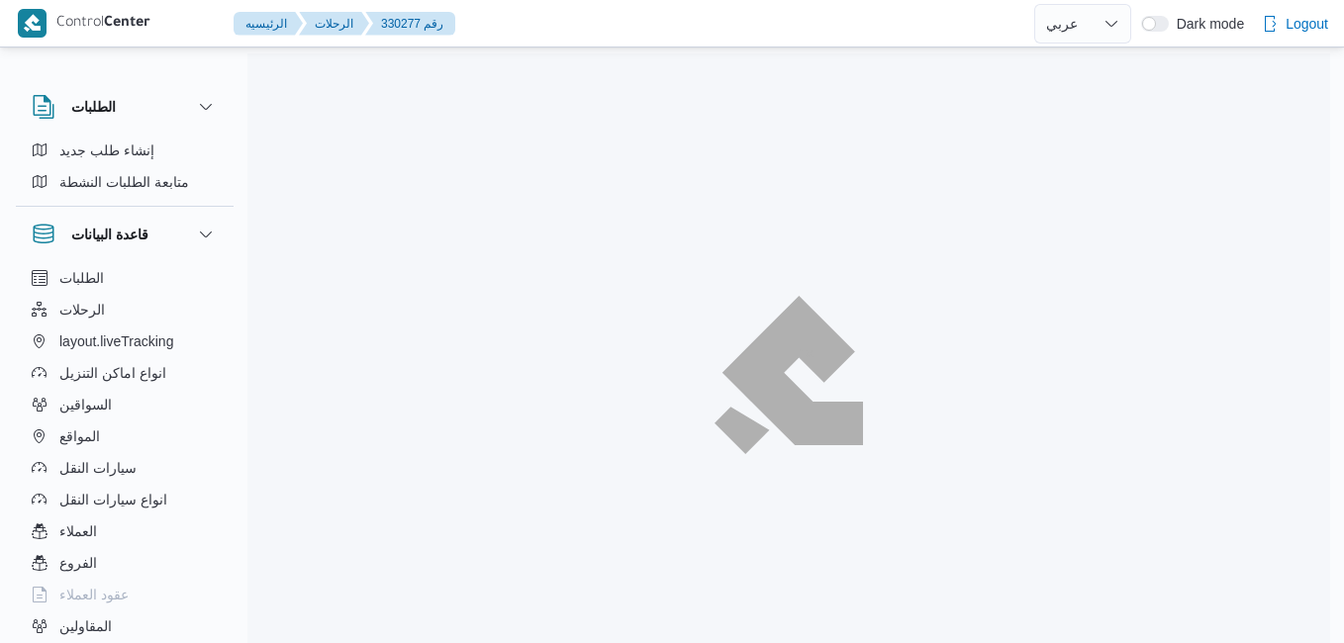
select select "ar"
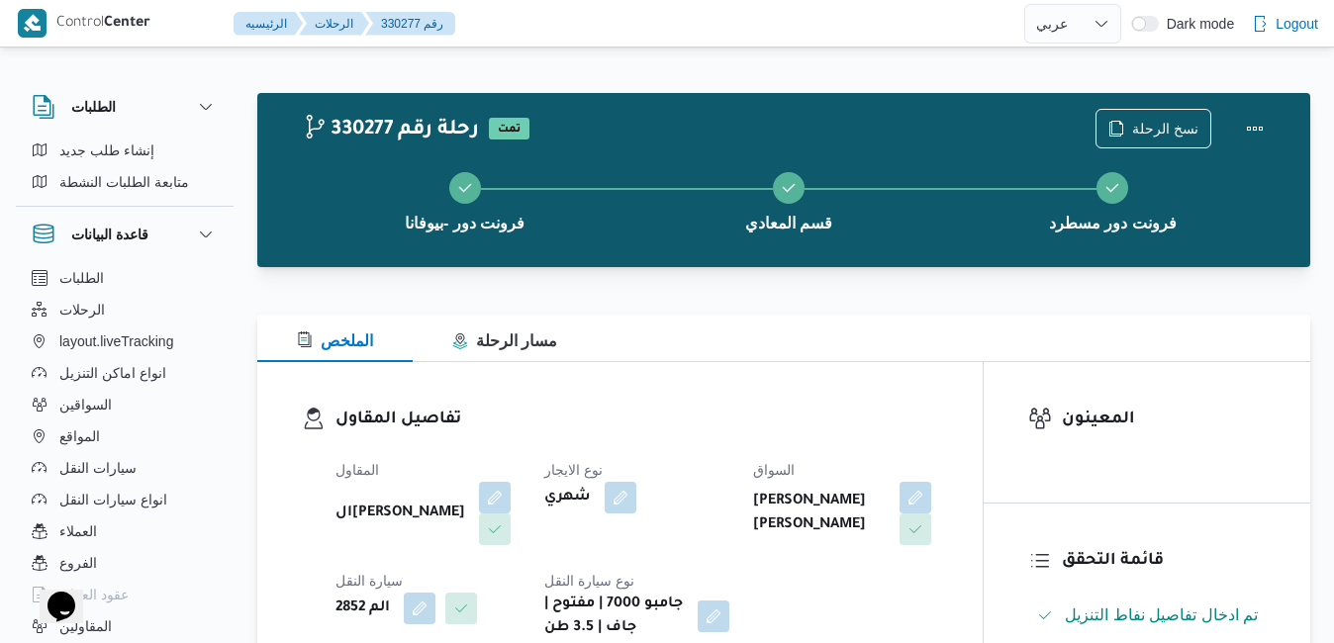
click at [655, 300] on div at bounding box center [783, 303] width 1053 height 24
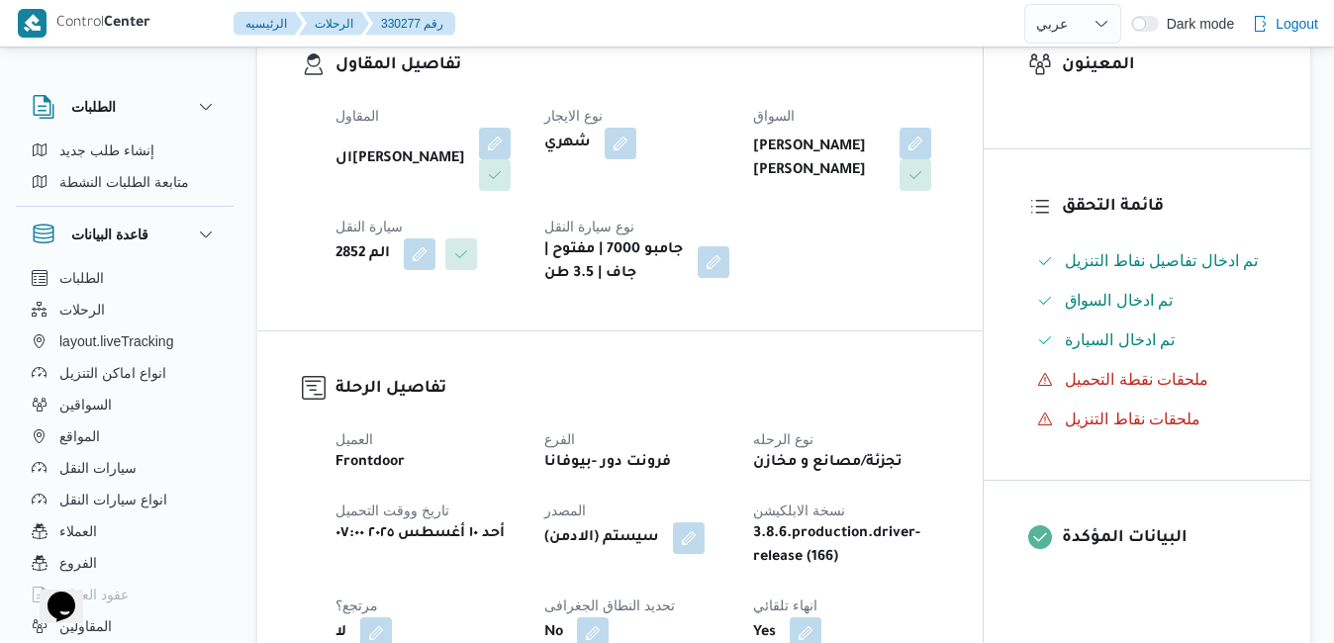
scroll to position [356, 0]
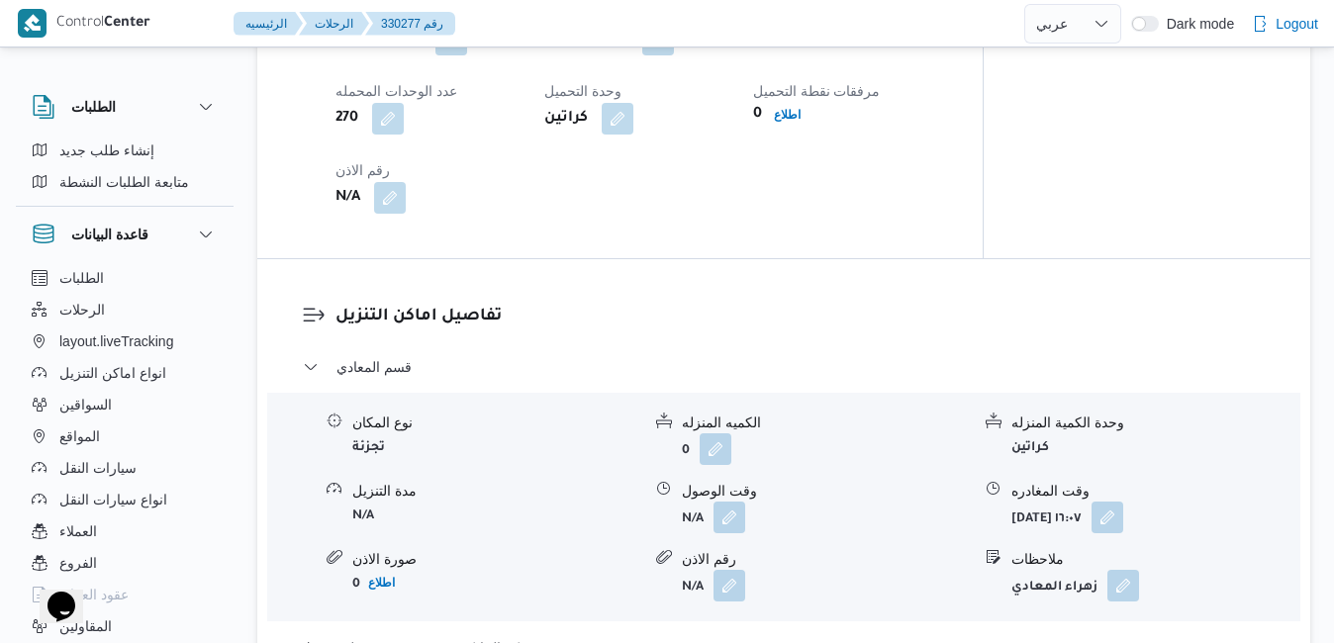
scroll to position [1464, 0]
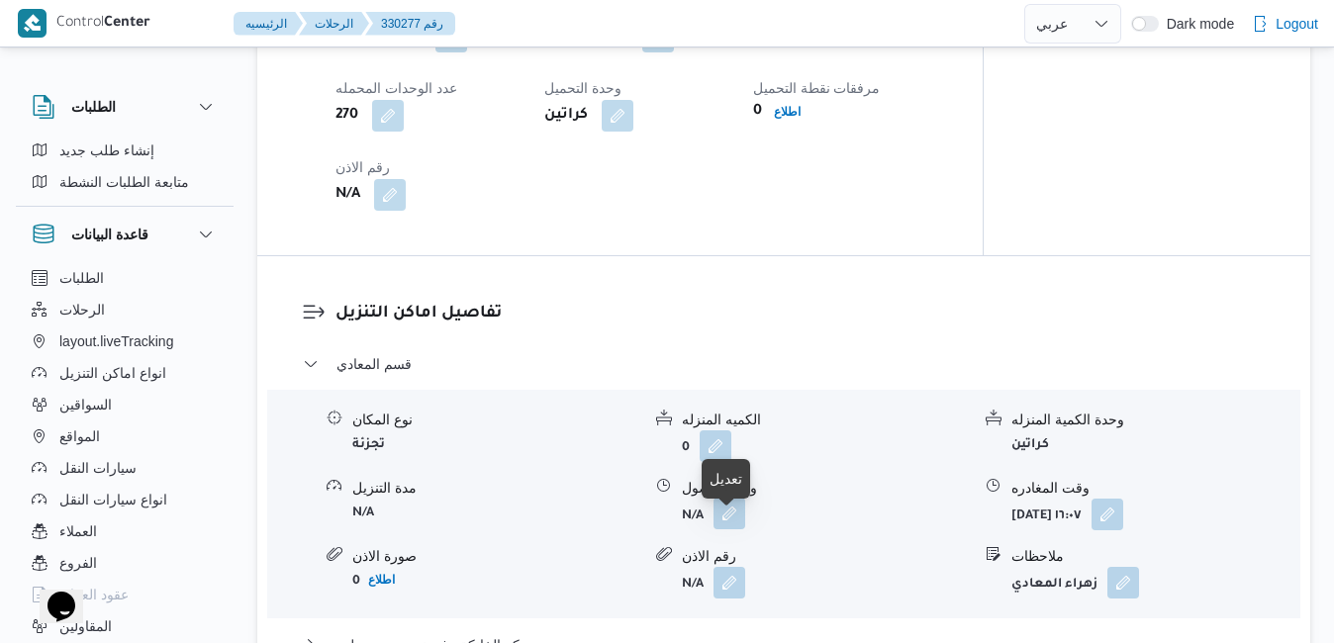
click at [728, 529] on button "button" at bounding box center [729, 514] width 32 height 32
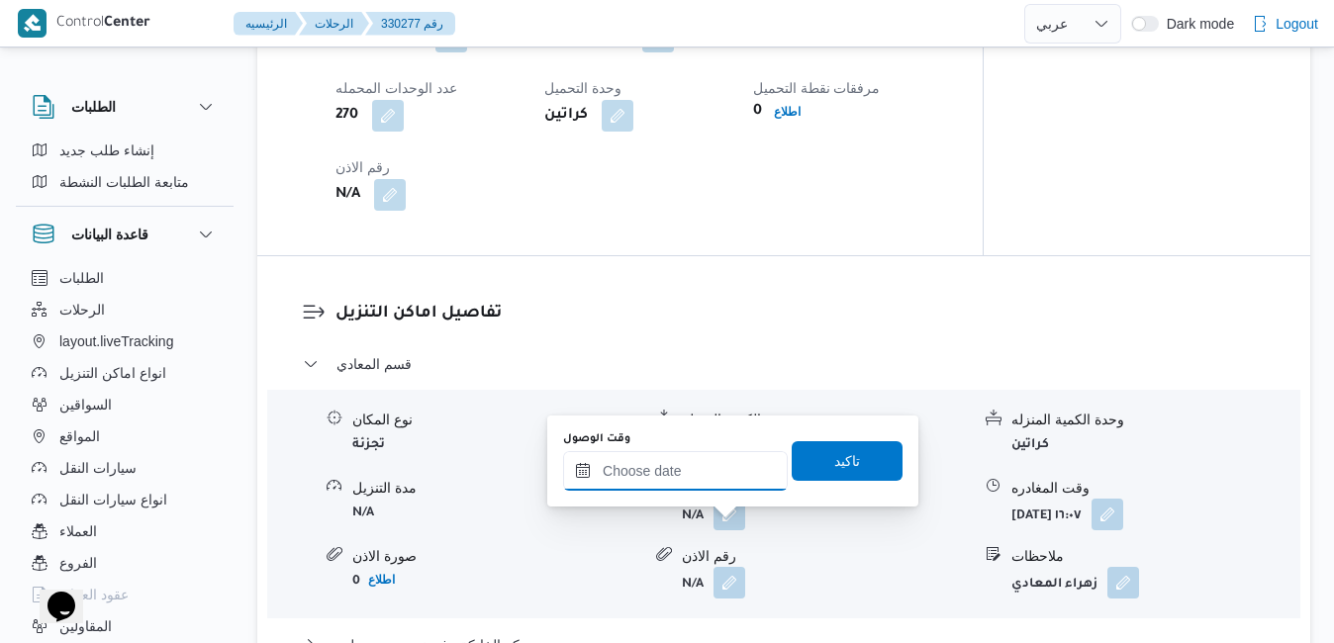
click at [702, 464] on input "وقت الوصول" at bounding box center [675, 471] width 225 height 40
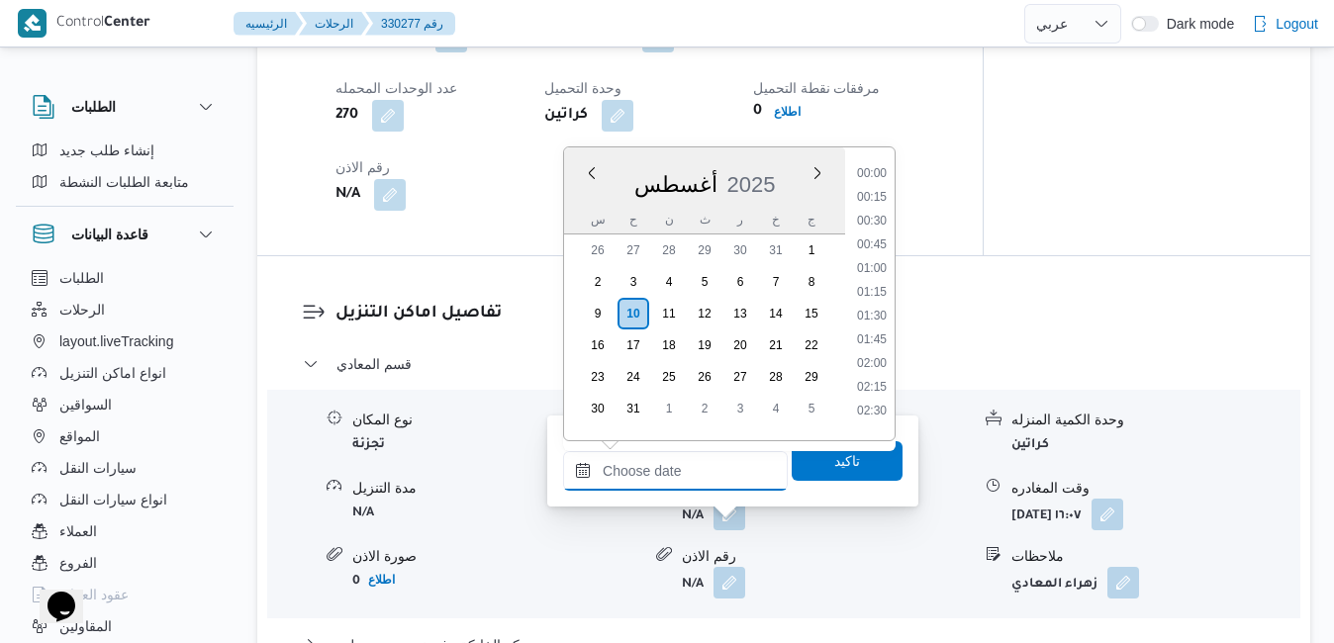
scroll to position [1621, 0]
click at [759, 157] on div "أغسطس 2025" at bounding box center [704, 180] width 281 height 50
click at [876, 237] on li "10:30" at bounding box center [872, 236] width 46 height 20
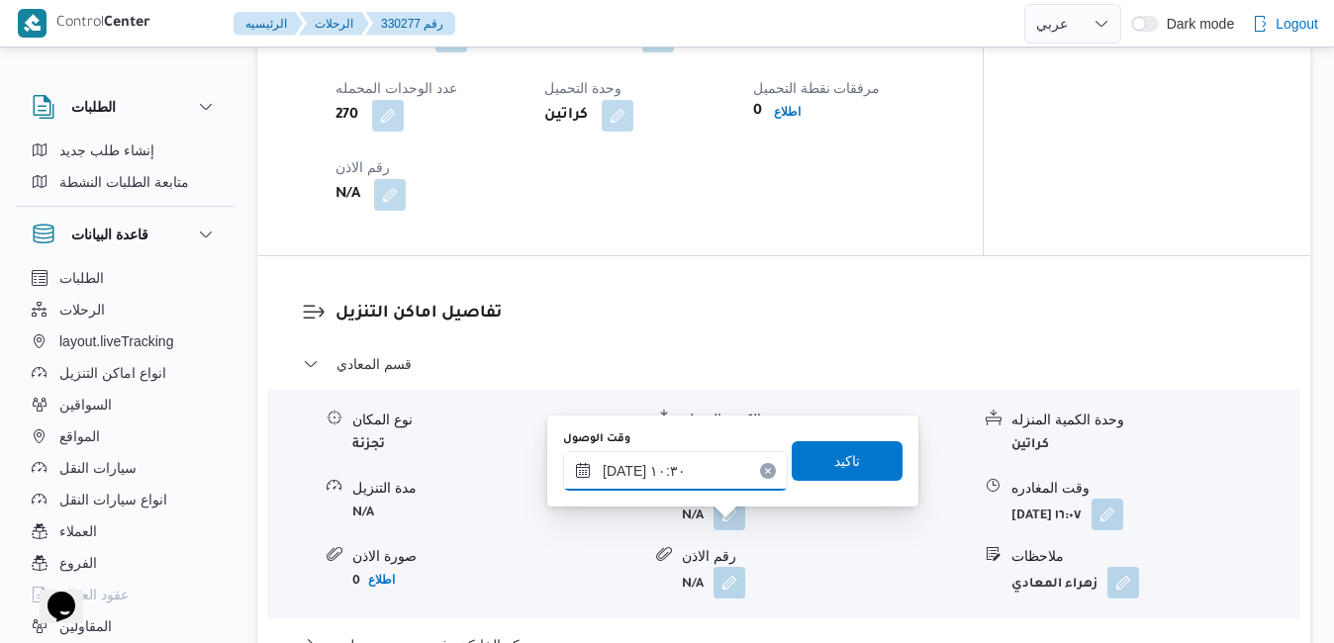
click at [624, 469] on input "١٠/٠٨/٢٠٢٥ ١٠:٣٠" at bounding box center [675, 471] width 225 height 40
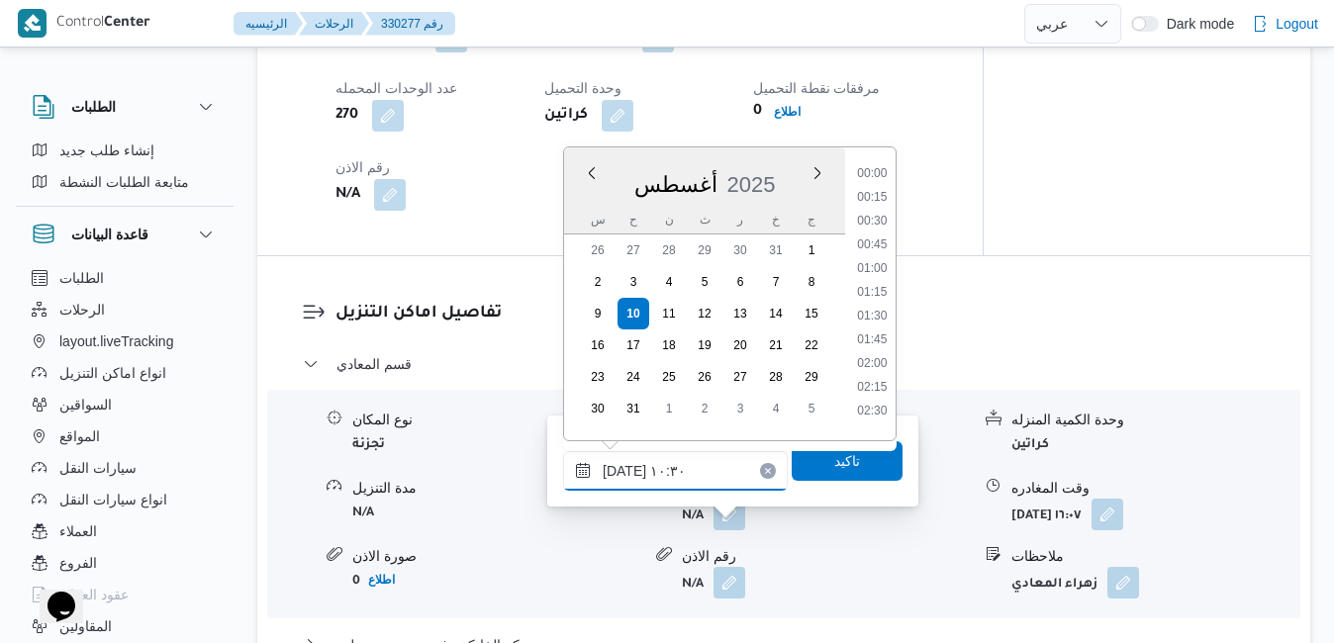
scroll to position [861, 0]
type input "١٠/٠٨/٢٠٢٥ ١٠:20"
click at [834, 461] on span "تاكيد" at bounding box center [847, 460] width 26 height 24
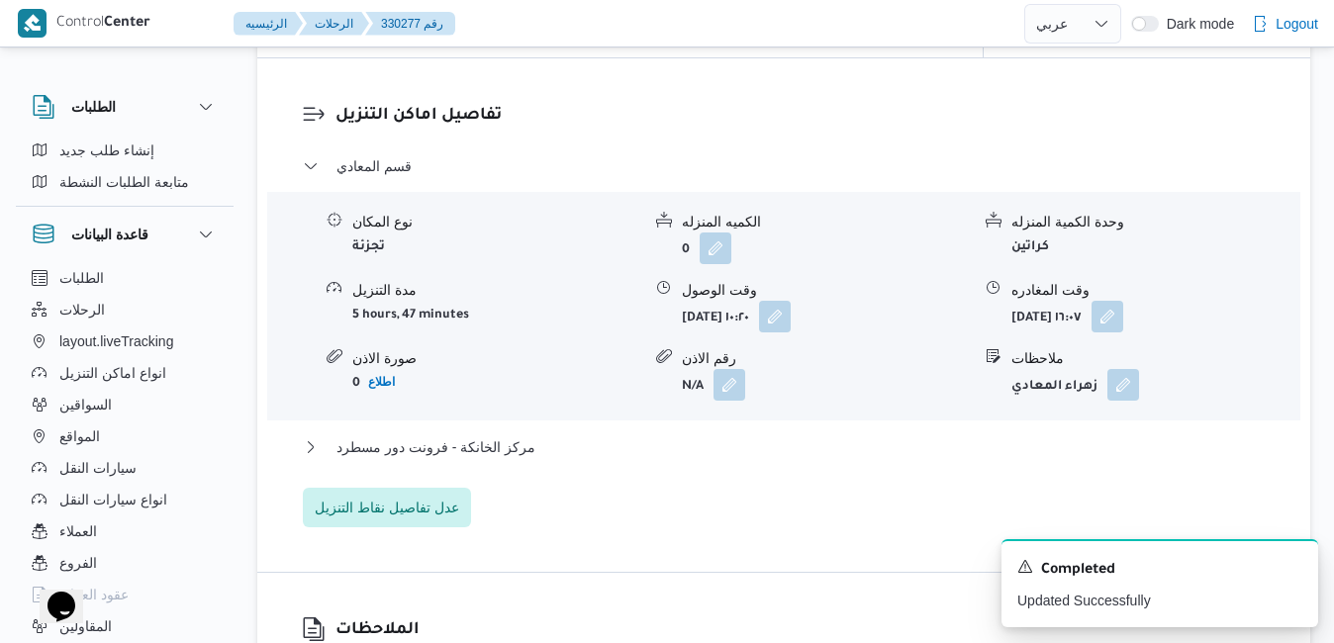
scroll to position [1702, 0]
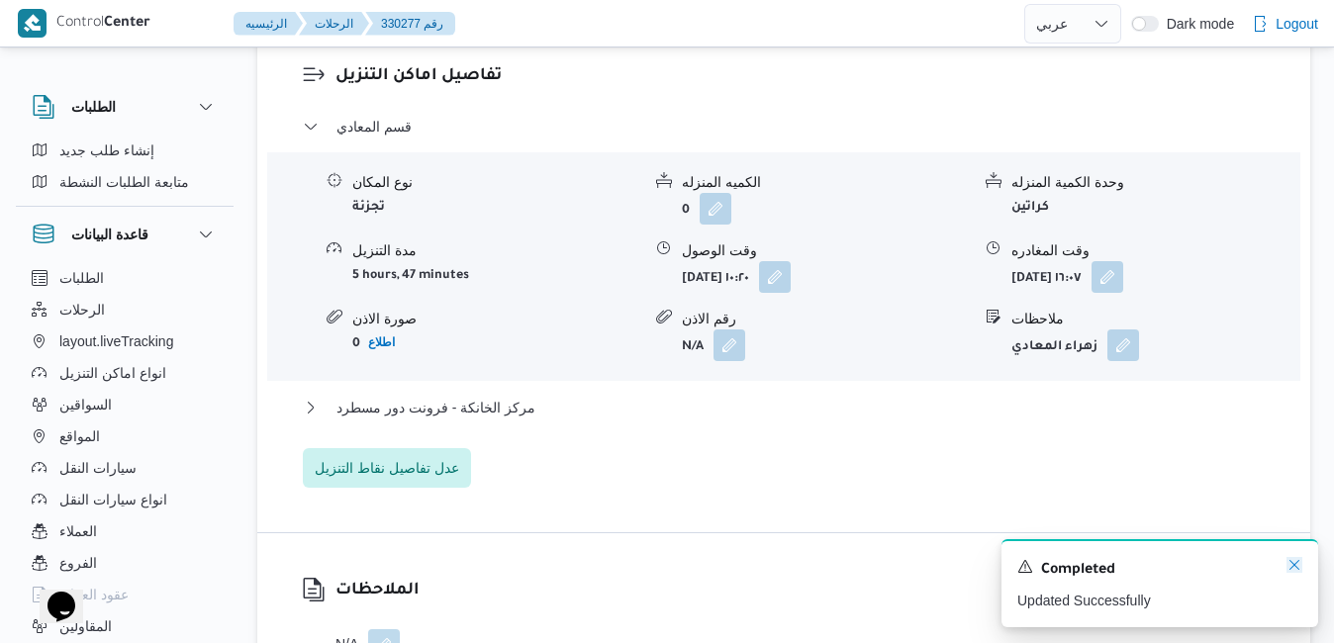
click at [1295, 564] on icon "Dismiss toast" at bounding box center [1294, 565] width 16 height 16
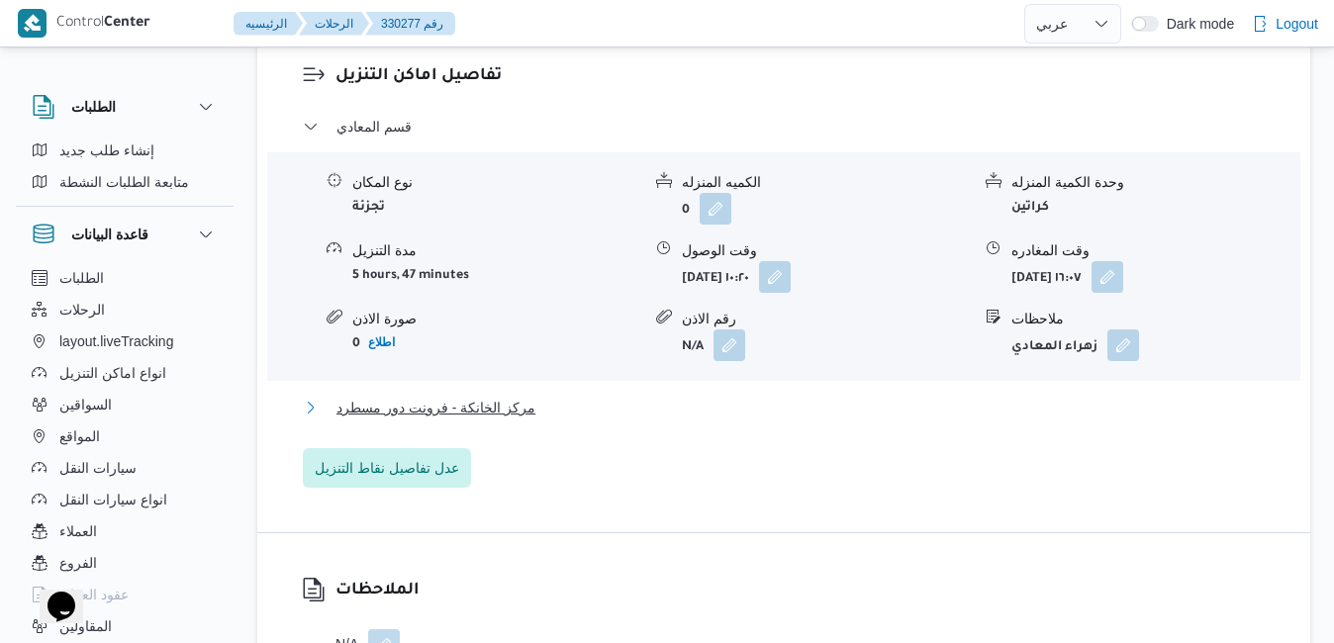
click at [904, 419] on button "مركز الخانكة - فرونت دور مسطرد" at bounding box center [784, 408] width 963 height 24
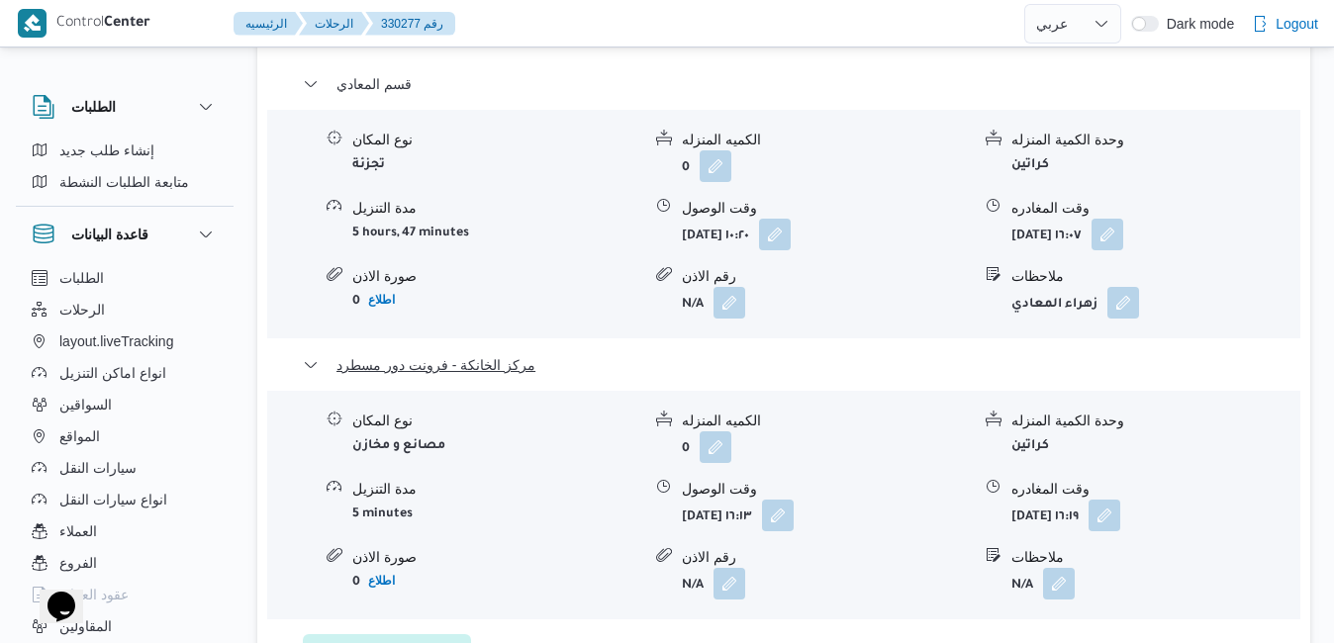
scroll to position [1741, 0]
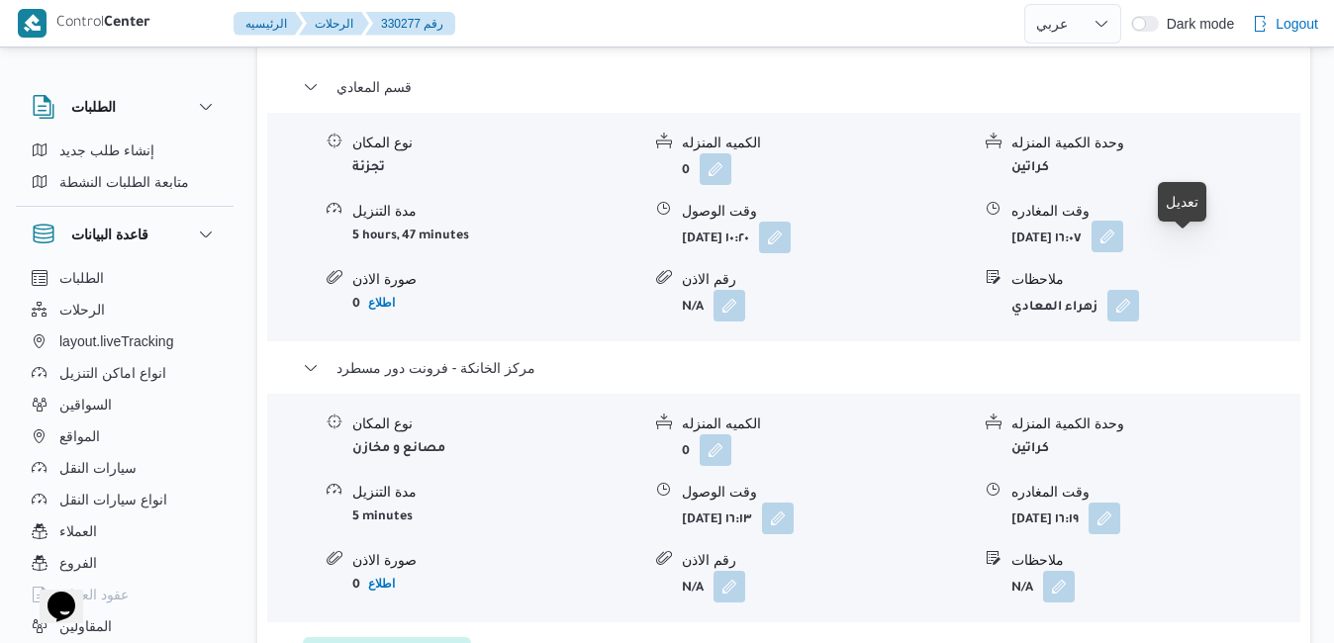
click at [1123, 252] on button "button" at bounding box center [1107, 237] width 32 height 32
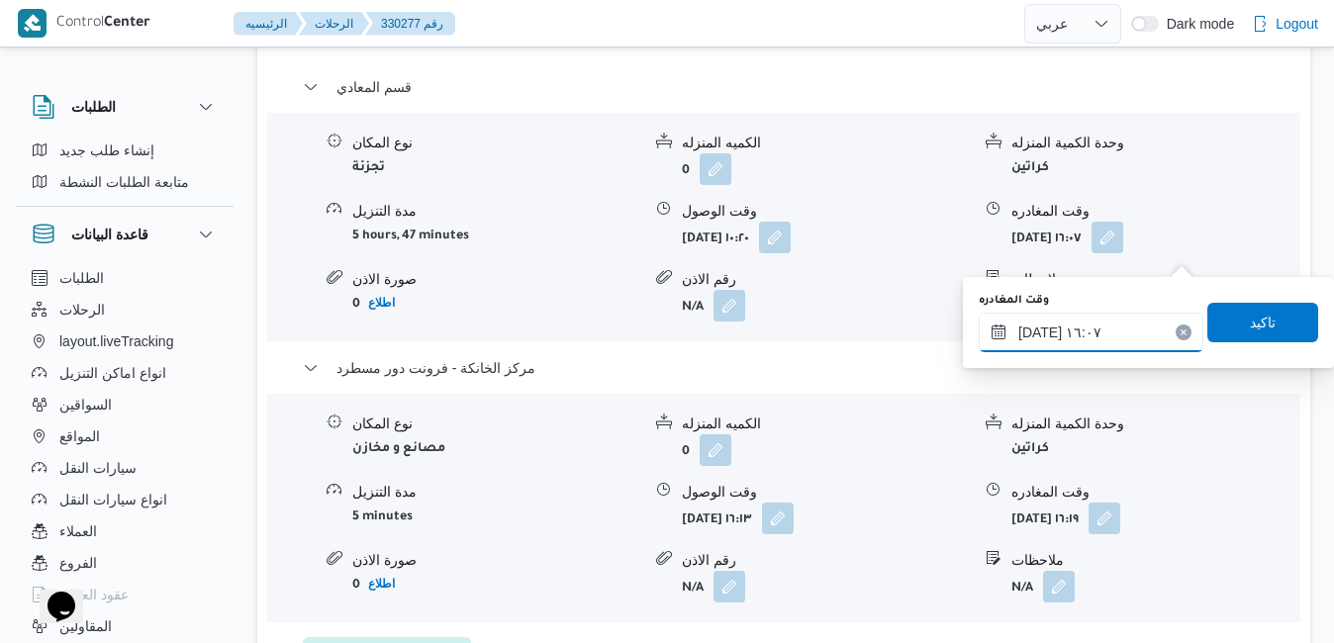
click at [1074, 331] on input "١٠/٠٨/٢٠٢٥ ١٦:٠٧" at bounding box center [1090, 333] width 225 height 40
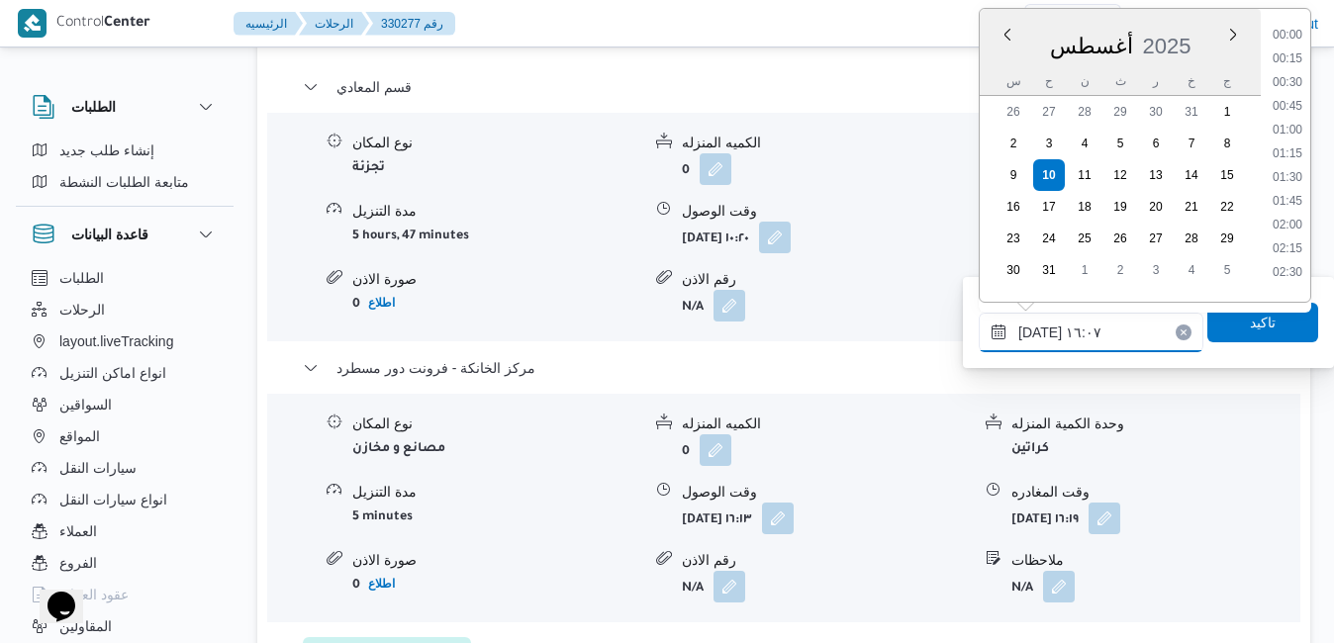
scroll to position [1383, 0]
click at [1296, 126] on li "15:30" at bounding box center [1287, 124] width 46 height 20
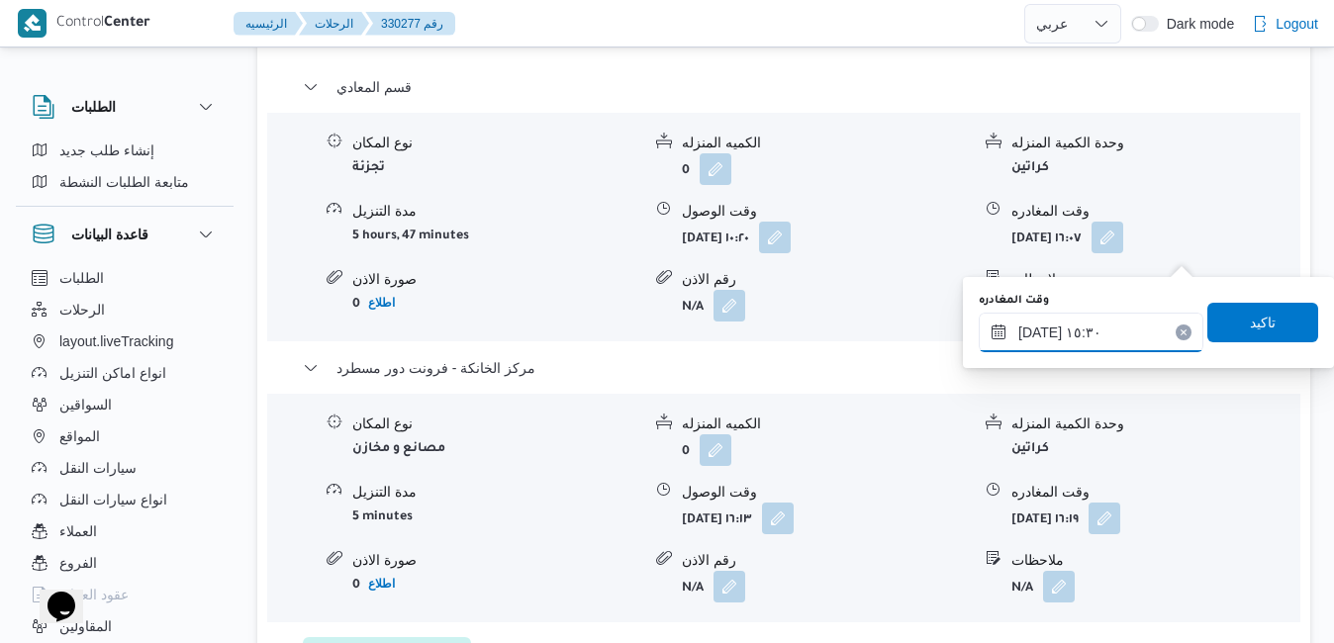
click at [1039, 335] on input "١٠/٠٨/٢٠٢٥ ١٥:٣٠" at bounding box center [1090, 333] width 225 height 40
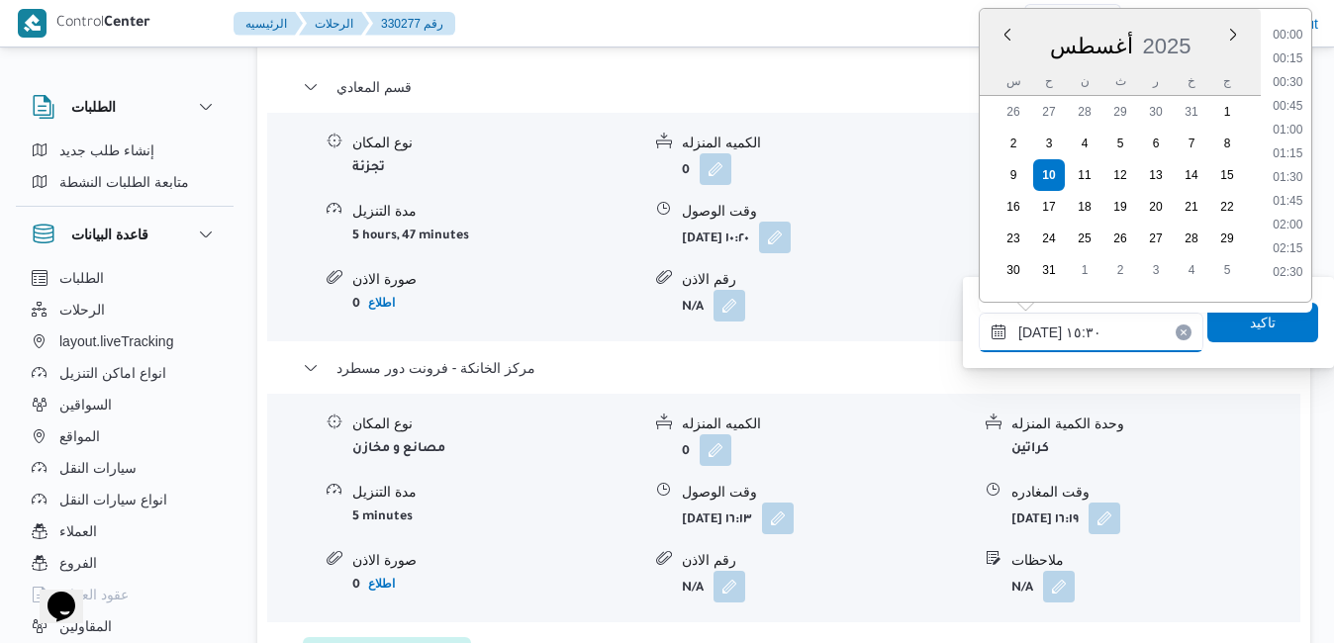
click at [1039, 335] on input "١٠/٠٨/٢٠٢٥ ١٥:٣٠" at bounding box center [1090, 333] width 225 height 40
type input "١٠/٠٨/٢٠٢٥ ١٥:25"
click at [1250, 328] on span "تاكيد" at bounding box center [1263, 322] width 26 height 24
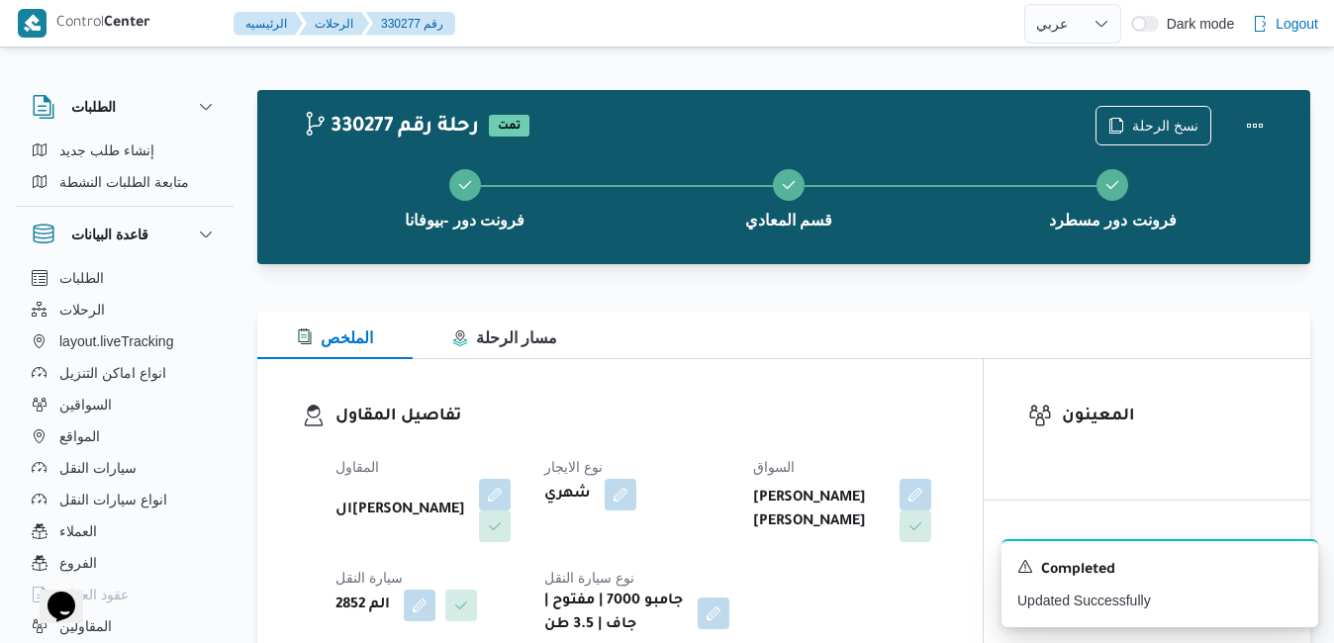
scroll to position [0, 0]
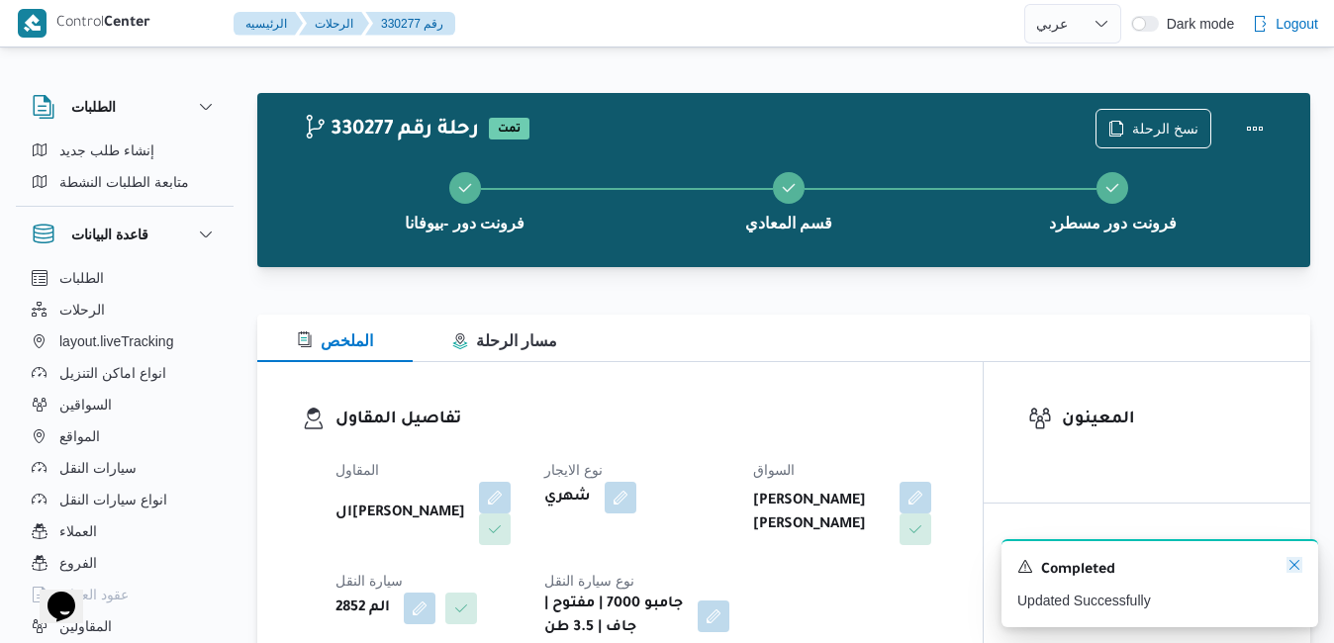
click at [1295, 569] on icon "Dismiss toast" at bounding box center [1294, 565] width 16 height 16
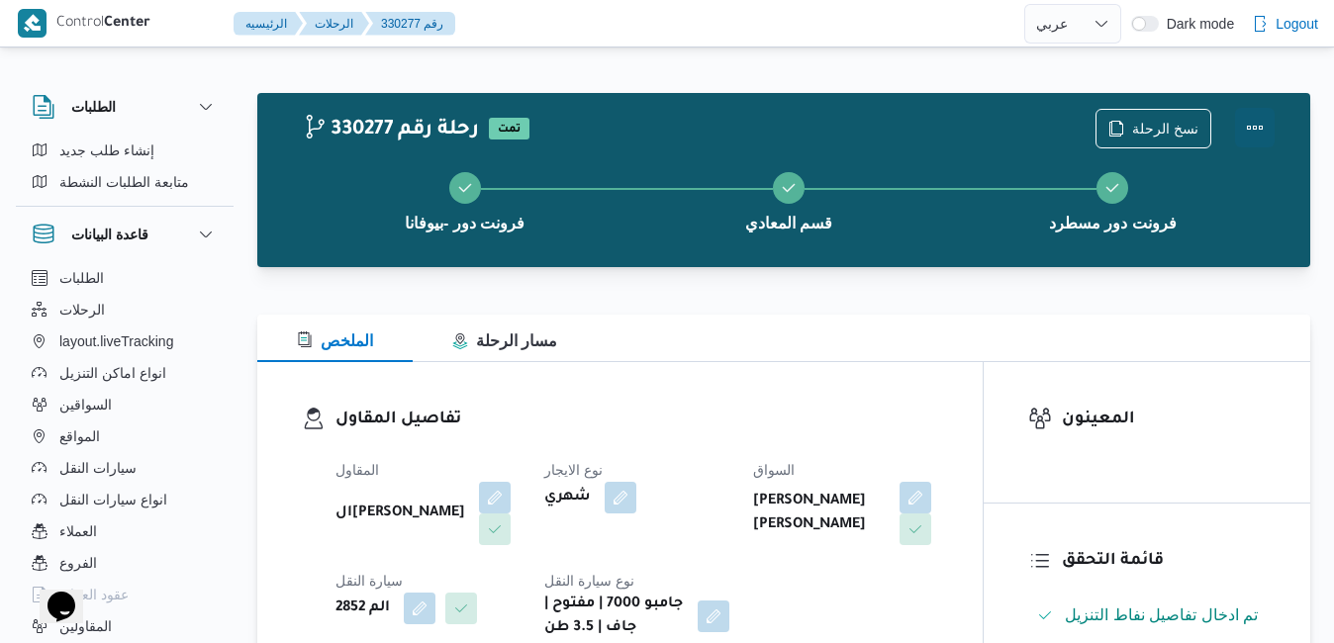
click at [1255, 130] on button "Actions" at bounding box center [1255, 128] width 40 height 40
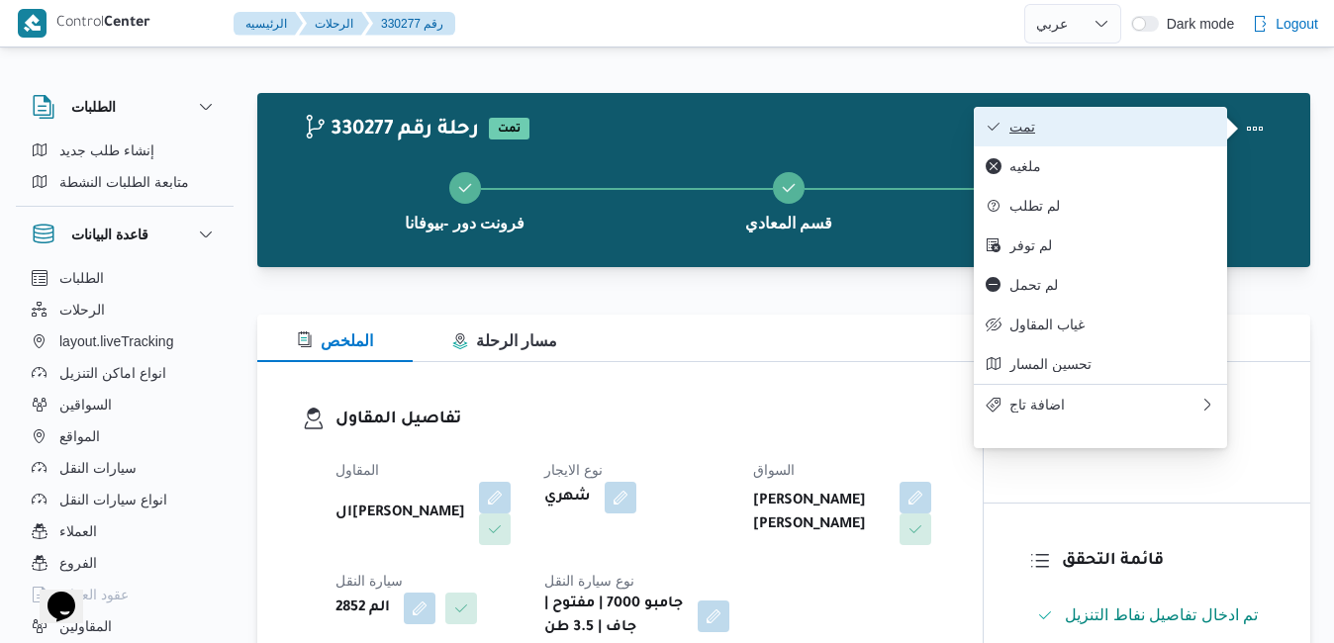
click at [1152, 120] on span "تمت" at bounding box center [1112, 127] width 206 height 16
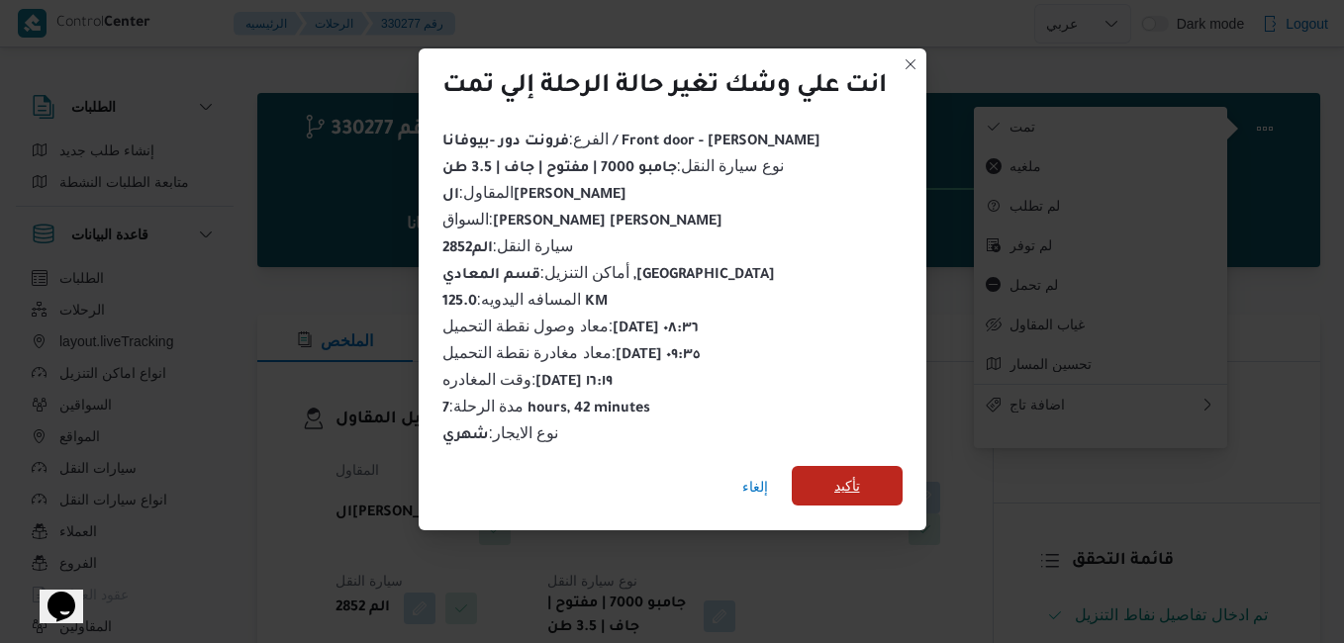
click at [872, 473] on span "تأكيد" at bounding box center [846, 486] width 111 height 40
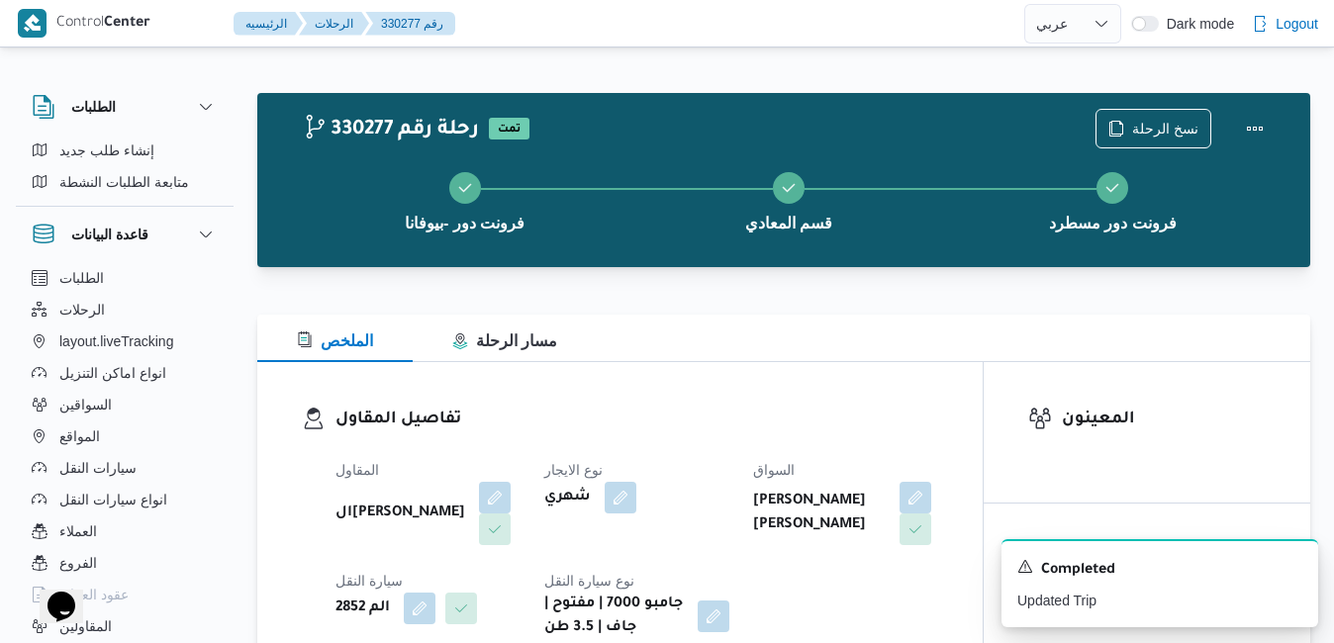
click at [780, 424] on h3 "تفاصيل المقاول" at bounding box center [636, 420] width 603 height 27
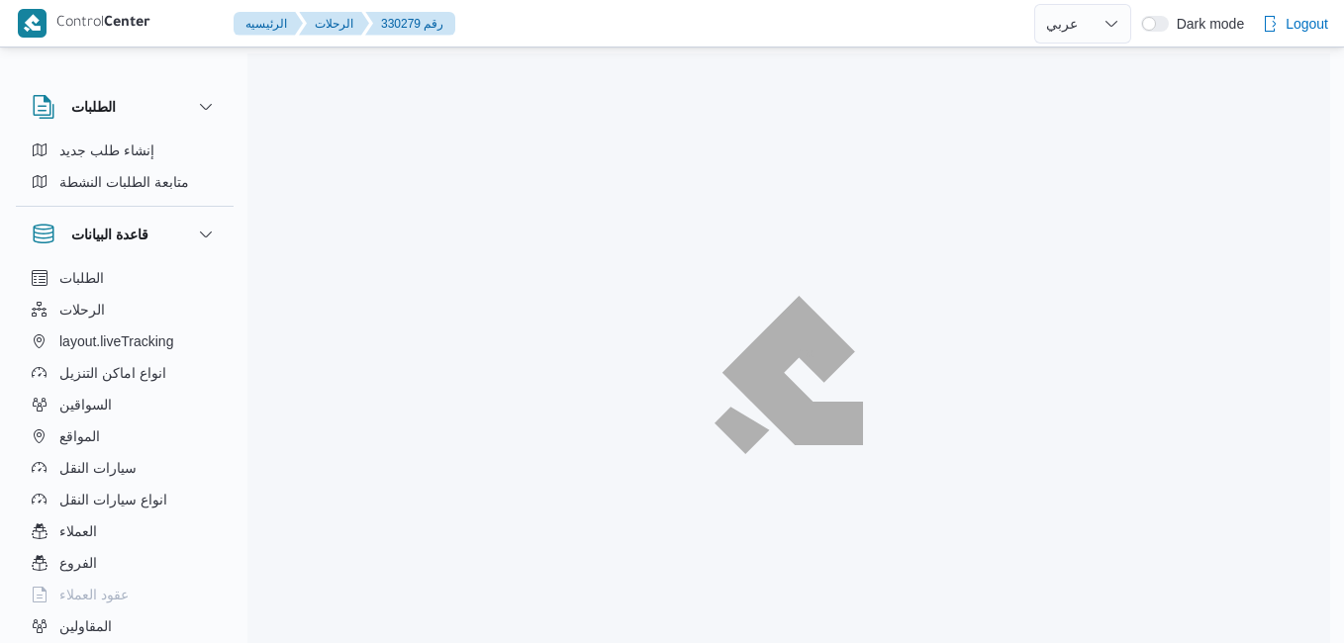
select select "ar"
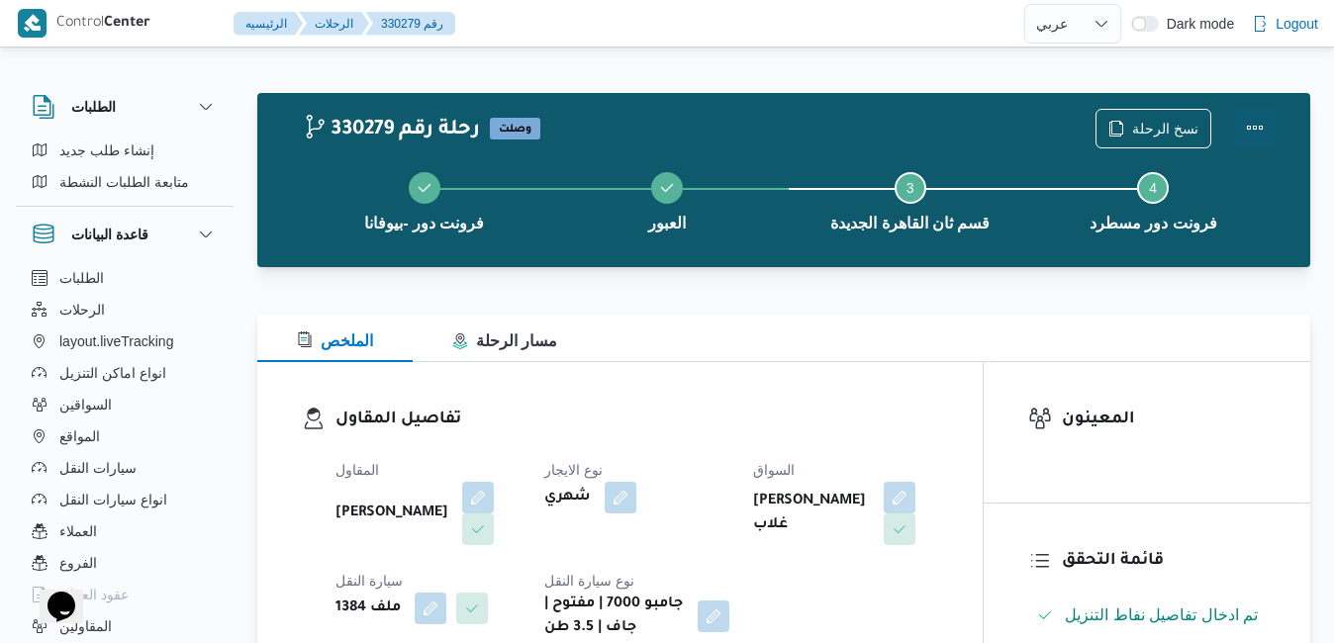
click at [1256, 133] on button "Actions" at bounding box center [1255, 128] width 40 height 40
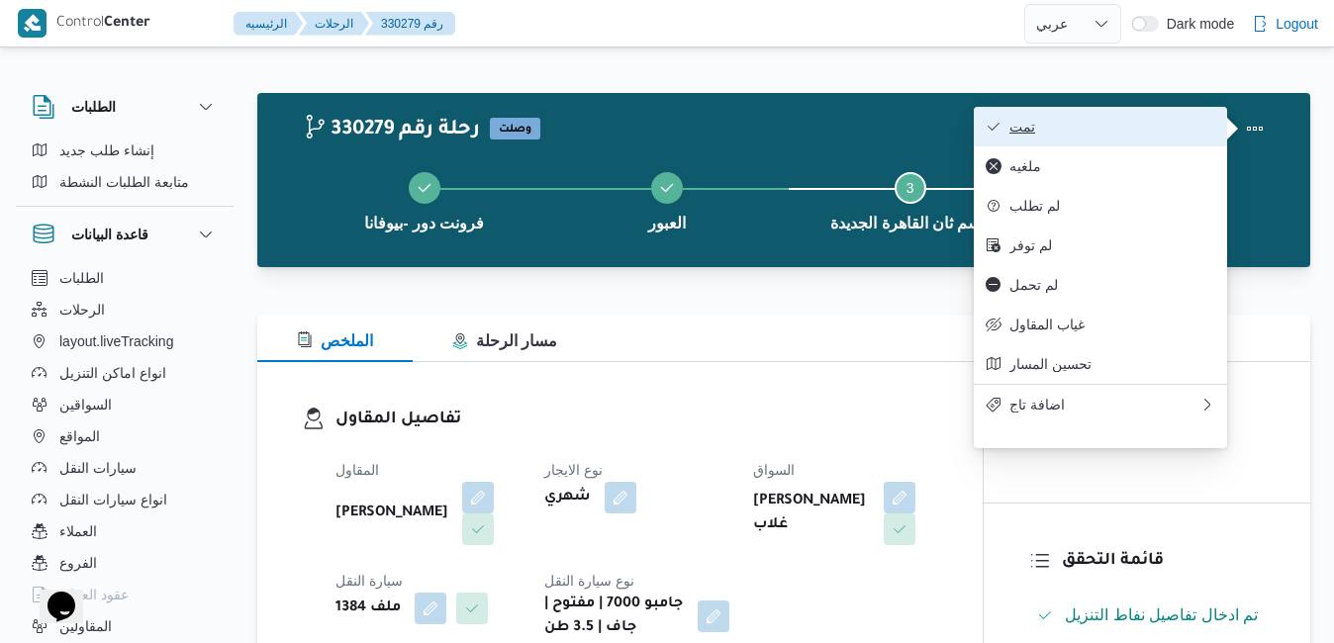
click at [1157, 135] on span "تمت" at bounding box center [1112, 127] width 206 height 16
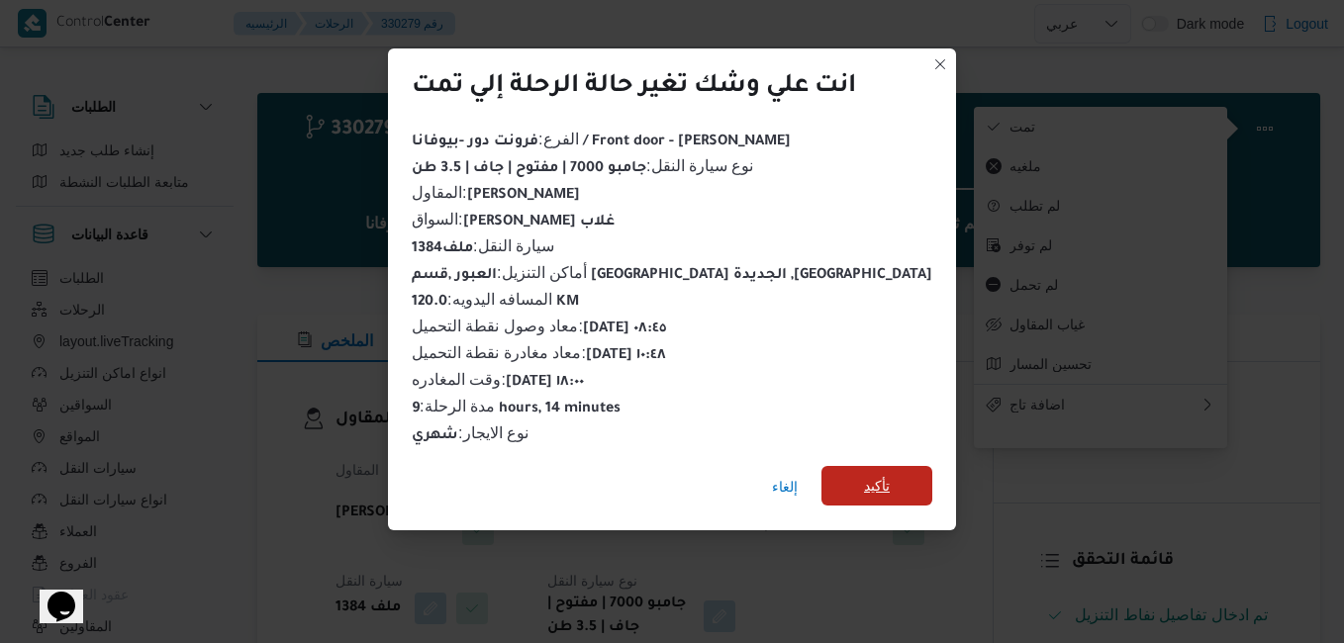
click at [865, 466] on span "تأكيد" at bounding box center [876, 486] width 111 height 40
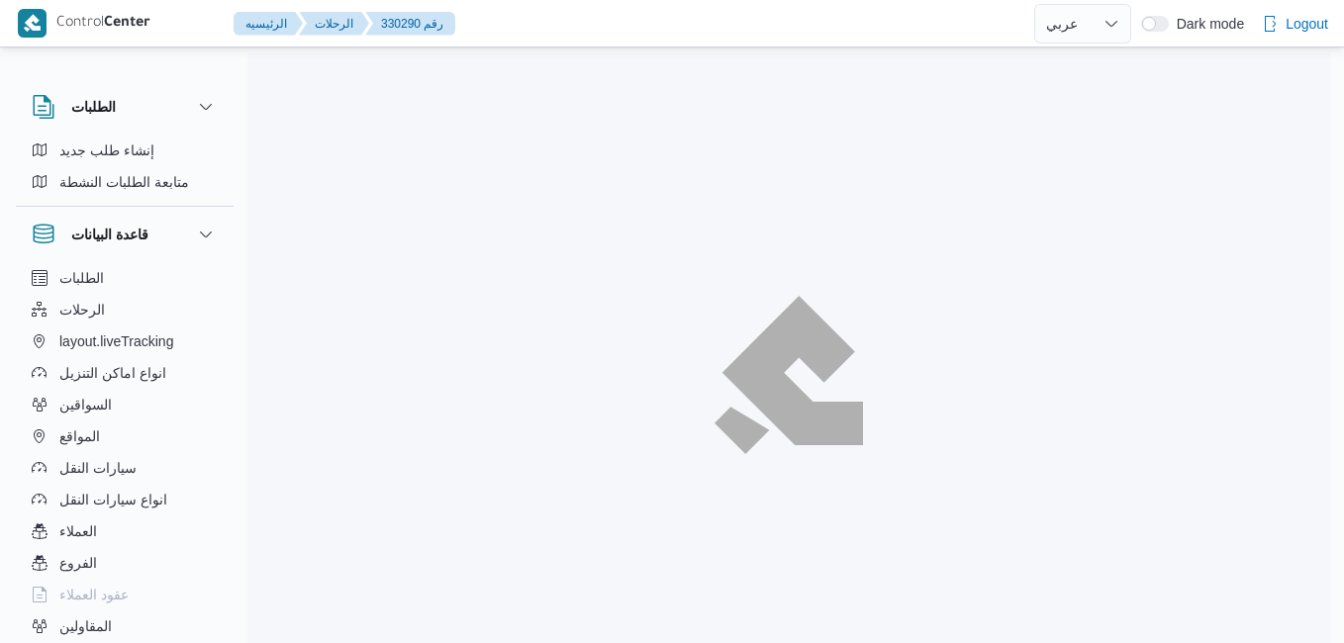
select select "ar"
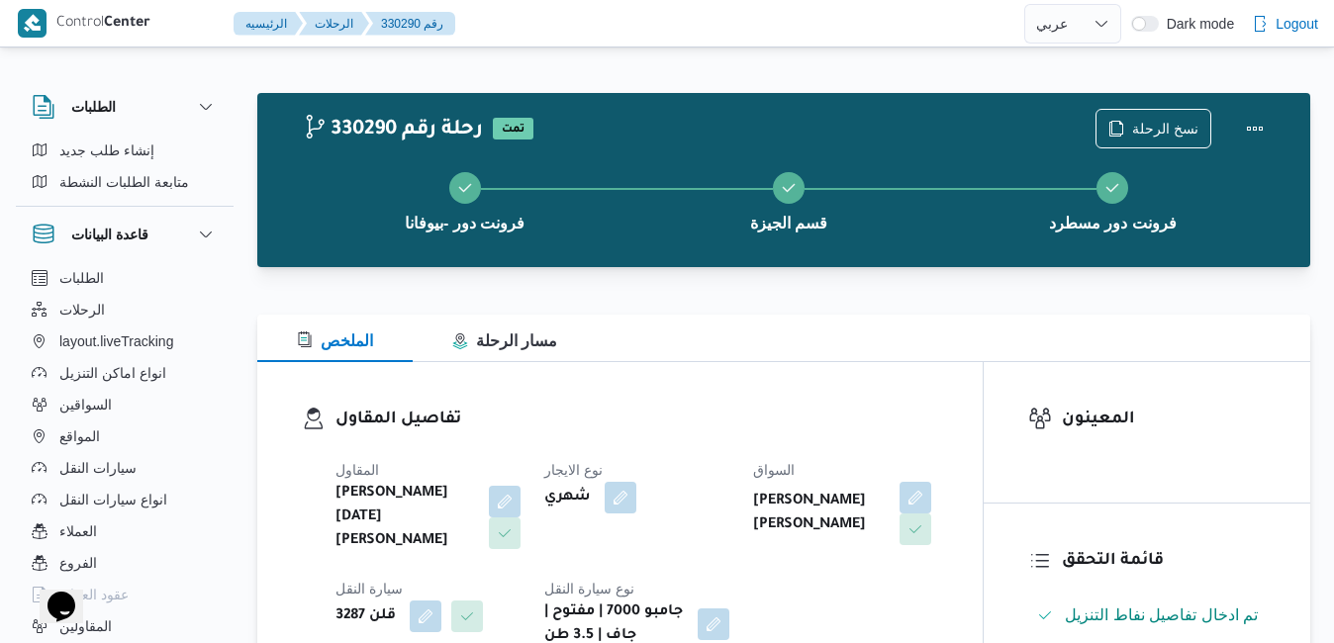
click at [740, 397] on div "تفاصيل المقاول المقاول ابراهيم رمضان ابراهيم عثمان ابوباشا نوع الايجار شهري الس…" at bounding box center [619, 527] width 725 height 330
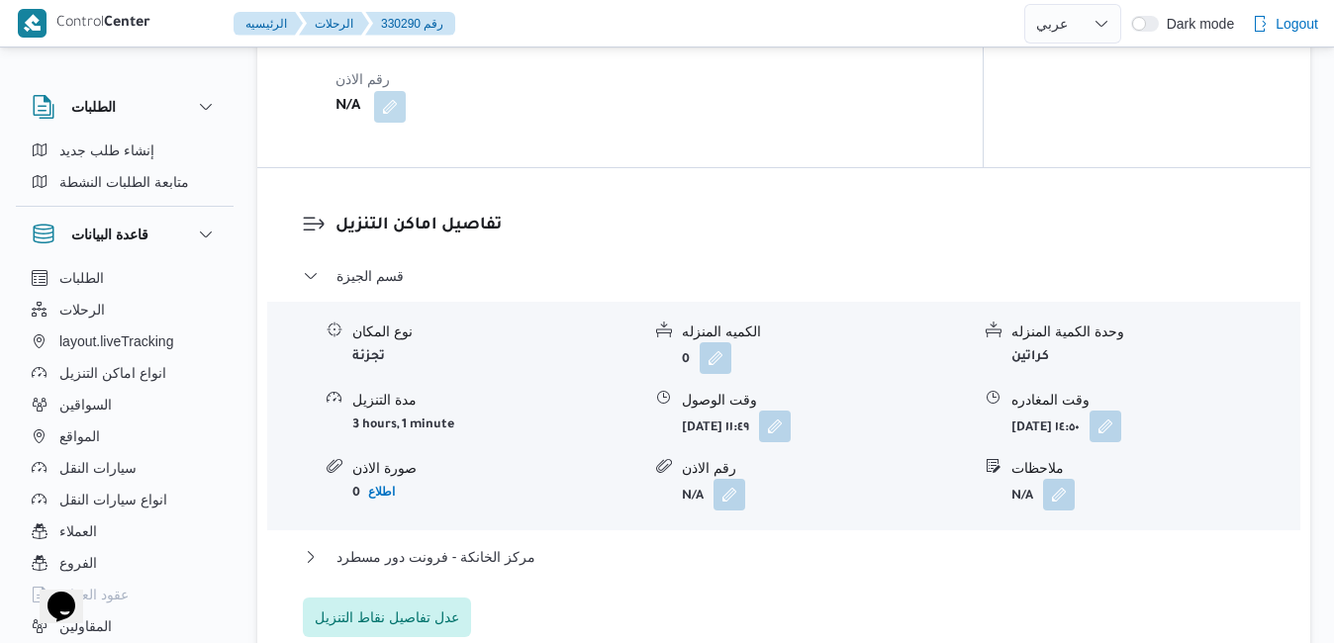
scroll to position [1583, 0]
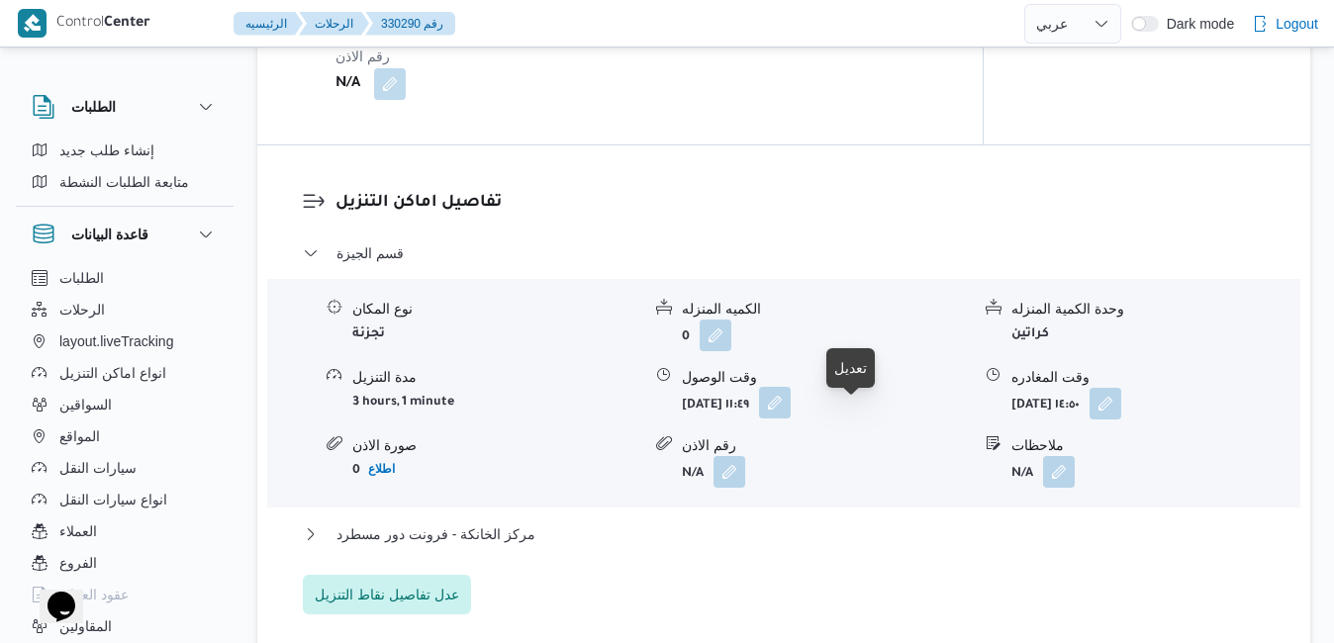
click at [790, 418] on button "button" at bounding box center [775, 403] width 32 height 32
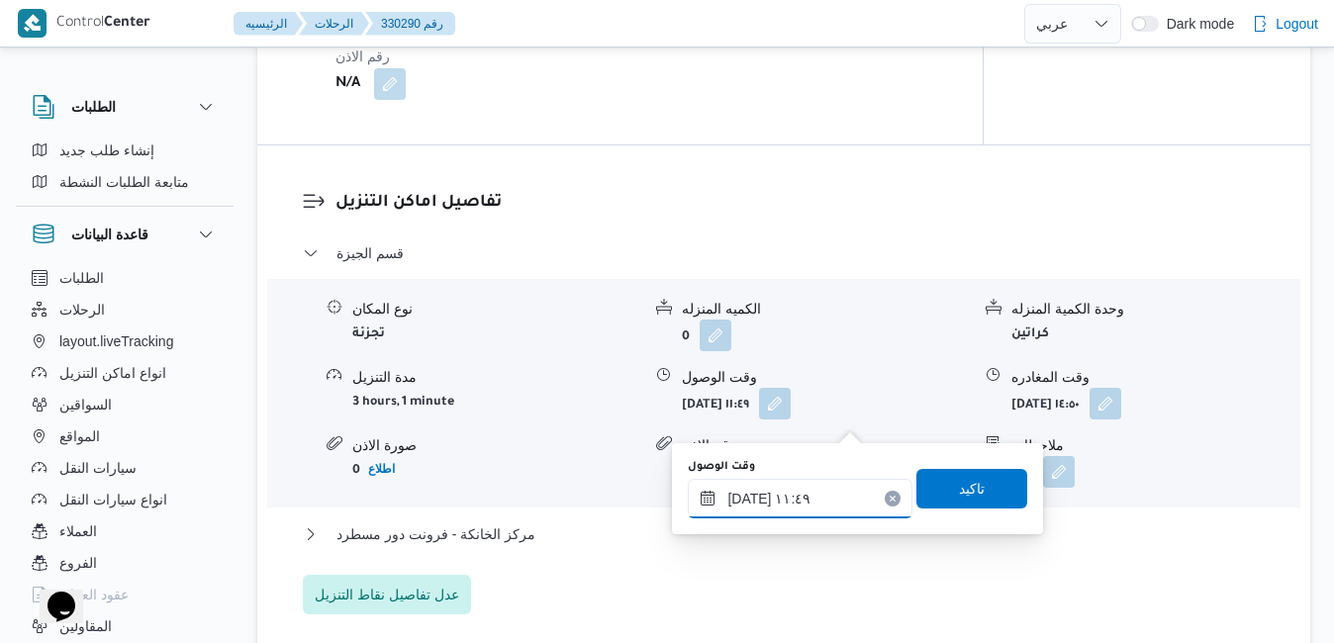
click at [752, 499] on input "١٠/٠٨/٢٠٢٥ ١١:٤٩" at bounding box center [800, 499] width 225 height 40
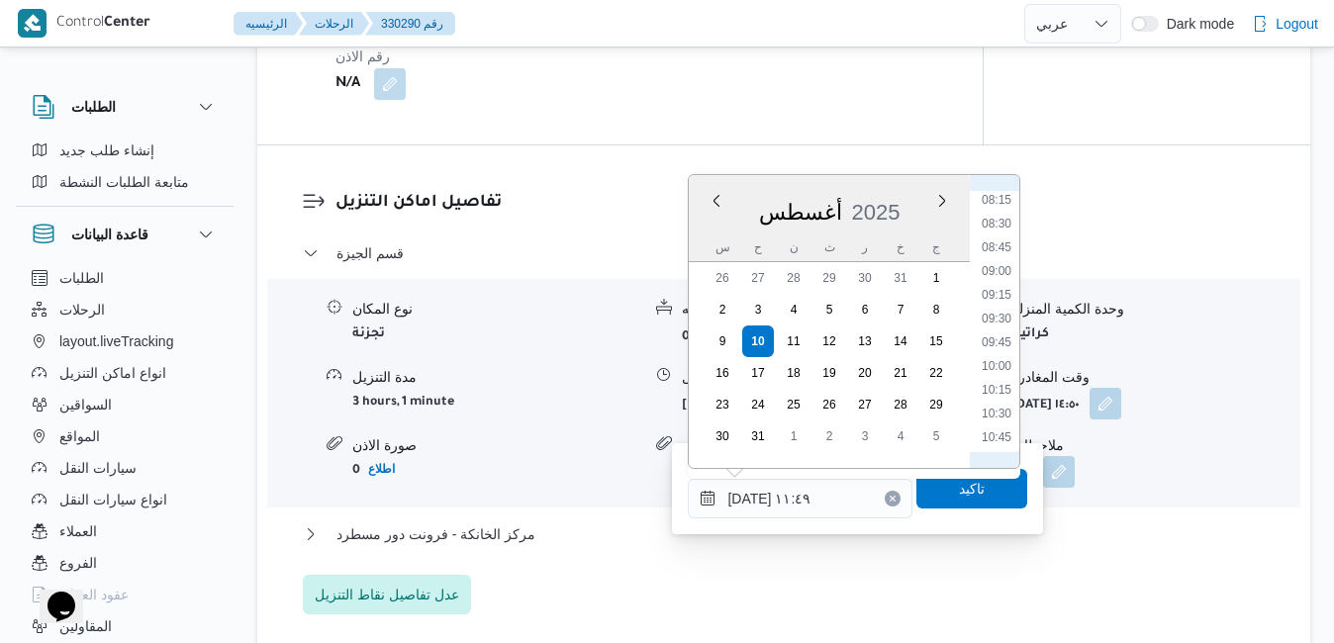
scroll to position [751, 0]
click at [986, 400] on li "10:00" at bounding box center [997, 400] width 46 height 20
type input "١٠/٠٨/٢٠٢٥ ١٠:٠٠"
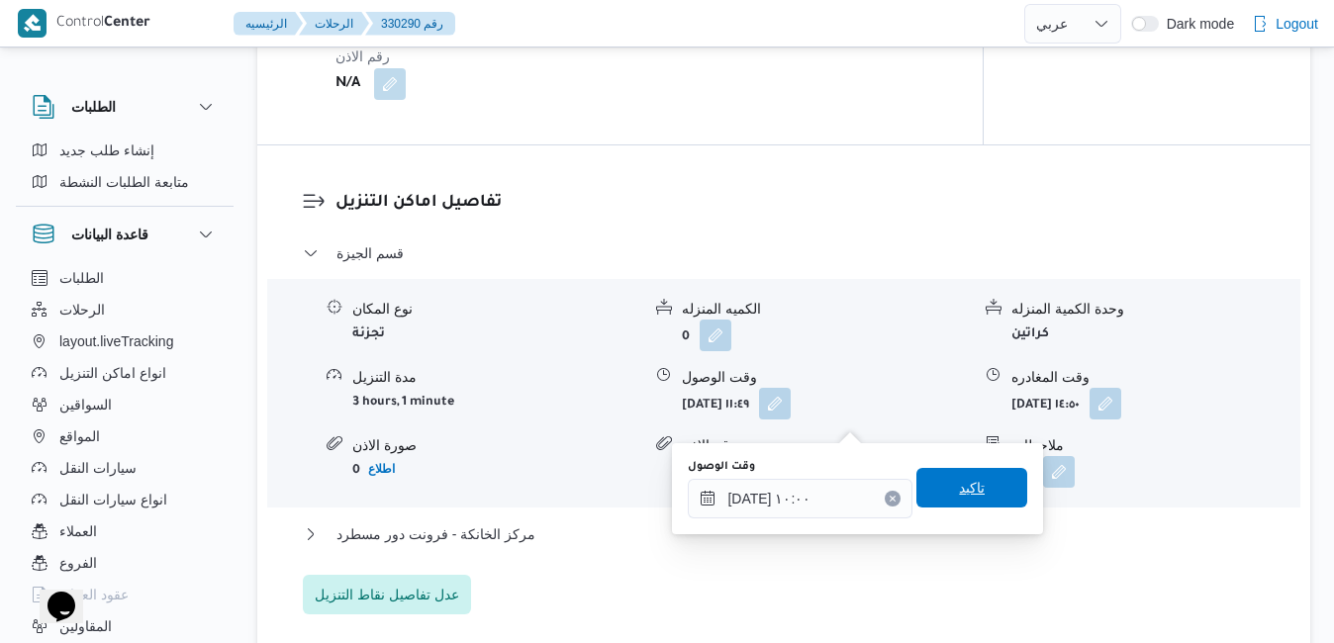
click at [959, 494] on span "تاكيد" at bounding box center [972, 488] width 26 height 24
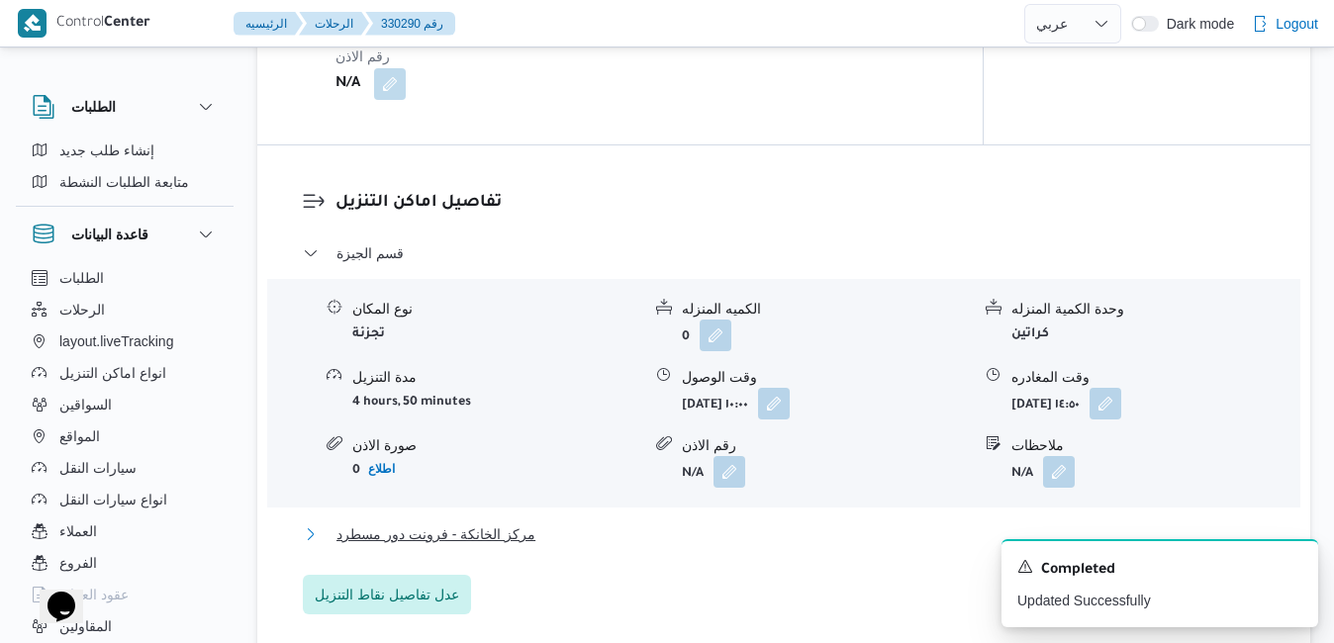
click at [817, 546] on button "مركز الخانكة - فرونت دور مسطرد" at bounding box center [784, 534] width 963 height 24
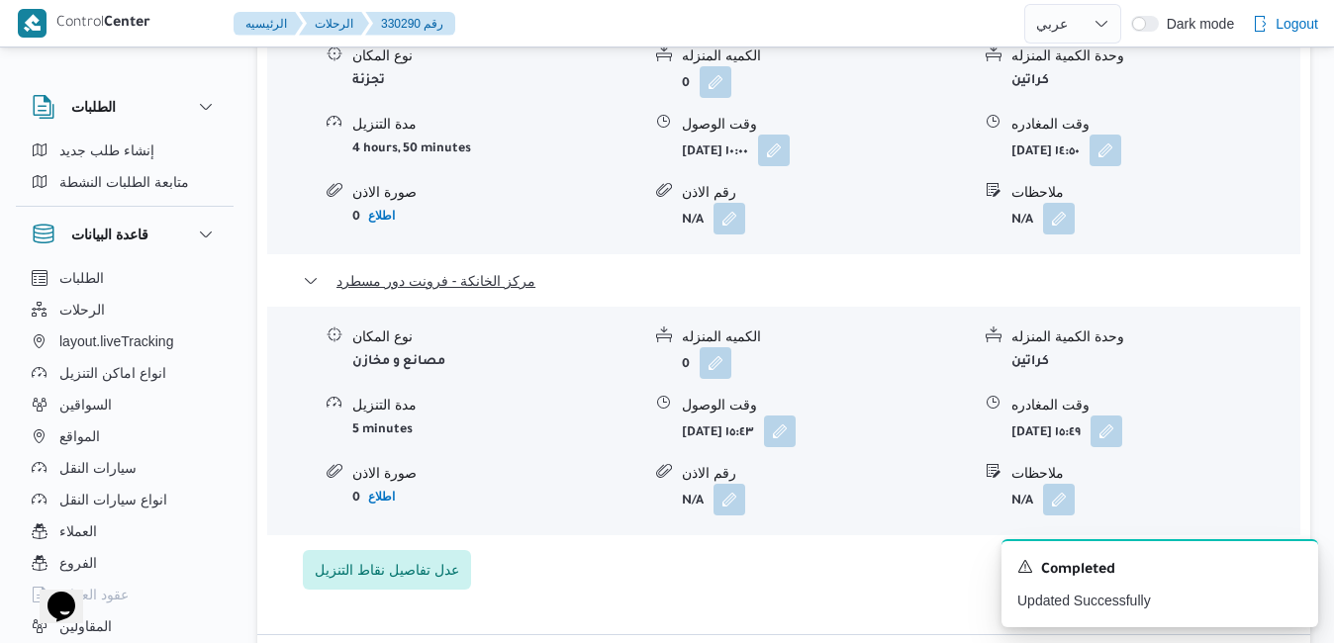
scroll to position [1939, 0]
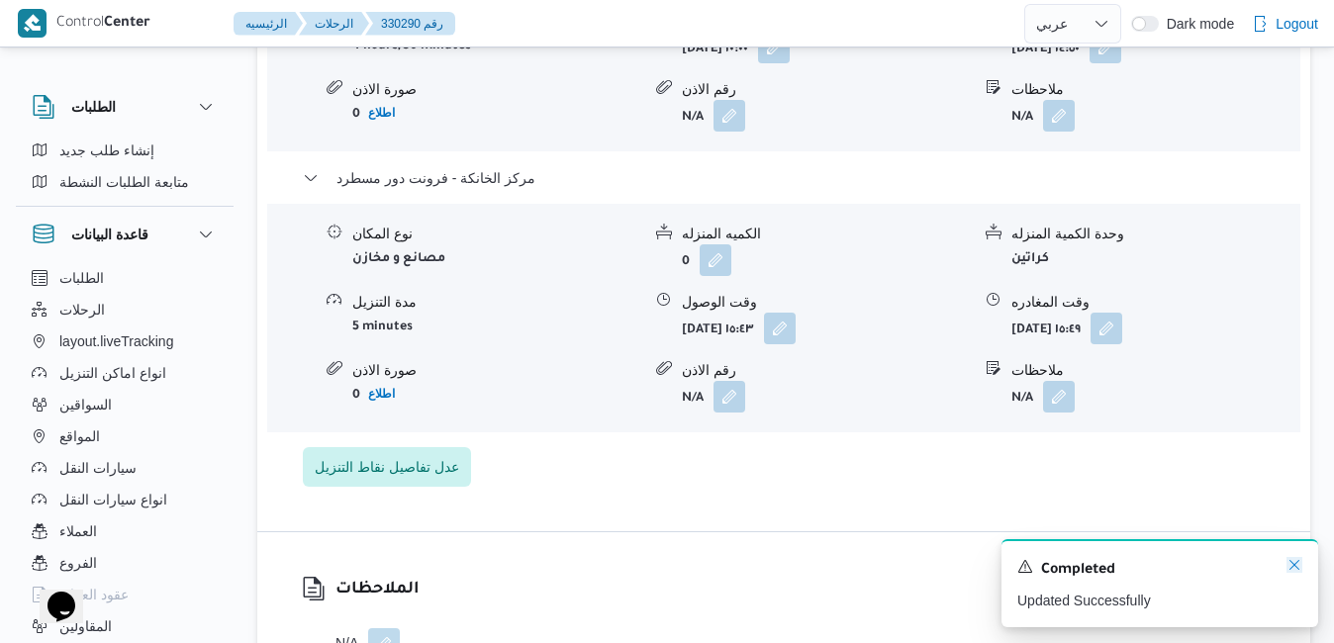
click at [1295, 563] on icon "Dismiss toast" at bounding box center [1294, 565] width 16 height 16
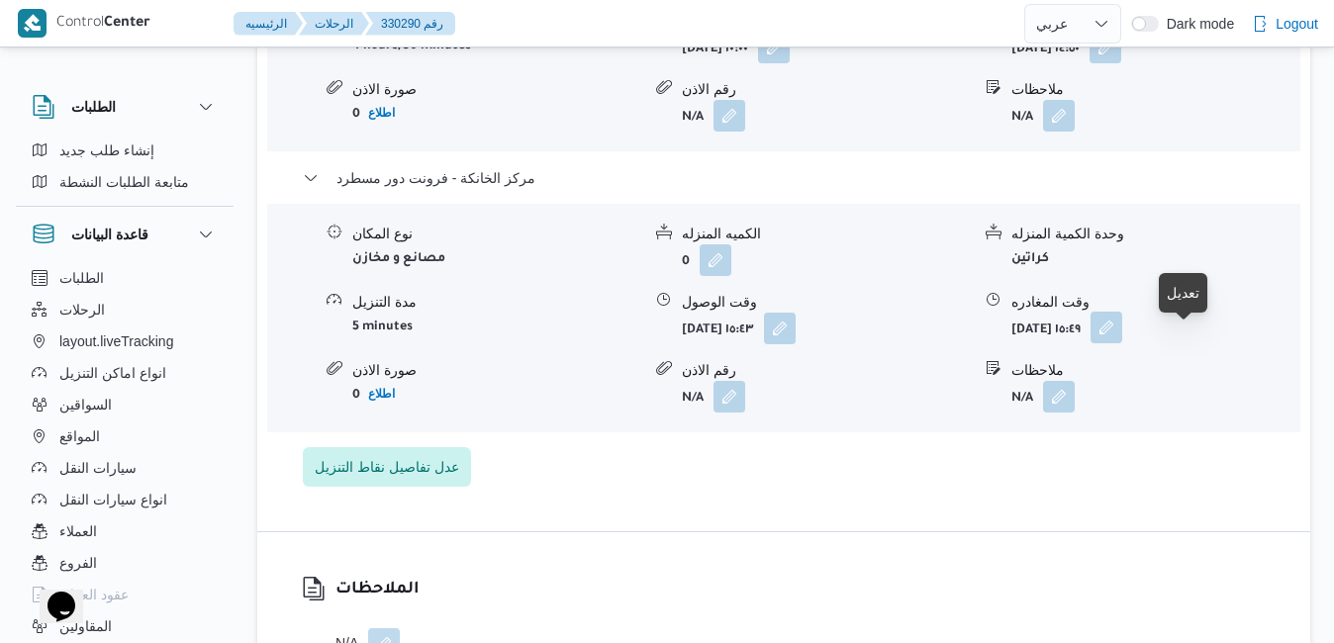
click at [1122, 343] on button "button" at bounding box center [1106, 328] width 32 height 32
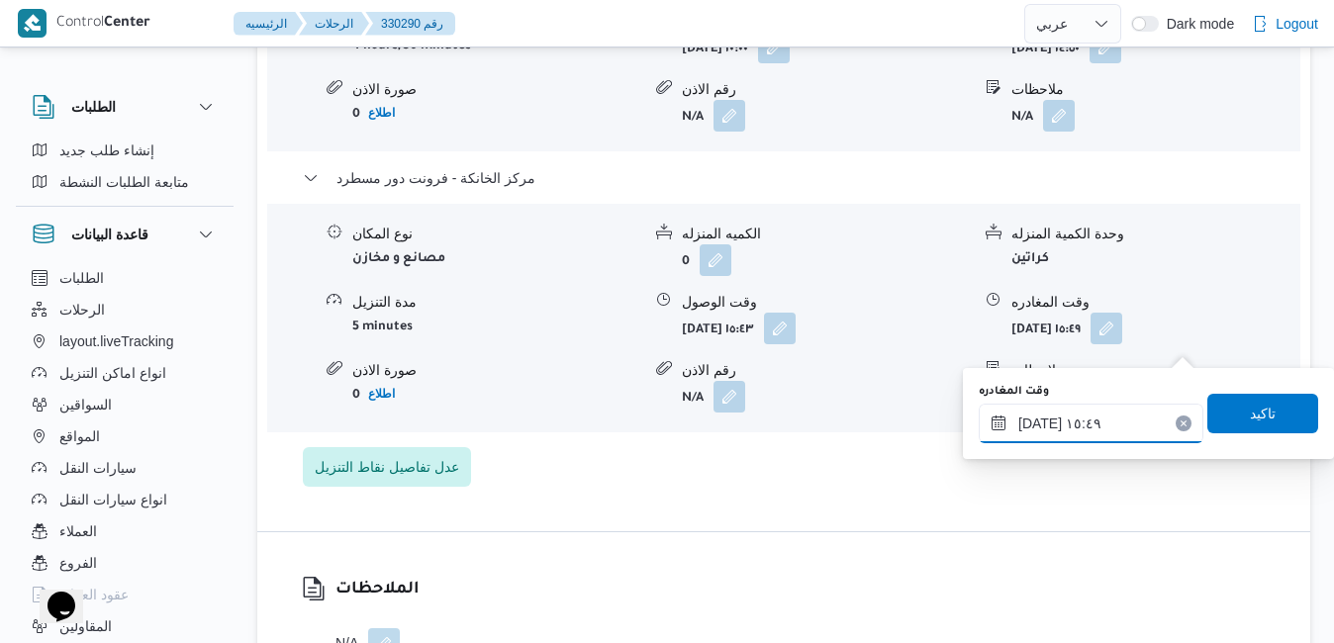
click at [1074, 423] on input "١٠/٠٨/٢٠٢٥ ١٥:٤٩" at bounding box center [1090, 424] width 225 height 40
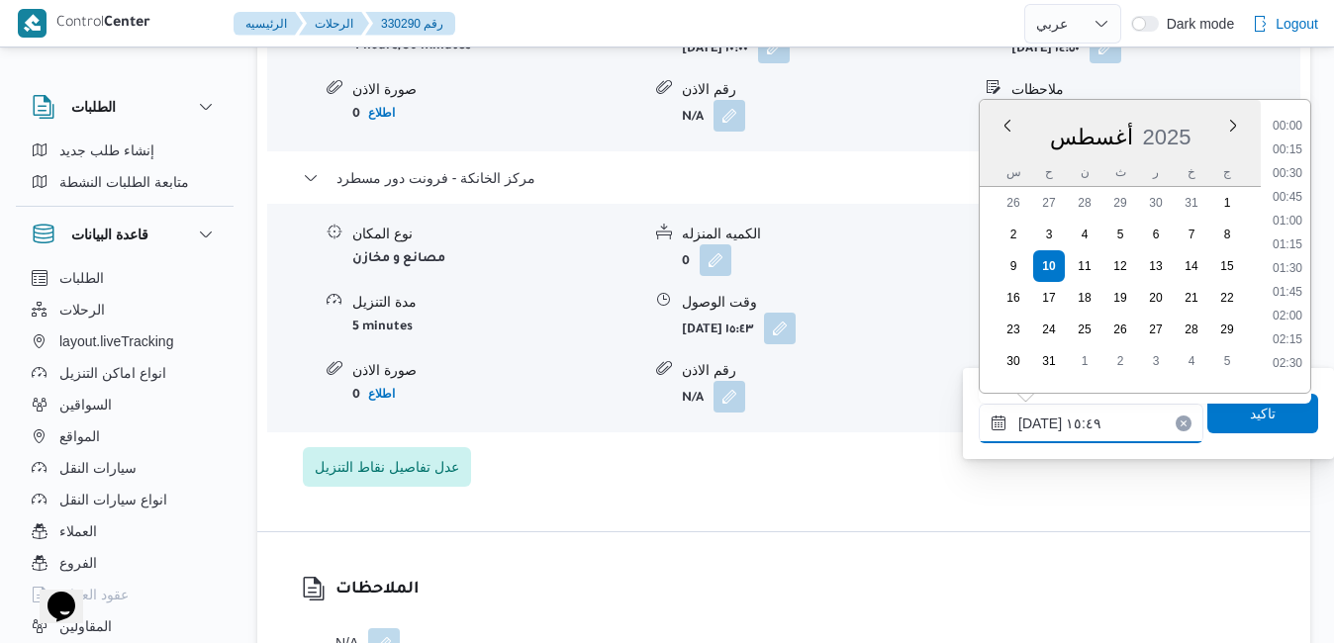
scroll to position [1359, 0]
click at [1282, 286] on li "16:00" at bounding box center [1287, 286] width 46 height 20
type input "١٠/٠٨/٢٠٢٥ ١٦:٠٠"
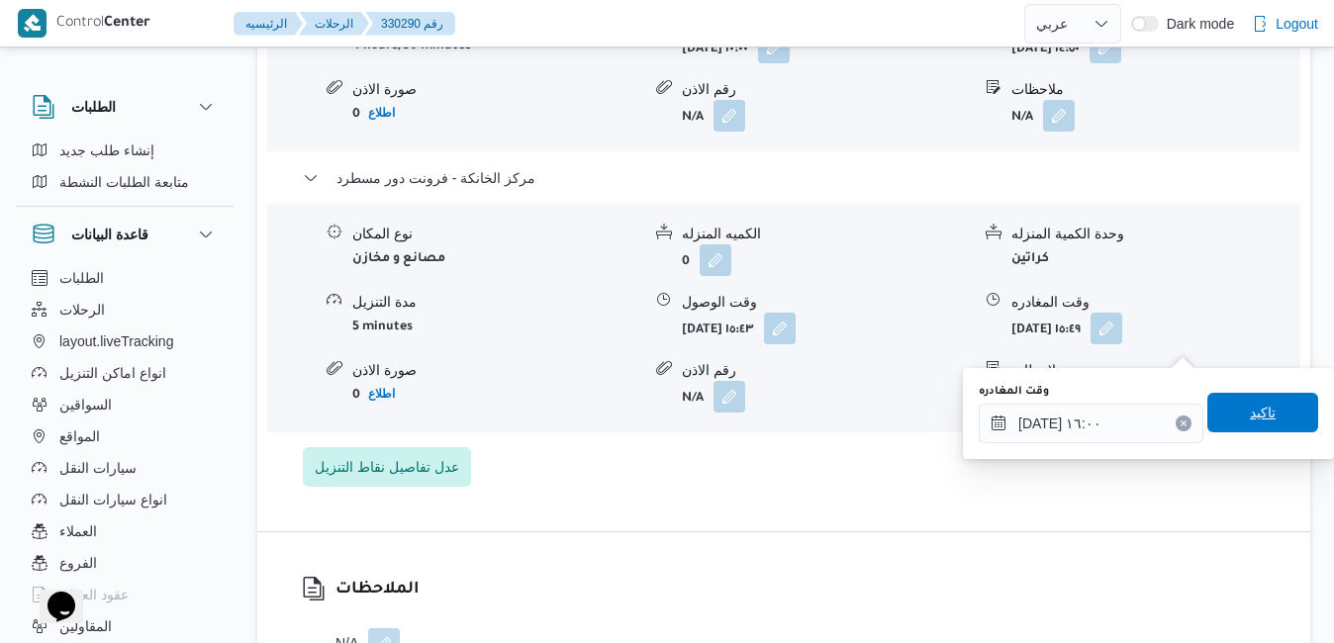
click at [1250, 406] on span "تاكيد" at bounding box center [1263, 413] width 26 height 24
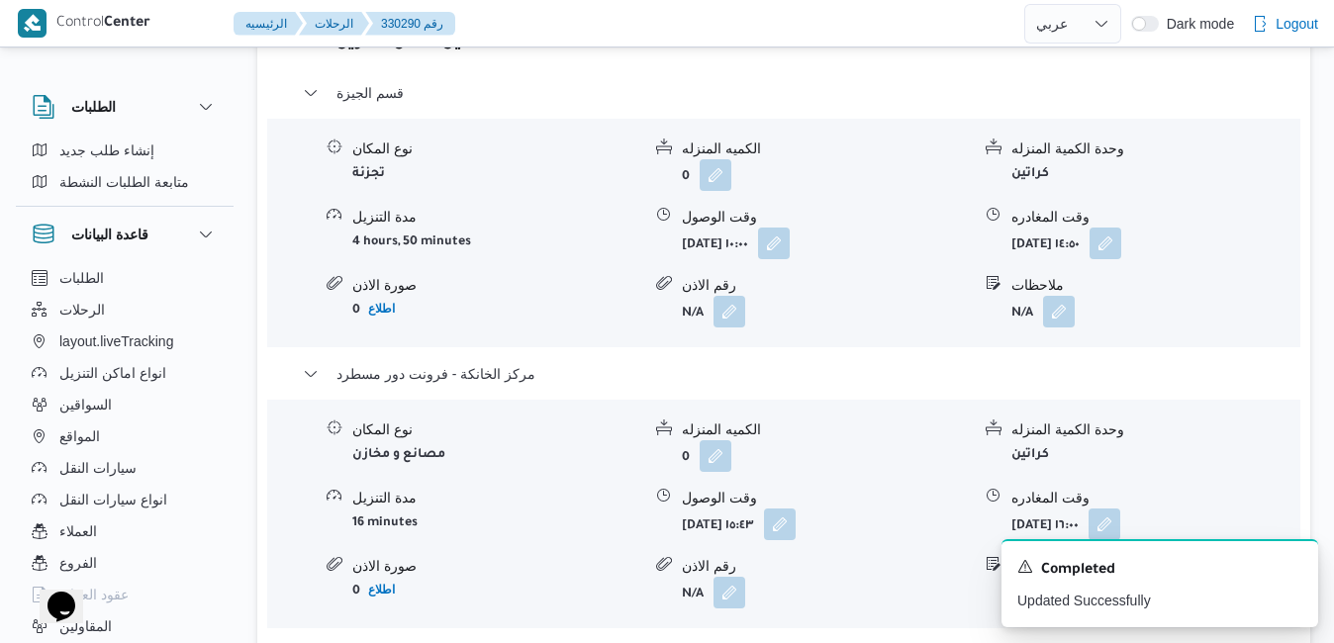
scroll to position [1741, 0]
click at [1291, 564] on icon "Dismiss toast" at bounding box center [1294, 565] width 10 height 10
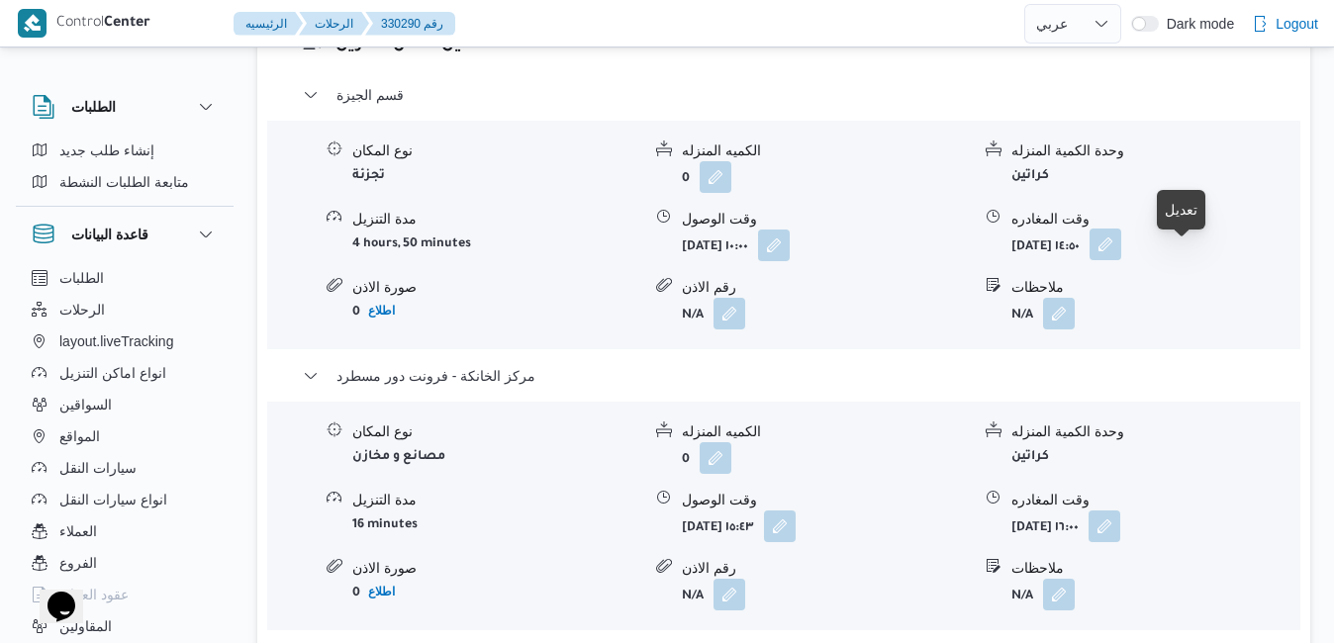
click at [1121, 258] on button "button" at bounding box center [1105, 245] width 32 height 32
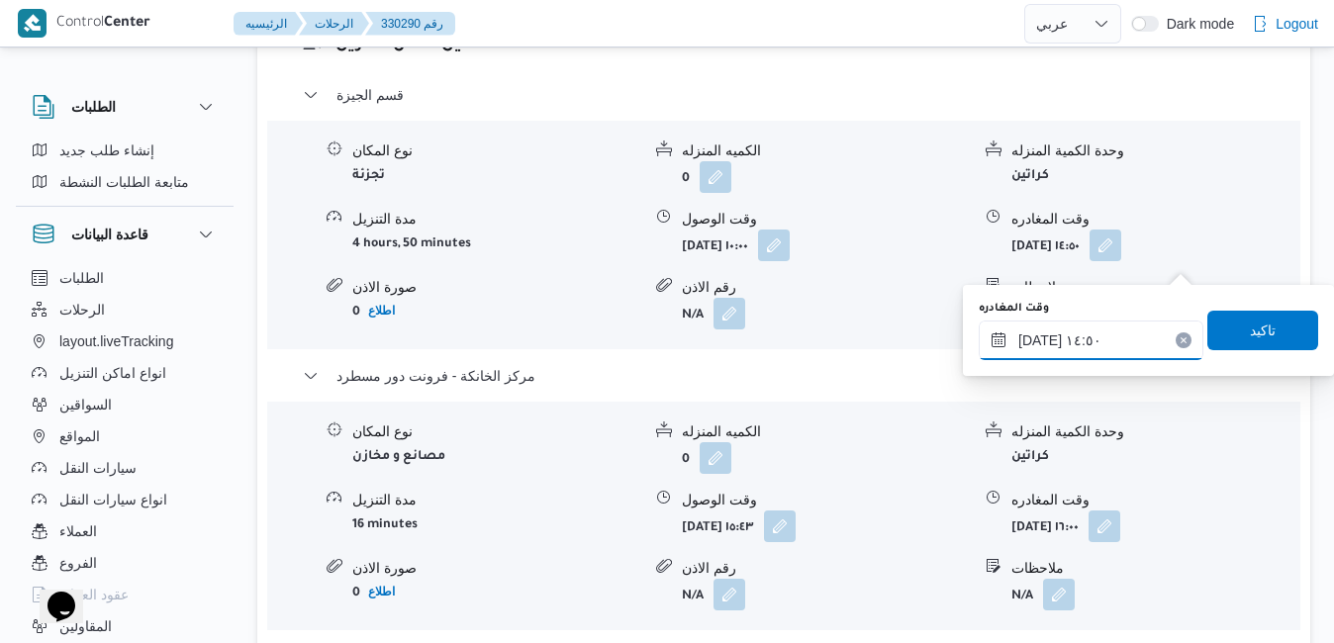
click at [1087, 336] on input "١٠/٠٨/٢٠٢٥ ١٤:٥٠" at bounding box center [1090, 341] width 225 height 40
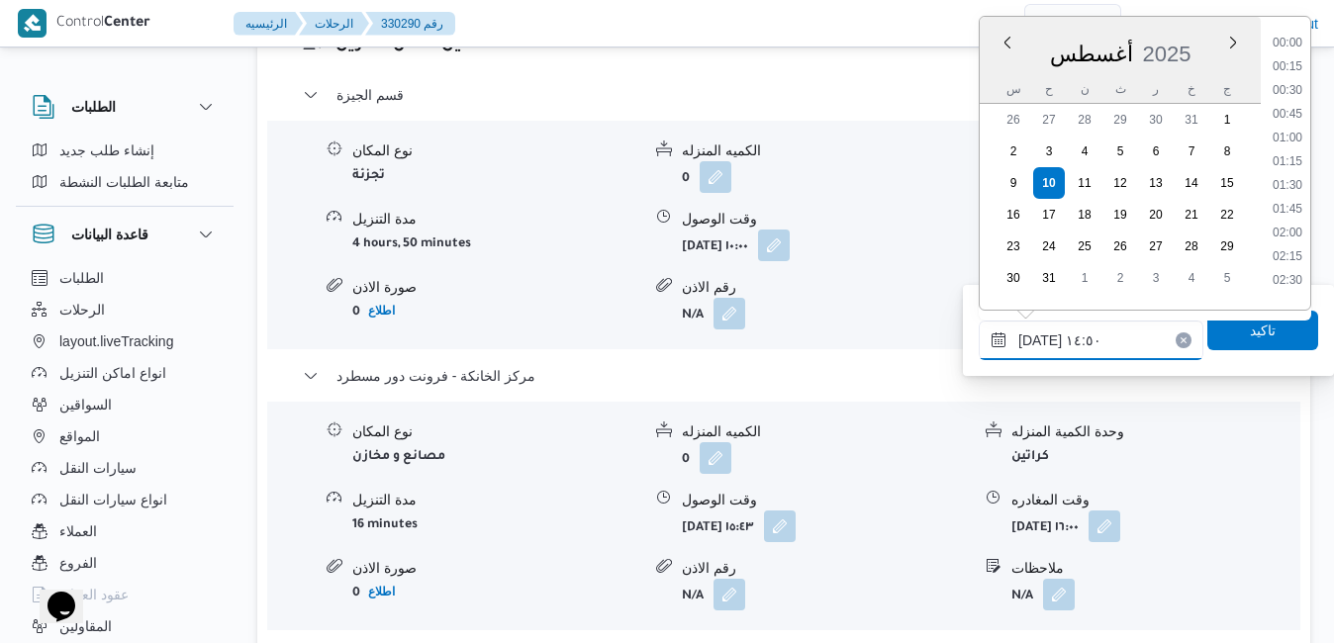
scroll to position [1264, 0]
click at [1285, 205] on li "15:00" at bounding box center [1287, 203] width 46 height 20
type input "١٠/٠٨/٢٠٢٥ ١٥:٠٠"
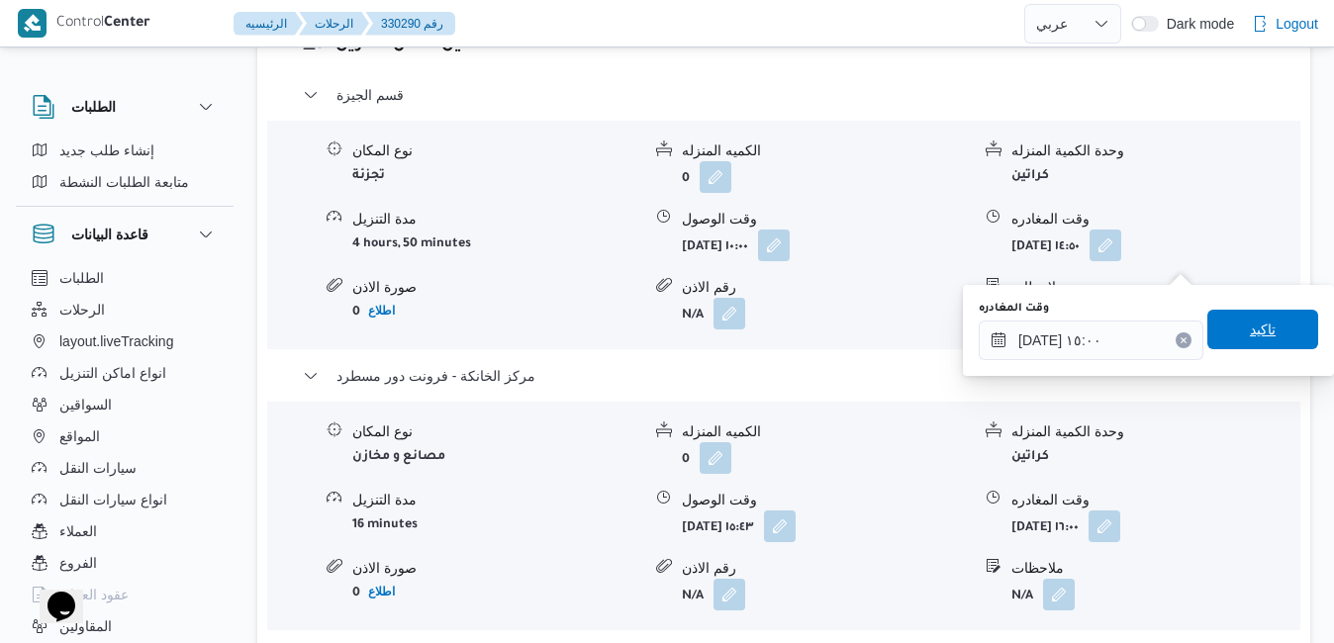
click at [1250, 332] on span "تاكيد" at bounding box center [1263, 330] width 26 height 24
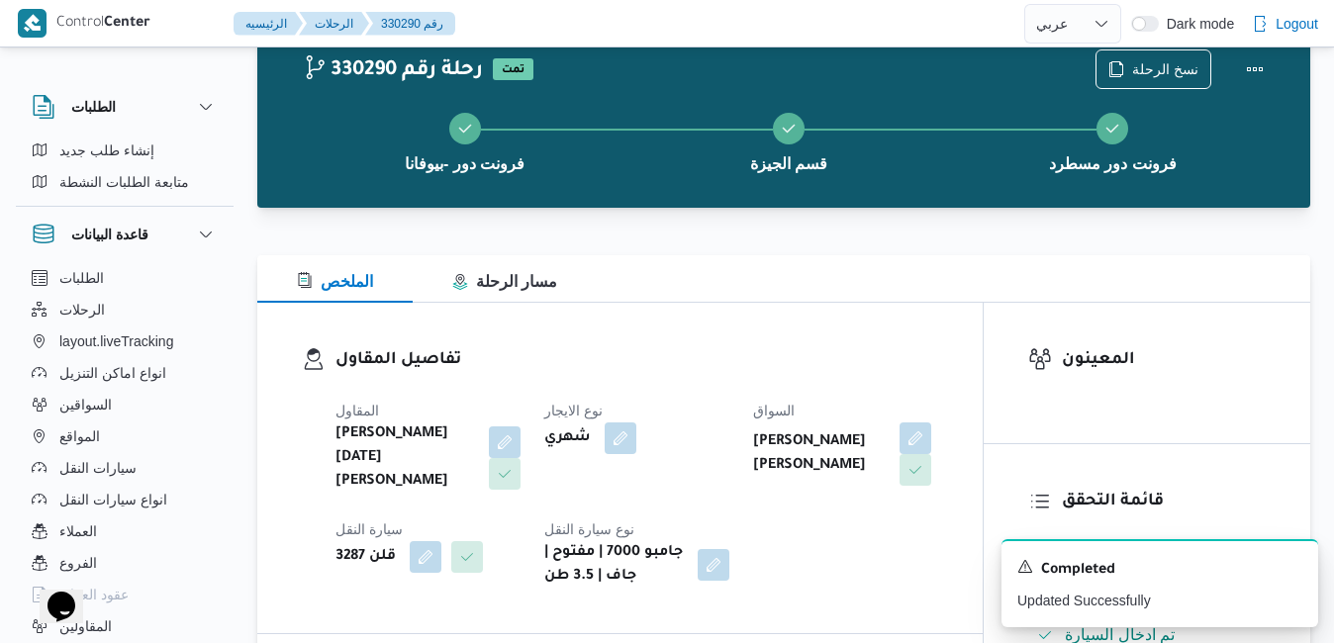
scroll to position [0, 0]
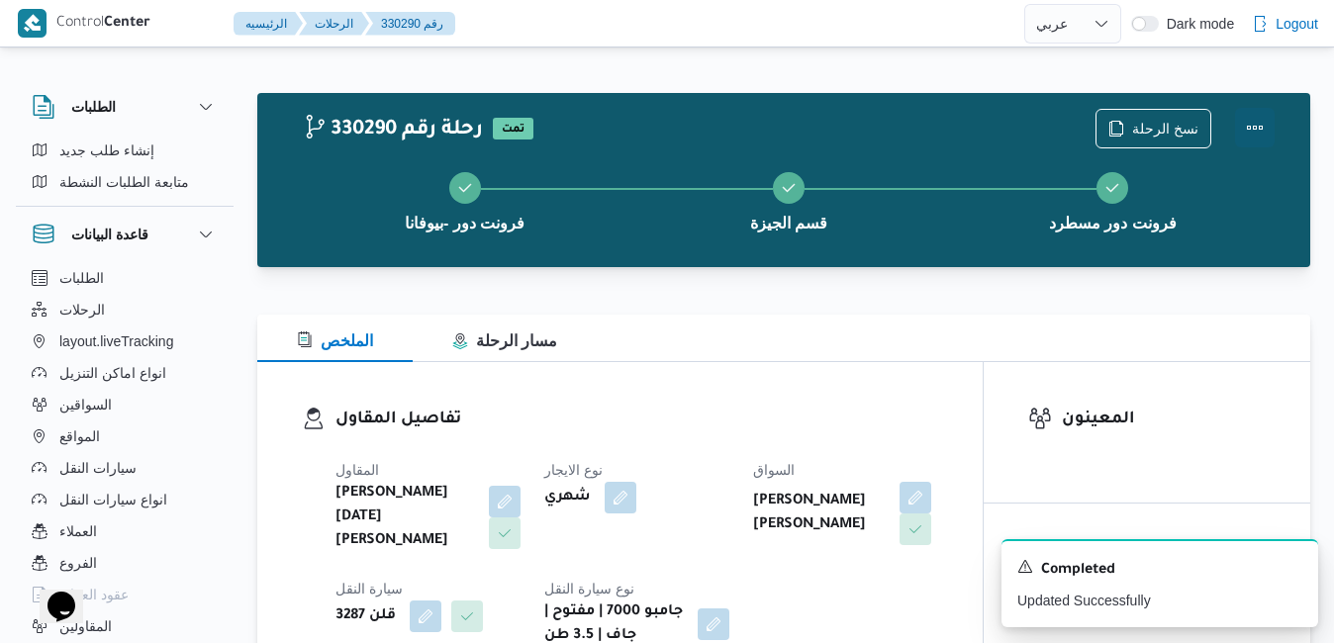
click at [1248, 133] on button "Actions" at bounding box center [1255, 128] width 40 height 40
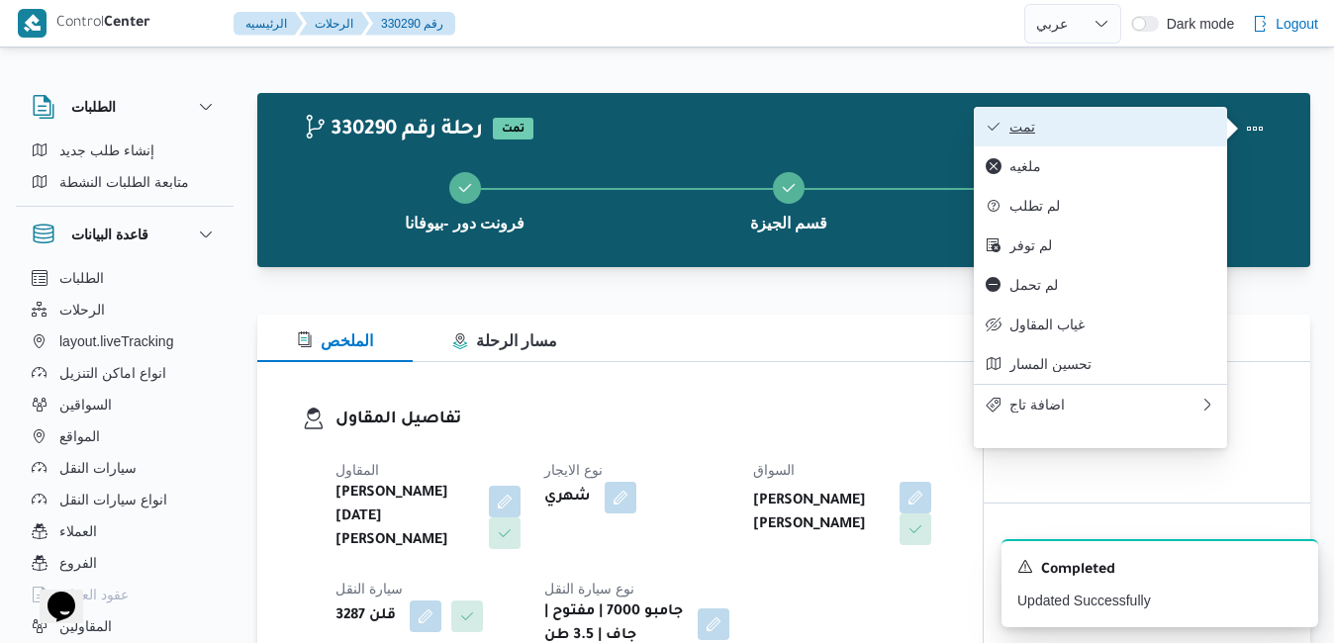
click at [1150, 134] on span "تمت" at bounding box center [1112, 127] width 206 height 16
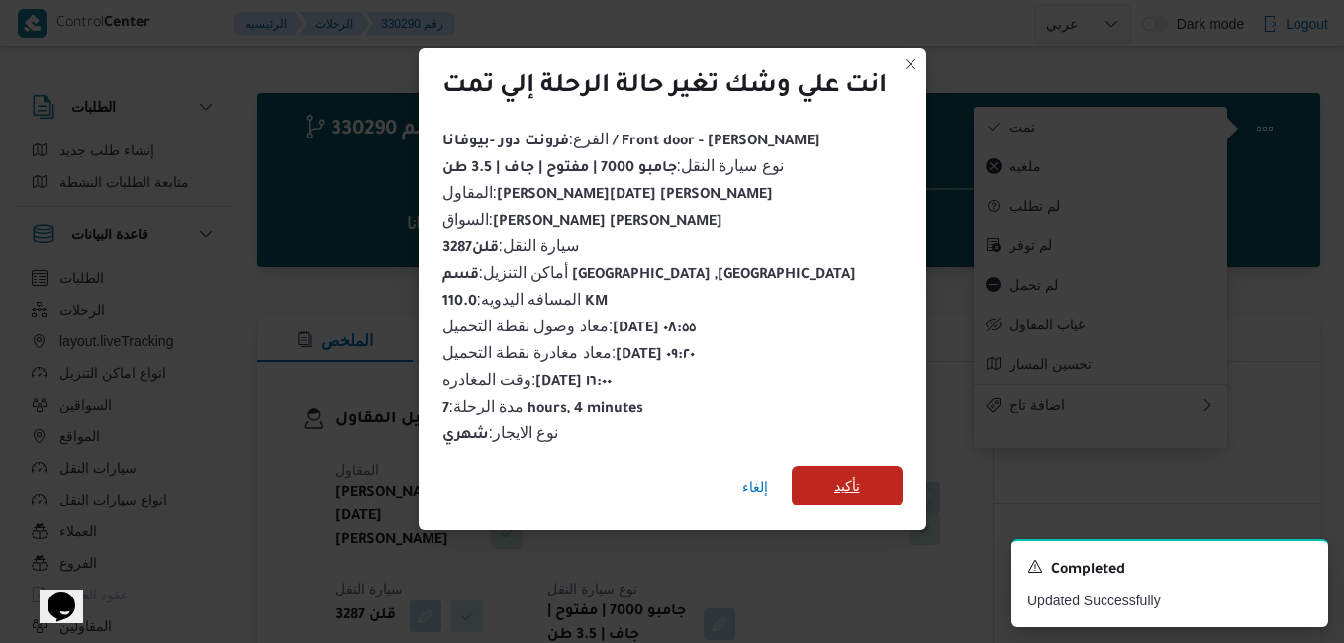
click at [863, 478] on span "تأكيد" at bounding box center [846, 486] width 111 height 40
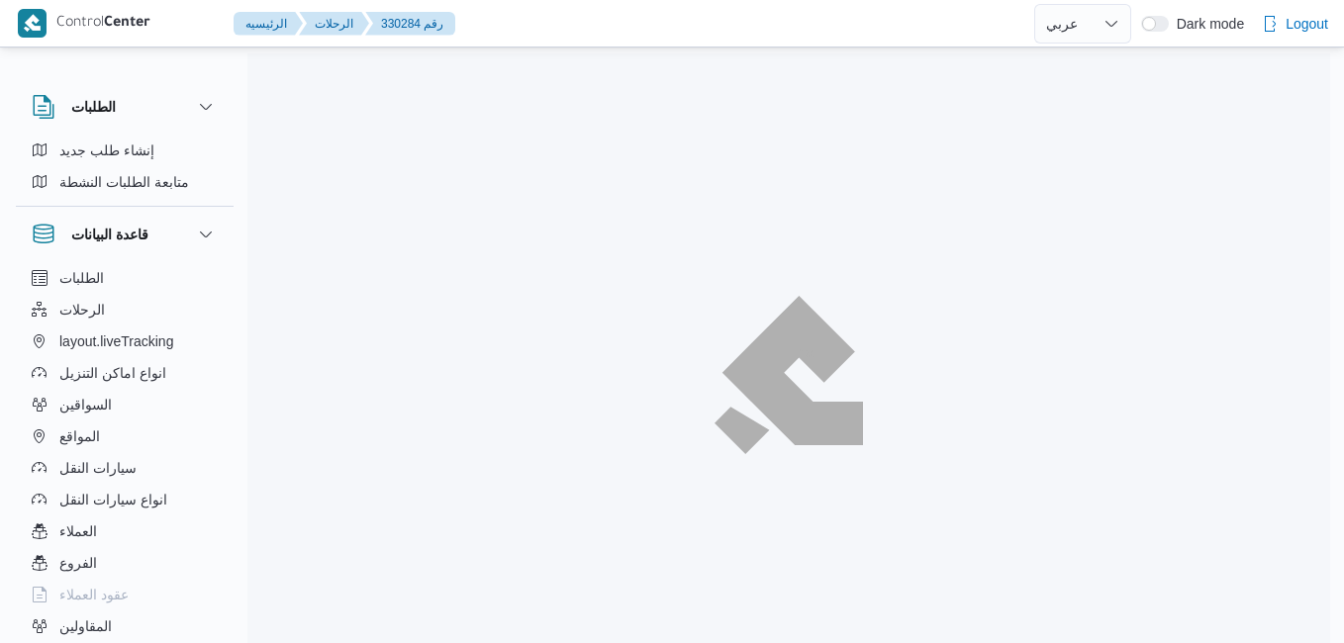
select select "ar"
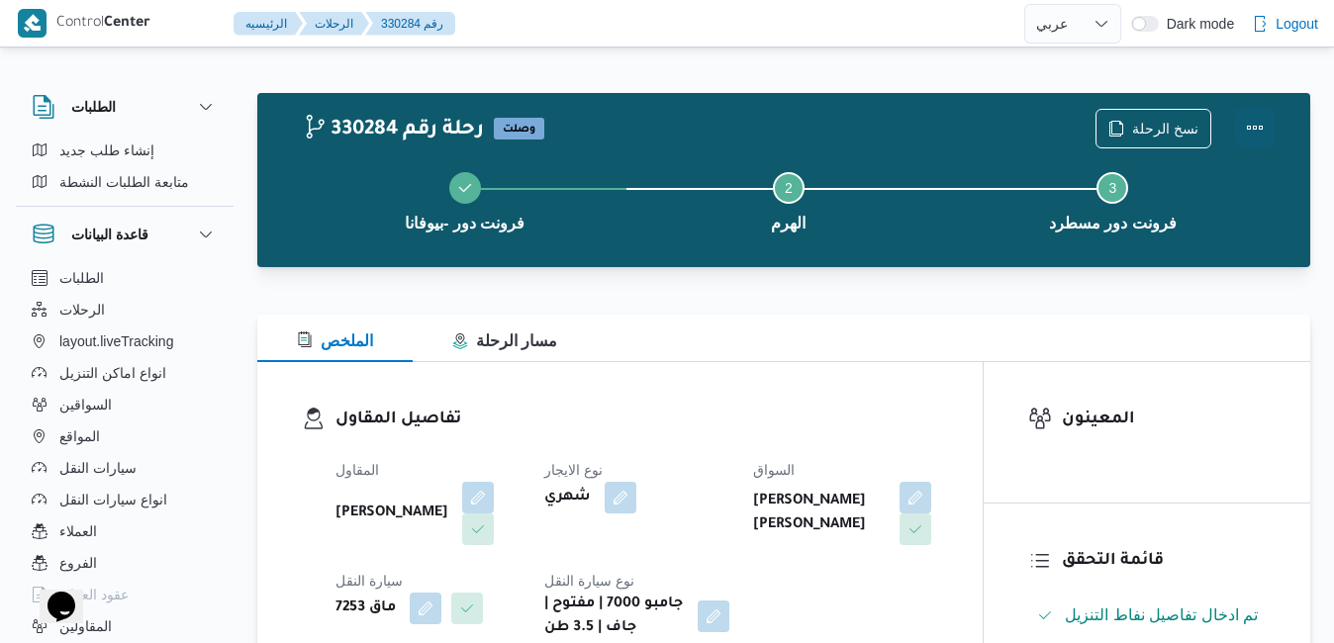
click at [1252, 126] on button "Actions" at bounding box center [1255, 128] width 40 height 40
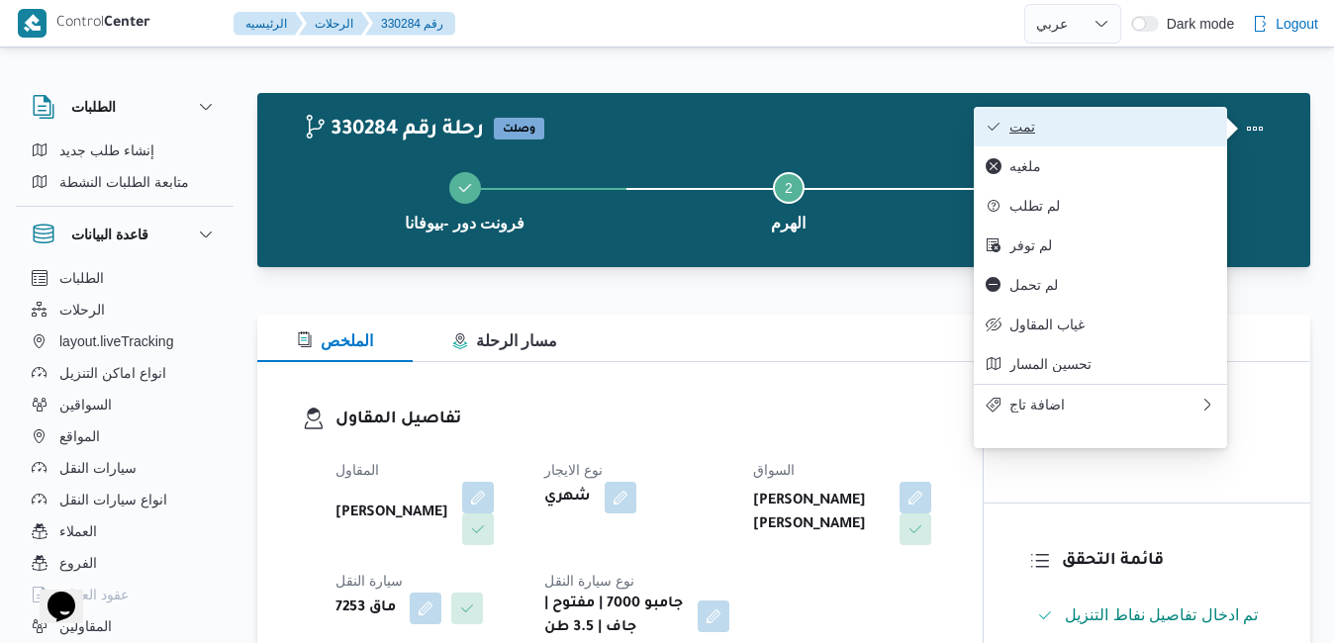
click at [1175, 129] on span "تمت" at bounding box center [1112, 127] width 206 height 16
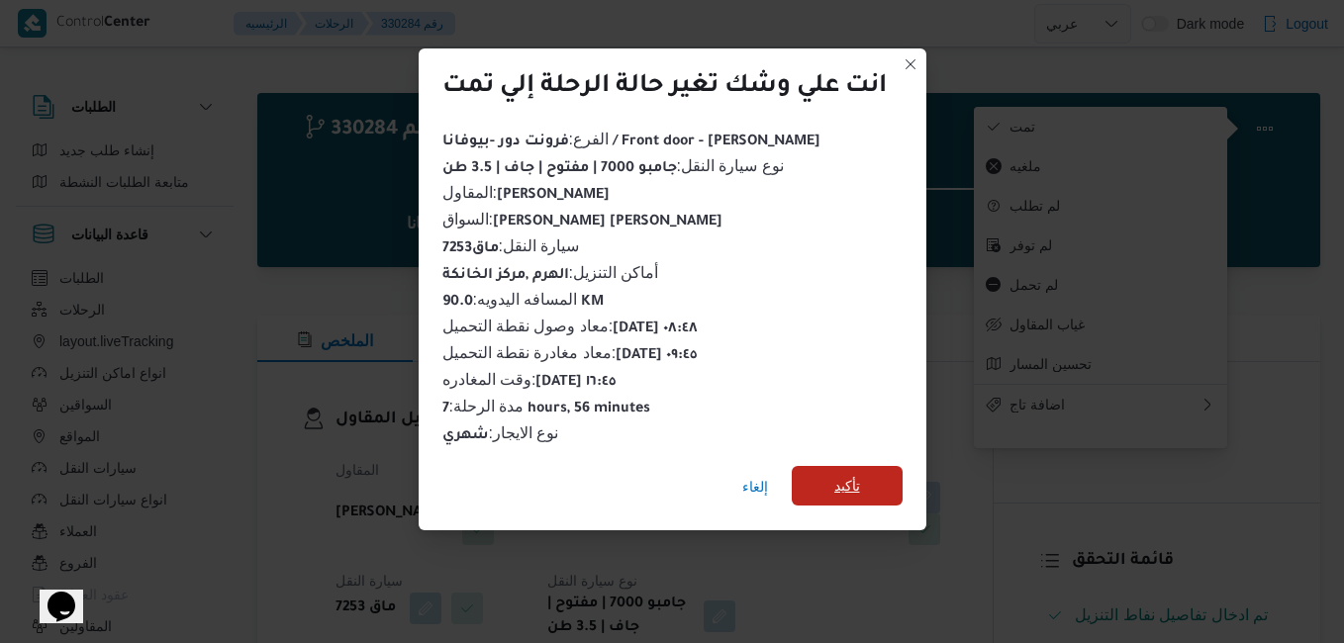
click at [882, 472] on span "تأكيد" at bounding box center [846, 486] width 111 height 40
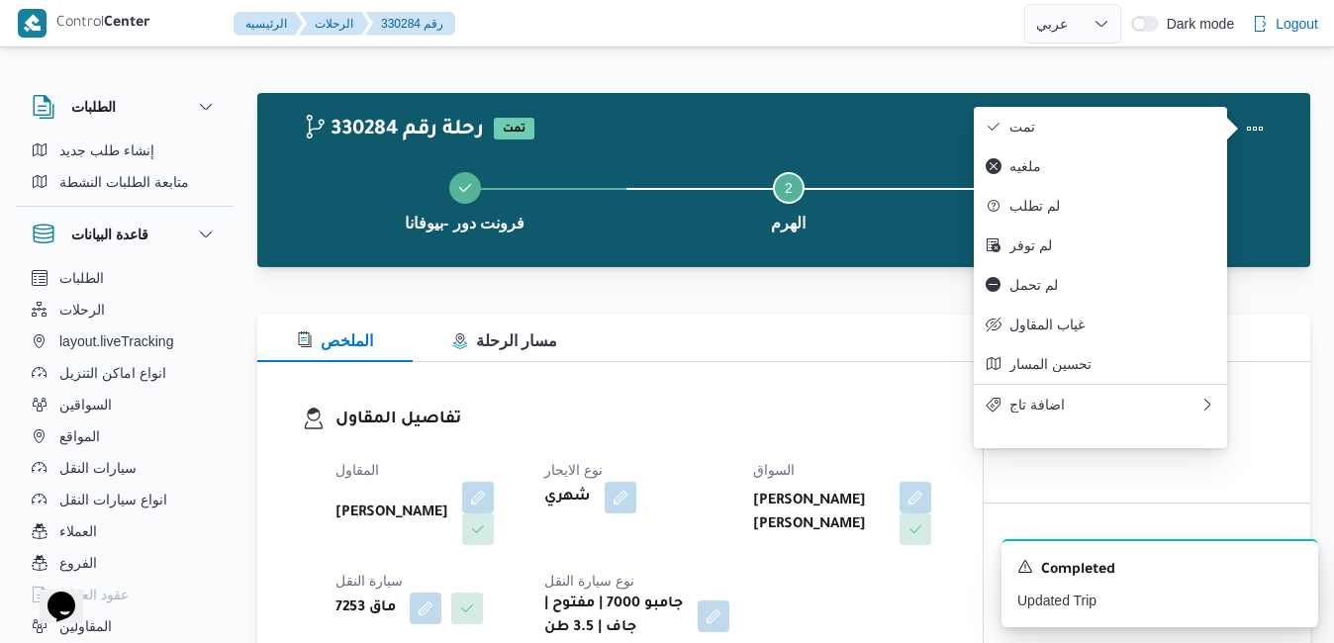
click at [851, 441] on dl "تفاصيل المقاول المقاول محمد صلاح عبداللطيف الشريف نوع الايجار شهري السواق محمود…" at bounding box center [636, 523] width 603 height 233
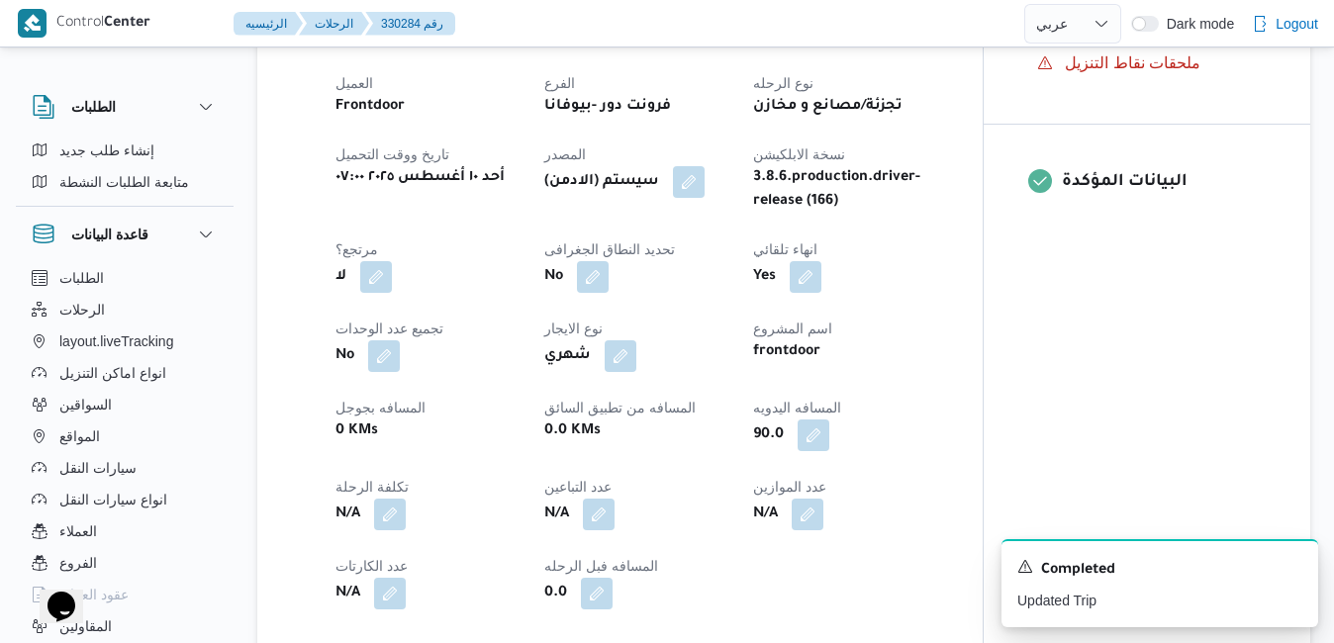
scroll to position [712, 0]
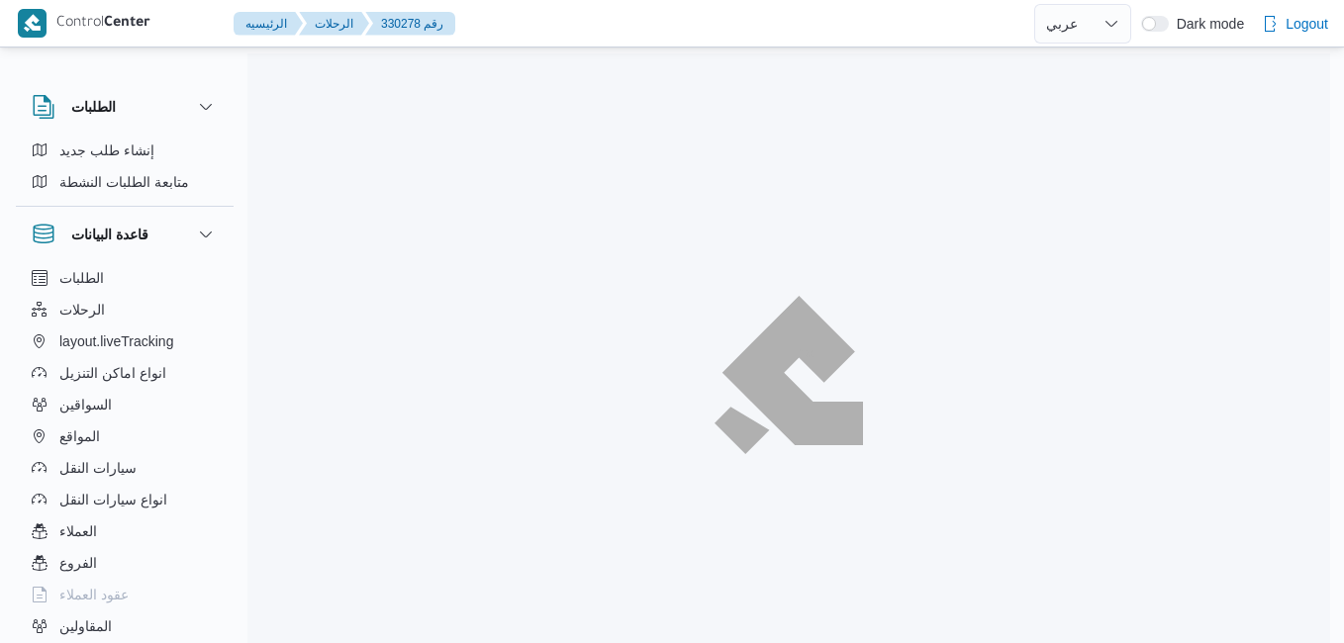
select select "ar"
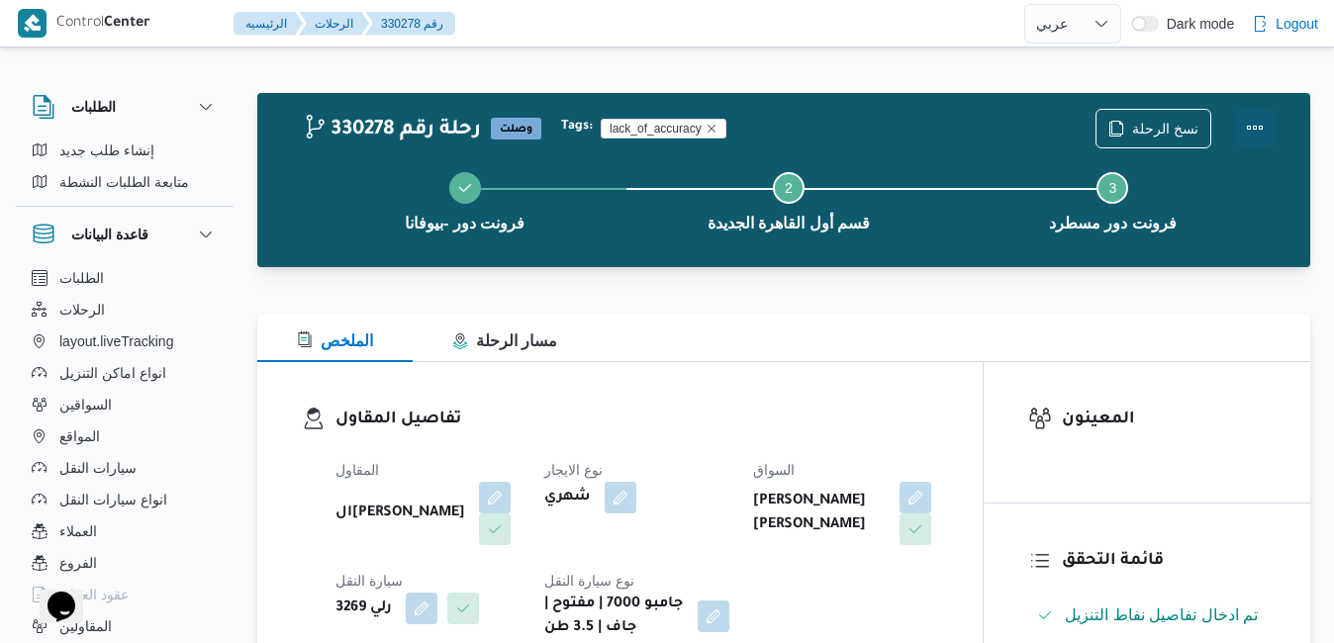
click at [1256, 125] on button "Actions" at bounding box center [1255, 128] width 40 height 40
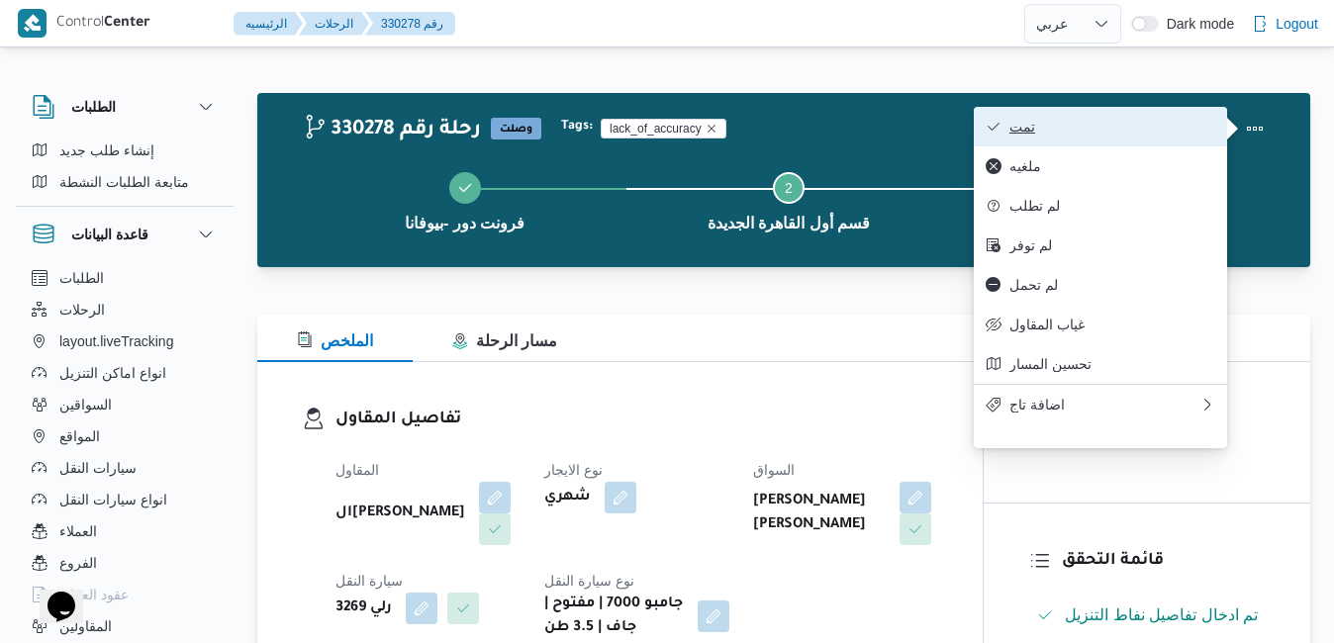
click at [1126, 123] on span "تمت" at bounding box center [1112, 127] width 206 height 16
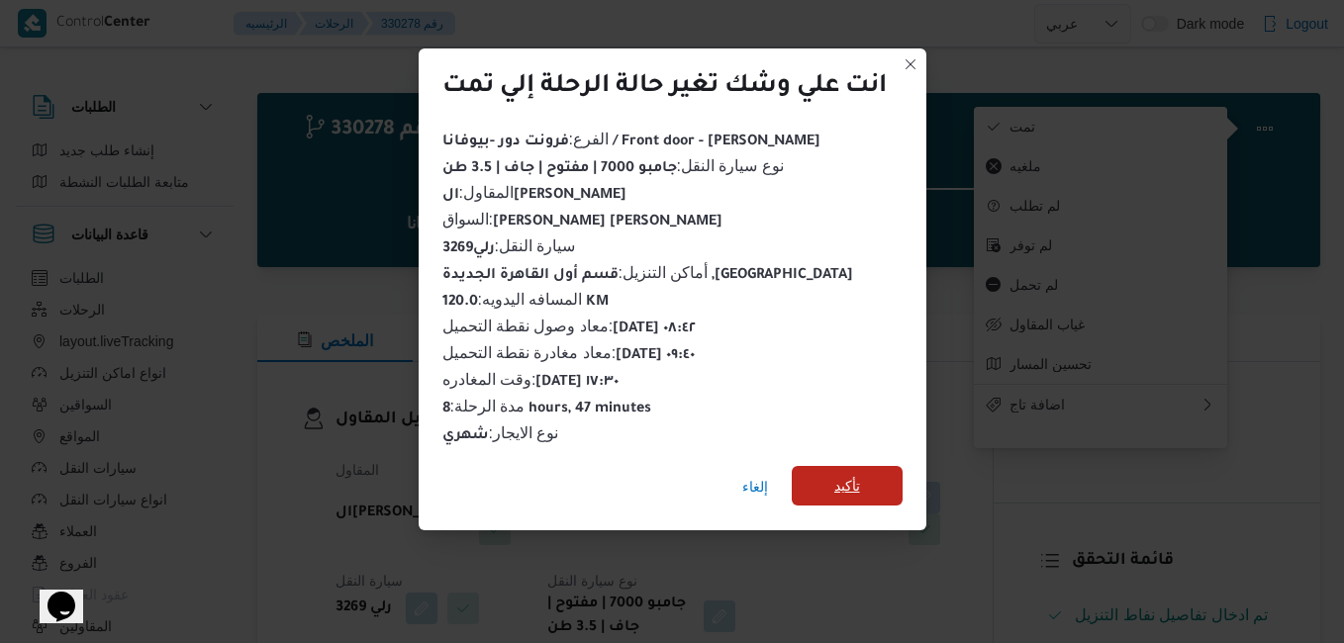
click at [863, 478] on span "تأكيد" at bounding box center [846, 486] width 111 height 40
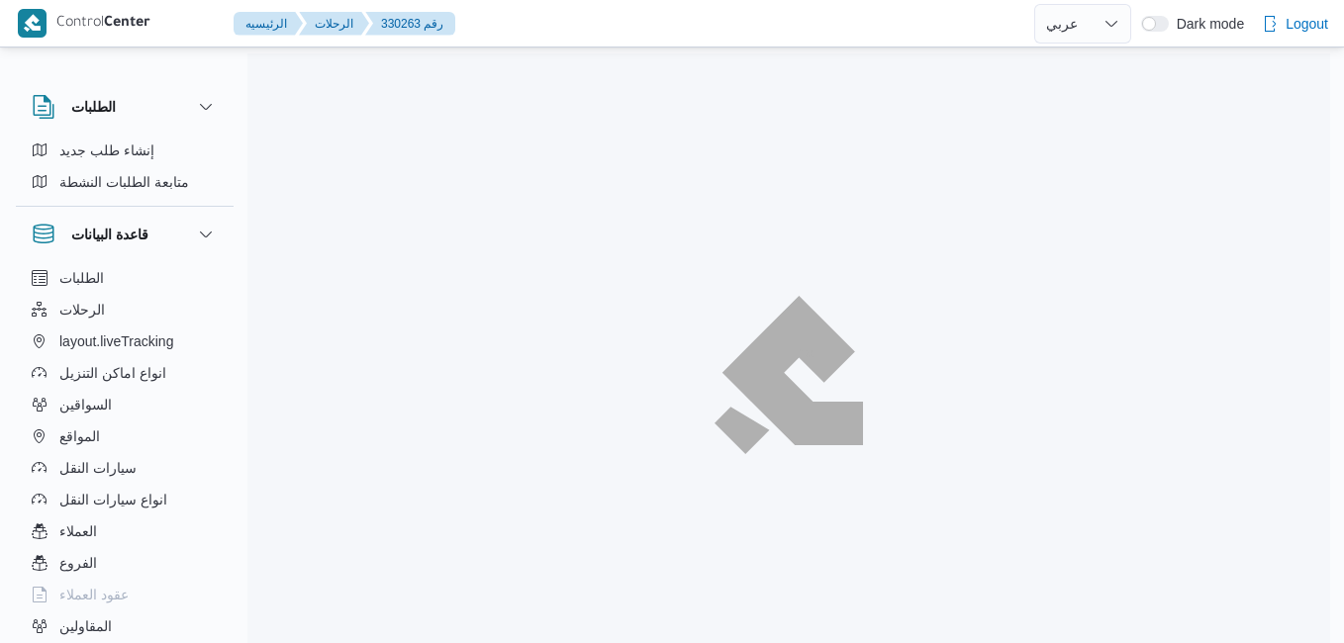
select select "ar"
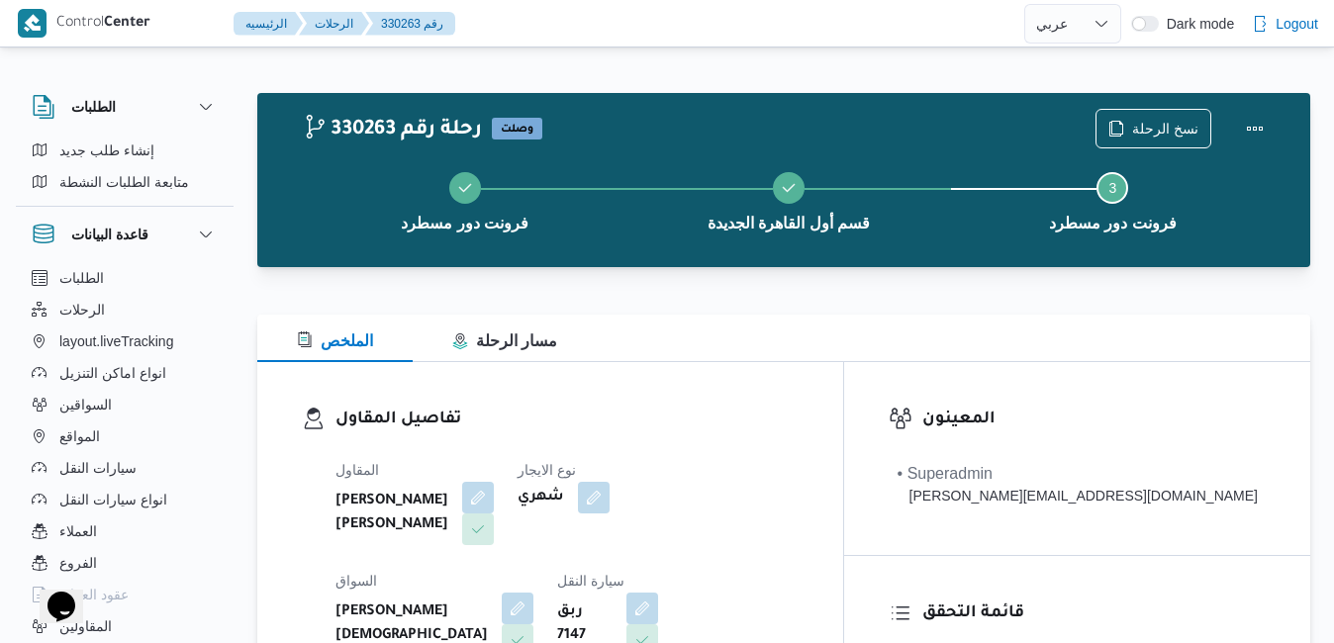
click at [904, 355] on div "الملخص مسار الرحلة" at bounding box center [783, 338] width 1053 height 47
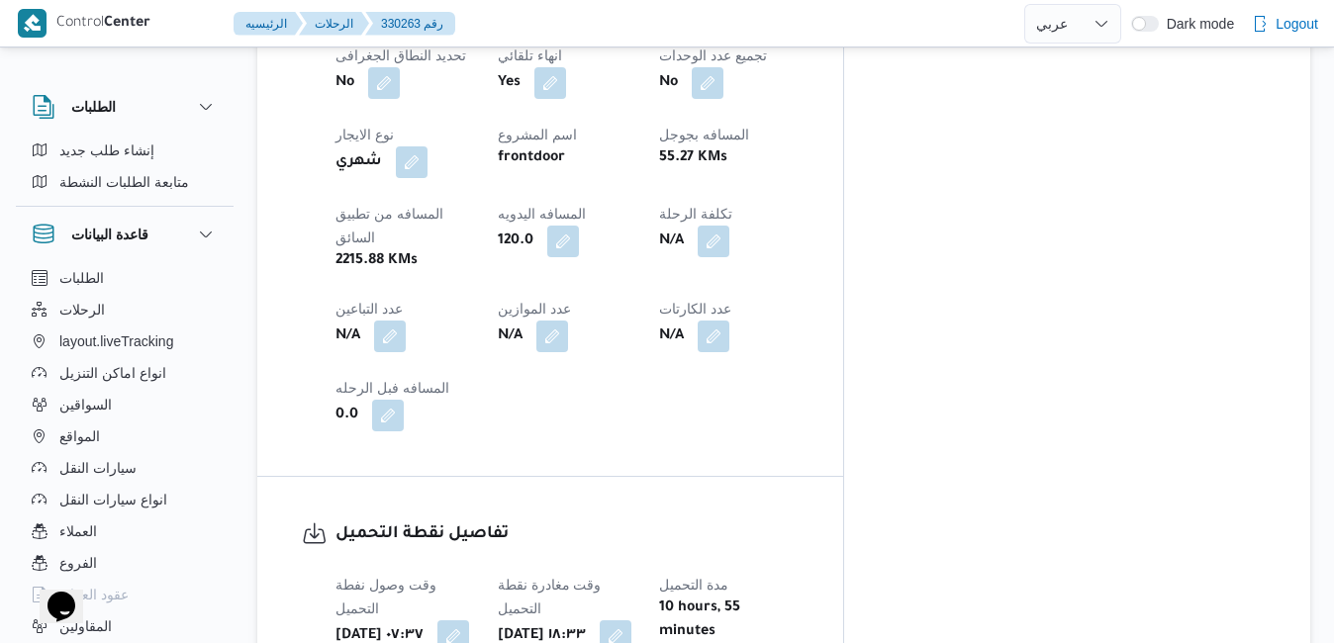
scroll to position [1227, 0]
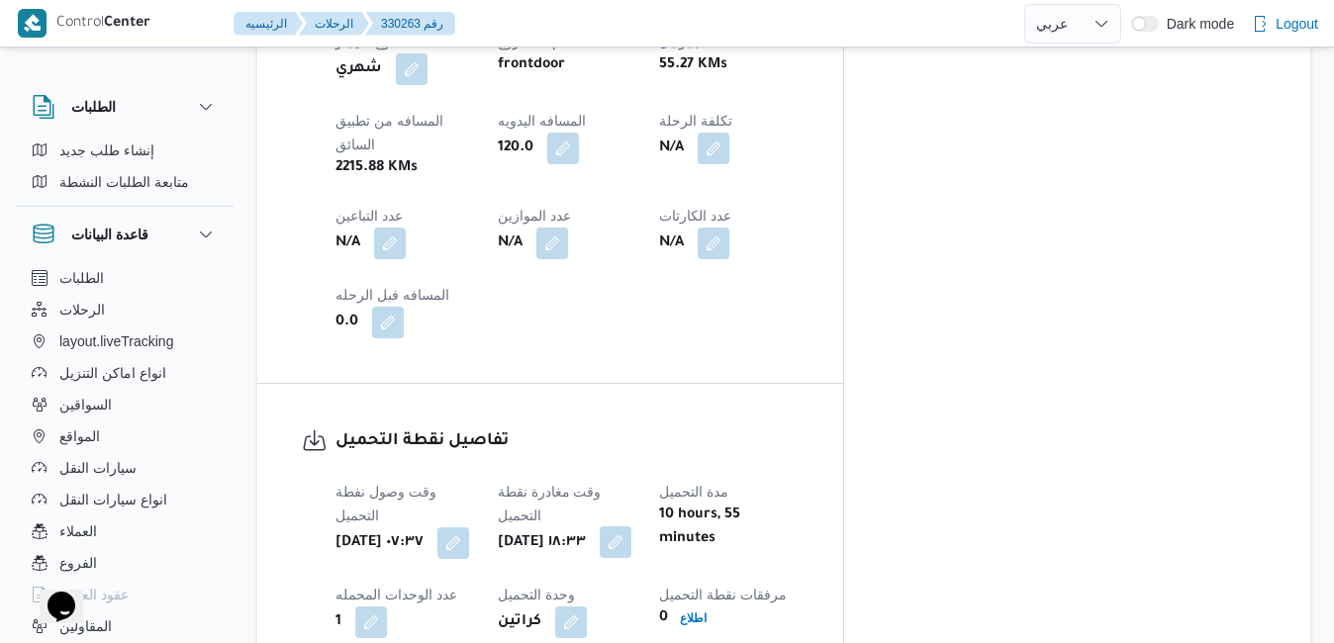
click at [631, 526] on button "button" at bounding box center [616, 542] width 32 height 32
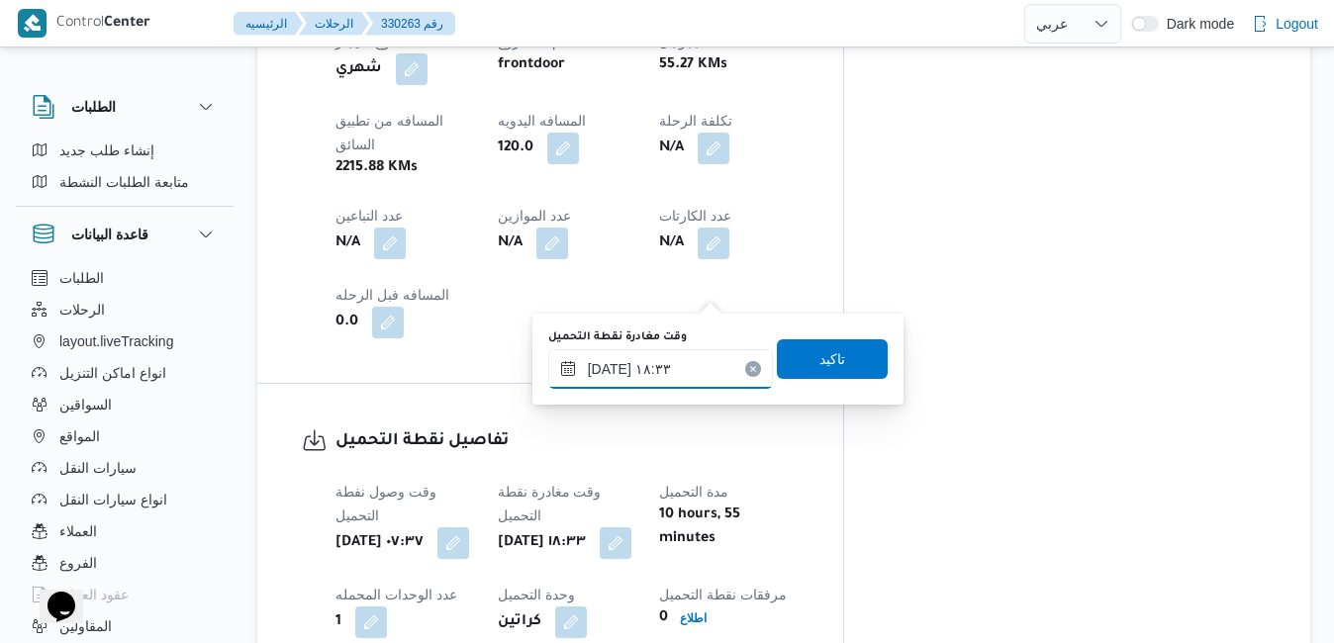
click at [653, 375] on input "١٠/٠٨/٢٠٢٥ ١٨:٣٣" at bounding box center [660, 369] width 225 height 40
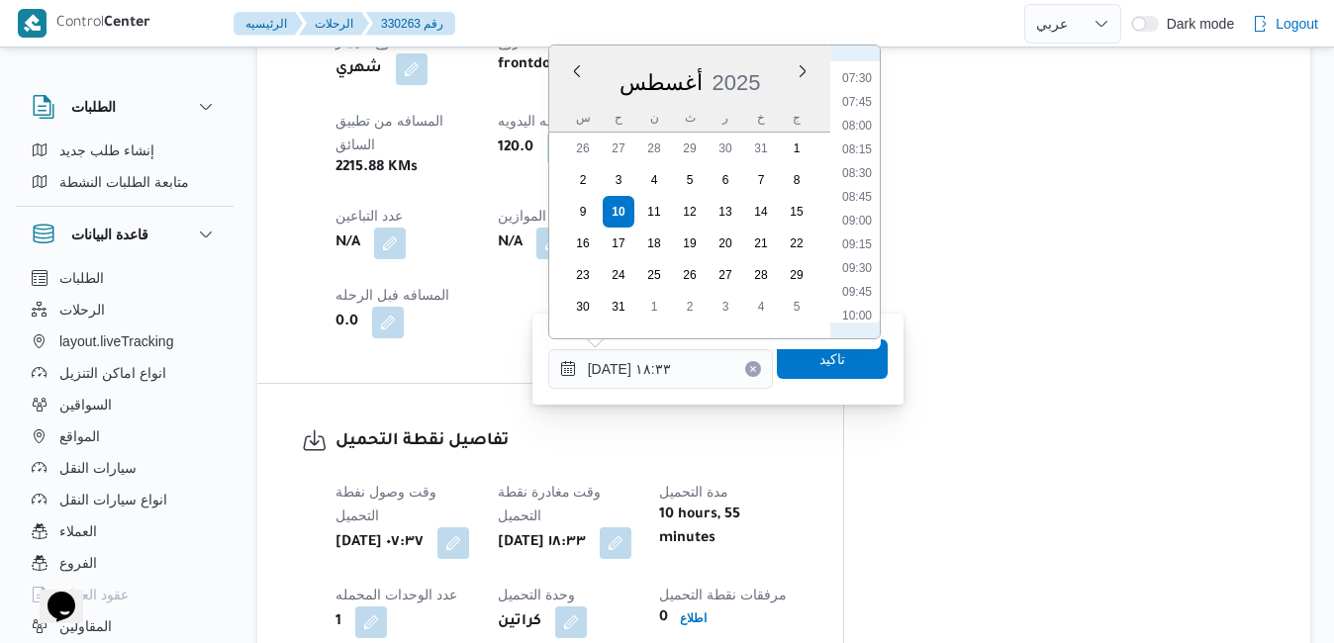
scroll to position [783, 0]
click at [861, 96] on li "08:30" at bounding box center [857, 96] width 46 height 20
type input "١٠/٠٨/٢٠٢٥ ٠٨:٣٠"
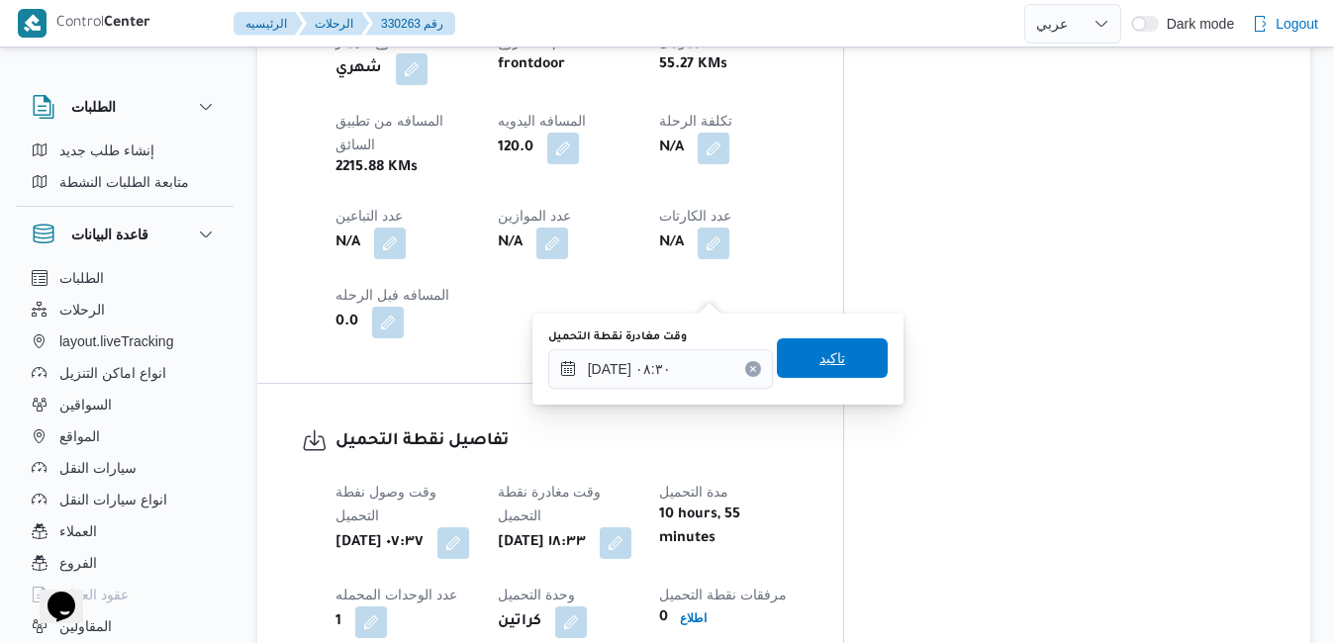
click at [819, 362] on span "تاكيد" at bounding box center [832, 358] width 26 height 24
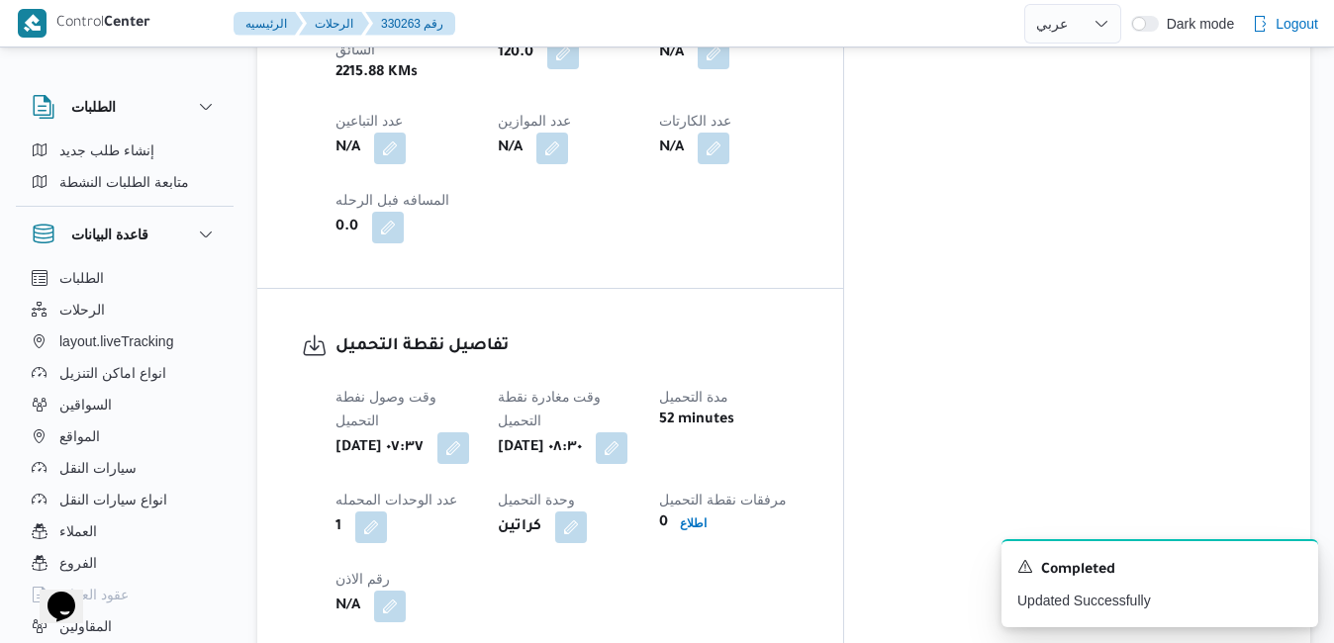
scroll to position [1543, 0]
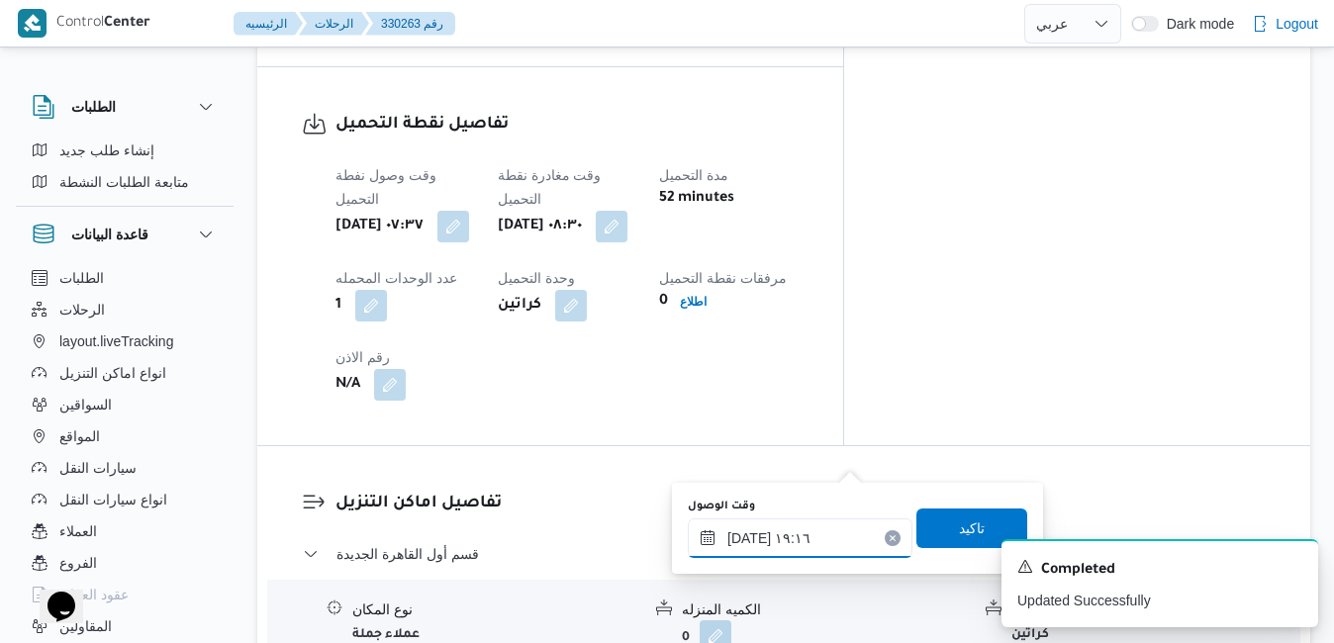
click at [771, 534] on input "١٠/٠٨/٢٠٢٥ ١٩:١٦" at bounding box center [800, 538] width 225 height 40
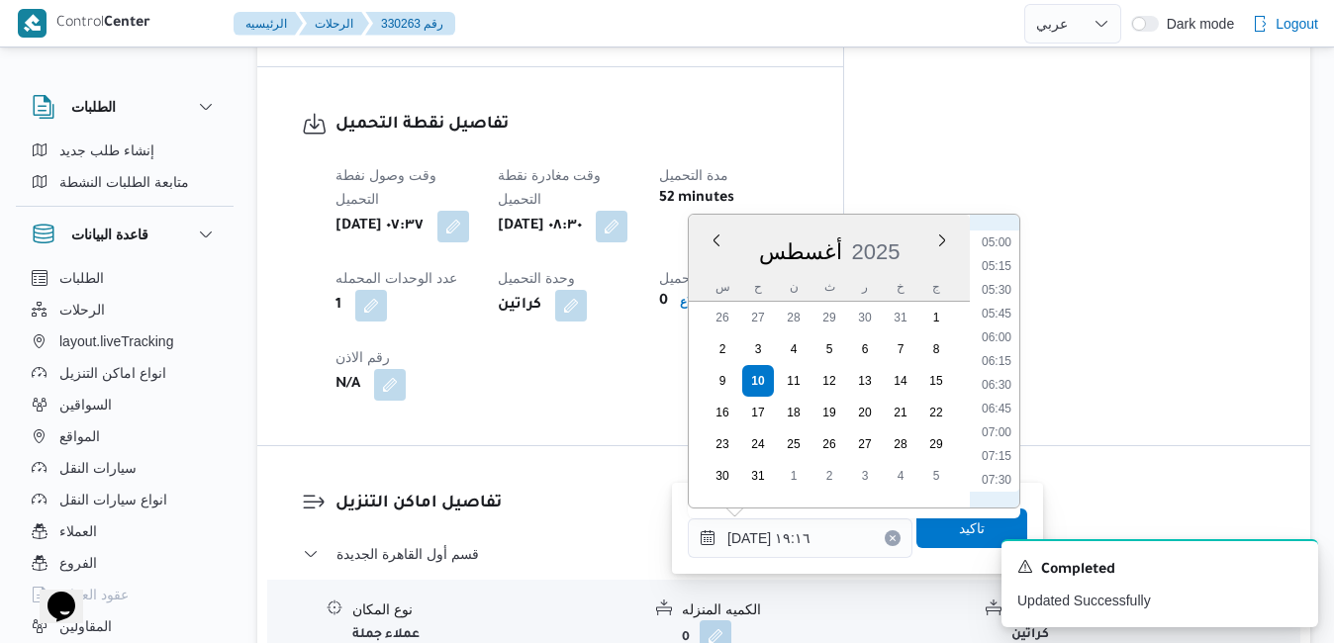
scroll to position [701, 0]
click at [1001, 417] on li "09:15" at bounding box center [997, 418] width 46 height 20
type input "١٠/٠٨/٢٠٢٥ ٠٩:١٥"
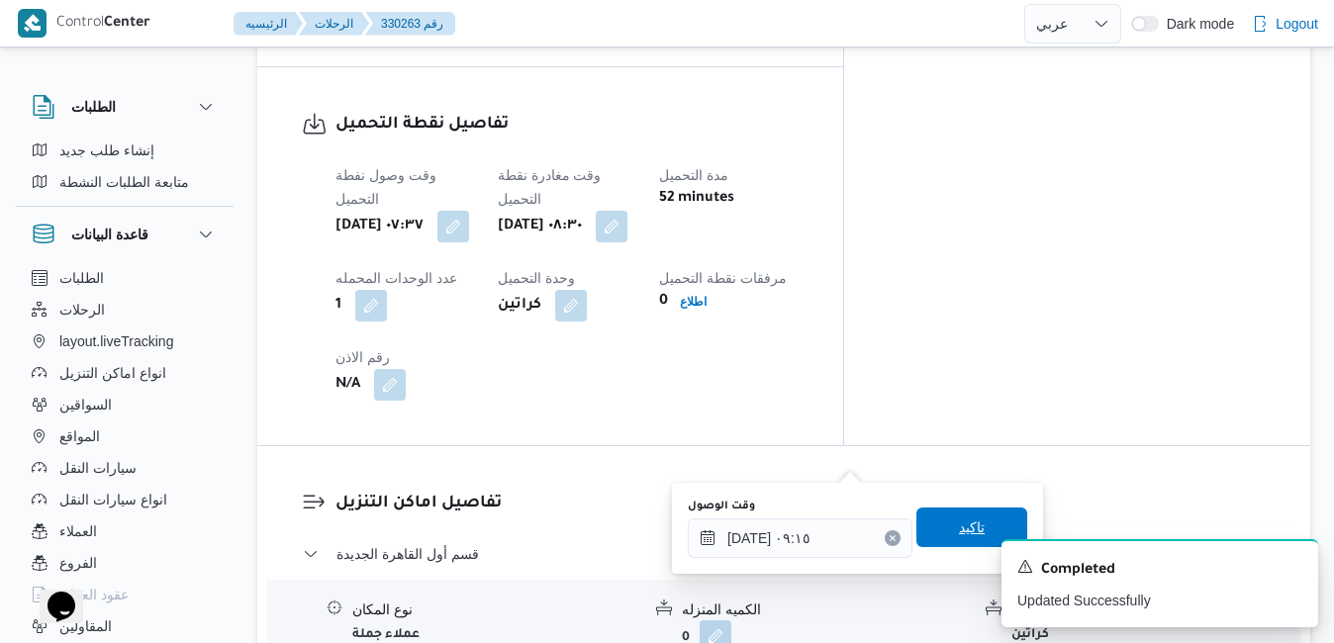
click at [959, 522] on span "تاكيد" at bounding box center [972, 527] width 26 height 24
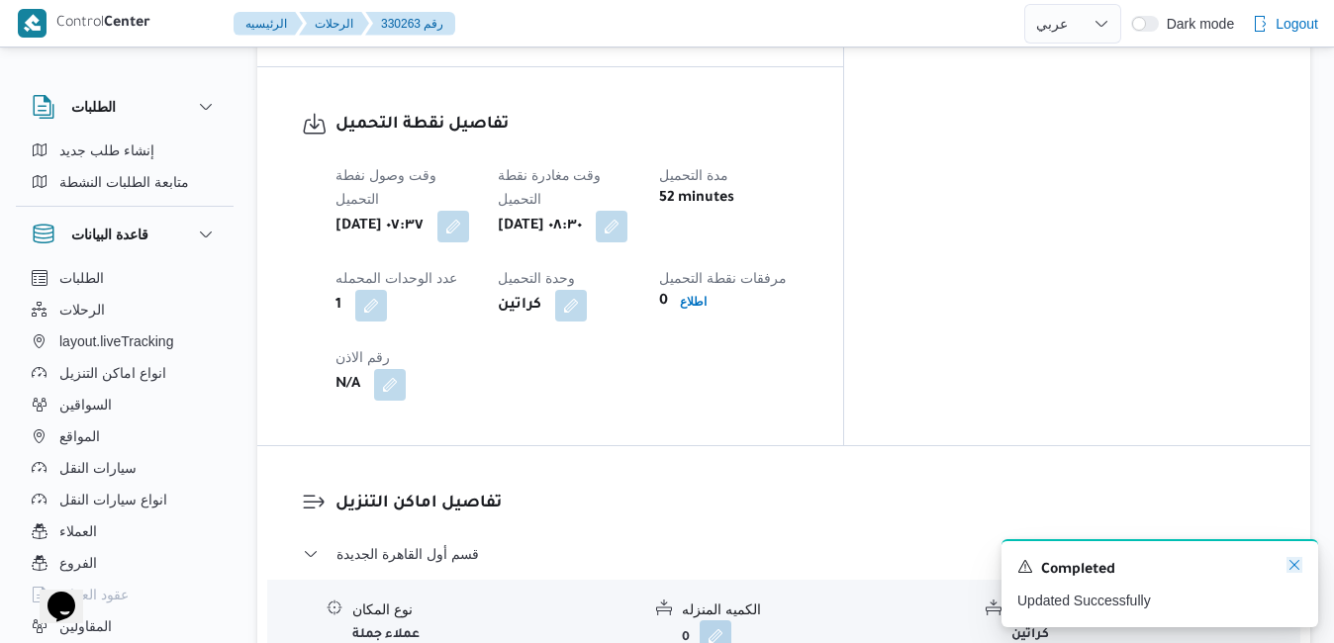
click at [1293, 566] on icon "Dismiss toast" at bounding box center [1294, 565] width 16 height 16
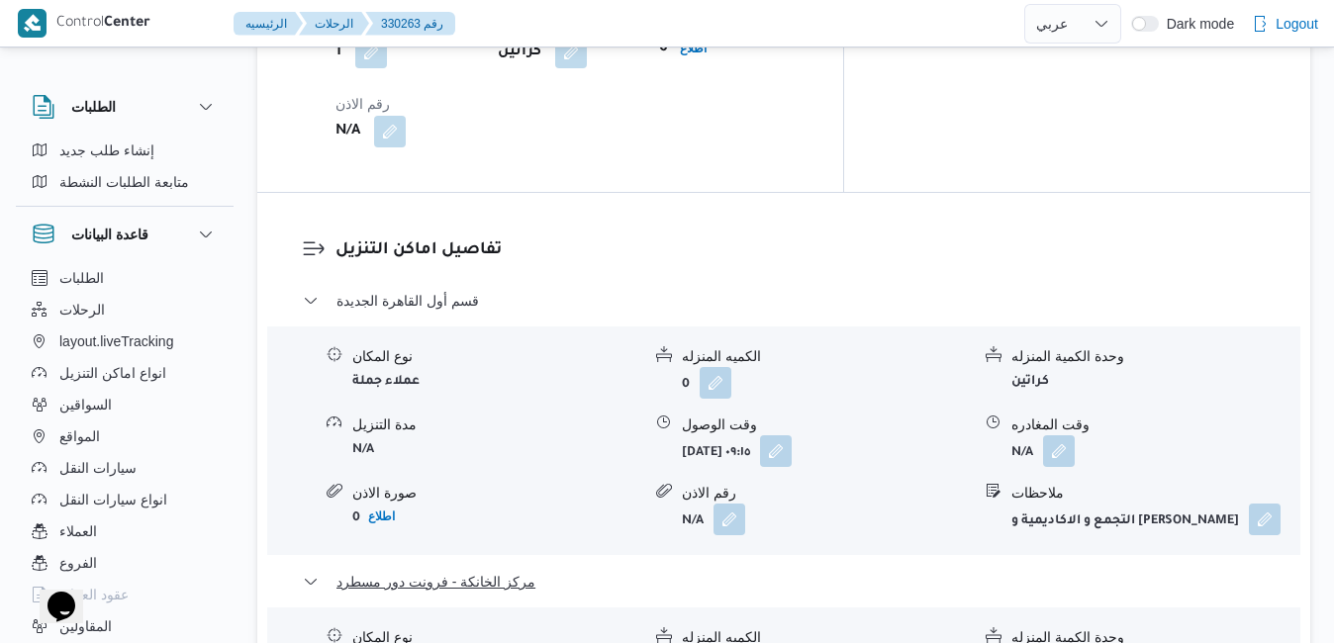
scroll to position [1900, 0]
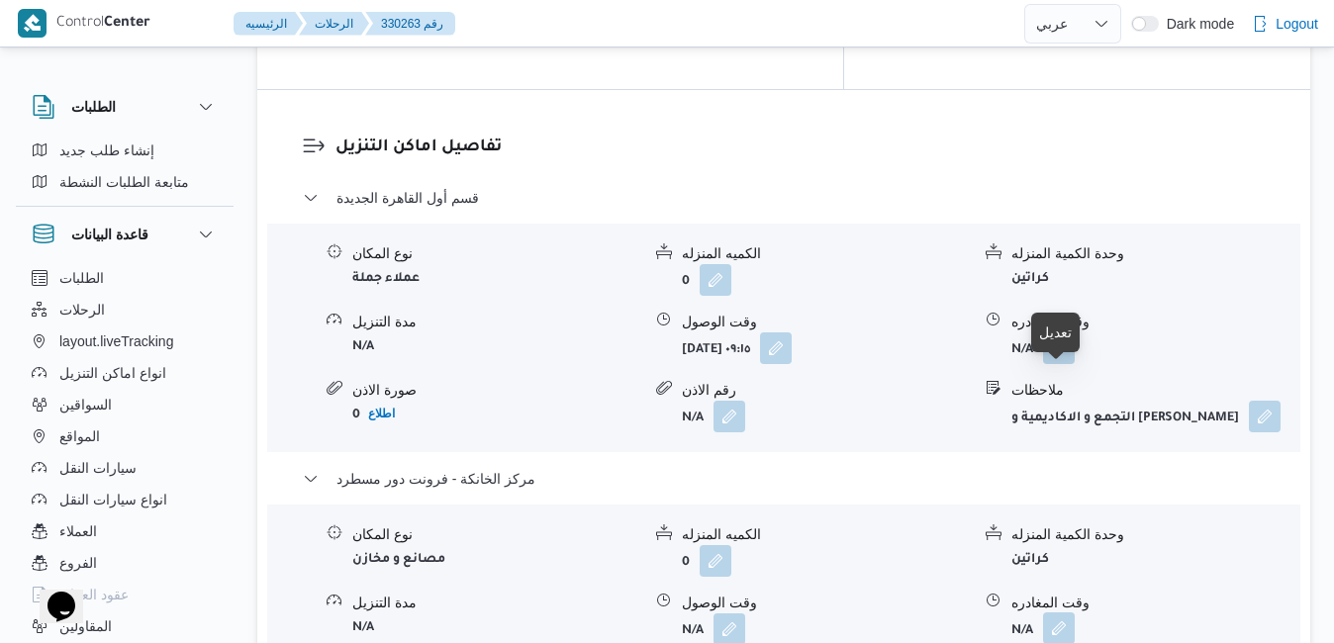
click at [1064, 612] on button "button" at bounding box center [1059, 628] width 32 height 32
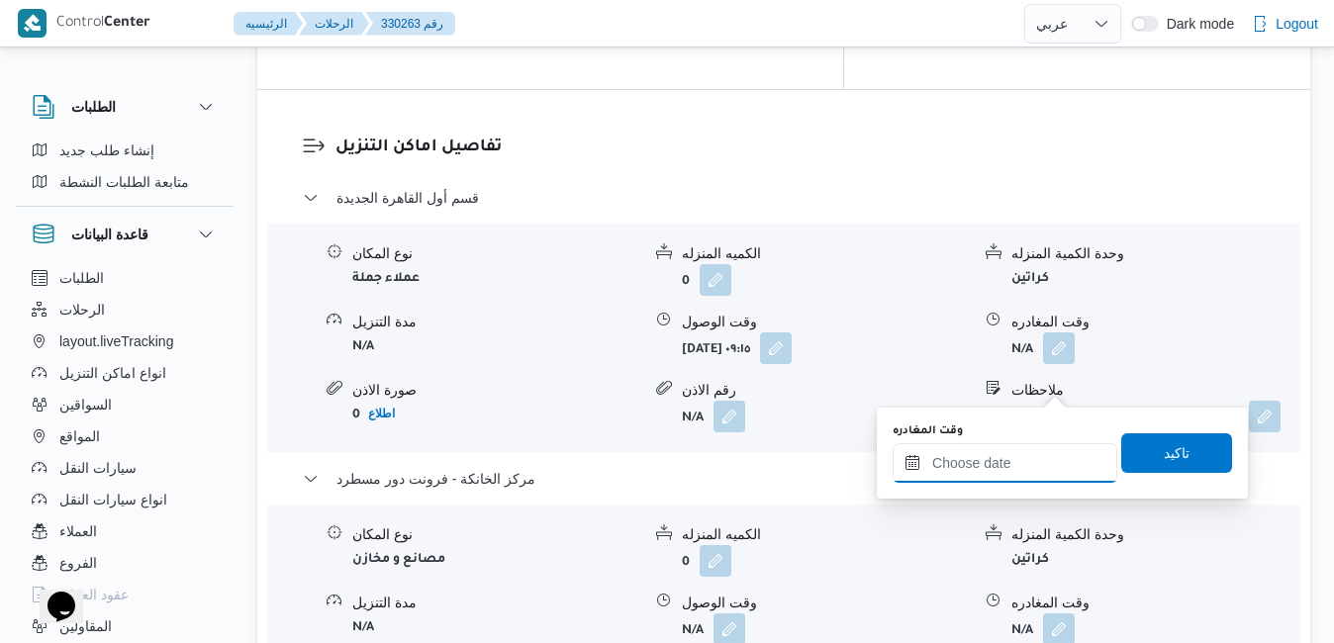
click at [997, 464] on input "وقت المغادره" at bounding box center [1004, 463] width 225 height 40
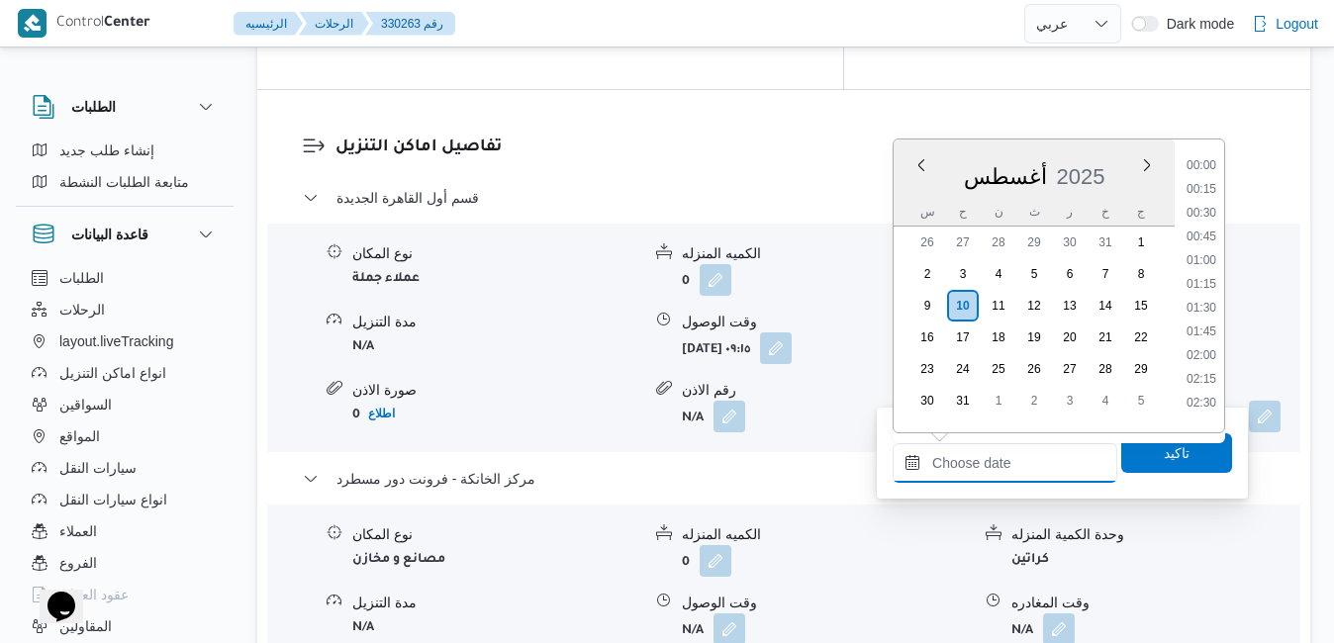
scroll to position [1692, 0]
click at [973, 159] on div "أغسطس 2025" at bounding box center [1033, 172] width 281 height 50
click at [1205, 248] on li "18:45" at bounding box center [1201, 254] width 46 height 20
type input "١٠/٠٨/٢٠٢٥ ١٨:٤٥"
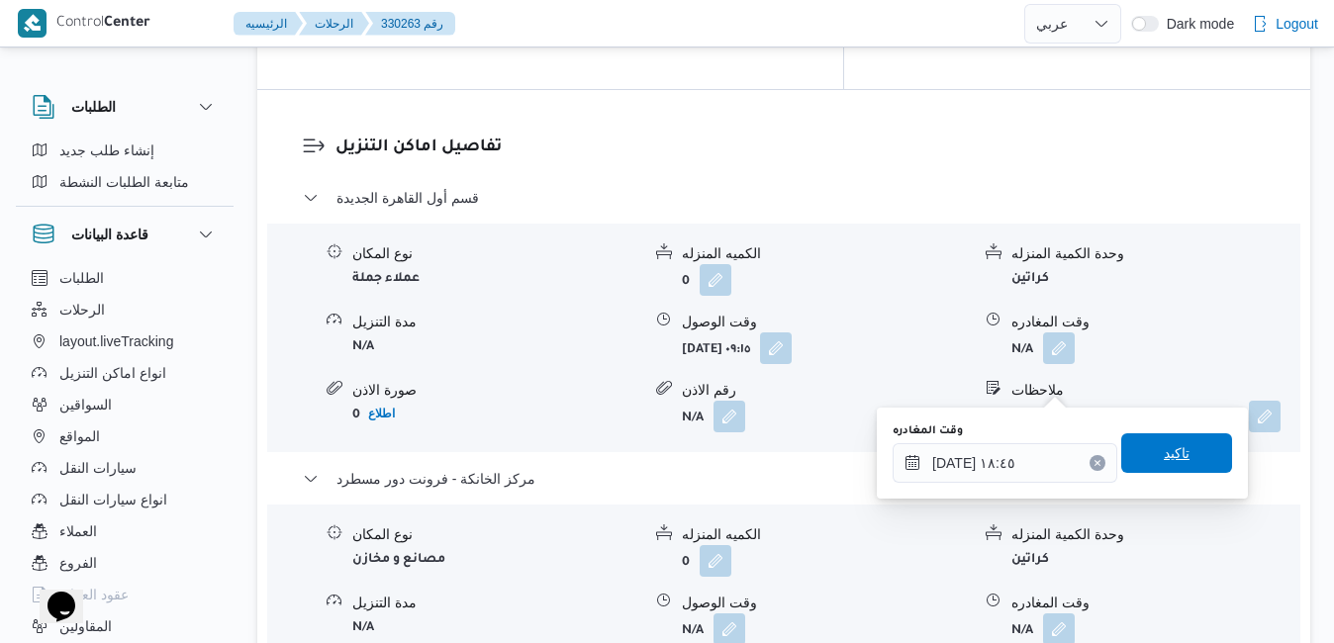
click at [1159, 440] on span "تاكيد" at bounding box center [1176, 453] width 111 height 40
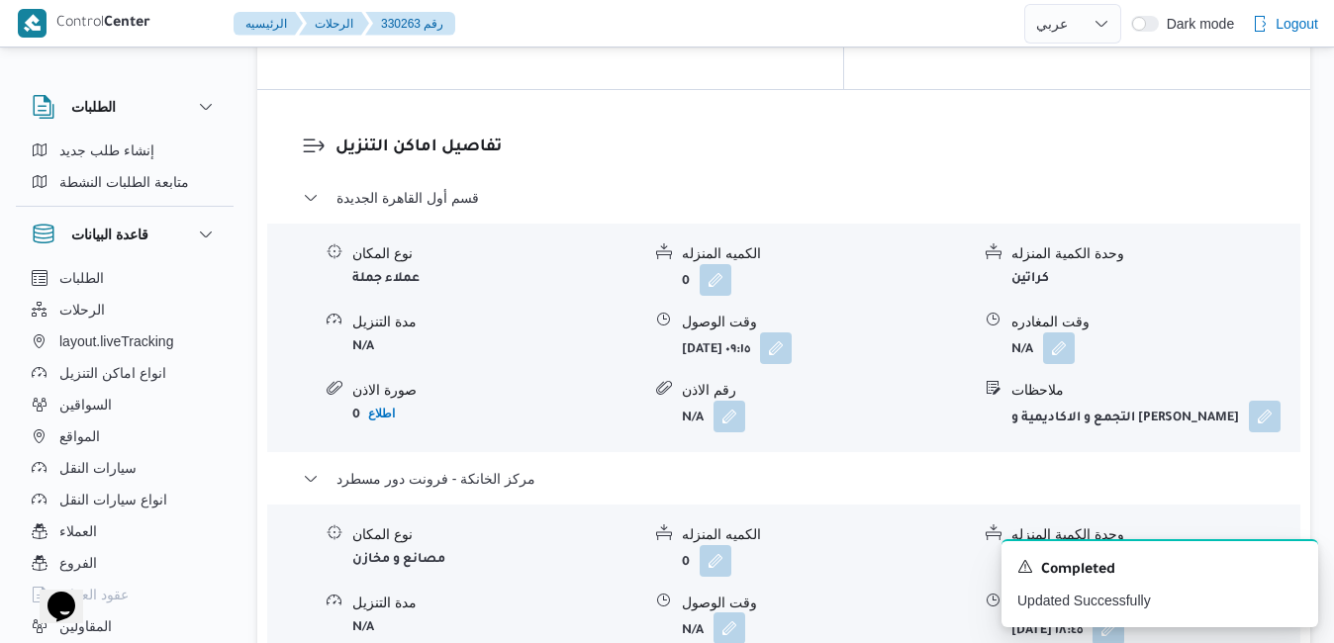
click at [737, 612] on button "button" at bounding box center [729, 628] width 32 height 32
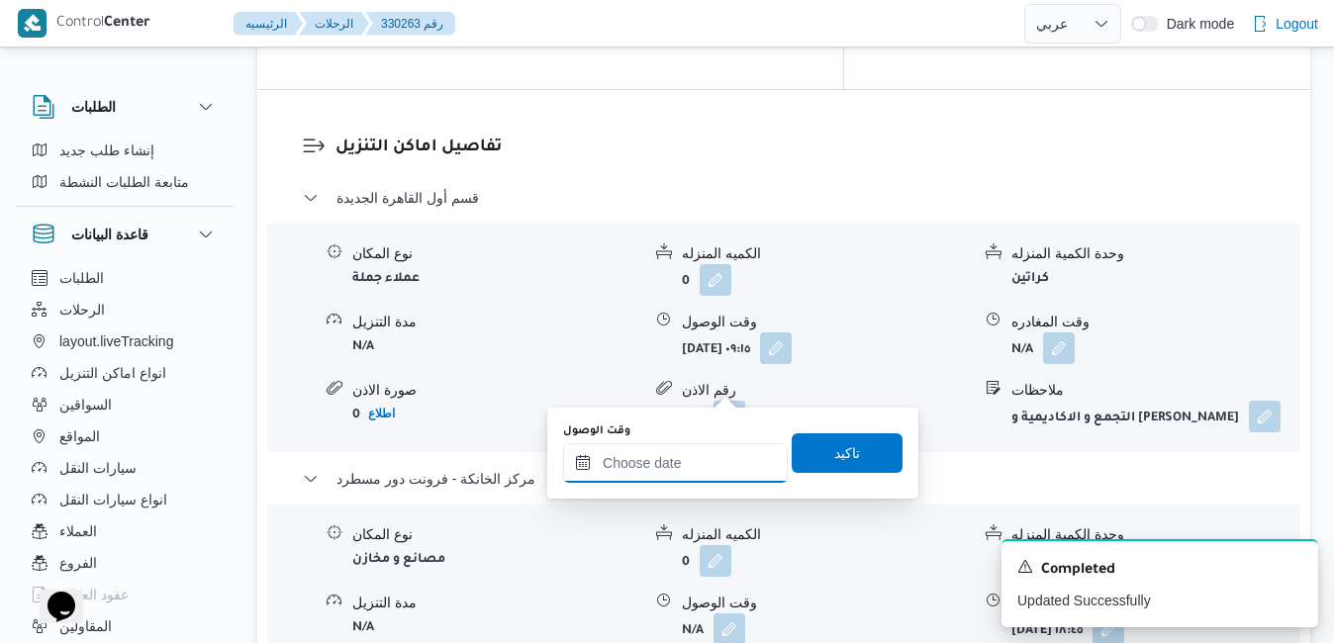
click at [701, 475] on input "وقت الوصول" at bounding box center [675, 463] width 225 height 40
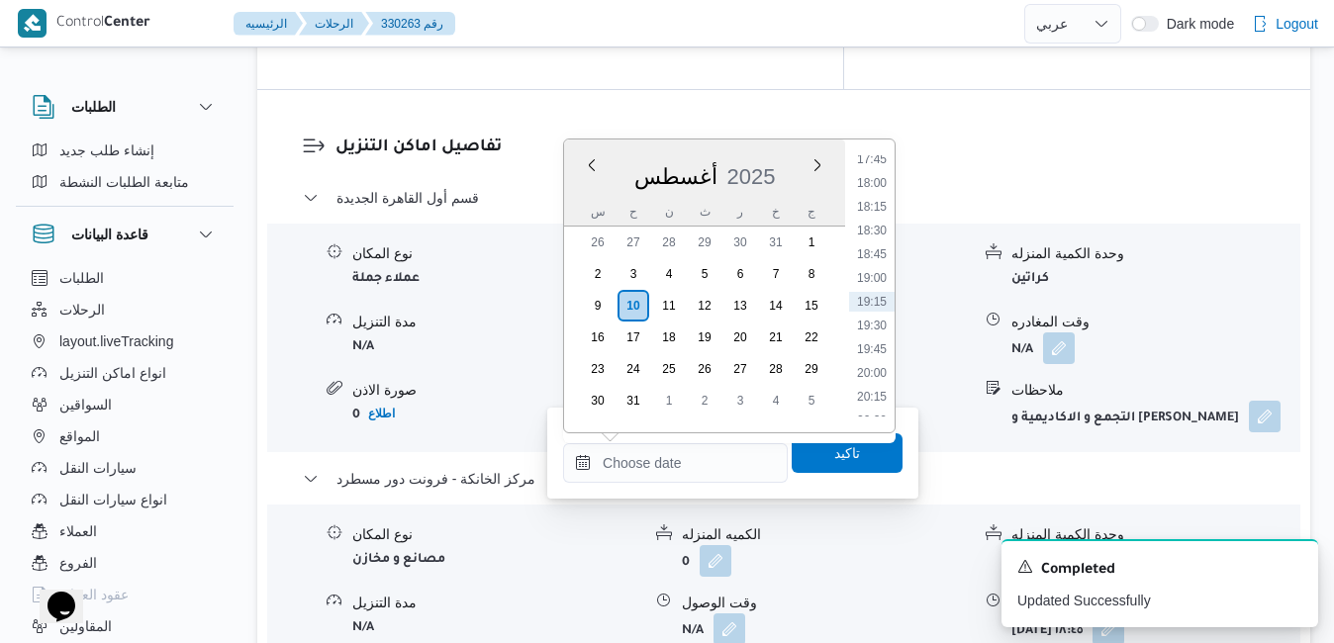
click at [687, 155] on div "أغسطس 2025" at bounding box center [704, 172] width 281 height 50
click at [879, 232] on li "18:30" at bounding box center [872, 231] width 46 height 20
type input "١٠/٠٨/٢٠٢٥ ١٨:٣٠"
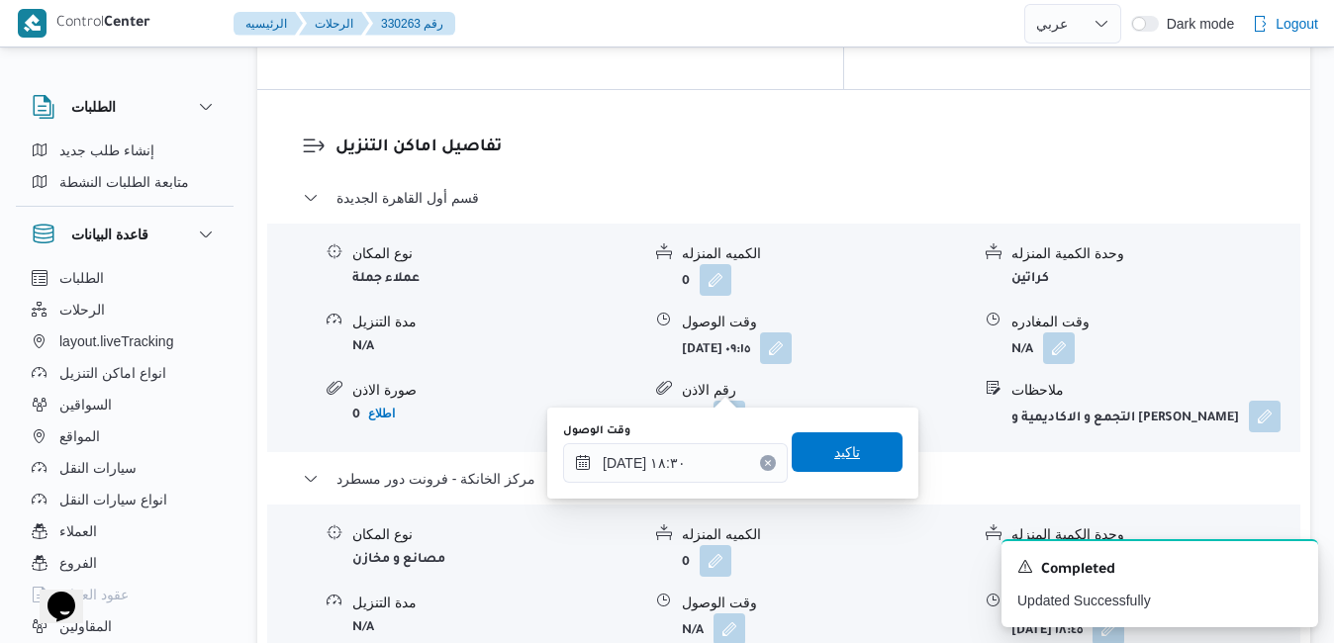
click at [838, 443] on span "تاكيد" at bounding box center [847, 452] width 26 height 24
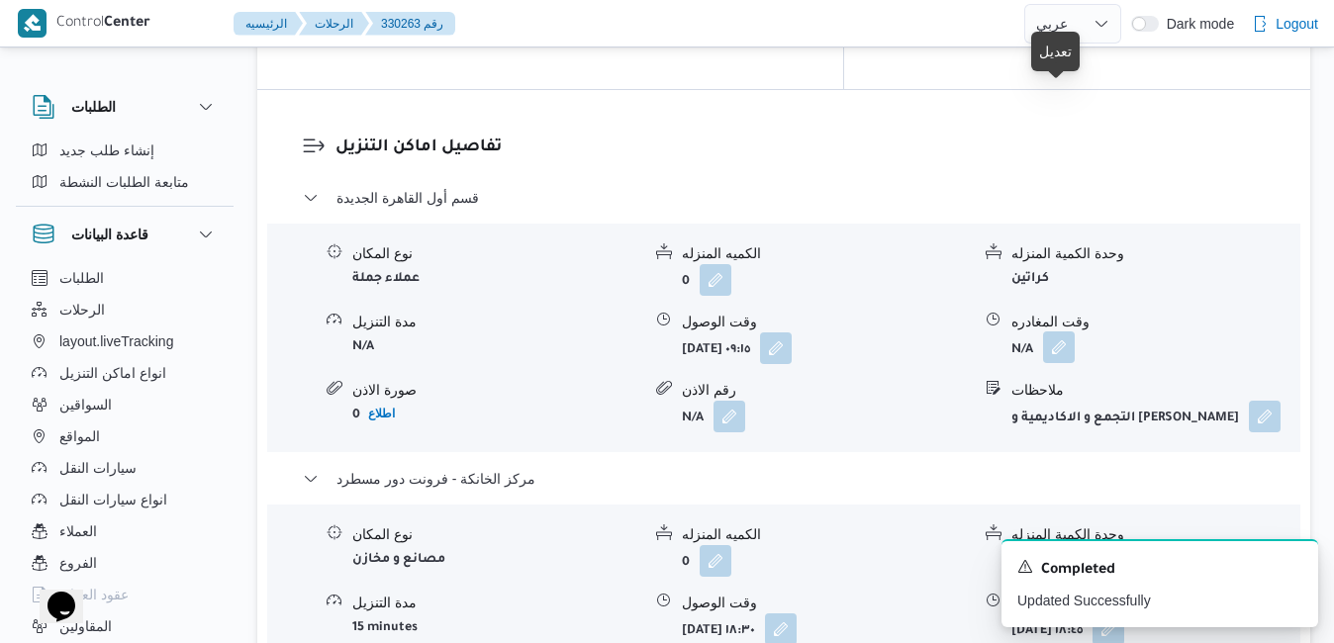
click at [1054, 331] on button "button" at bounding box center [1059, 347] width 32 height 32
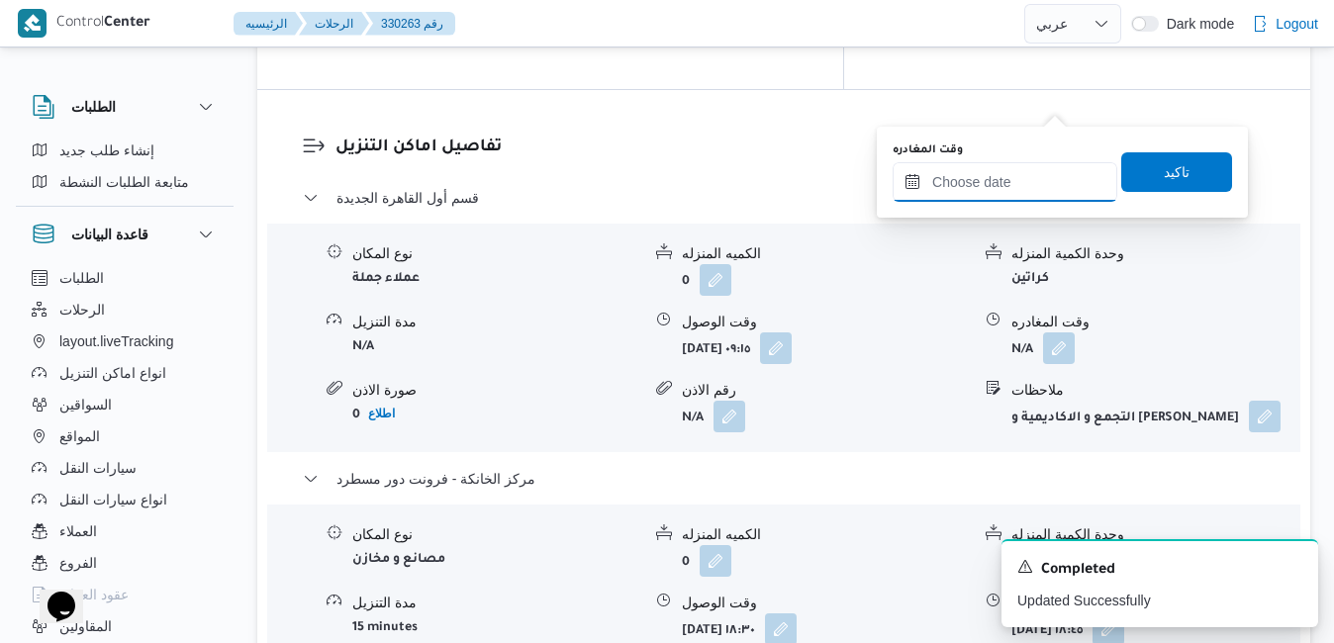
click at [997, 177] on input "وقت المغادره" at bounding box center [1004, 182] width 225 height 40
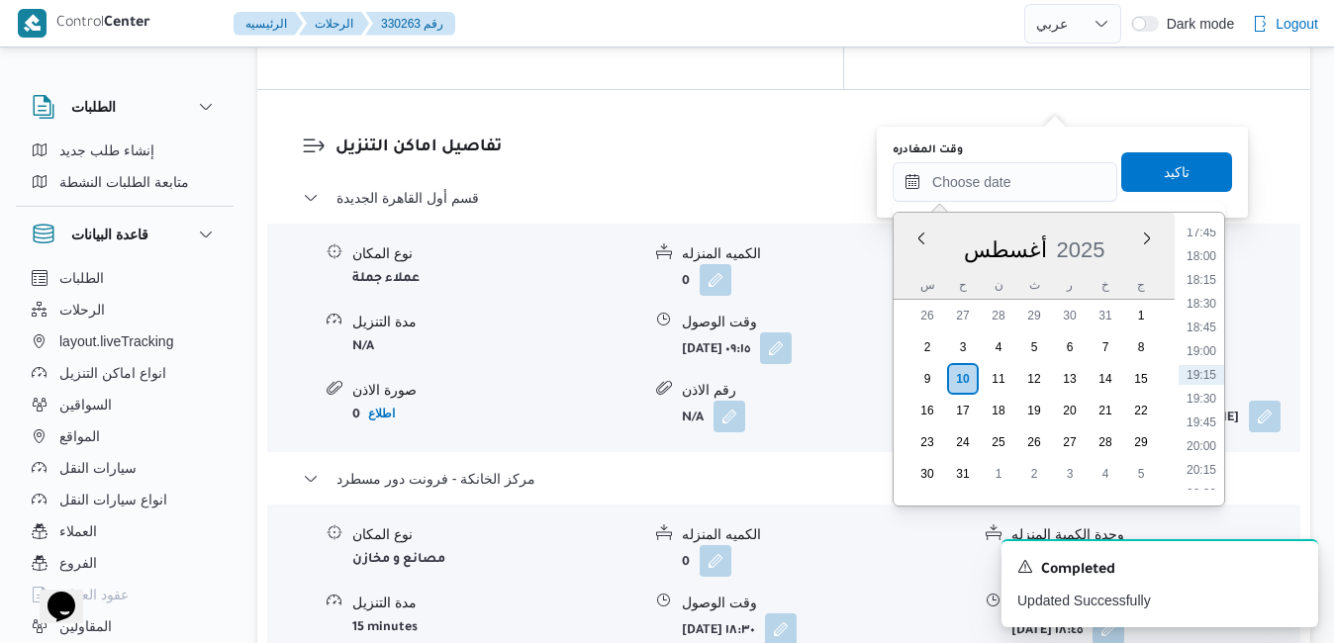
click at [899, 255] on div "أغسطس 2025" at bounding box center [1033, 246] width 281 height 50
click at [1199, 232] on li "17:45" at bounding box center [1201, 233] width 46 height 20
type input "١٠/٠٨/٢٠٢٥ ١٧:٤٥"
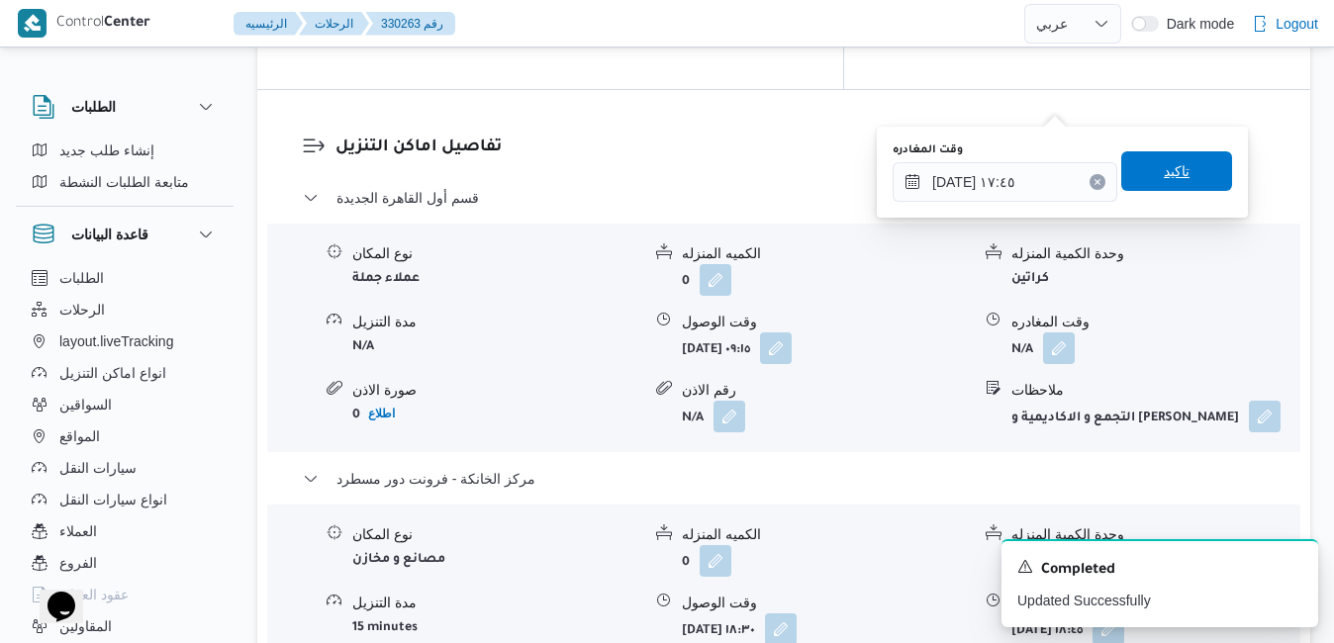
click at [1183, 160] on span "تاكيد" at bounding box center [1176, 171] width 111 height 40
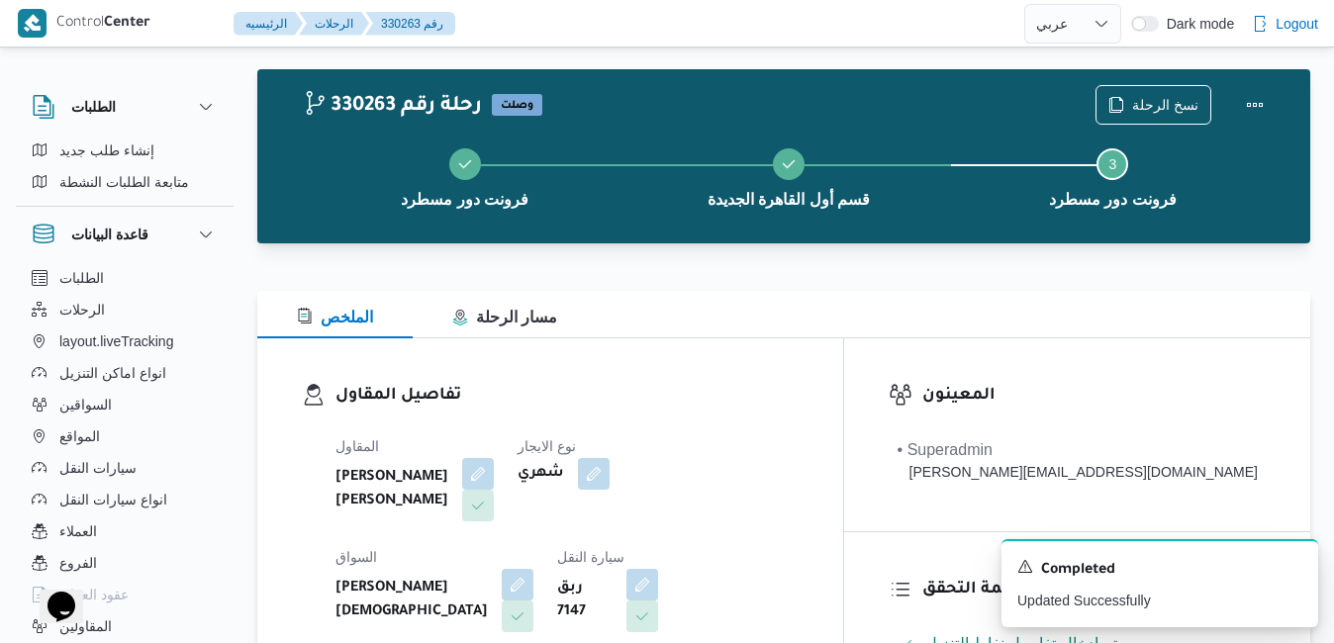
scroll to position [0, 0]
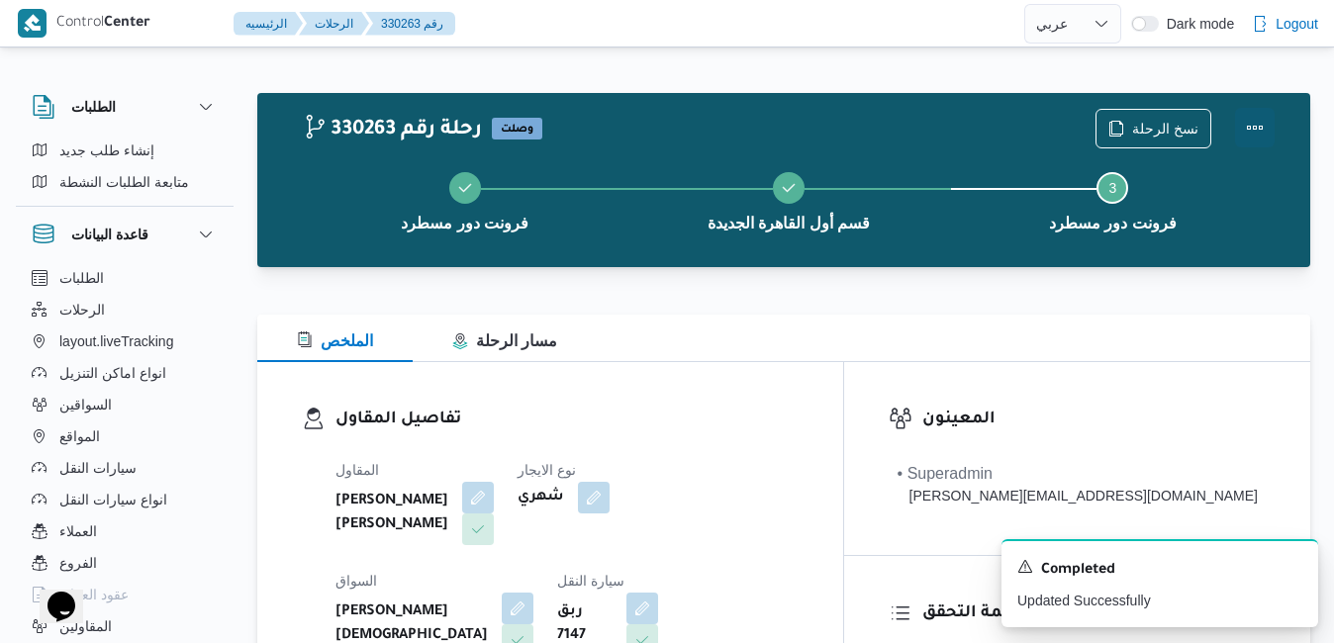
click at [1255, 138] on button "Actions" at bounding box center [1255, 128] width 40 height 40
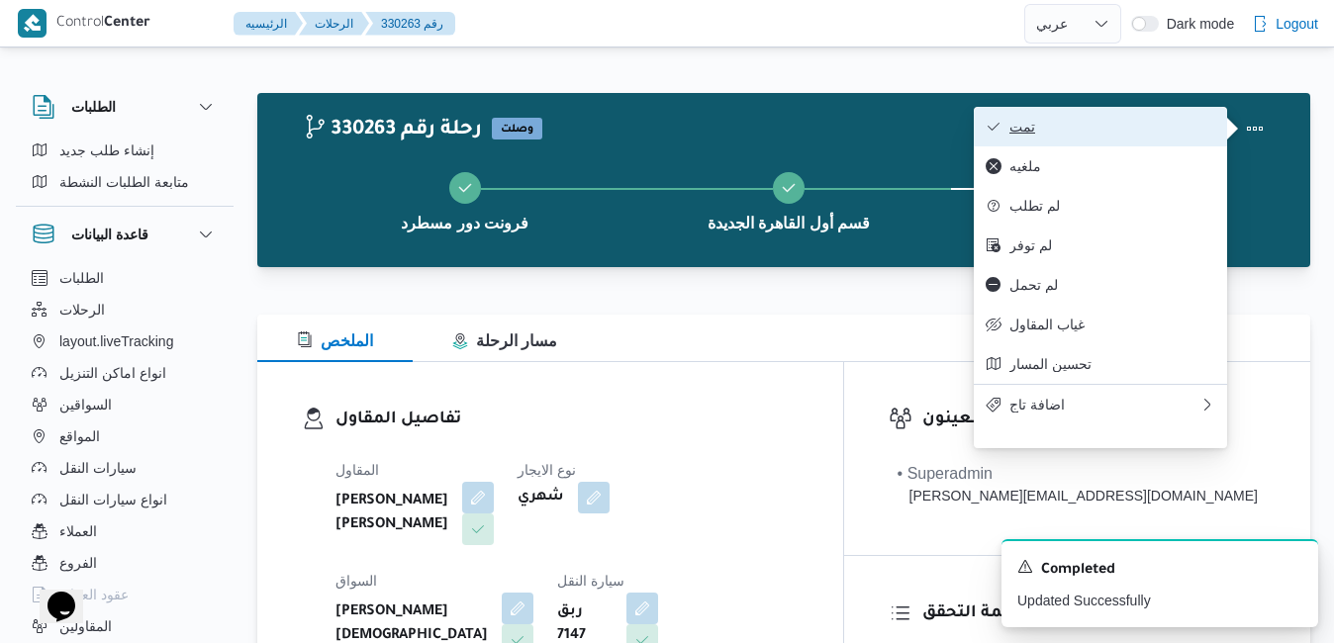
click at [1116, 135] on span "تمت" at bounding box center [1112, 127] width 206 height 16
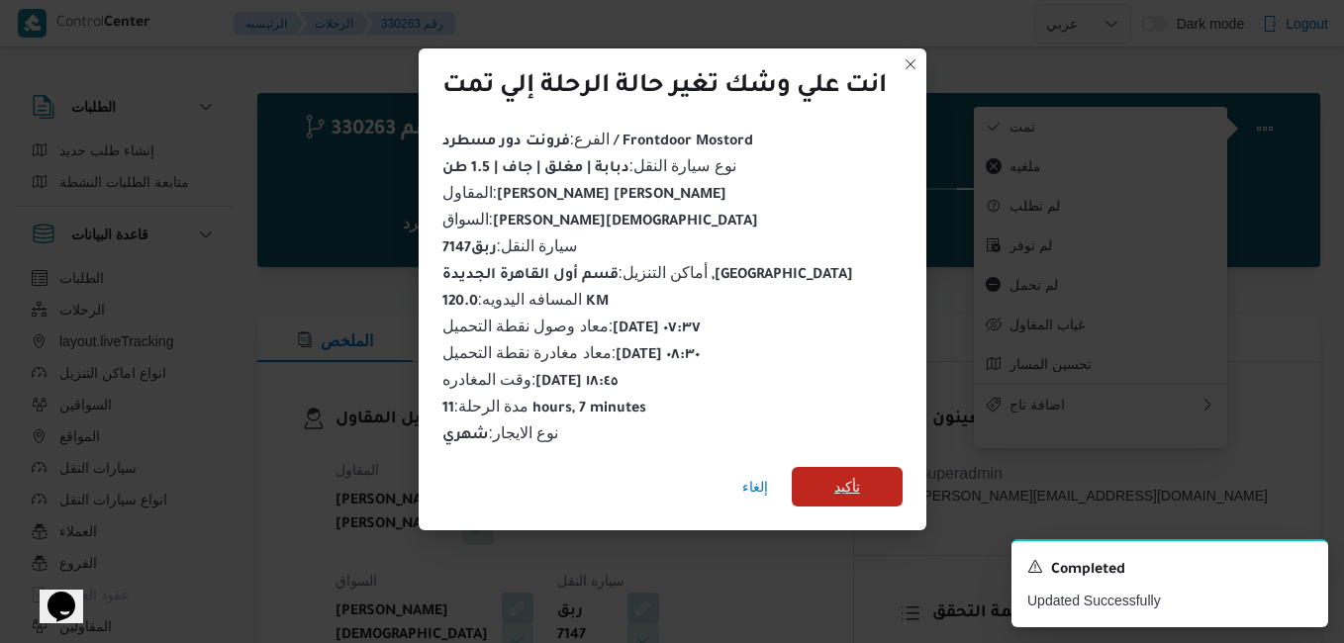
click at [872, 485] on span "تأكيد" at bounding box center [846, 487] width 111 height 40
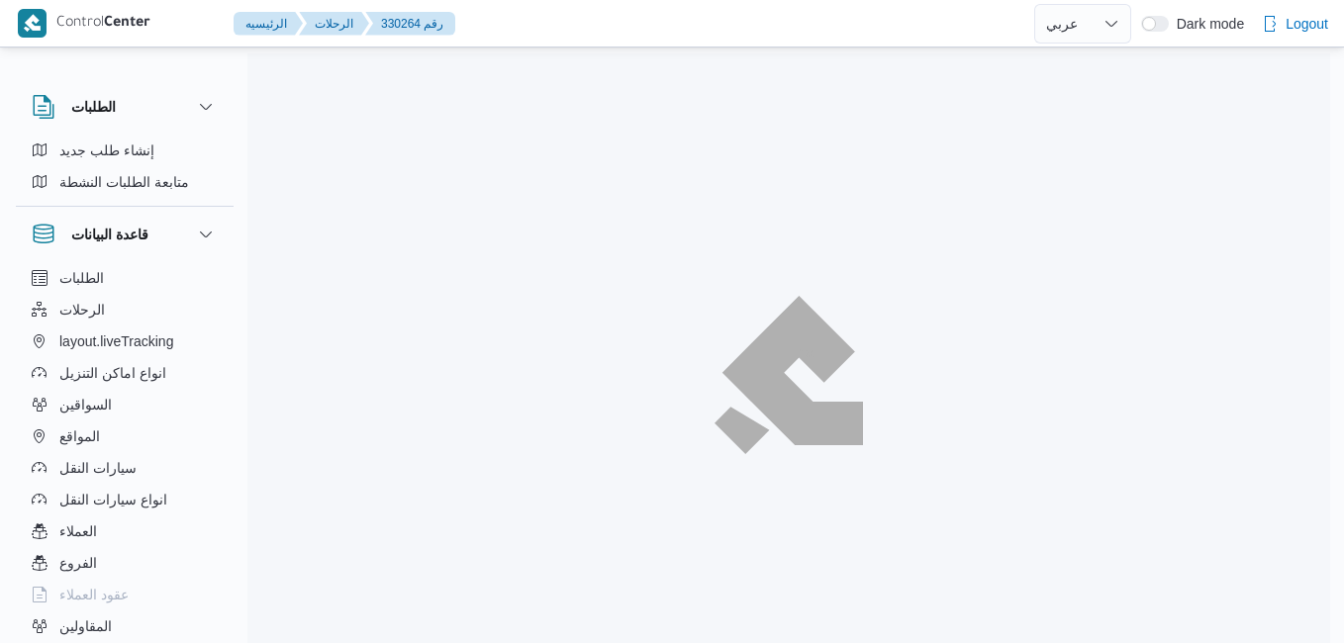
select select "ar"
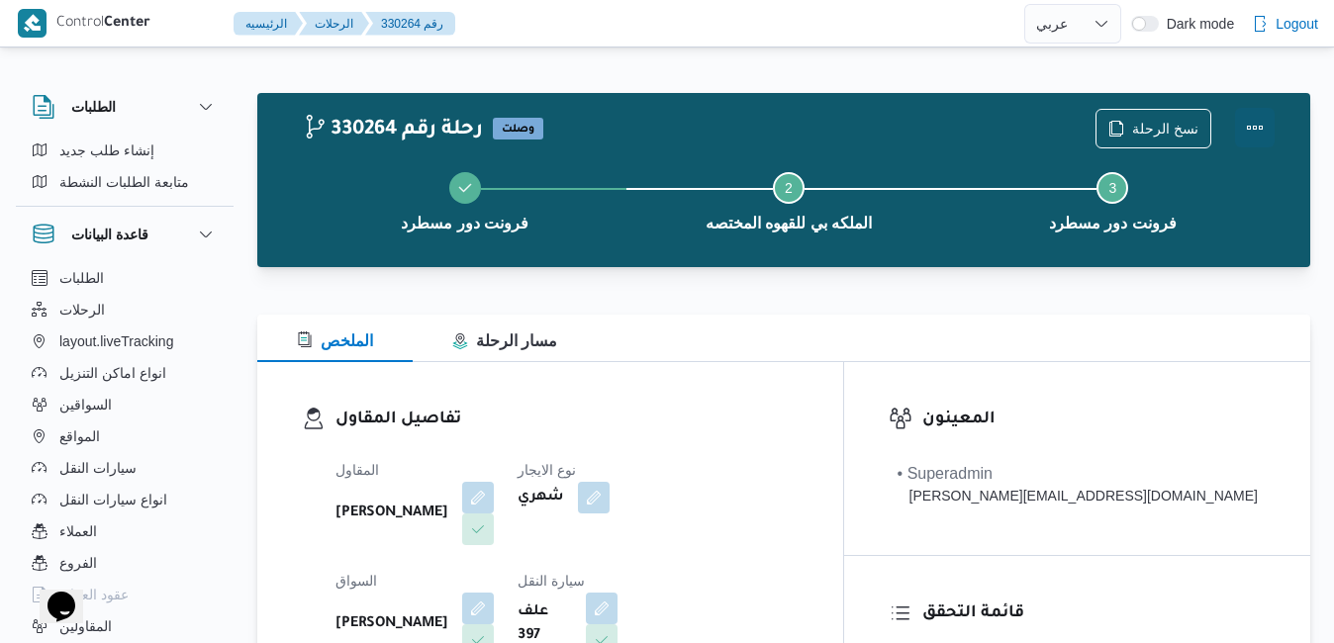
click at [1254, 120] on button "Actions" at bounding box center [1255, 128] width 40 height 40
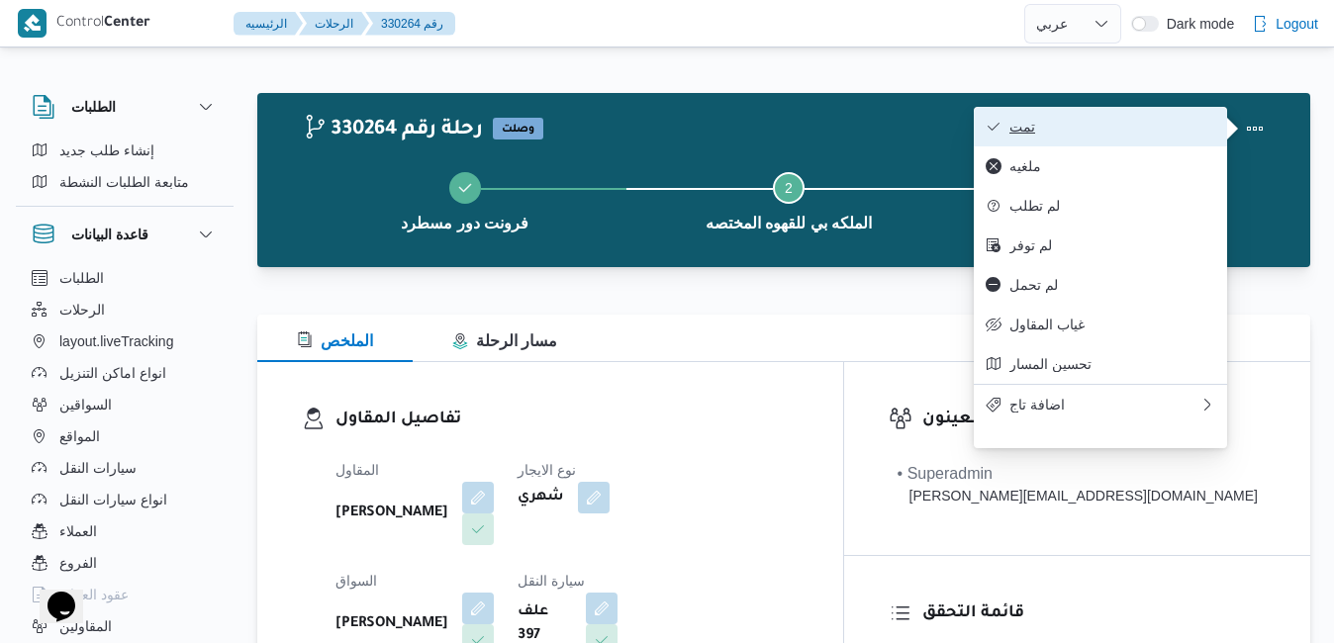
click at [1115, 139] on button "تمت" at bounding box center [1100, 127] width 253 height 40
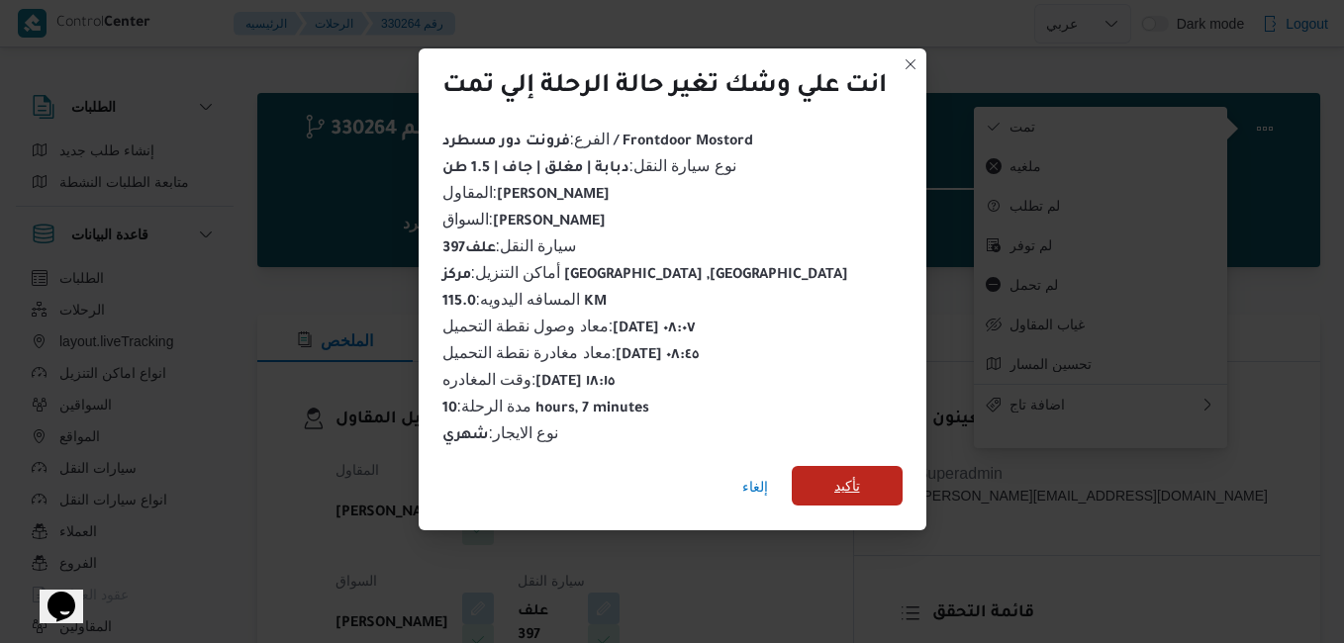
click at [864, 469] on span "تأكيد" at bounding box center [846, 486] width 111 height 40
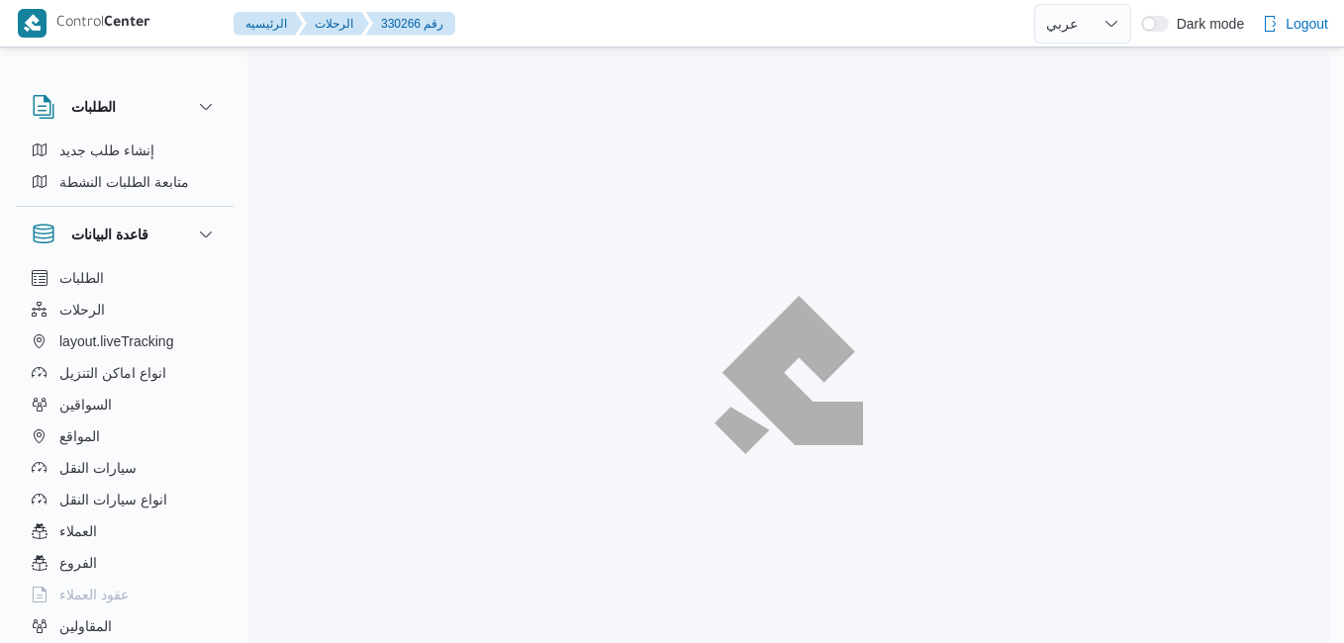
select select "ar"
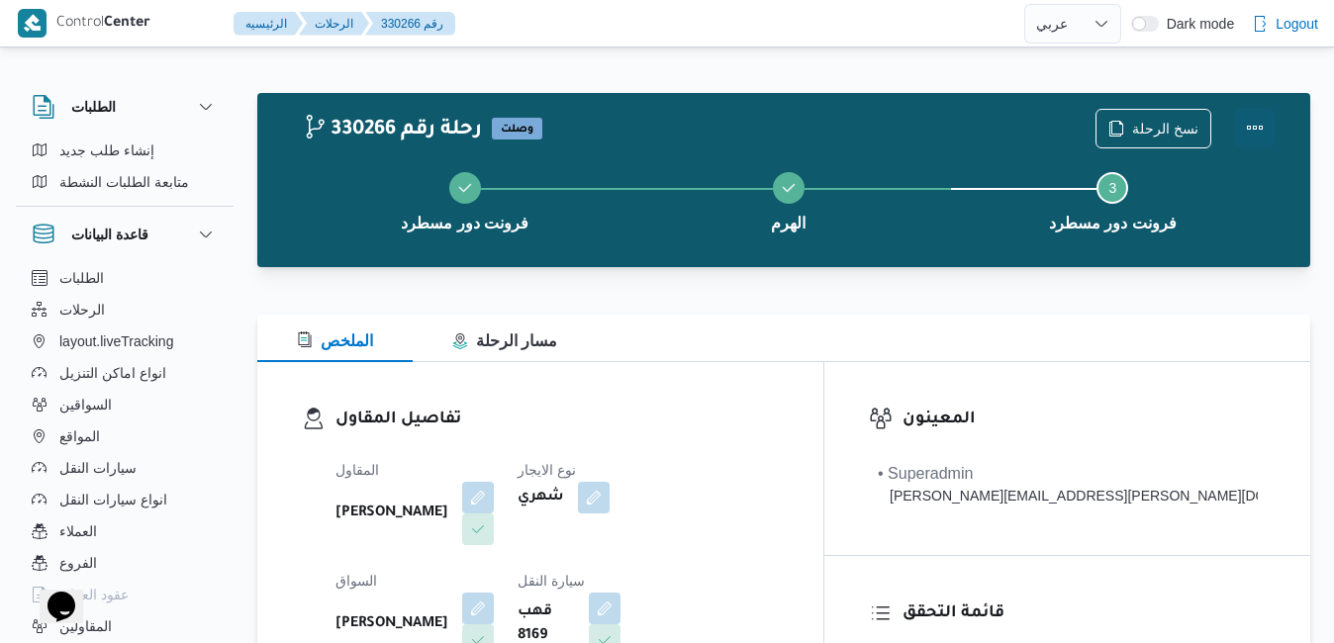
click at [1256, 123] on button "Actions" at bounding box center [1255, 128] width 40 height 40
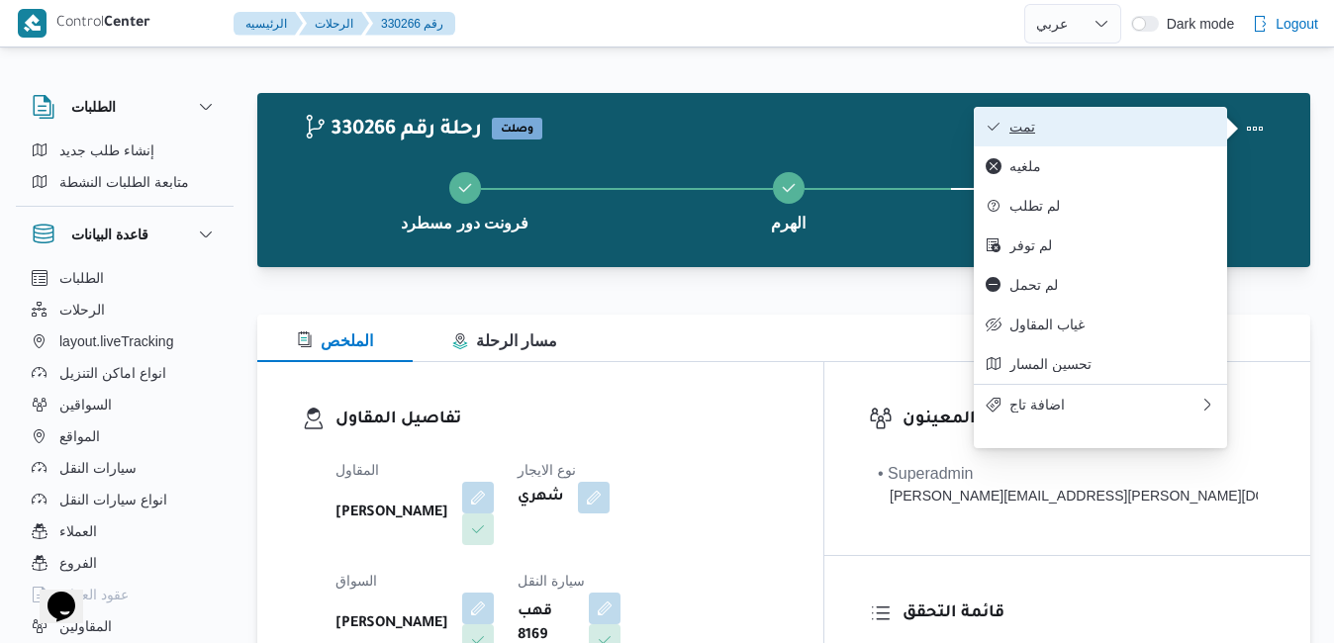
click at [1168, 135] on span "تمت" at bounding box center [1112, 127] width 206 height 16
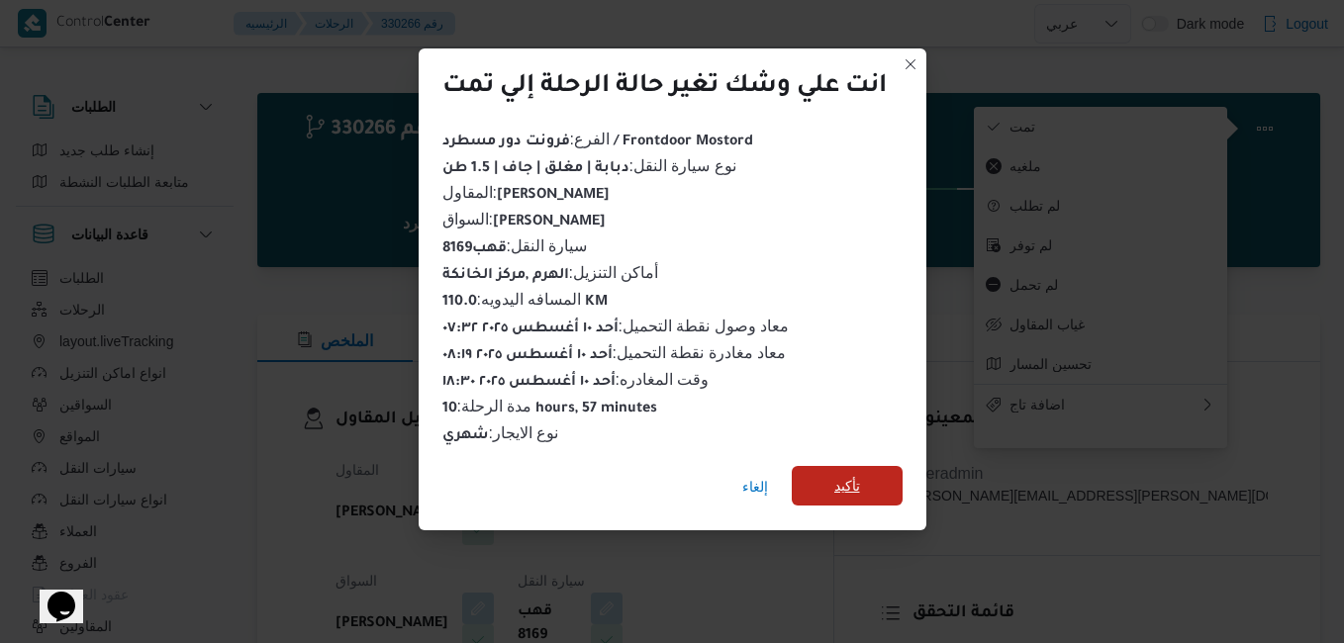
click at [864, 475] on span "تأكيد" at bounding box center [846, 486] width 111 height 40
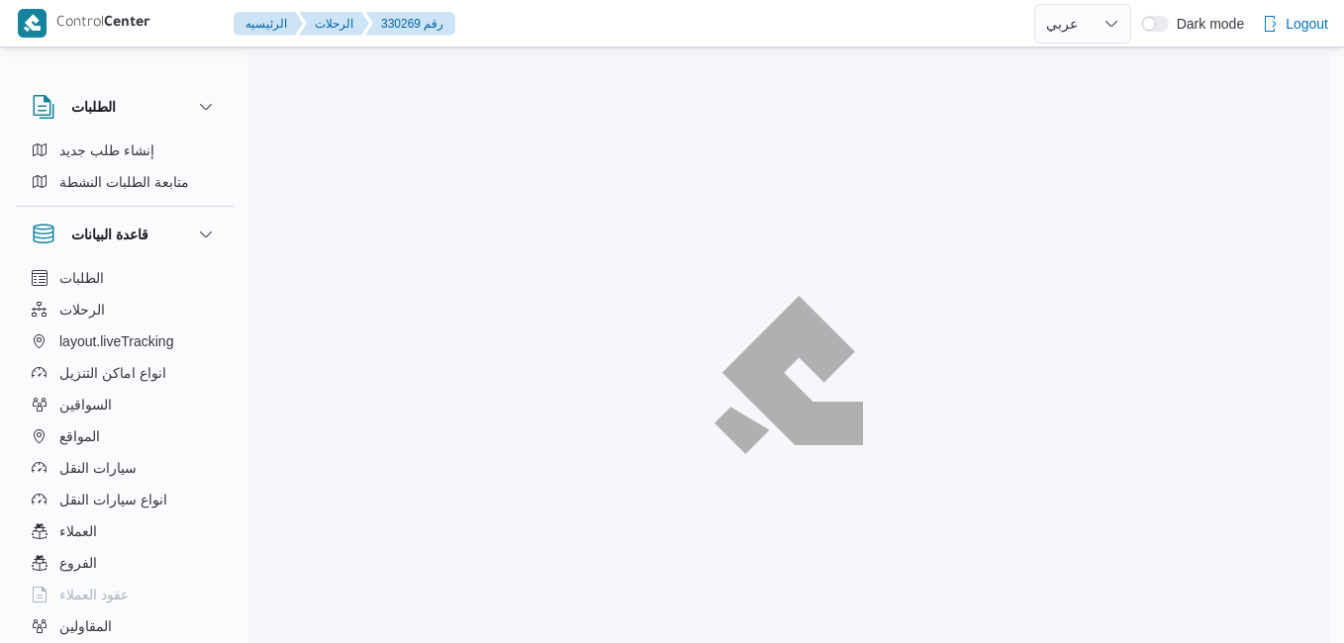
select select "ar"
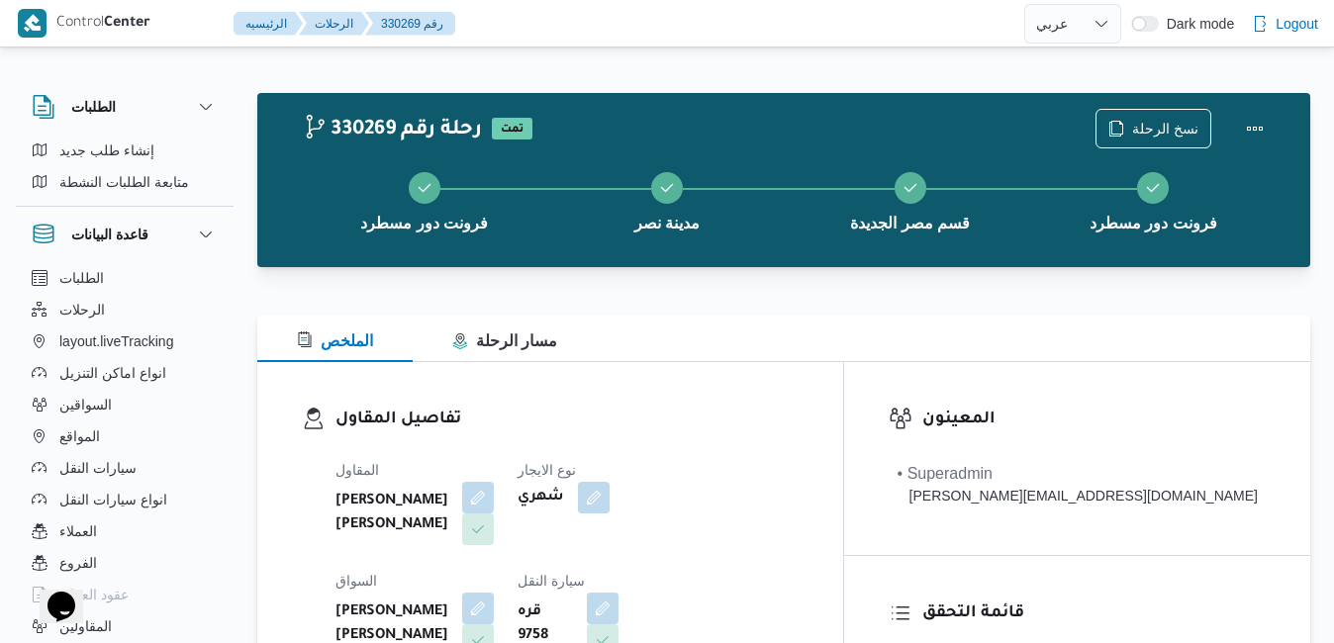
click at [849, 357] on div "الملخص مسار الرحلة" at bounding box center [783, 338] width 1053 height 47
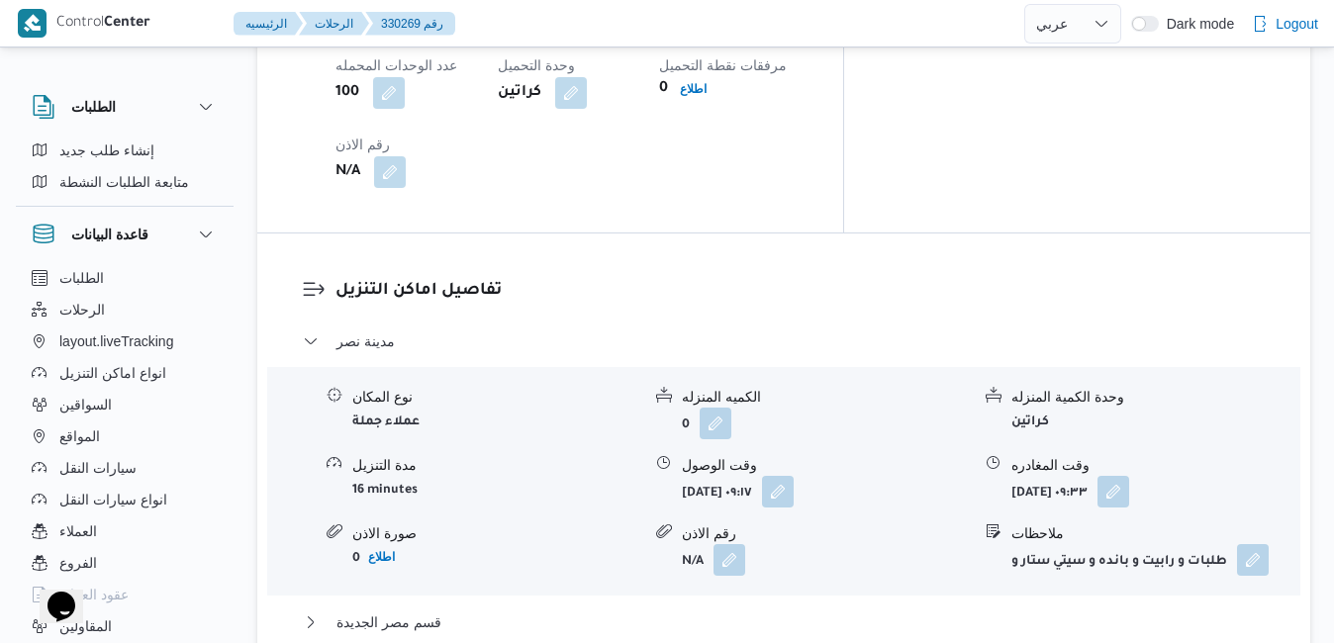
scroll to position [1820, 0]
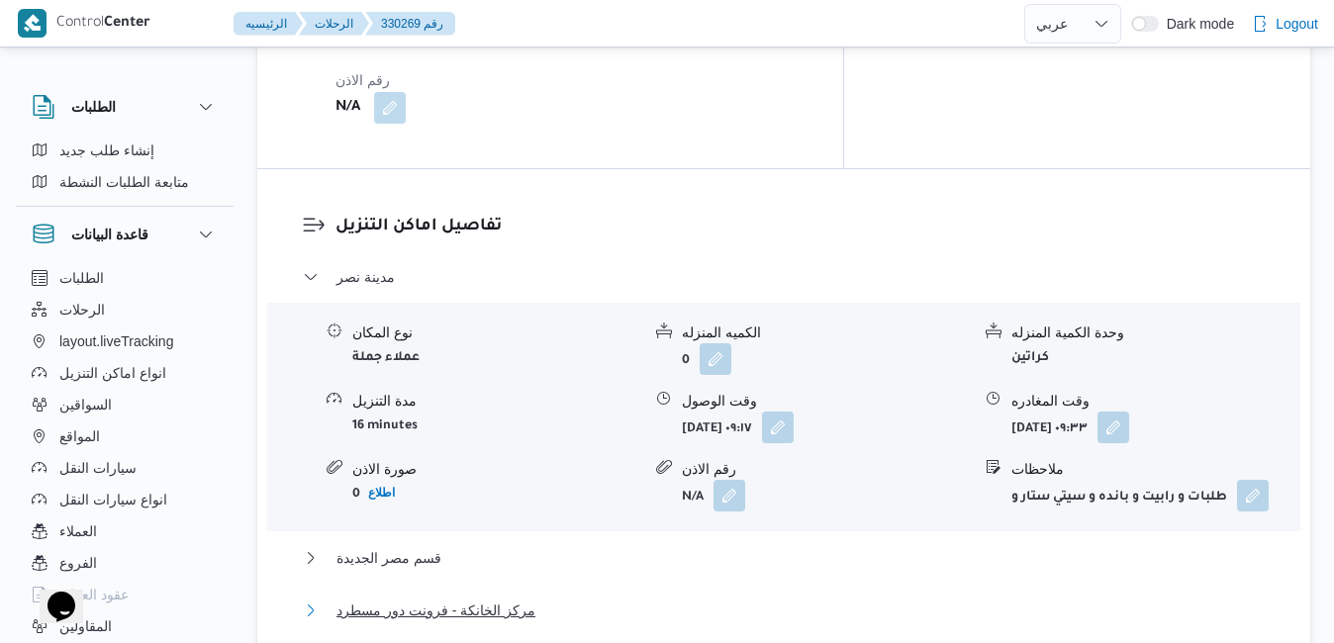
click at [850, 599] on button "مركز الخانكة - فرونت دور مسطرد" at bounding box center [784, 611] width 963 height 24
click at [804, 546] on button "قسم مصر الجديدة" at bounding box center [784, 558] width 963 height 24
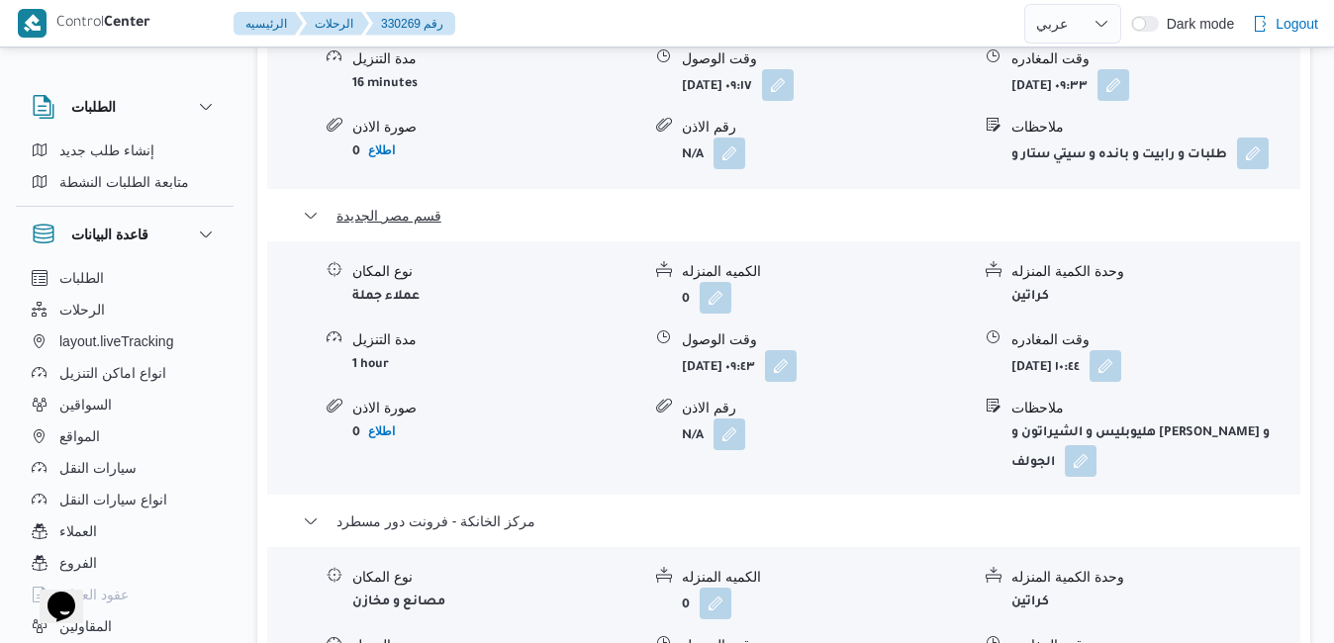
scroll to position [2177, 0]
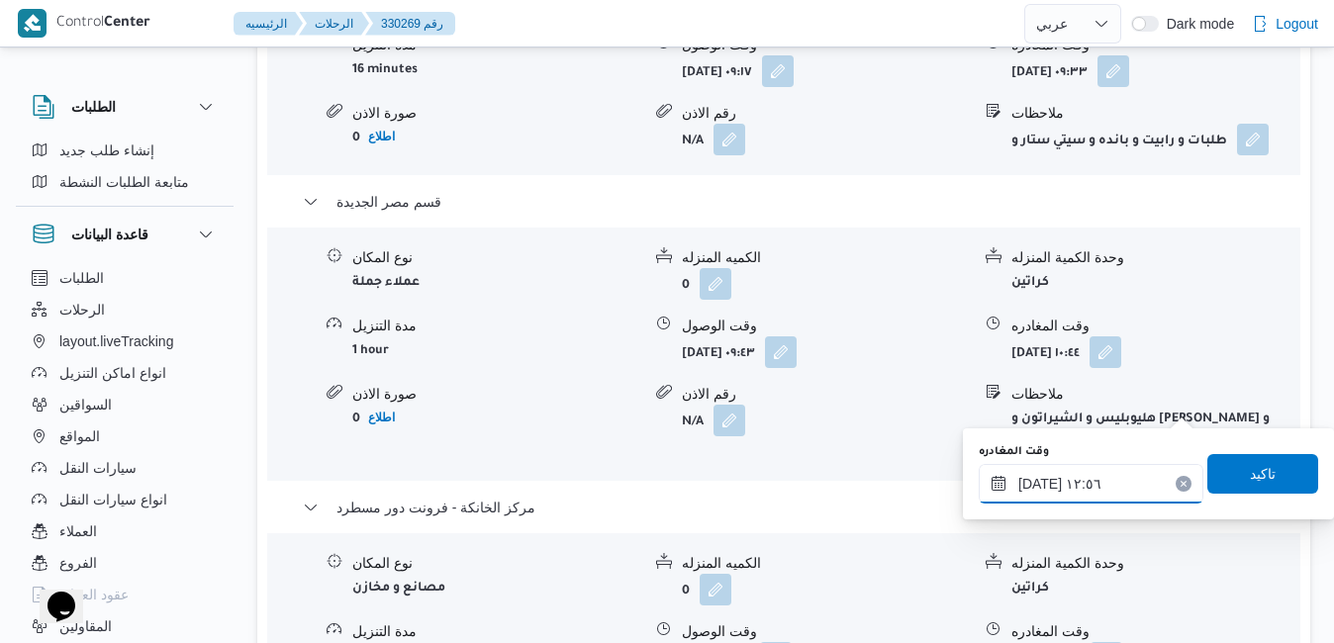
click at [1080, 480] on input "١٠/٠٨/٢٠٢٥ ١٢:٥٦" at bounding box center [1090, 484] width 225 height 40
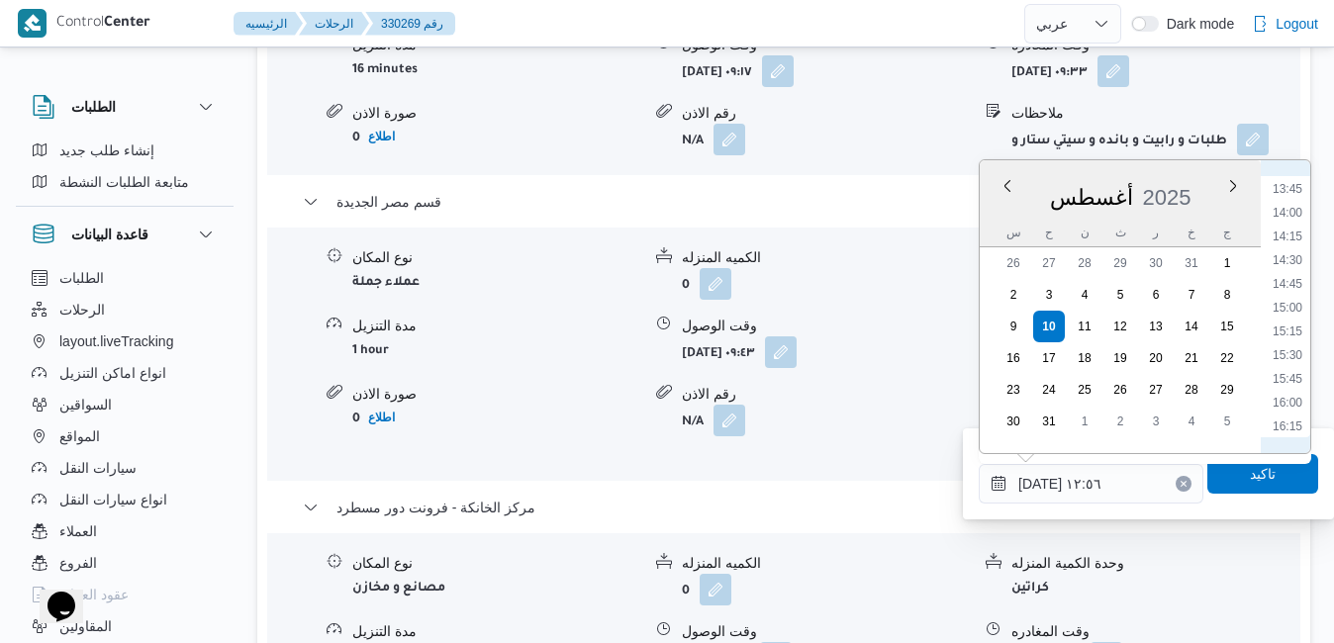
scroll to position [1531, 0]
click at [1283, 423] on ul "00:00 00:15 00:30 00:45 01:00 01:15 01:30 01:45 02:00 02:15 02:30 02:45 03:00 0…" at bounding box center [1287, 306] width 46 height 261
click at [1281, 431] on li "18:45" at bounding box center [1287, 435] width 46 height 20
type input "١٠/٠٨/٢٠٢٥ ١٨:٤٥"
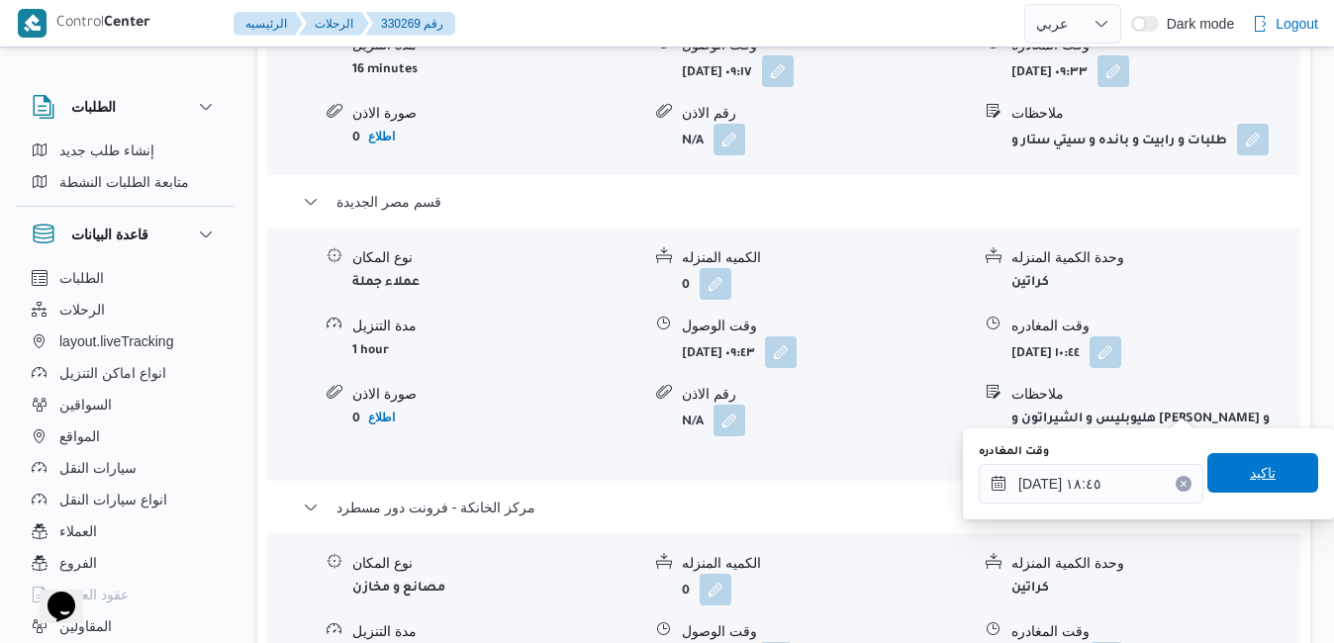
click at [1261, 469] on span "تاكيد" at bounding box center [1262, 473] width 111 height 40
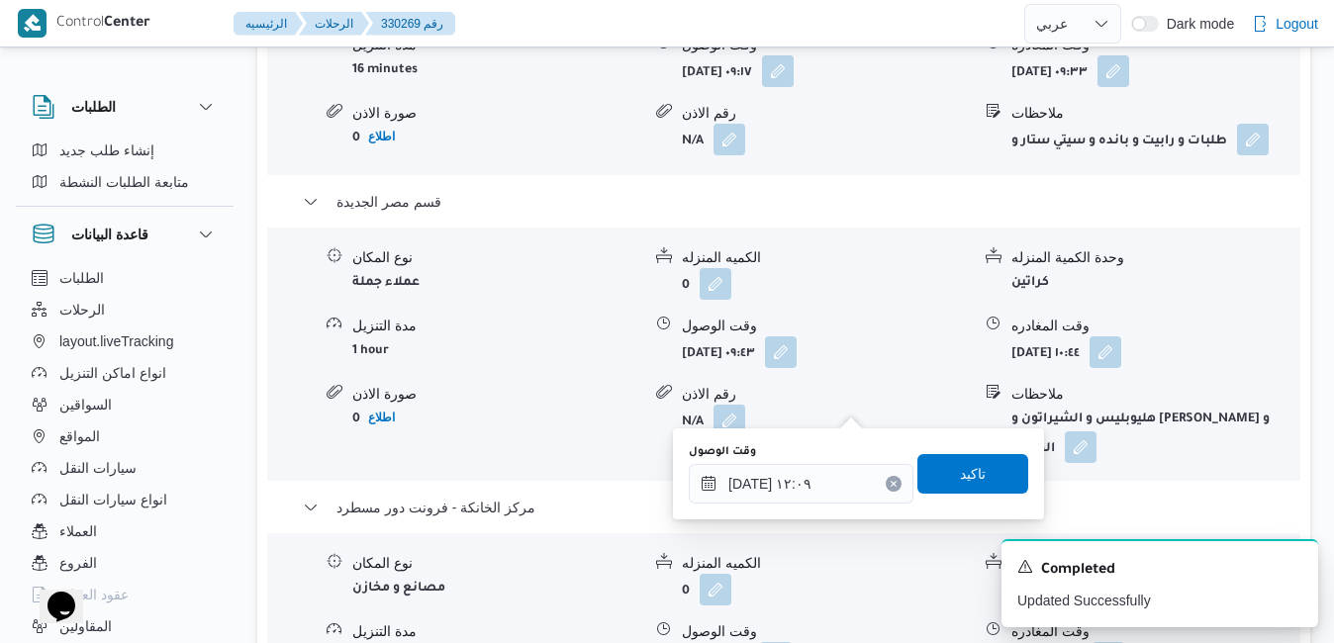
click at [800, 508] on div "You are in a dialog. To close this dialog, hit escape. وقت الوصول ١٠/٠٨/٢٠٢٥ ١٢…" at bounding box center [858, 473] width 371 height 91
click at [812, 478] on input "١٠/٠٨/٢٠٢٥ ١٢:٠٩" at bounding box center [801, 484] width 225 height 40
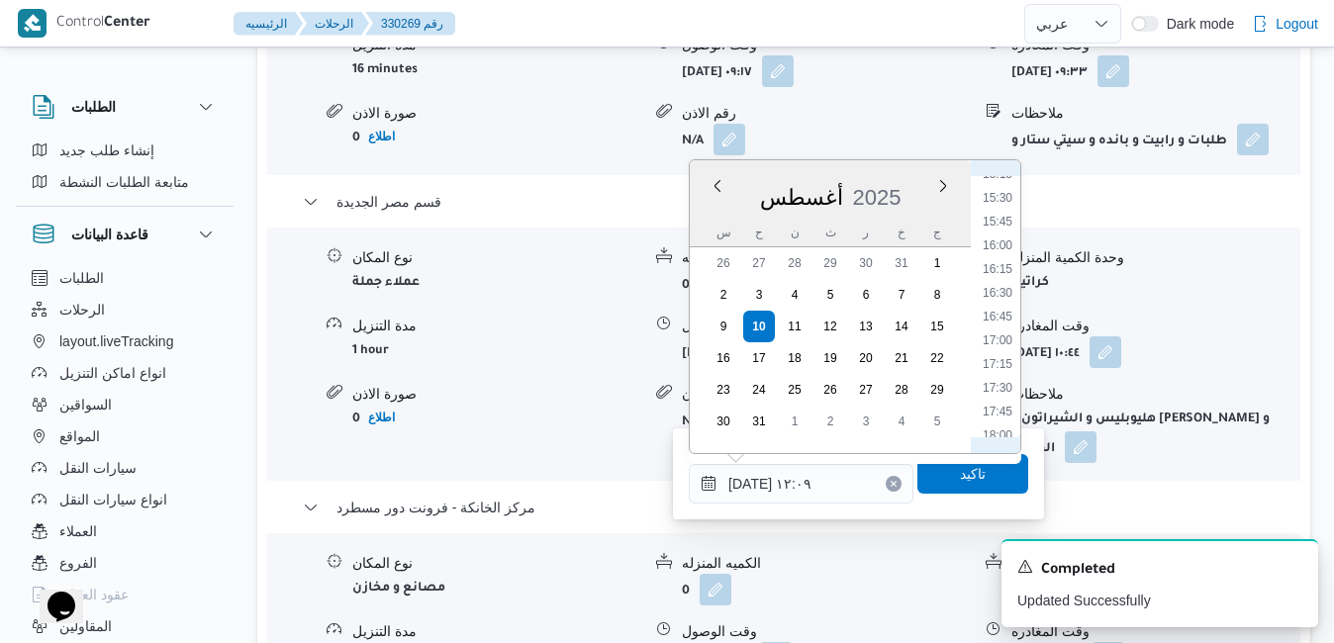
scroll to position [1689, 0]
click at [1003, 351] on li "19:30" at bounding box center [997, 349] width 46 height 20
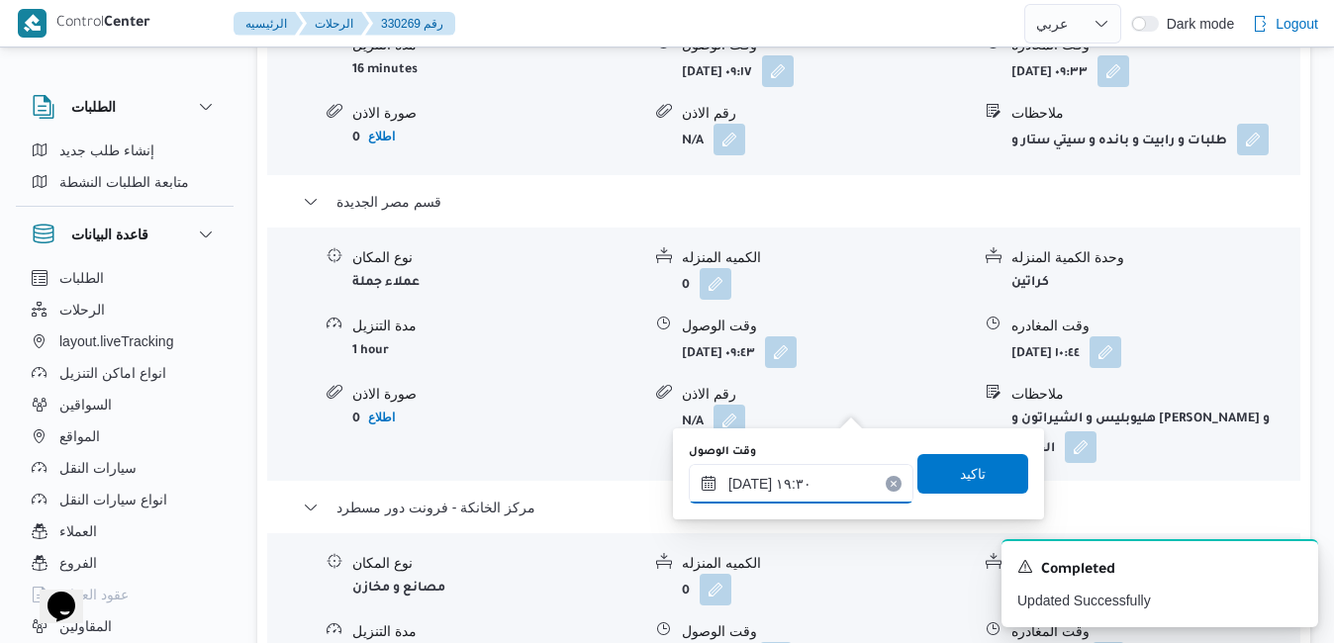
click at [839, 473] on input "١٠/٠٨/٢٠٢٥ ١٩:٣٠" at bounding box center [801, 484] width 225 height 40
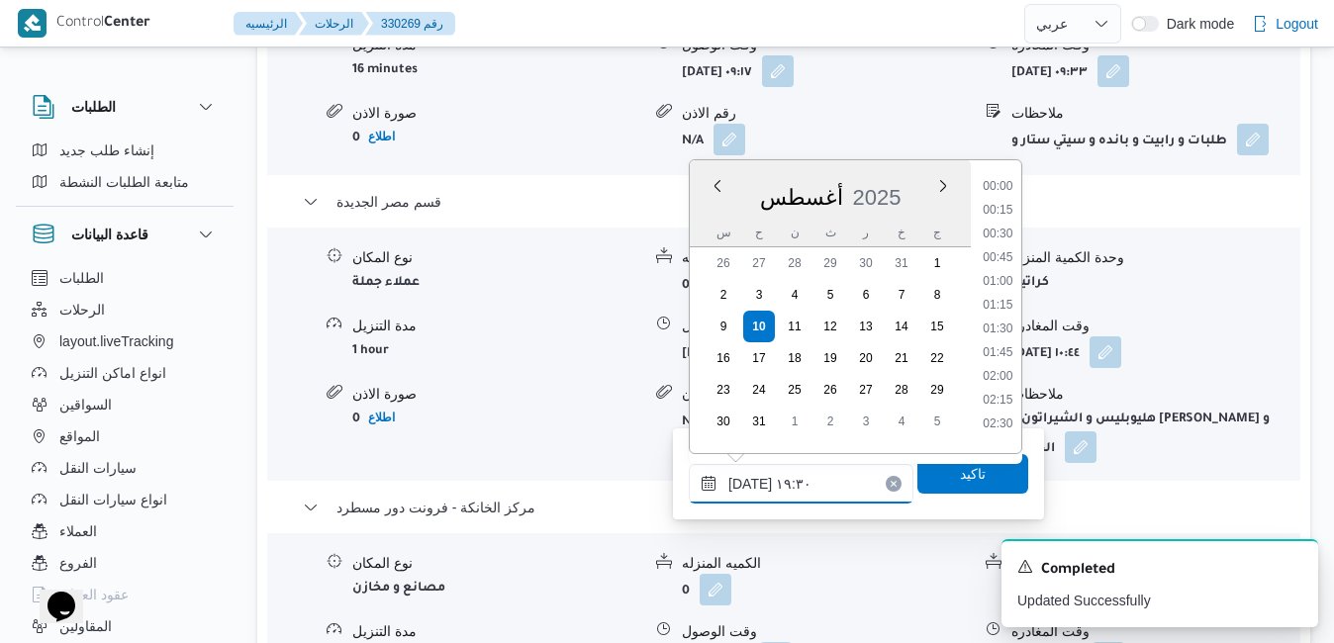
scroll to position [1716, 0]
click at [1001, 230] on li "18:30" at bounding box center [997, 228] width 46 height 20
type input "١٠/٠٨/٢٠٢٥ ١٨:٣٠"
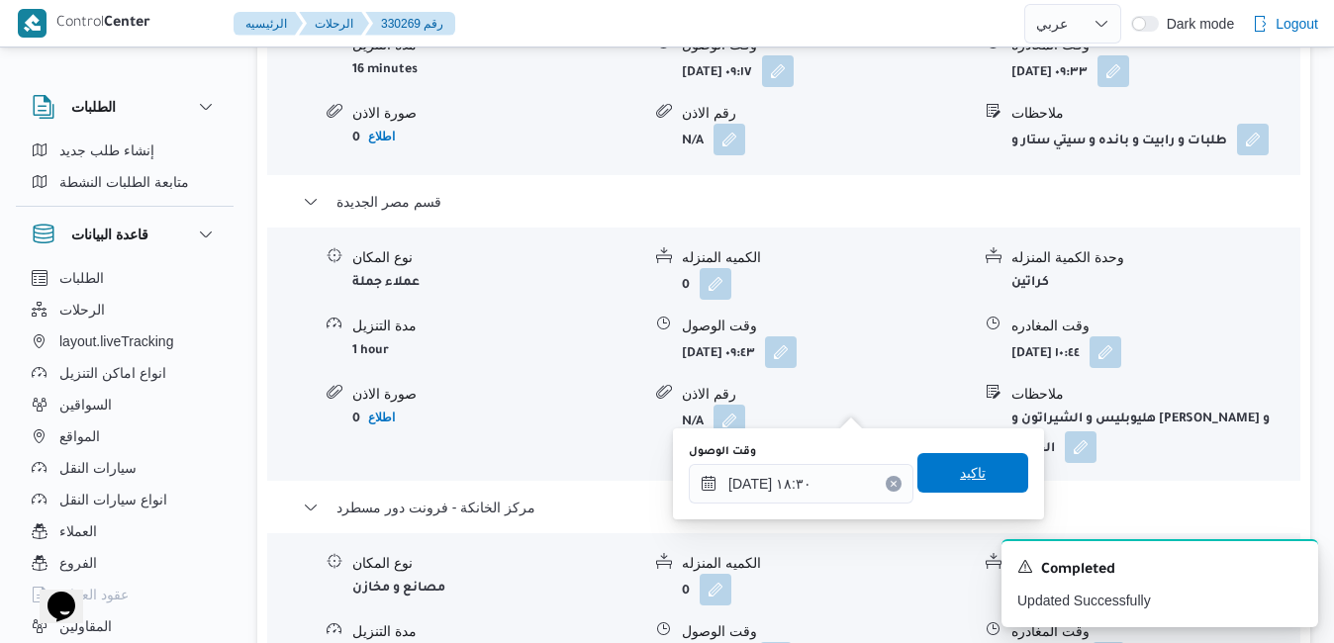
click at [976, 478] on span "تاكيد" at bounding box center [972, 473] width 111 height 40
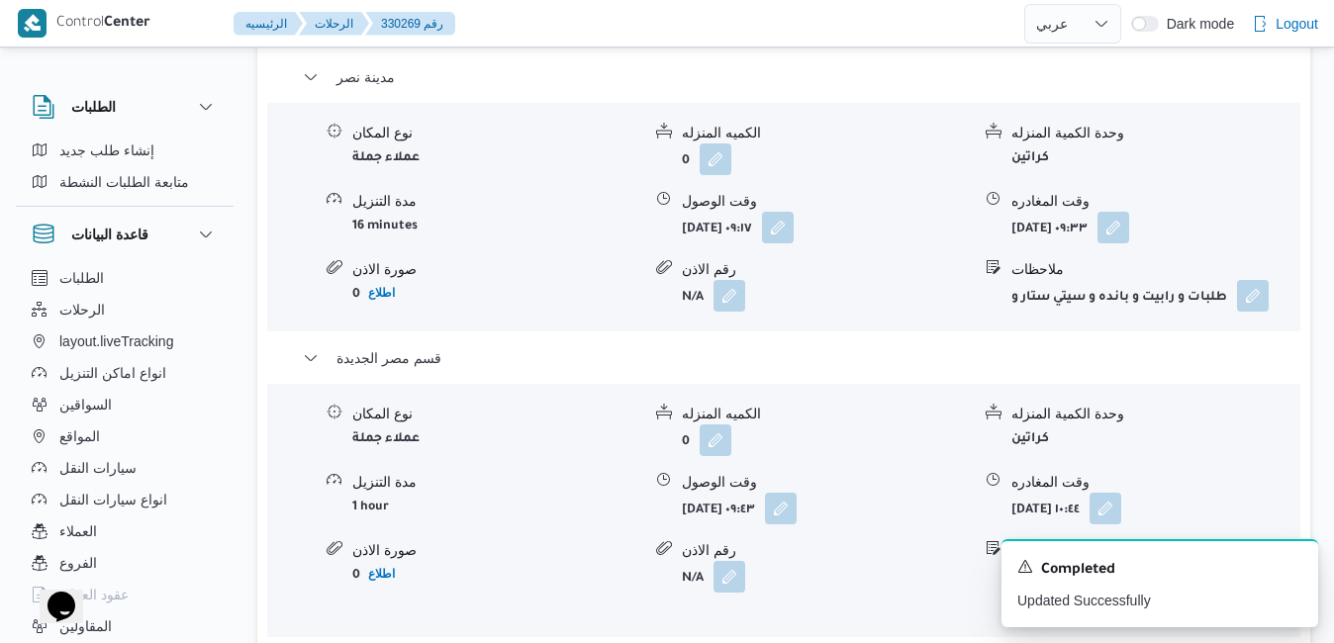
scroll to position [2018, 0]
click at [1121, 494] on button "button" at bounding box center [1105, 510] width 32 height 32
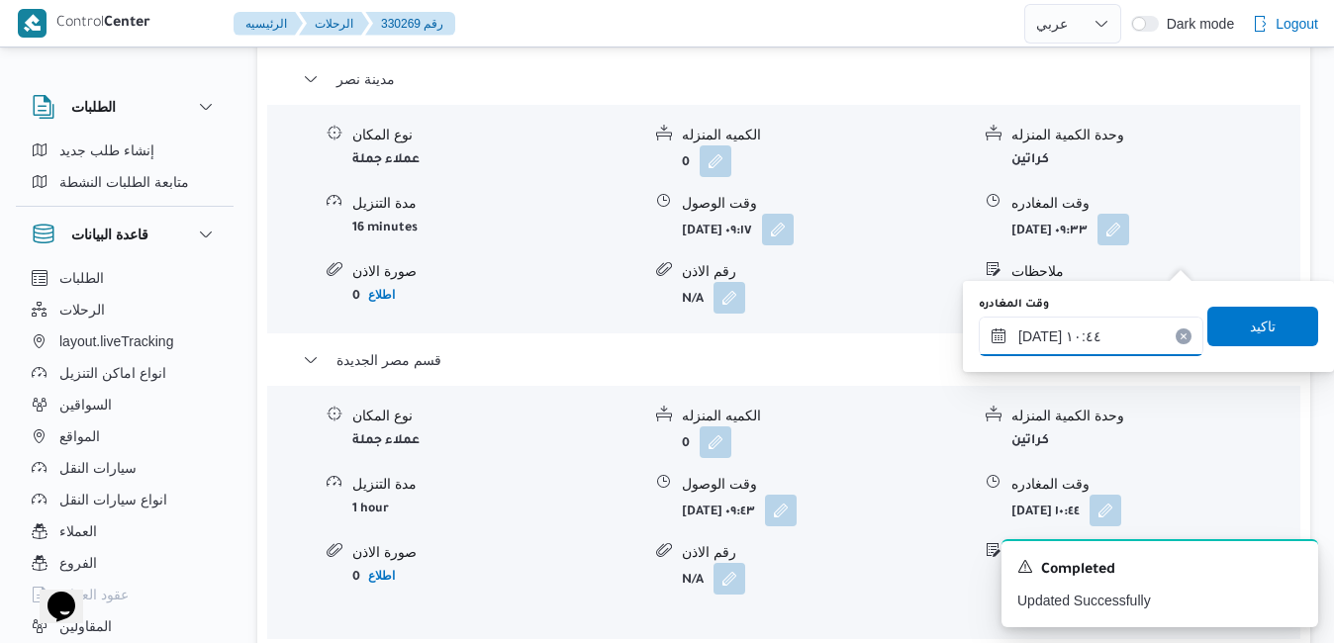
click at [1101, 343] on input "١٠/٠٨/٢٠٢٥ ١٠:٤٤" at bounding box center [1090, 337] width 225 height 40
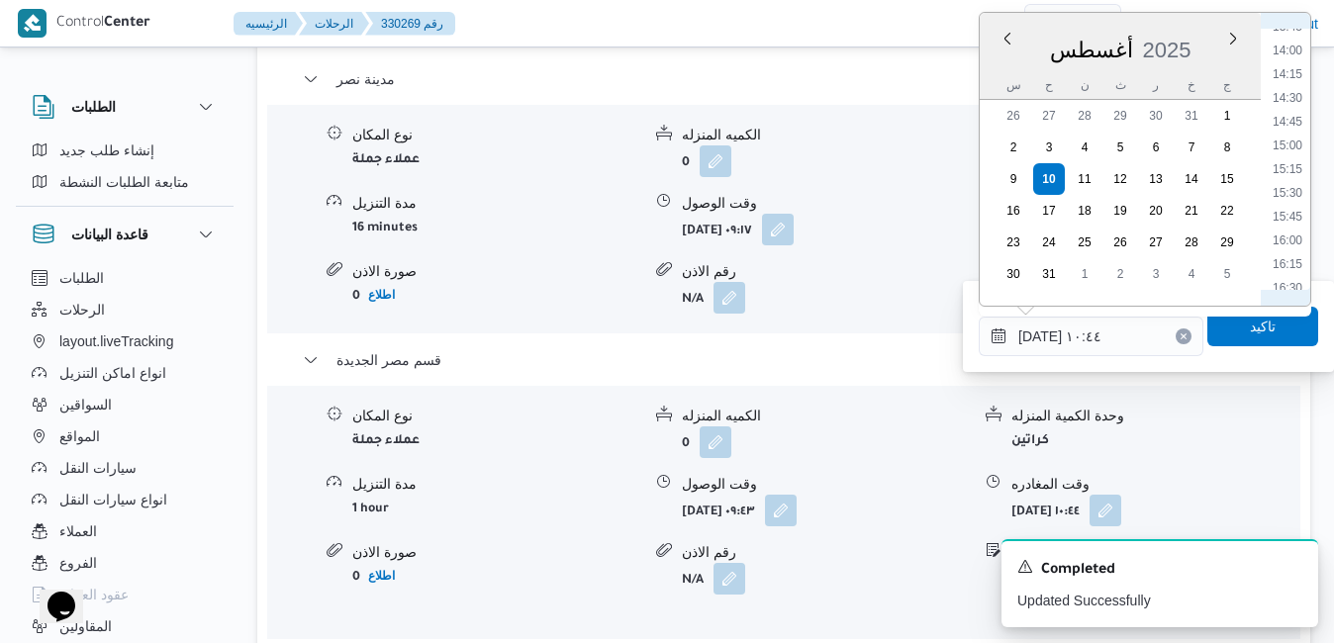
scroll to position [1546, 0]
click at [1295, 206] on li "18:00" at bounding box center [1287, 202] width 46 height 20
type input "١٠/٠٨/٢٠٢٥ ١٨:٠٠"
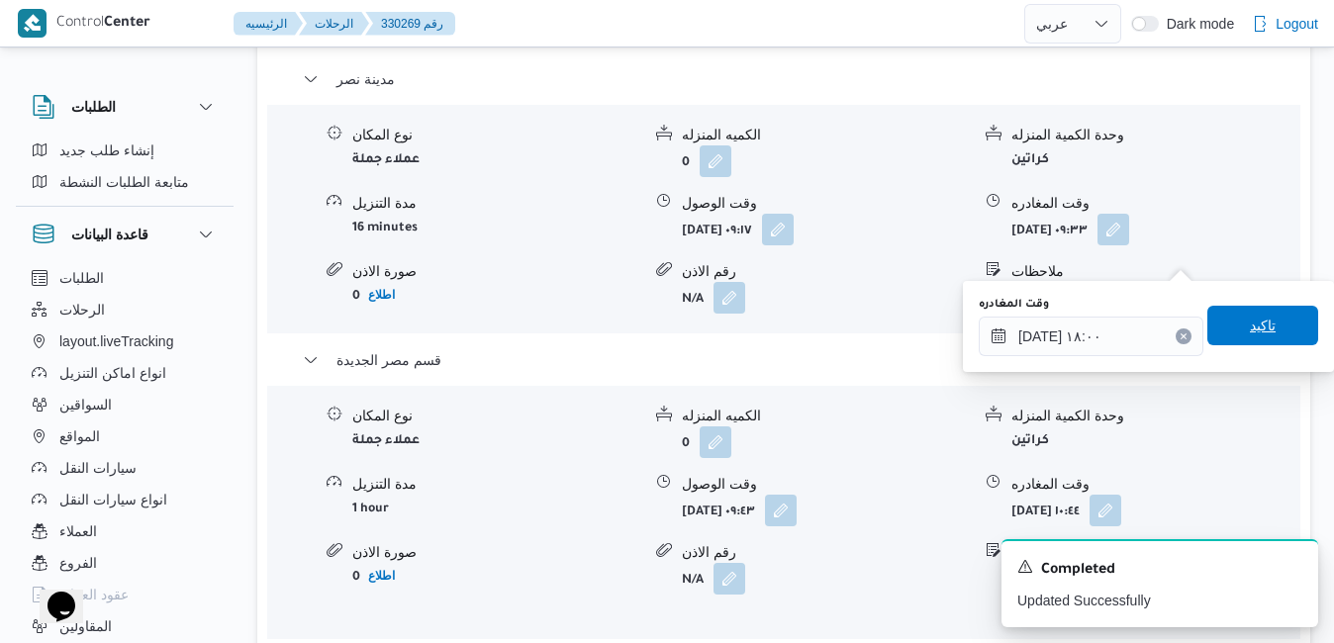
click at [1260, 310] on span "تاكيد" at bounding box center [1262, 326] width 111 height 40
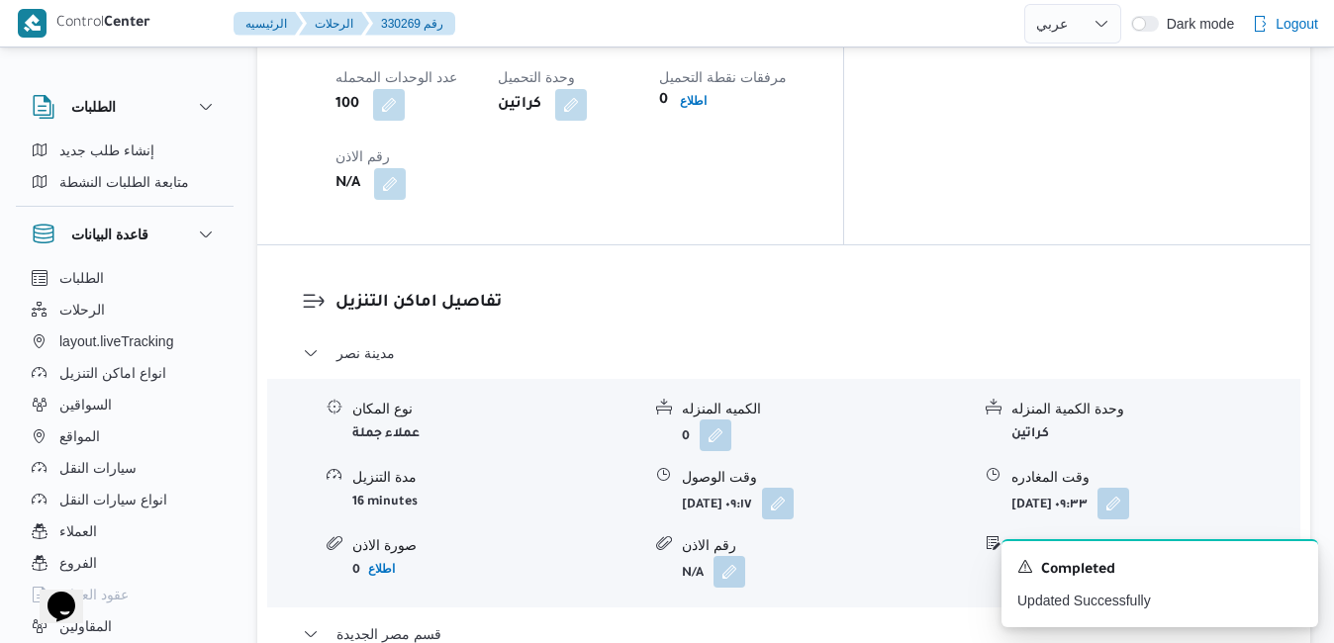
scroll to position [1781, 0]
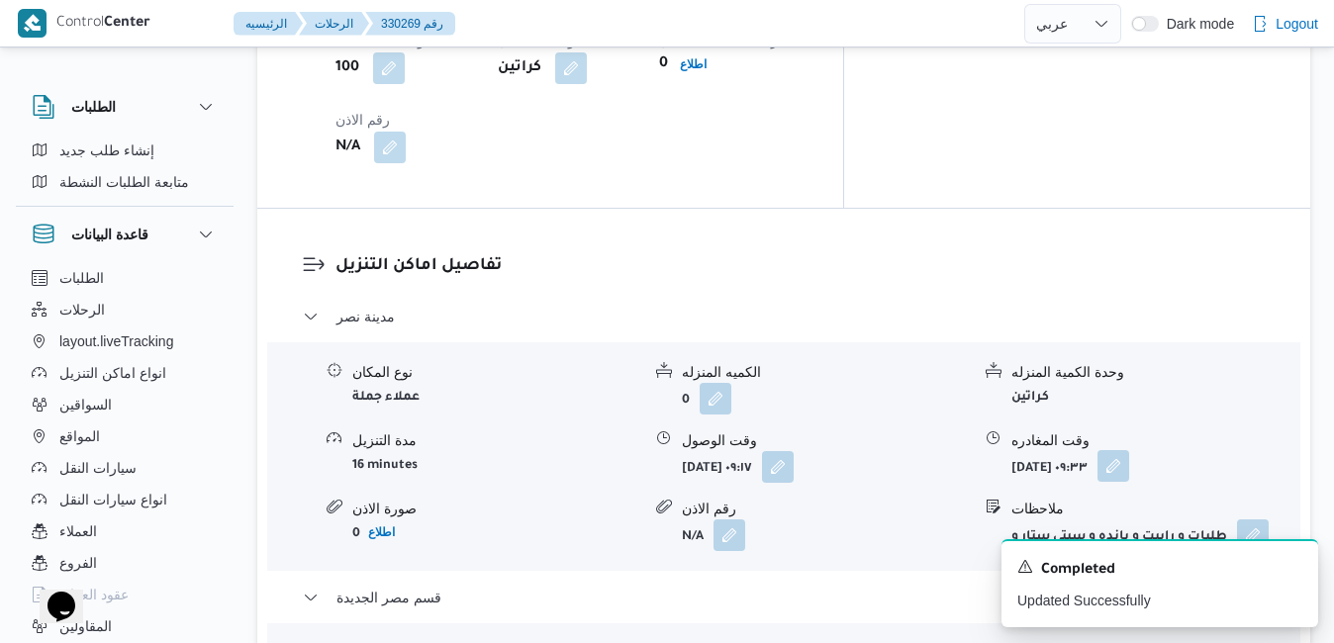
click at [1129, 450] on button "button" at bounding box center [1113, 466] width 32 height 32
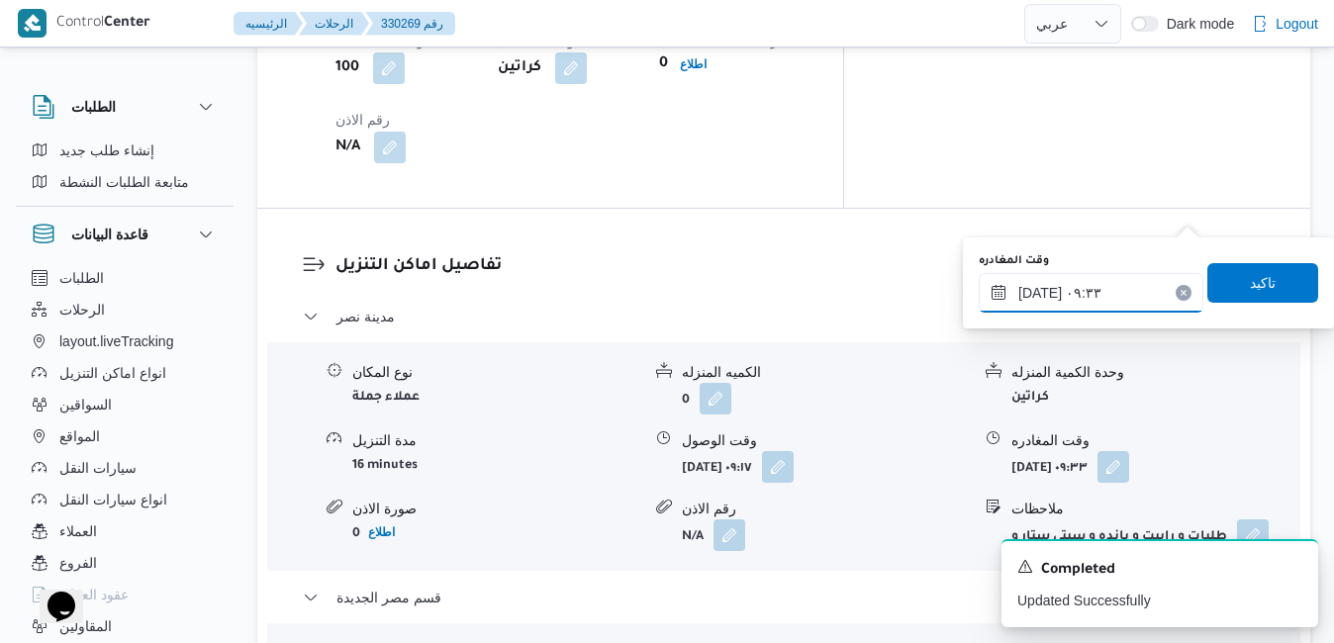
click at [1105, 273] on input "١٠/٠٨/٢٠٢٥ ٠٩:٣٣" at bounding box center [1090, 293] width 225 height 40
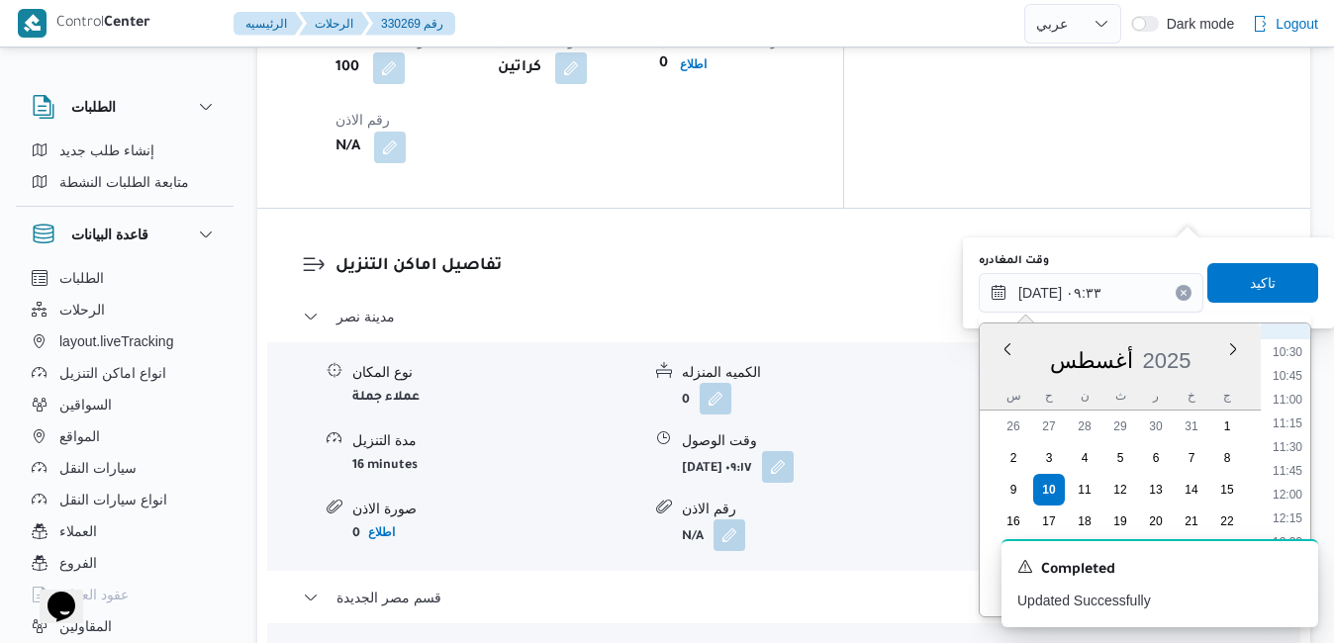
scroll to position [1223, 0]
click at [1292, 353] on li "13:00" at bounding box center [1287, 361] width 46 height 20
type input "١٠/٠٨/٢٠٢٥ ١٣:٠٠"
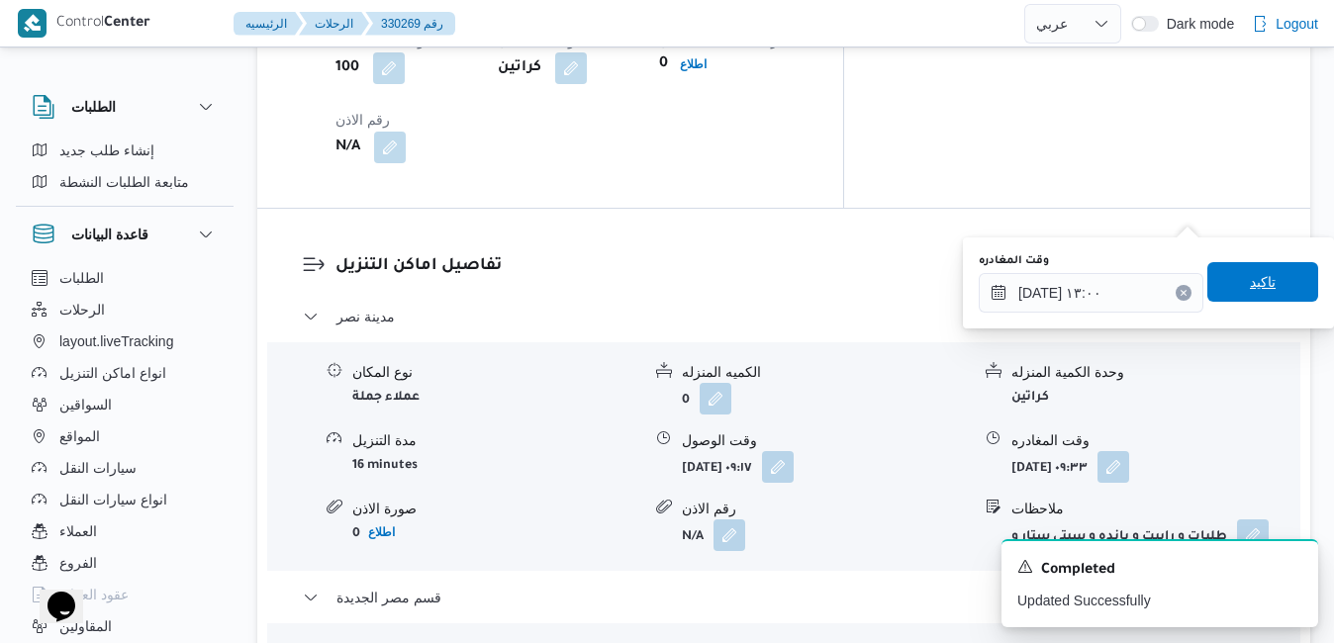
click at [1268, 277] on span "تاكيد" at bounding box center [1262, 282] width 111 height 40
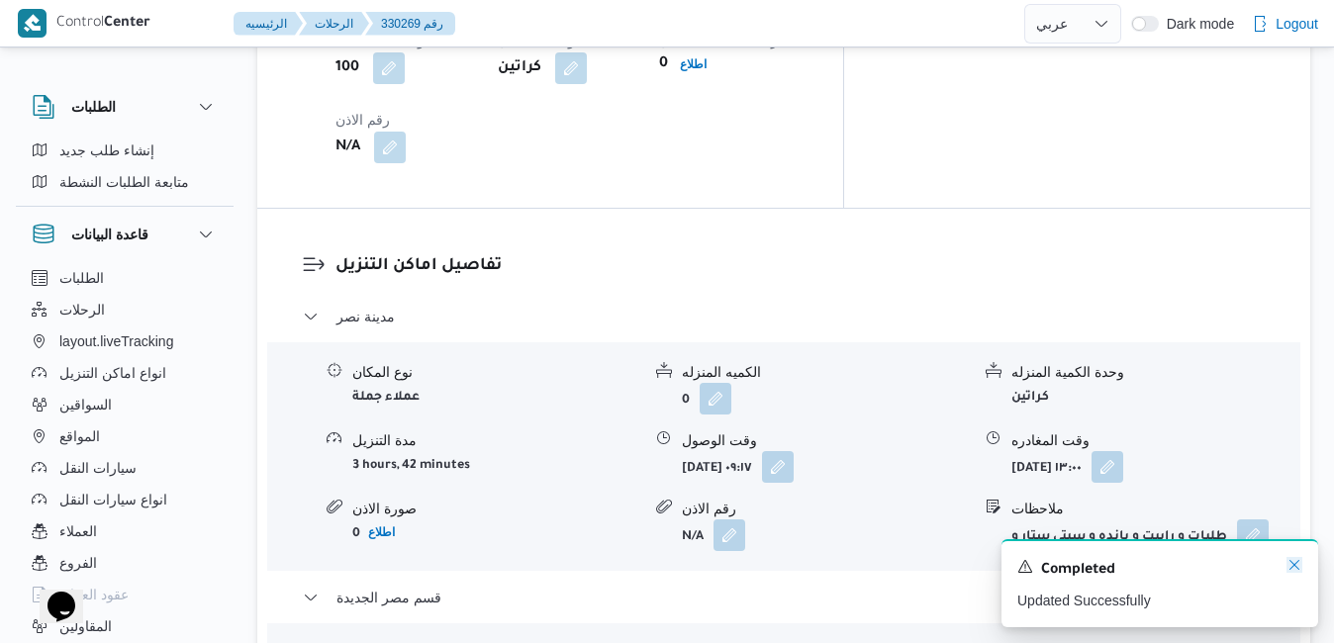
click at [1296, 563] on icon "Dismiss toast" at bounding box center [1294, 565] width 16 height 16
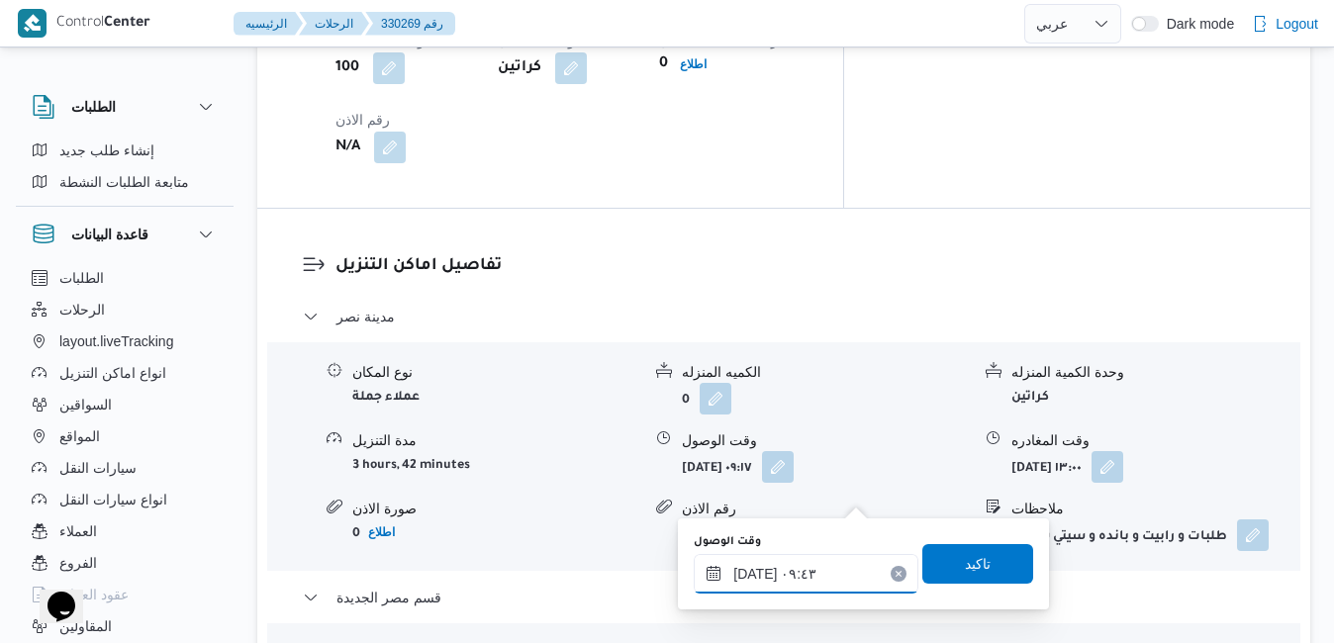
click at [800, 582] on input "١٠/٠٨/٢٠٢٥ ٠٩:٤٣" at bounding box center [806, 574] width 225 height 40
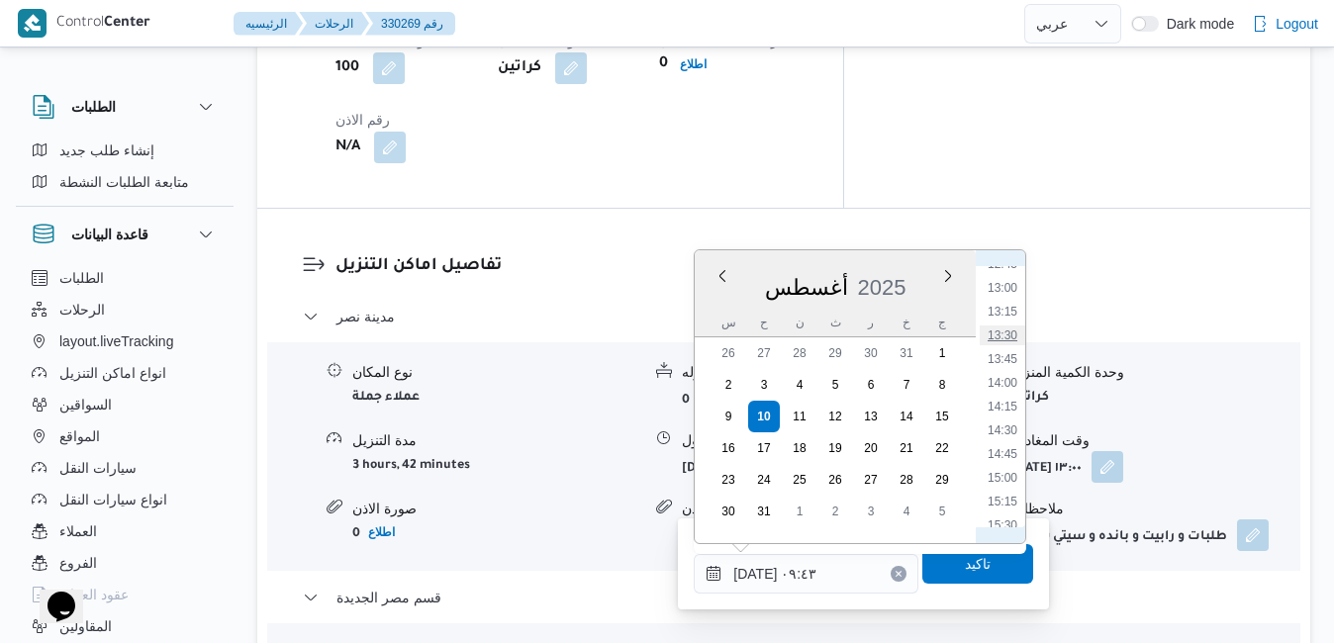
click at [1004, 338] on li "13:30" at bounding box center [1002, 335] width 46 height 20
type input "١٠/٠٨/٢٠٢٥ ١٣:٣٠"
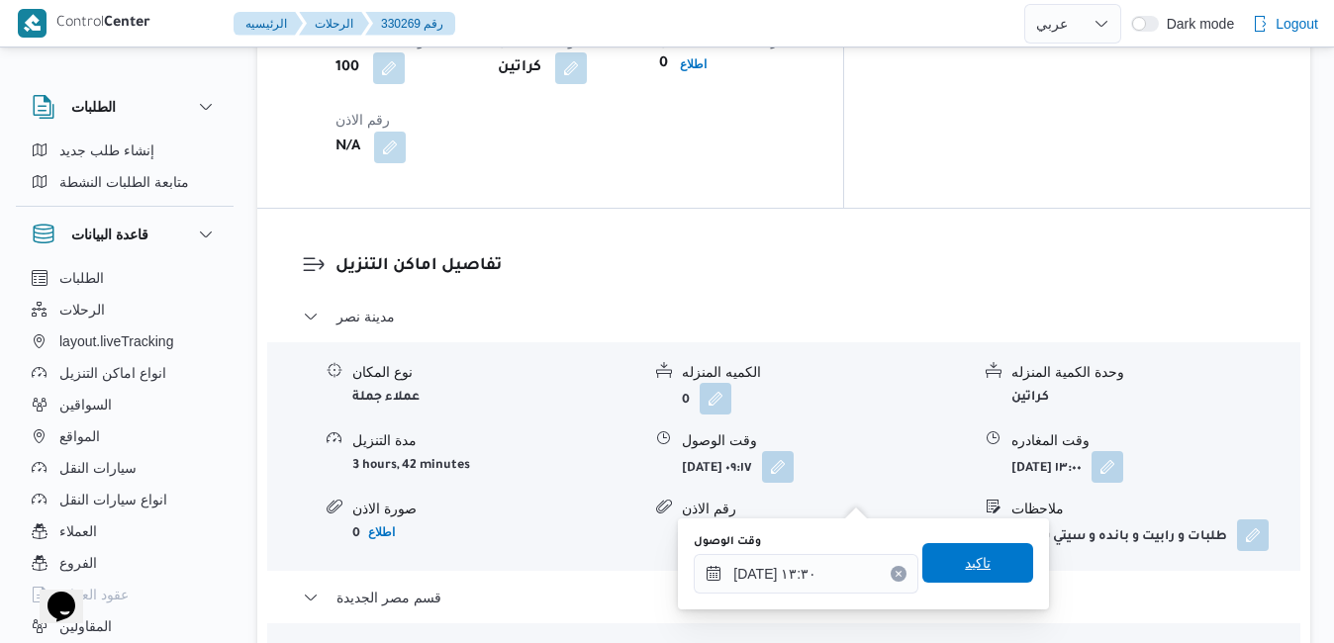
click at [971, 557] on span "تاكيد" at bounding box center [978, 563] width 26 height 24
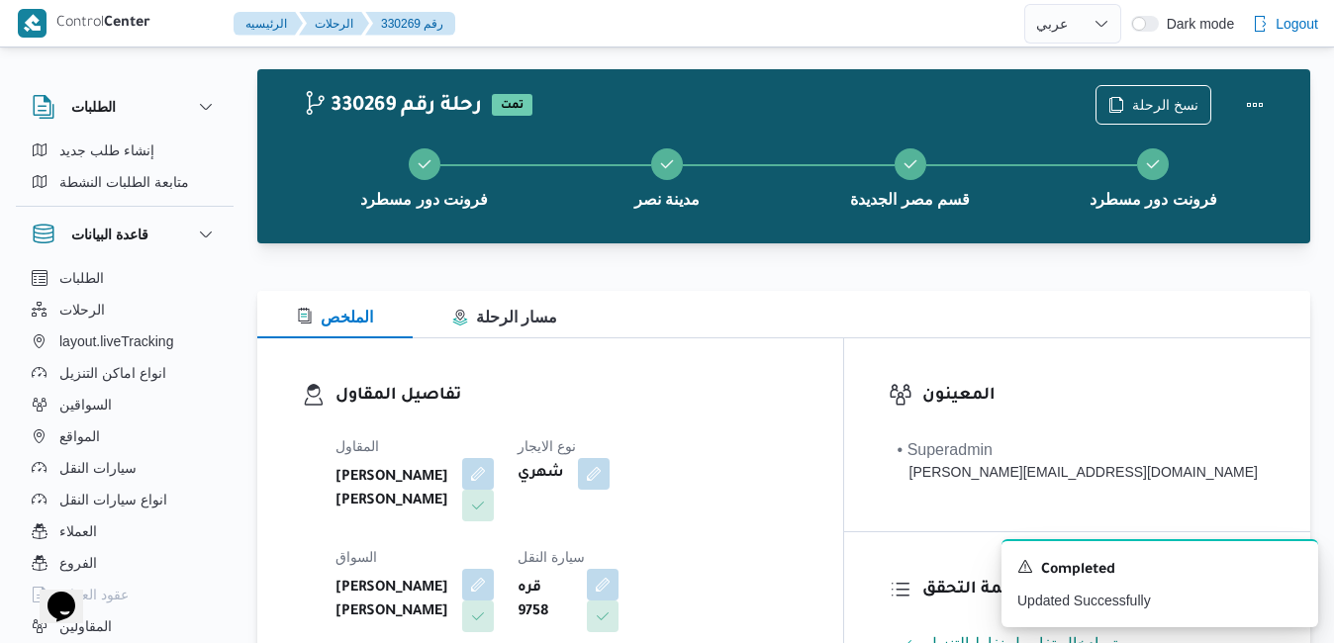
scroll to position [0, 0]
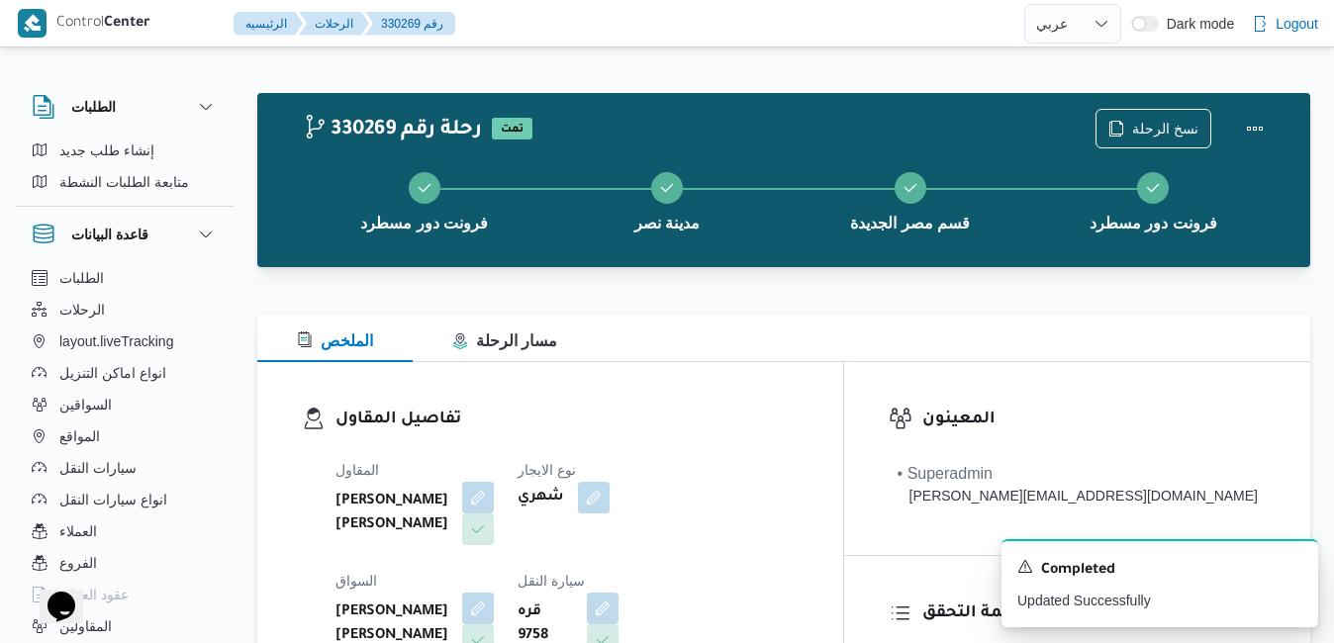
click at [843, 445] on div "تفاصيل المقاول المقاول محمد محمود احمد مسعود نوع الايجار شهري السواق محمد على ع…" at bounding box center [550, 590] width 586 height 457
click at [1254, 114] on button "Actions" at bounding box center [1255, 128] width 40 height 40
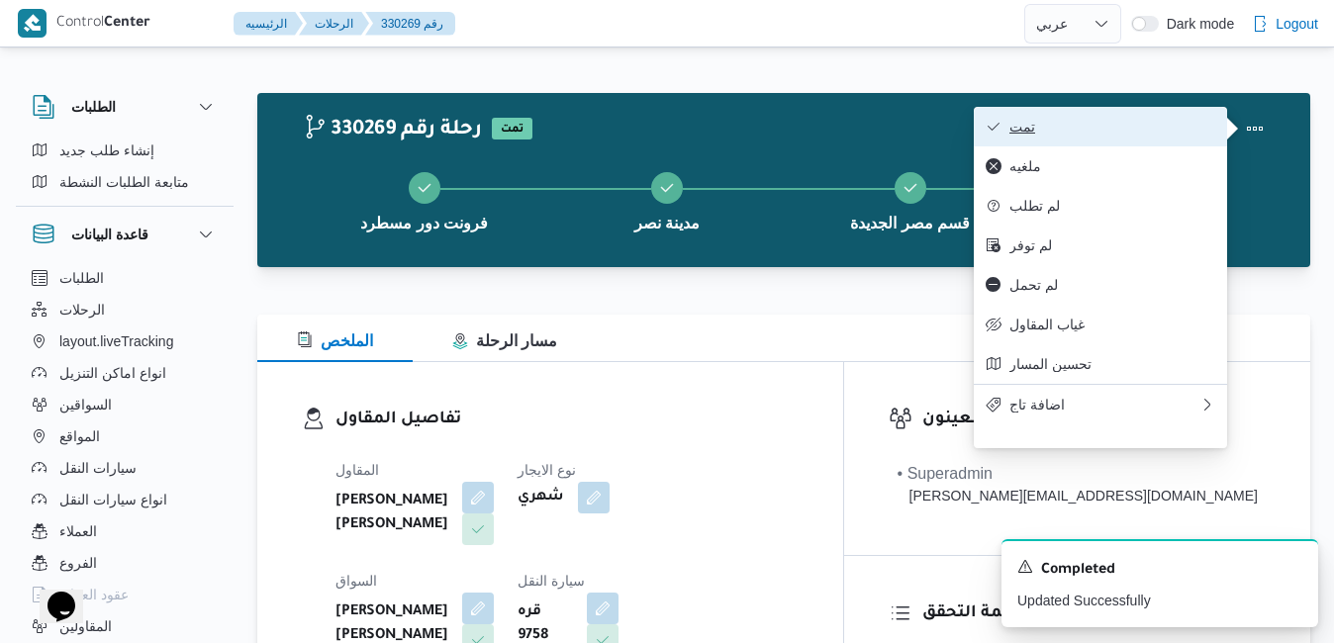
click at [1139, 132] on span "تمت" at bounding box center [1112, 127] width 206 height 16
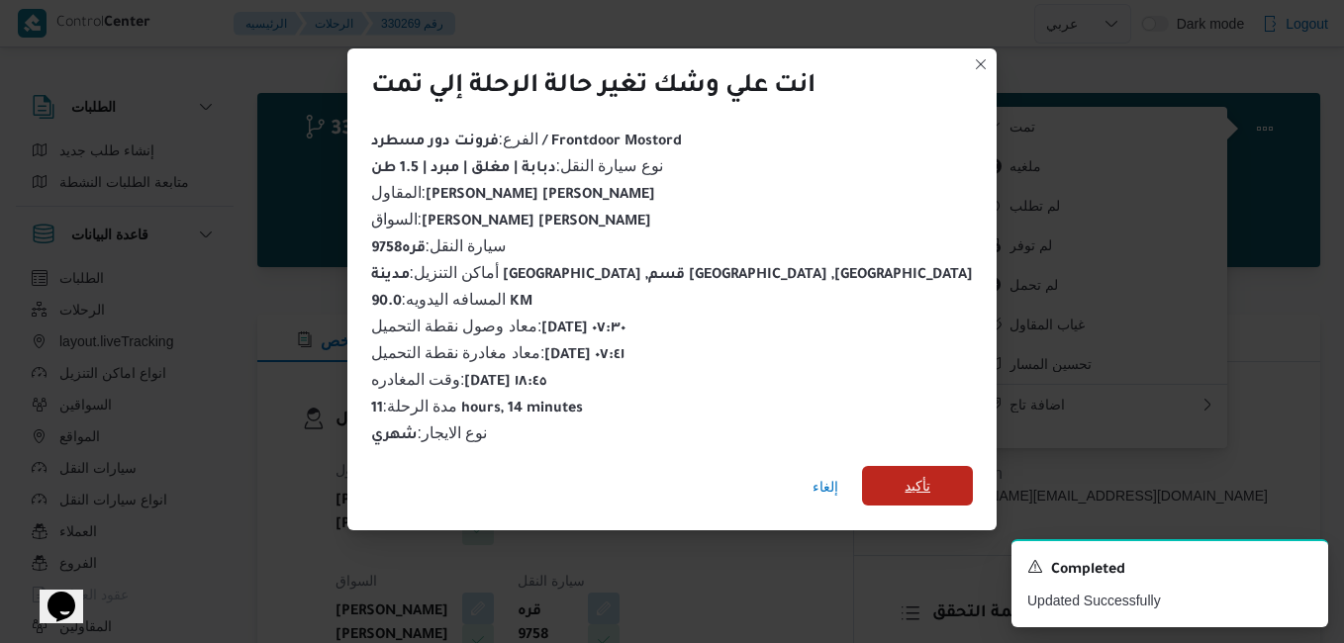
click at [874, 477] on span "تأكيد" at bounding box center [917, 486] width 111 height 40
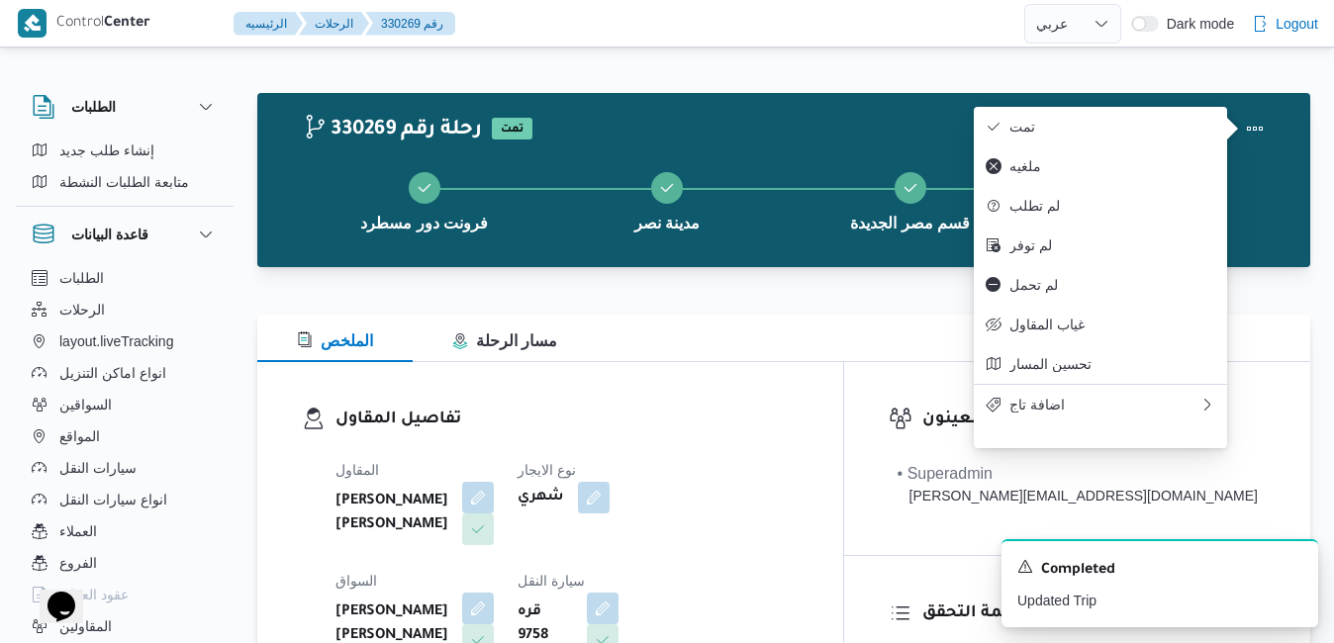
click at [784, 436] on dl "تفاصيل المقاول المقاول محمد محمود احمد مسعود نوع الايجار شهري السواق محمد على ع…" at bounding box center [566, 591] width 463 height 368
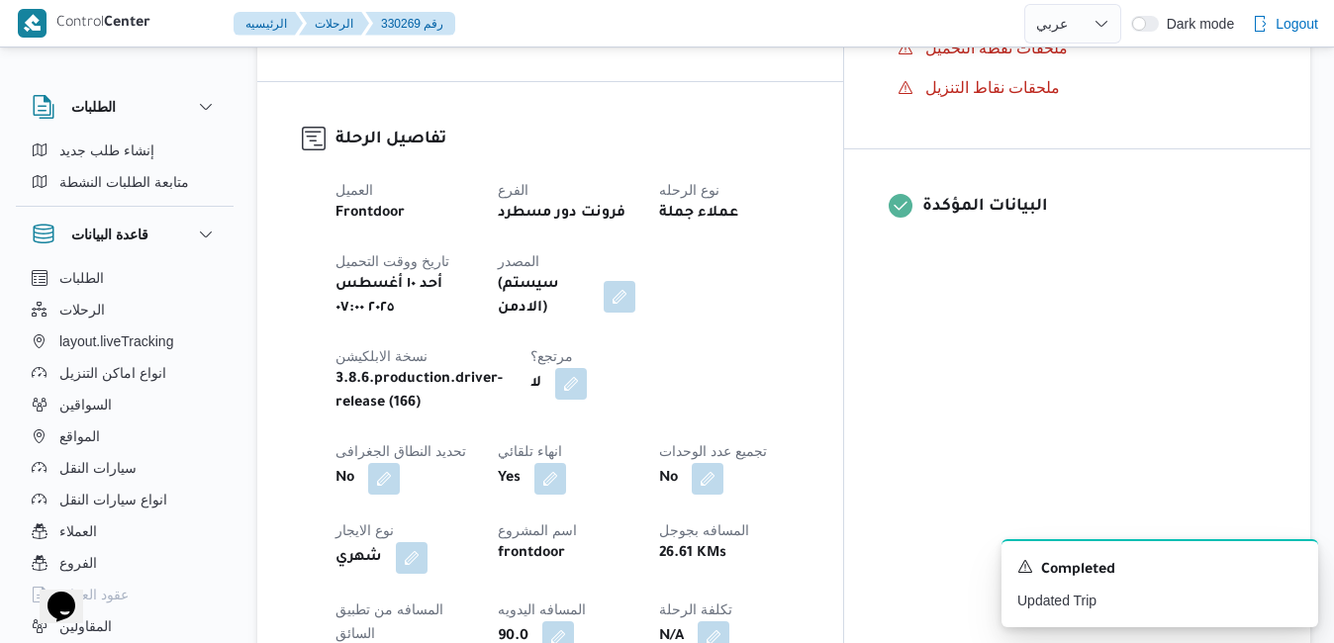
scroll to position [752, 0]
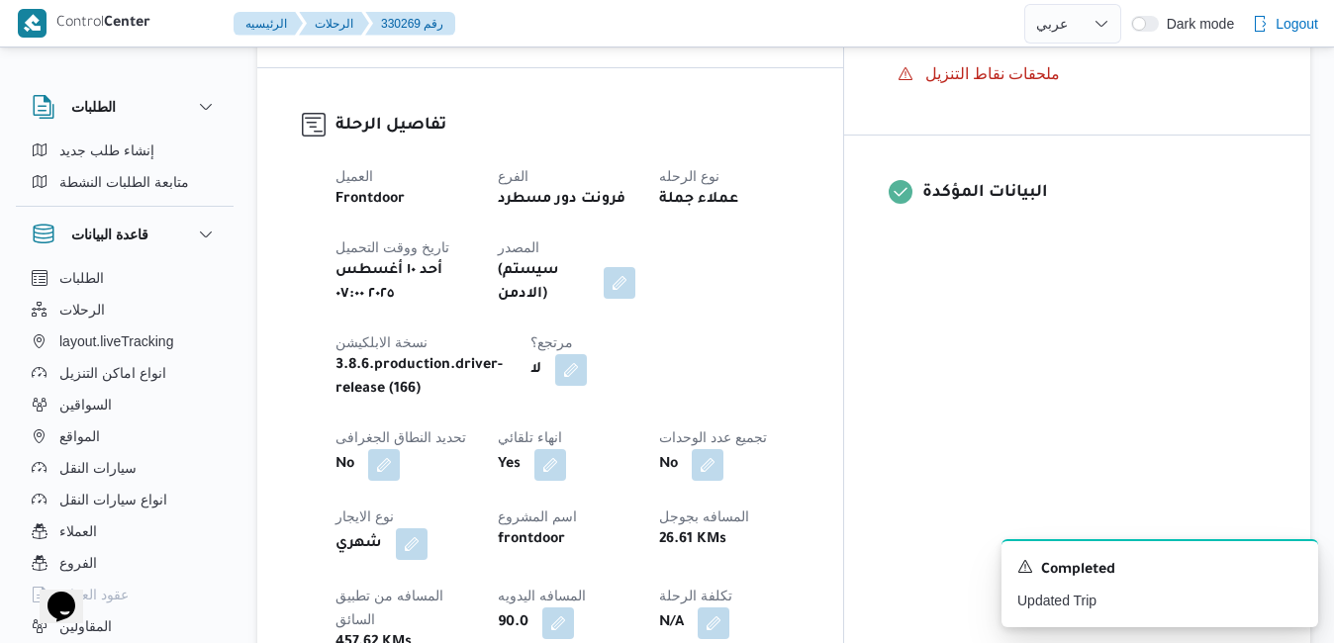
click at [843, 349] on div "تفاصيل الرحلة العميل Frontdoor الفرع فرونت دور مسطرد نوع الرحله عملاء جملة تاري…" at bounding box center [550, 462] width 586 height 789
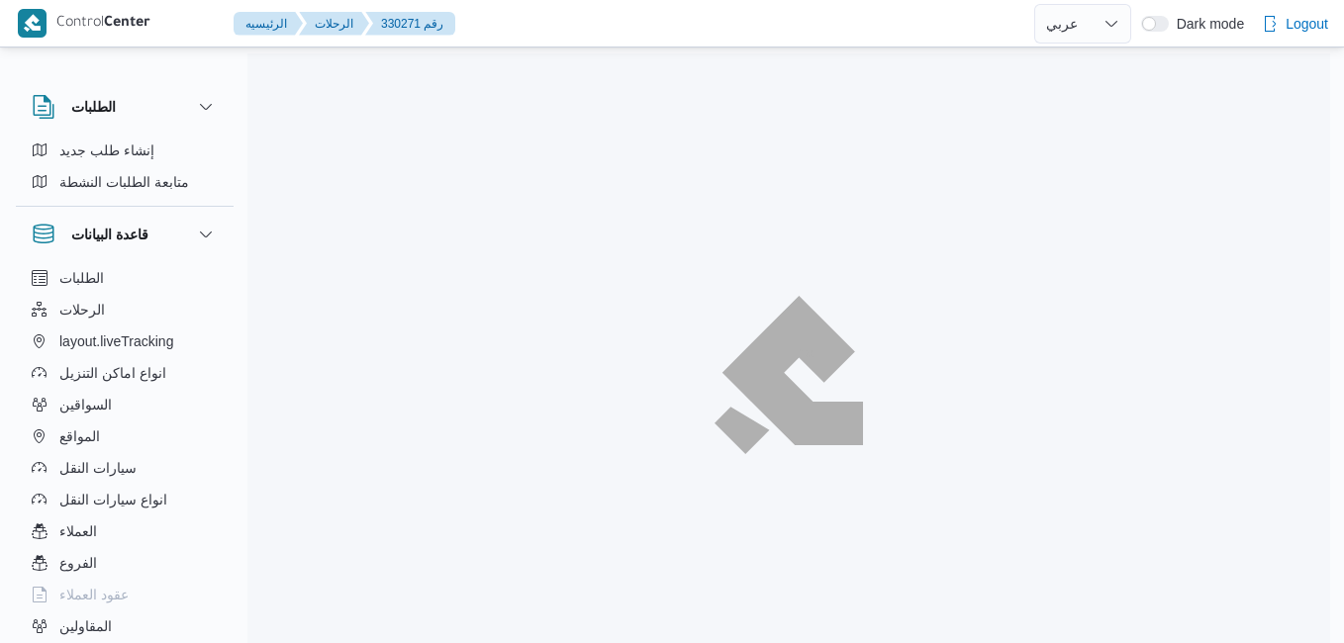
select select "ar"
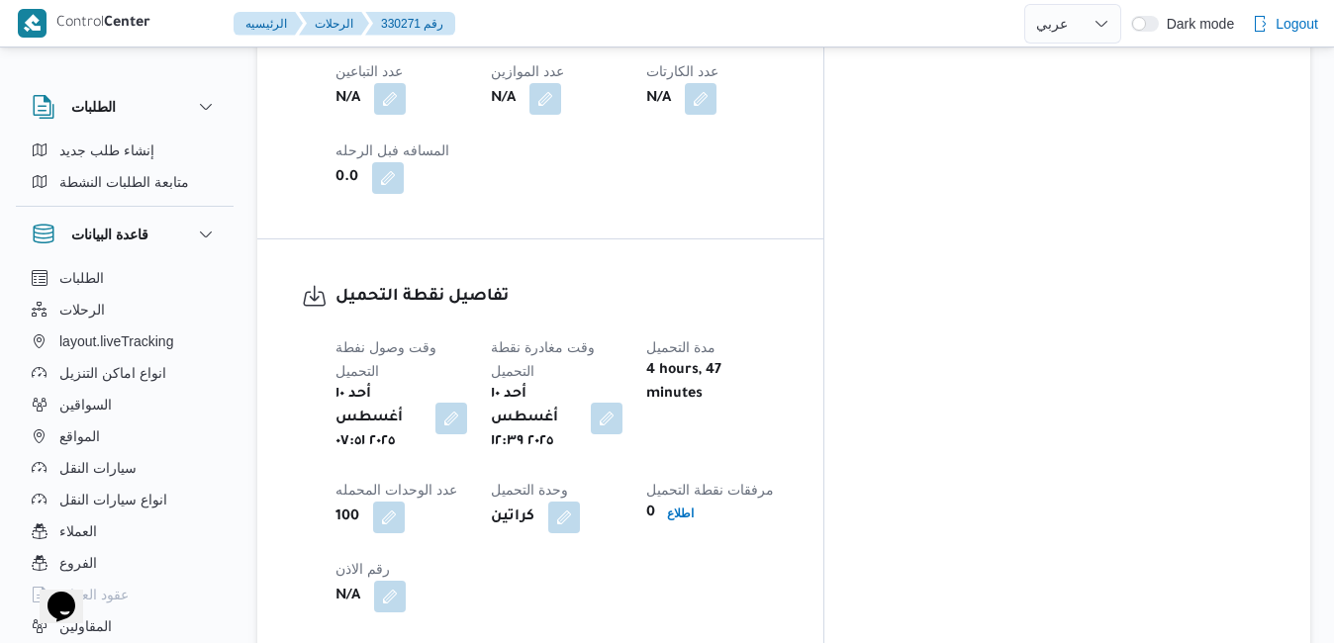
scroll to position [1345, 0]
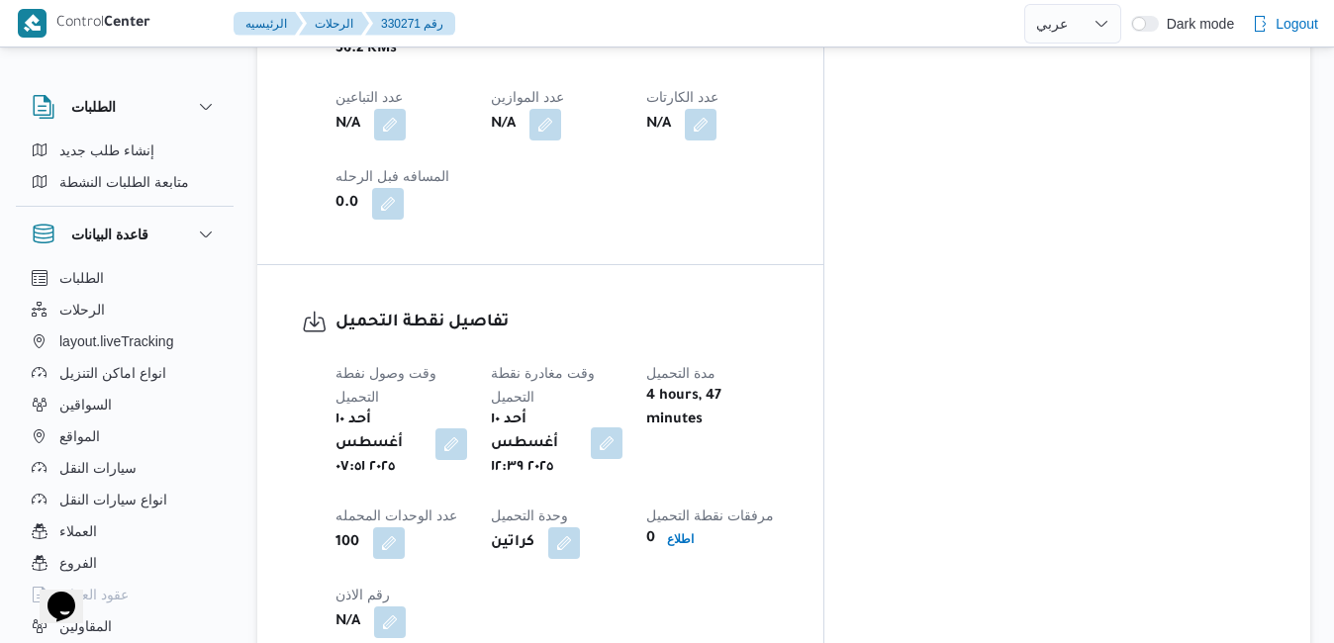
click at [622, 427] on button "button" at bounding box center [607, 443] width 32 height 32
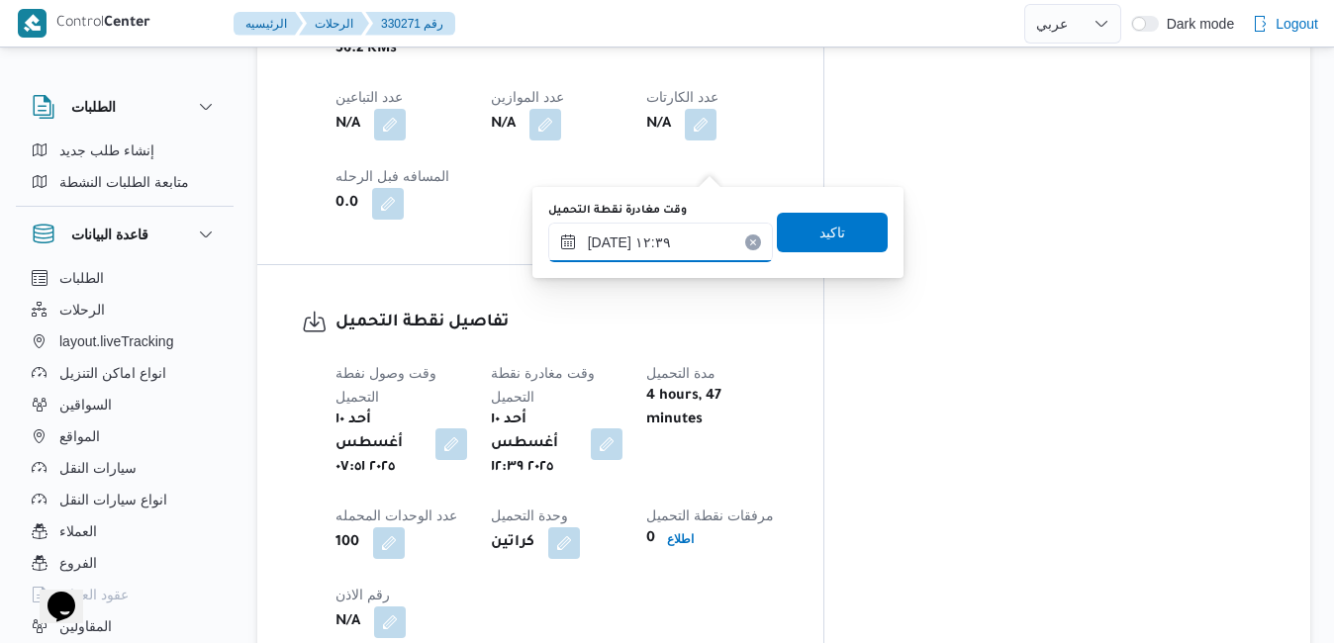
click at [613, 241] on input "[DATE] ١٢:٣٩" at bounding box center [660, 243] width 225 height 40
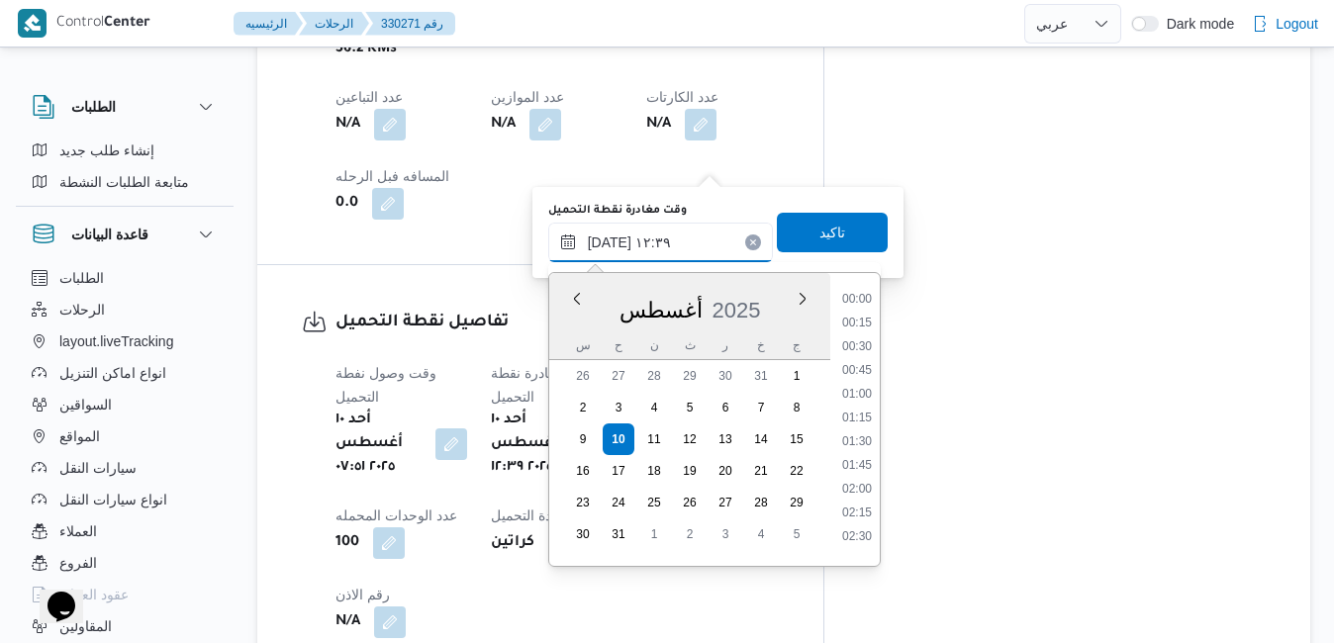
scroll to position [1051, 0]
click at [613, 242] on input "[DATE] ١٢:٣٩" at bounding box center [660, 243] width 225 height 40
type input "[DATE] ١٢:20"
click at [795, 227] on span "تاكيد" at bounding box center [832, 232] width 111 height 40
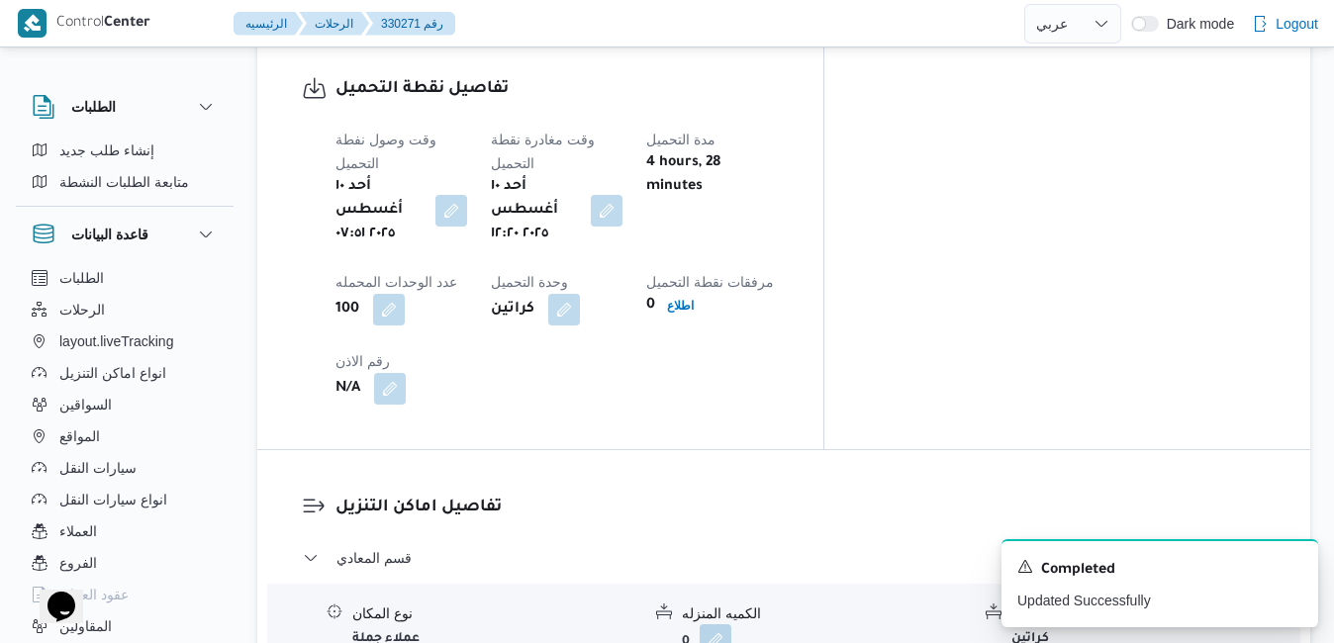
scroll to position [1583, 0]
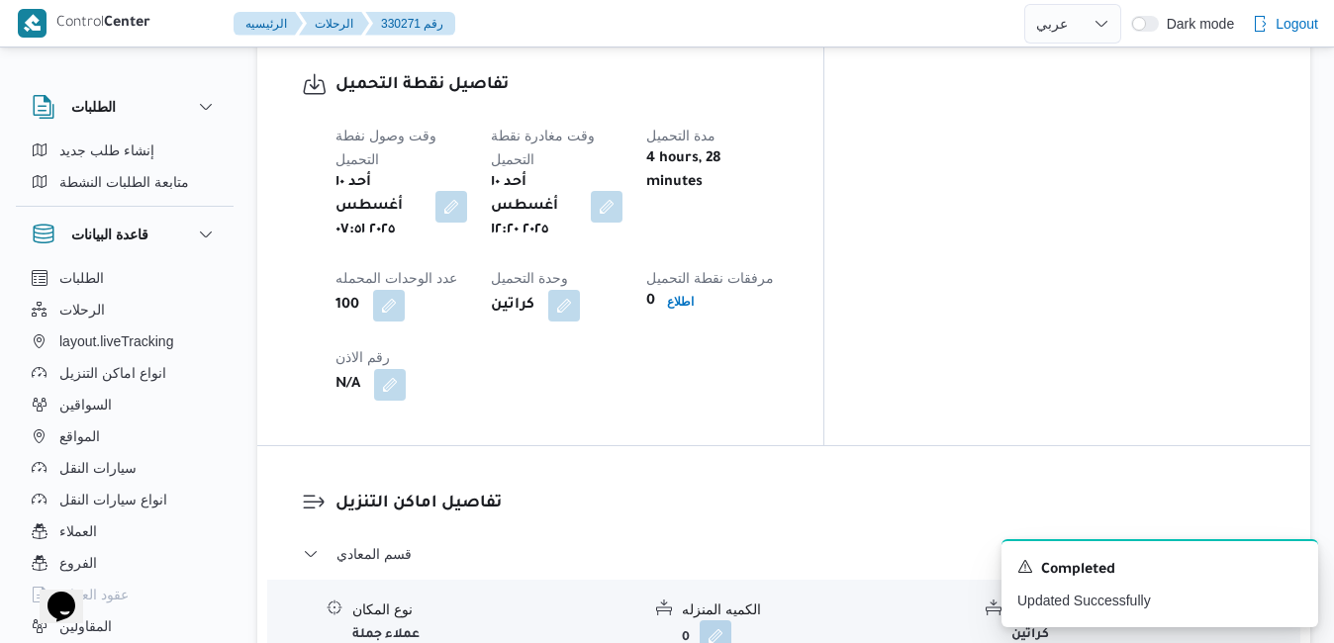
click at [869, 491] on h3 "تفاصيل اماكن التنزيل" at bounding box center [800, 504] width 930 height 27
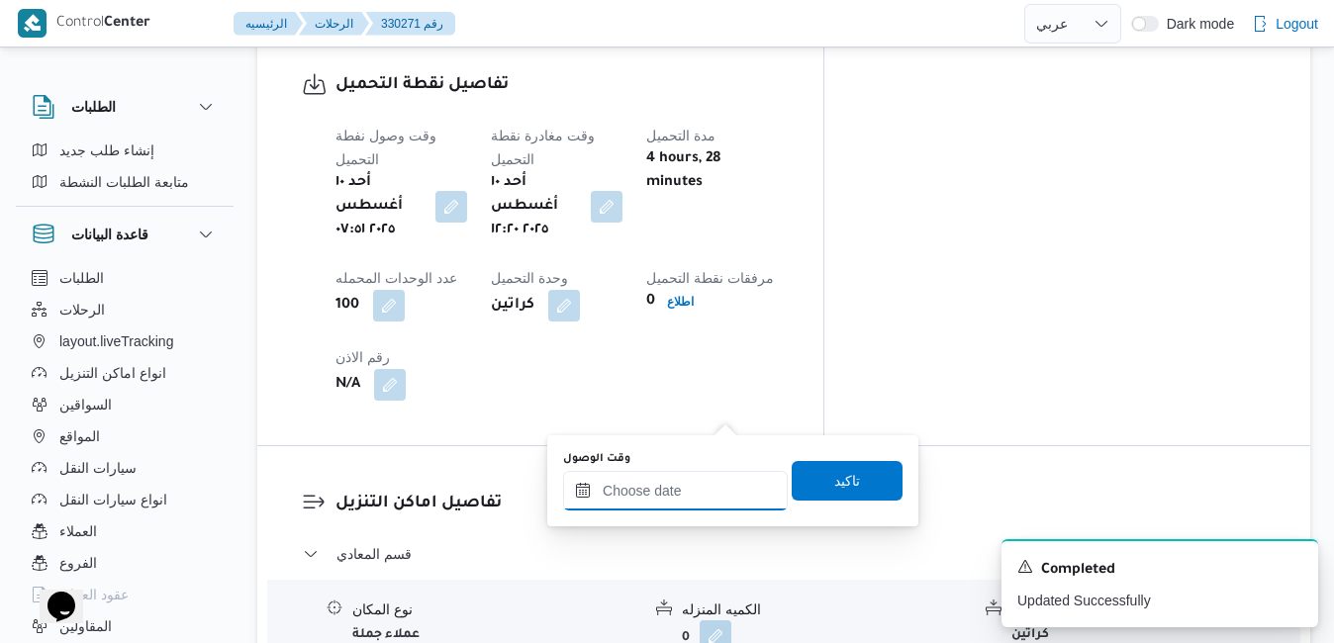
click at [659, 510] on input "وقت الوصول" at bounding box center [675, 491] width 225 height 40
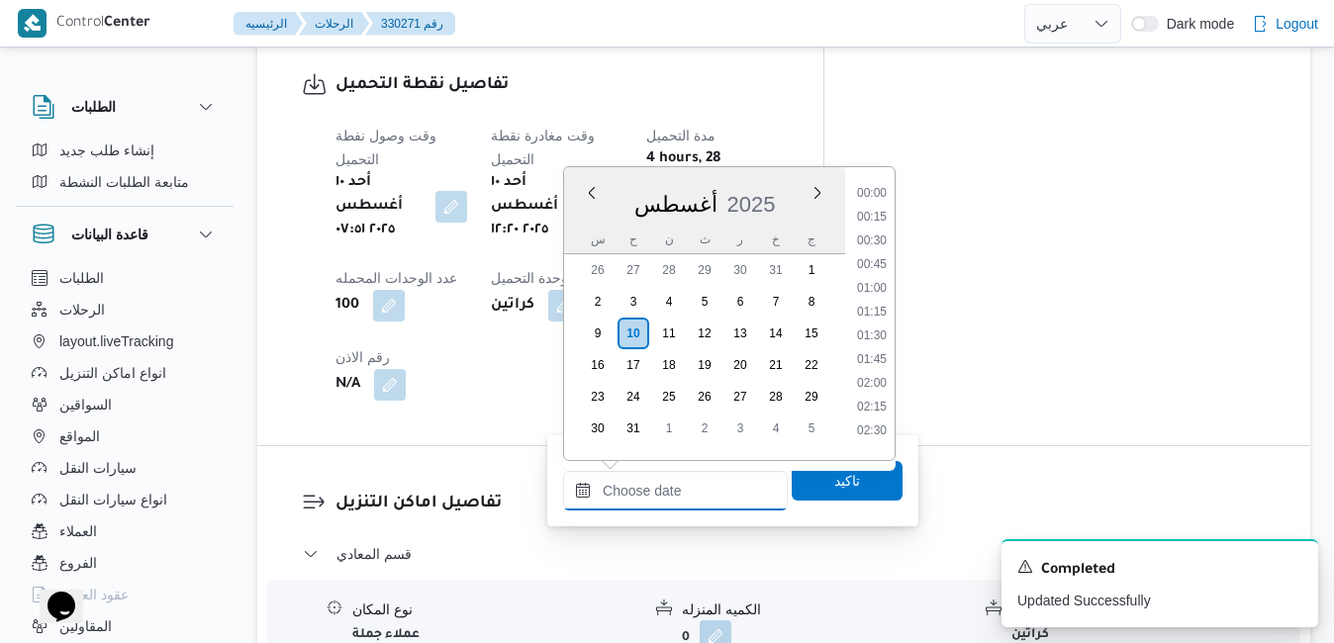
scroll to position [1716, 0]
click at [777, 174] on div "أغسطس ٢٠٢٥ أغسطس 2025 س ح ن ث ر خ ج" at bounding box center [704, 210] width 281 height 87
click at [879, 222] on li "13:30" at bounding box center [872, 217] width 46 height 20
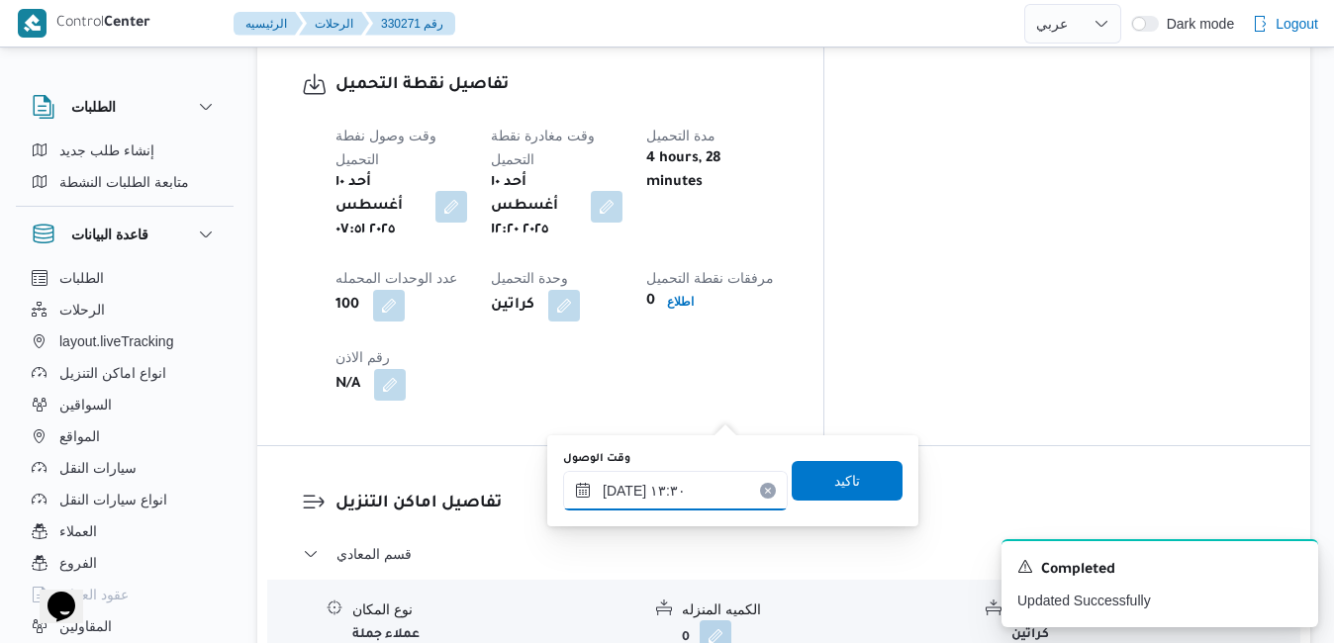
click at [624, 486] on input "١٠/٠٨/٢٠٢٥ ١٣:٣٠" at bounding box center [675, 491] width 225 height 40
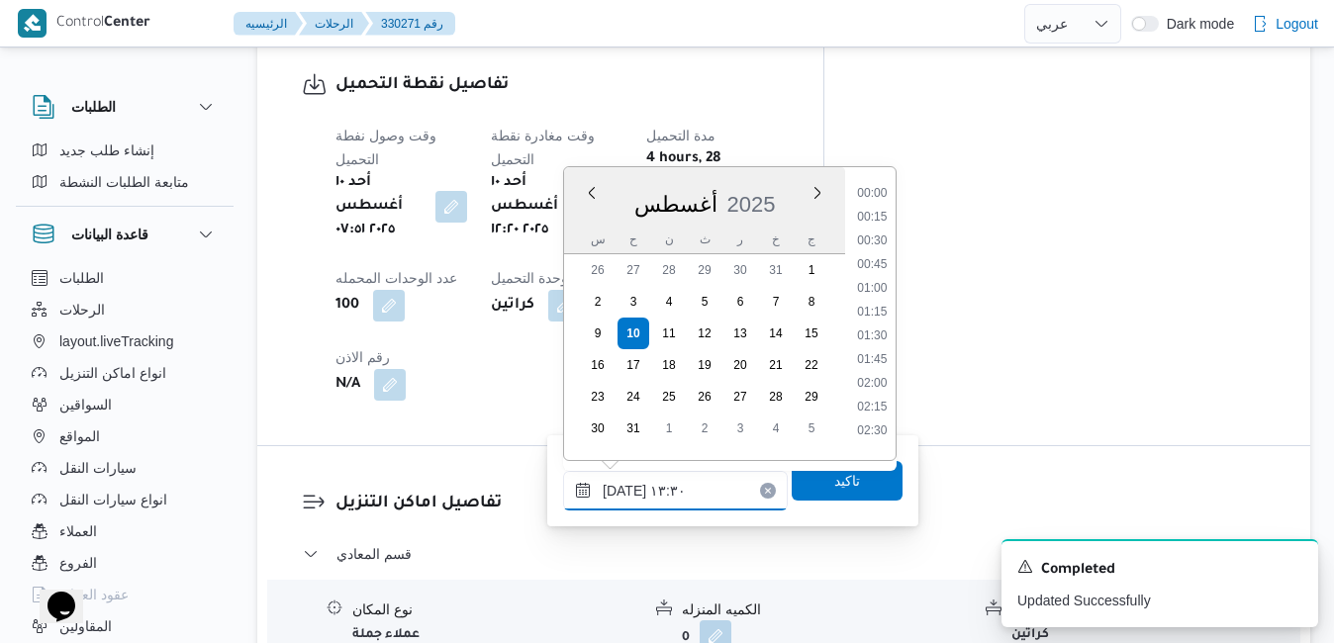
click at [624, 486] on input "١٠/٠٨/٢٠٢٥ ١٣:٣٠" at bounding box center [675, 491] width 225 height 40
type input "١٠/٠٨/٢٠٢٥ ١٣:٢٠"
click at [850, 493] on span "تاكيد" at bounding box center [846, 480] width 111 height 40
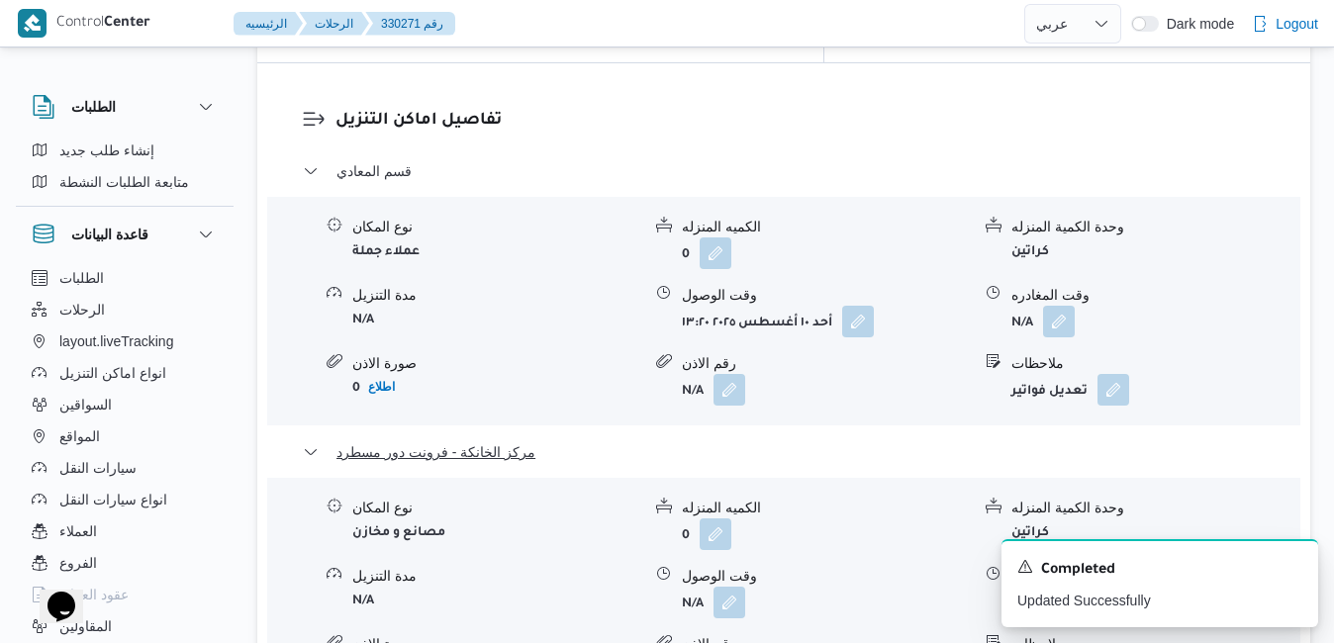
scroll to position [1979, 0]
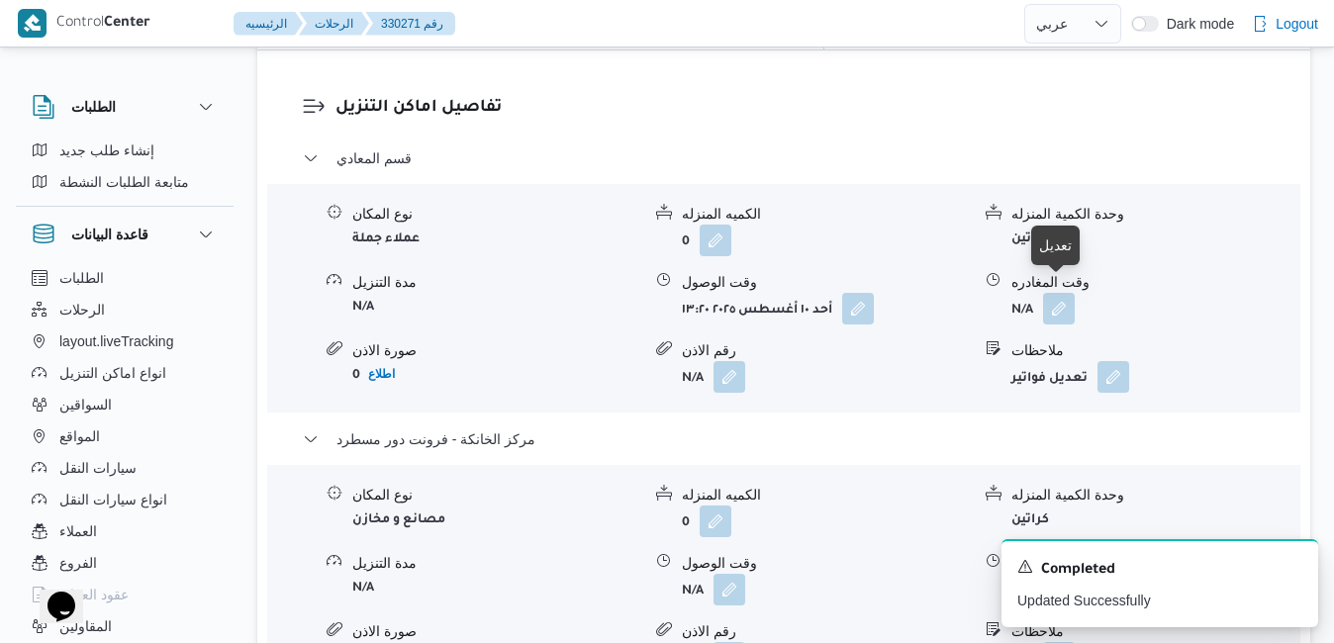
click at [1058, 573] on button "button" at bounding box center [1059, 589] width 32 height 32
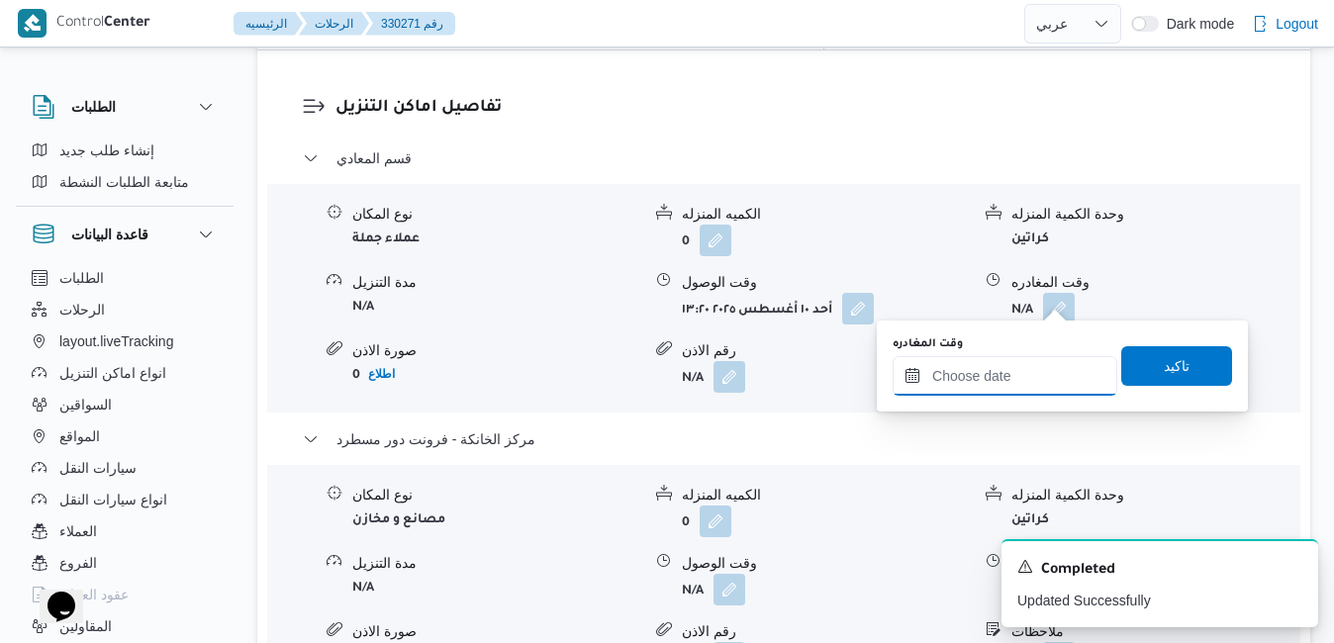
click at [1003, 383] on input "وقت المغادره" at bounding box center [1004, 376] width 225 height 40
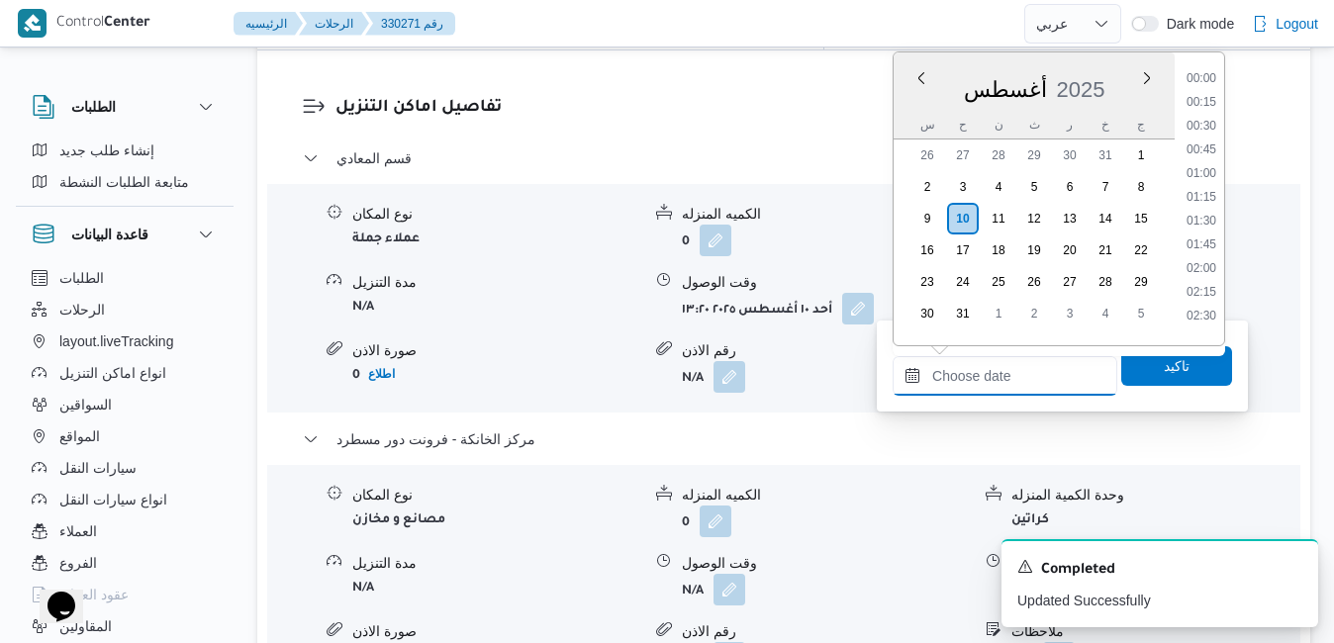
scroll to position [1716, 0]
click at [905, 126] on div "س ح ن ث ر خ ج" at bounding box center [1033, 125] width 281 height 28
click at [1198, 171] on li "19:00" at bounding box center [1201, 167] width 46 height 20
type input "١٠/٠٨/٢٠٢٥ ١٩:٠٠"
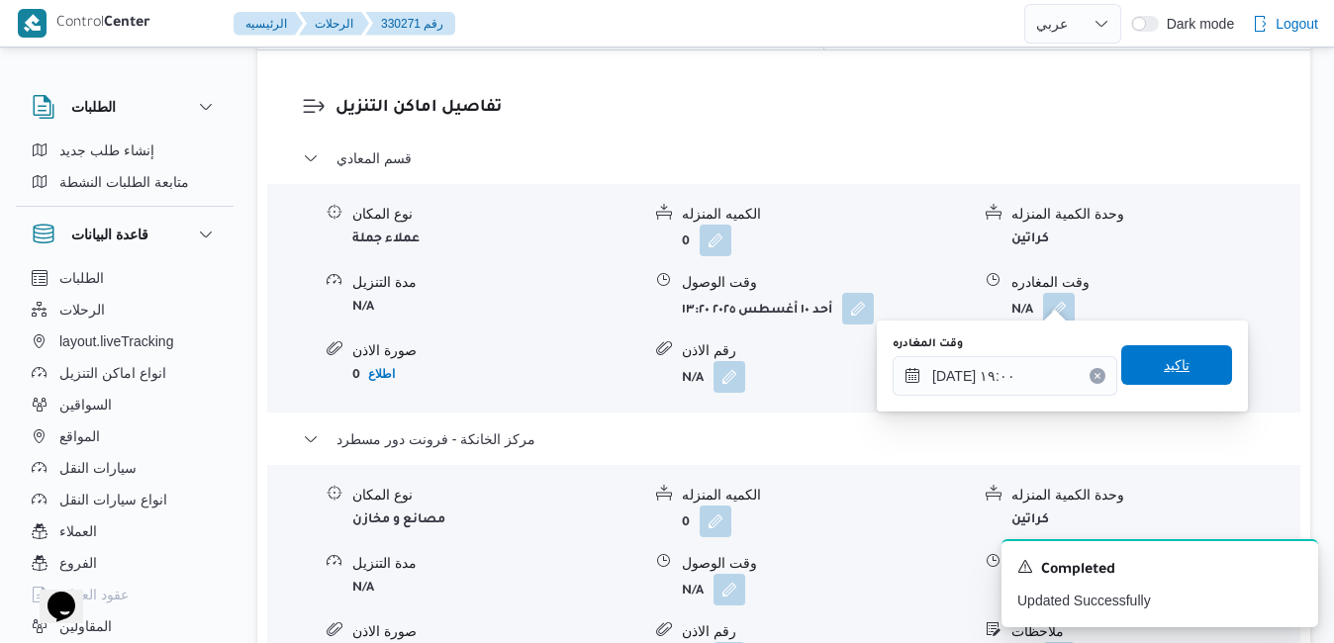
click at [1163, 355] on span "تاكيد" at bounding box center [1176, 365] width 26 height 24
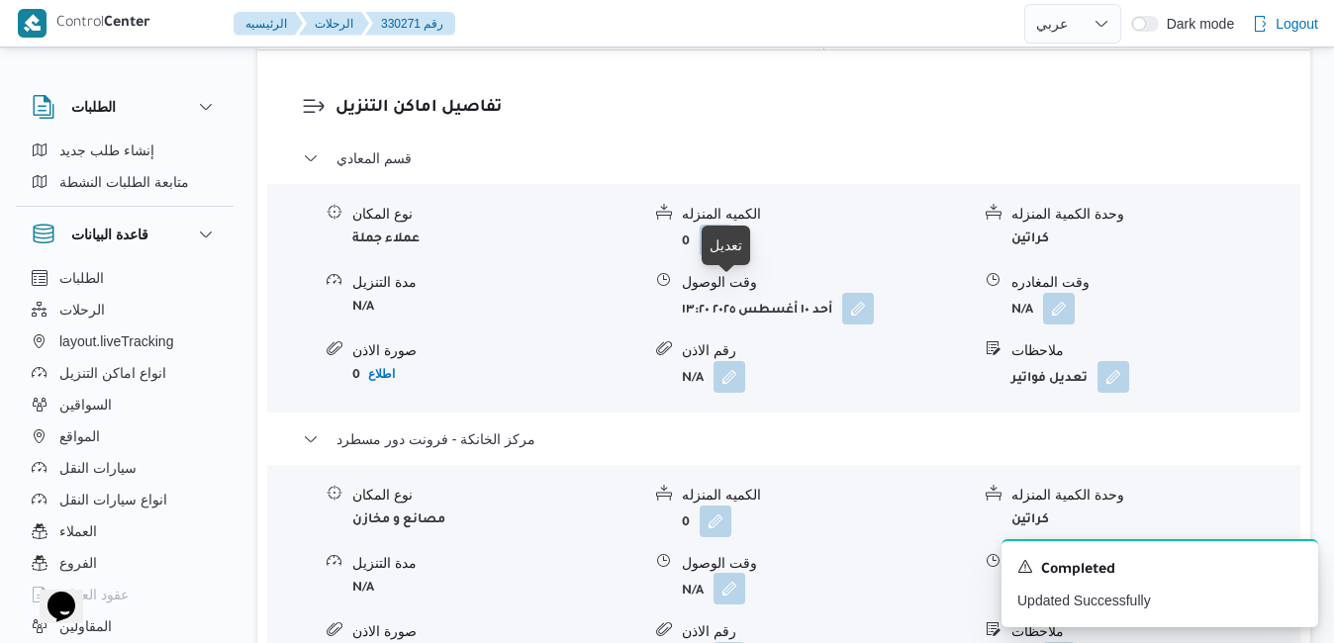
click at [720, 573] on button "button" at bounding box center [729, 589] width 32 height 32
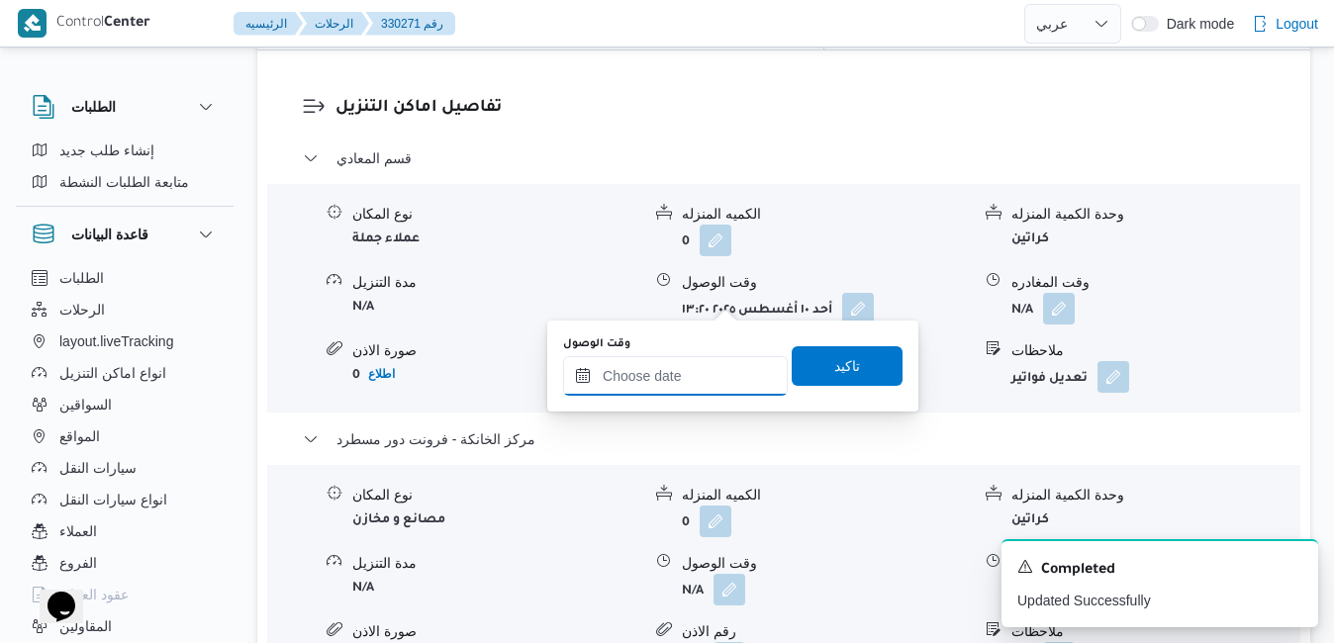
click at [700, 374] on input "وقت الوصول" at bounding box center [675, 376] width 225 height 40
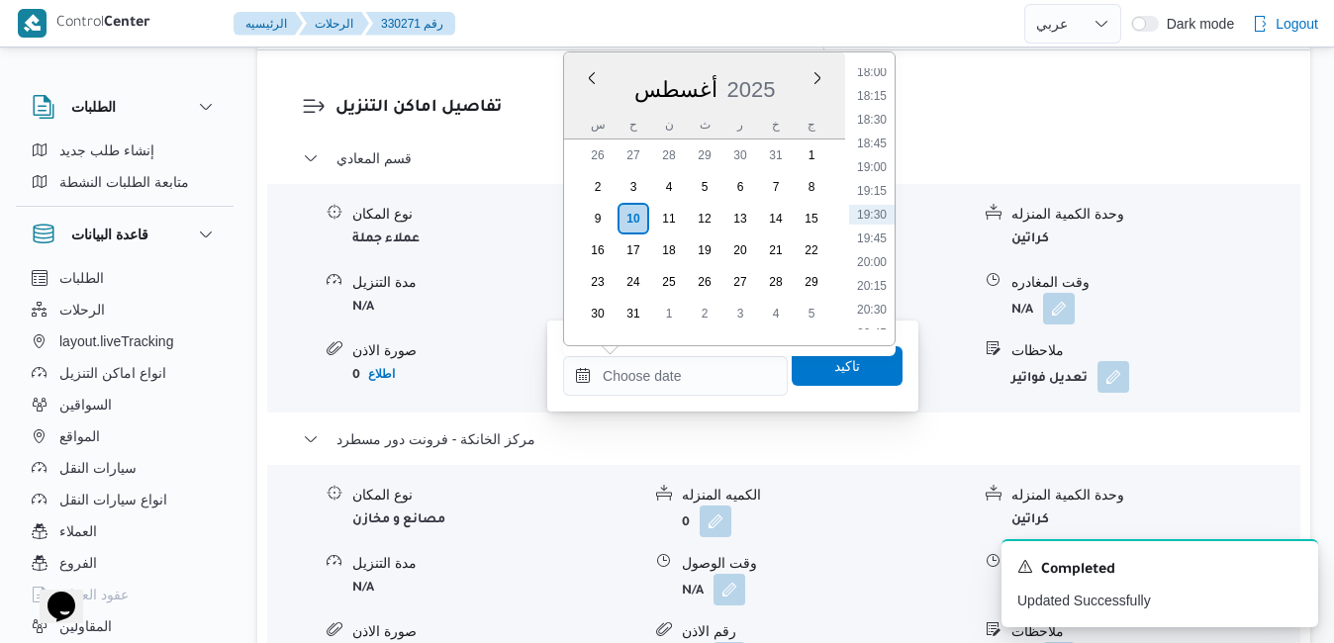
click at [755, 62] on div "أغسطس 2025" at bounding box center [704, 85] width 281 height 50
click at [872, 139] on li "18:45" at bounding box center [872, 144] width 46 height 20
type input "١٠/٠٨/٢٠٢٥ ١٨:٤٥"
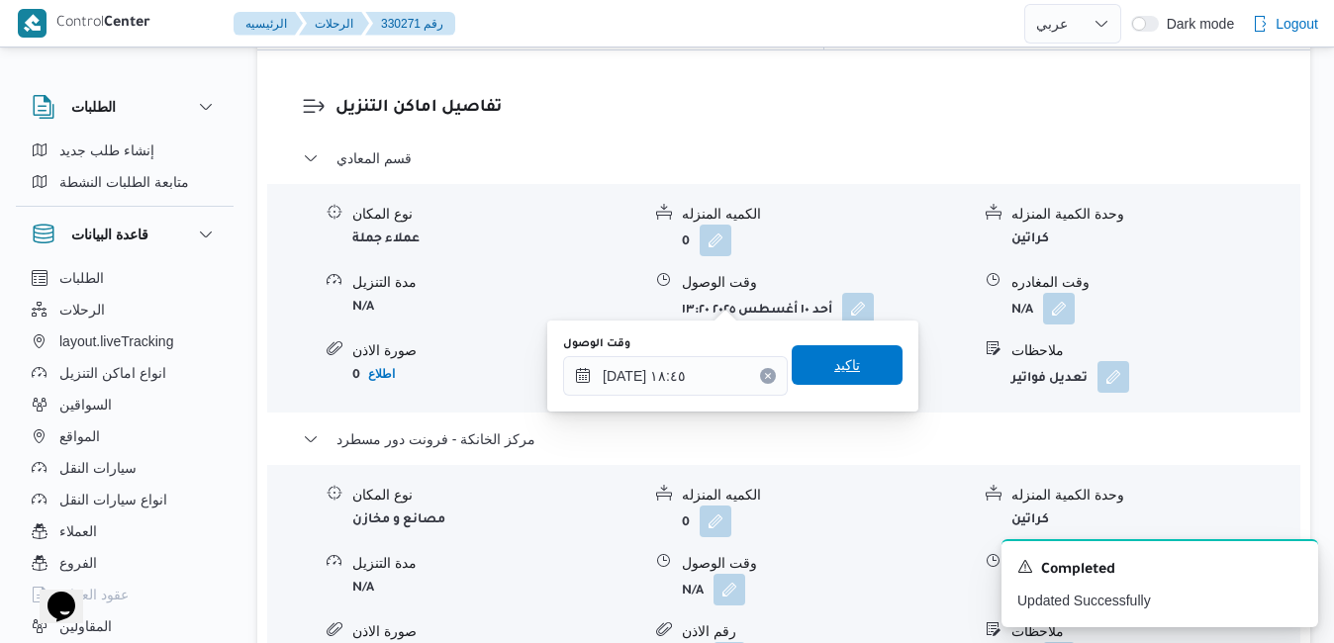
click at [834, 357] on span "تاكيد" at bounding box center [847, 365] width 26 height 24
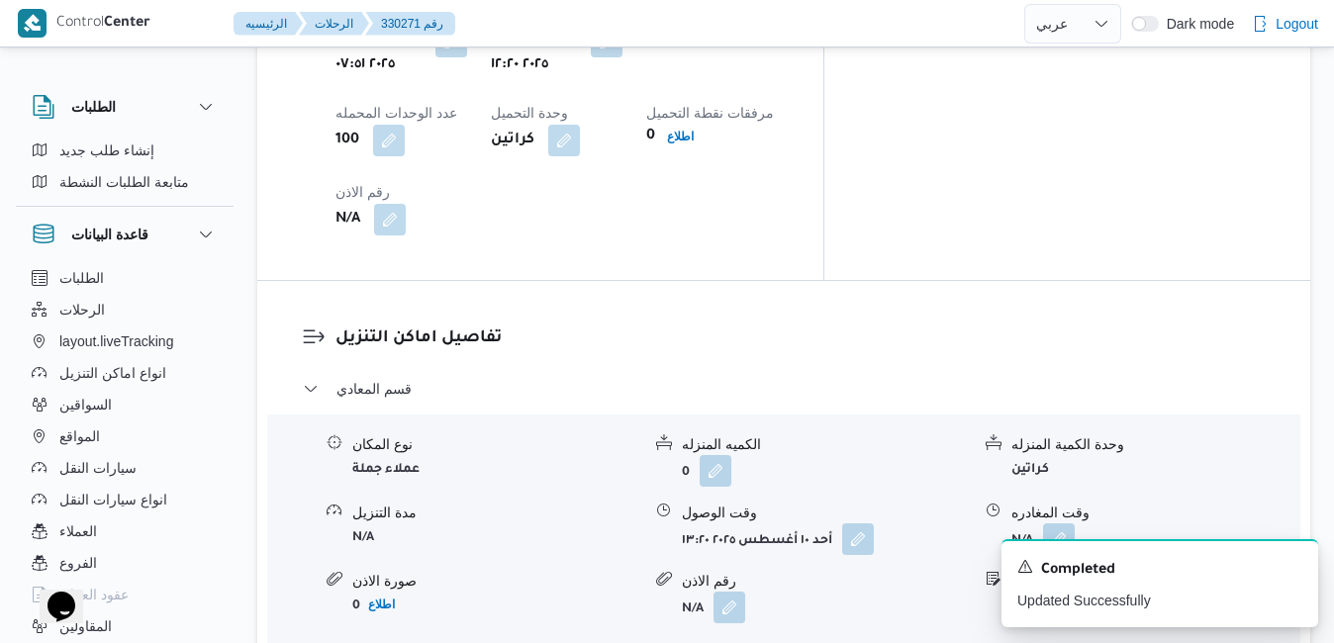
scroll to position [1702, 0]
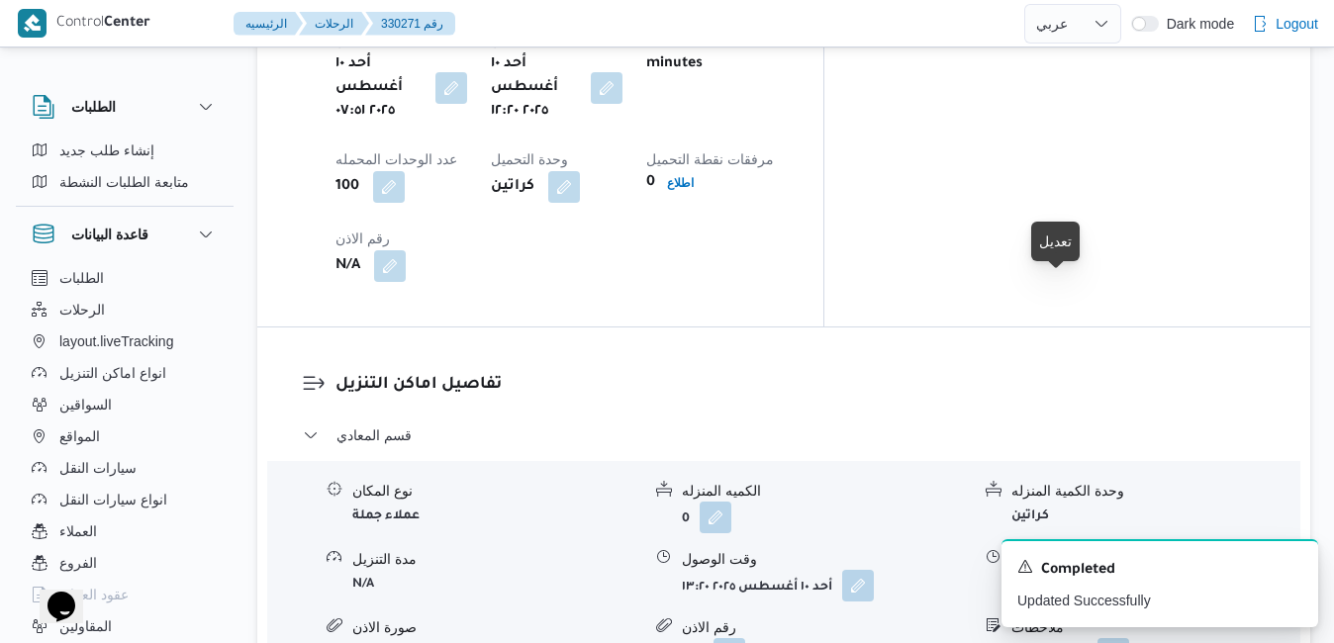
click at [1060, 569] on button "button" at bounding box center [1059, 585] width 32 height 32
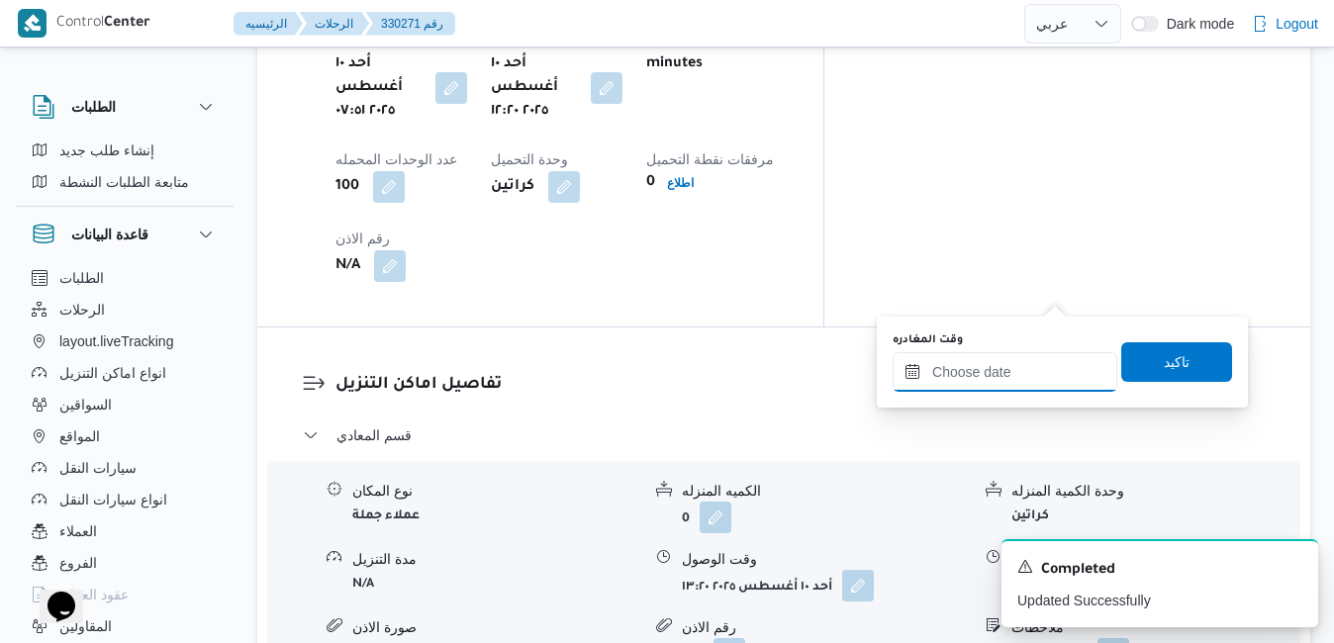
click at [991, 371] on input "وقت المغادره" at bounding box center [1004, 372] width 225 height 40
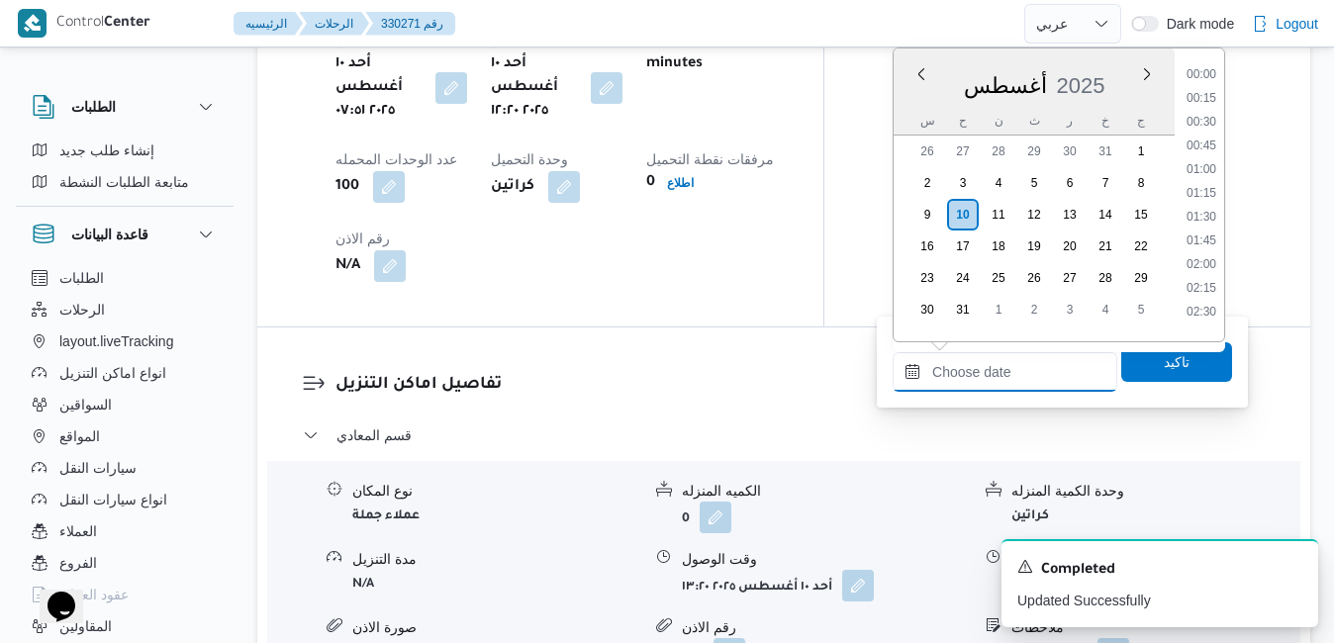
scroll to position [1716, 0]
click at [1118, 66] on div "أغسطس 2025" at bounding box center [1033, 81] width 281 height 50
click at [1202, 269] on li "17:45" at bounding box center [1201, 273] width 46 height 20
type input "١٠/٠٨/٢٠٢٥ ١٧:٤٥"
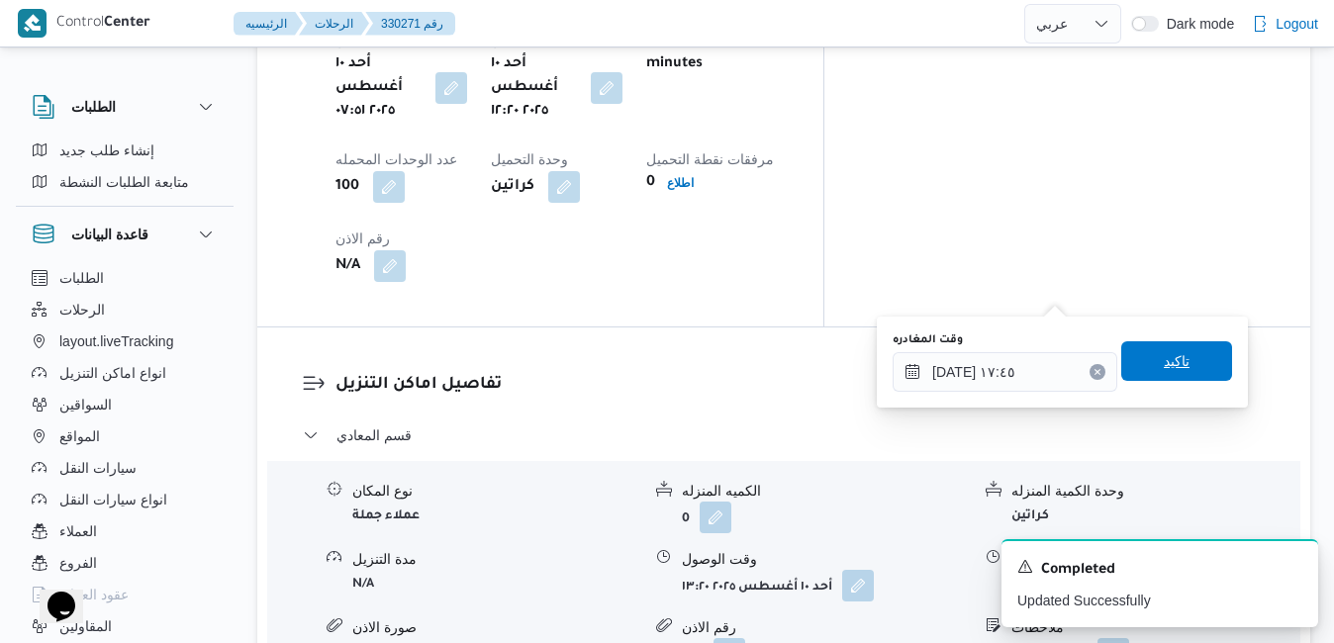
click at [1164, 353] on span "تاكيد" at bounding box center [1176, 361] width 26 height 24
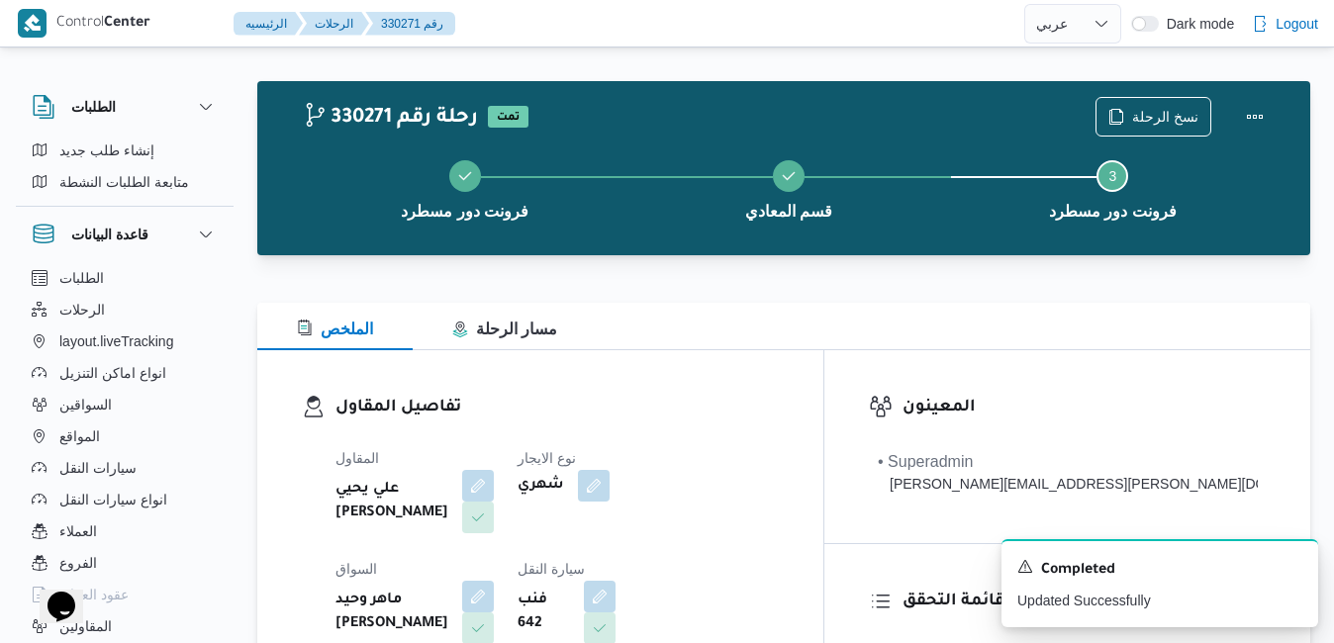
scroll to position [0, 0]
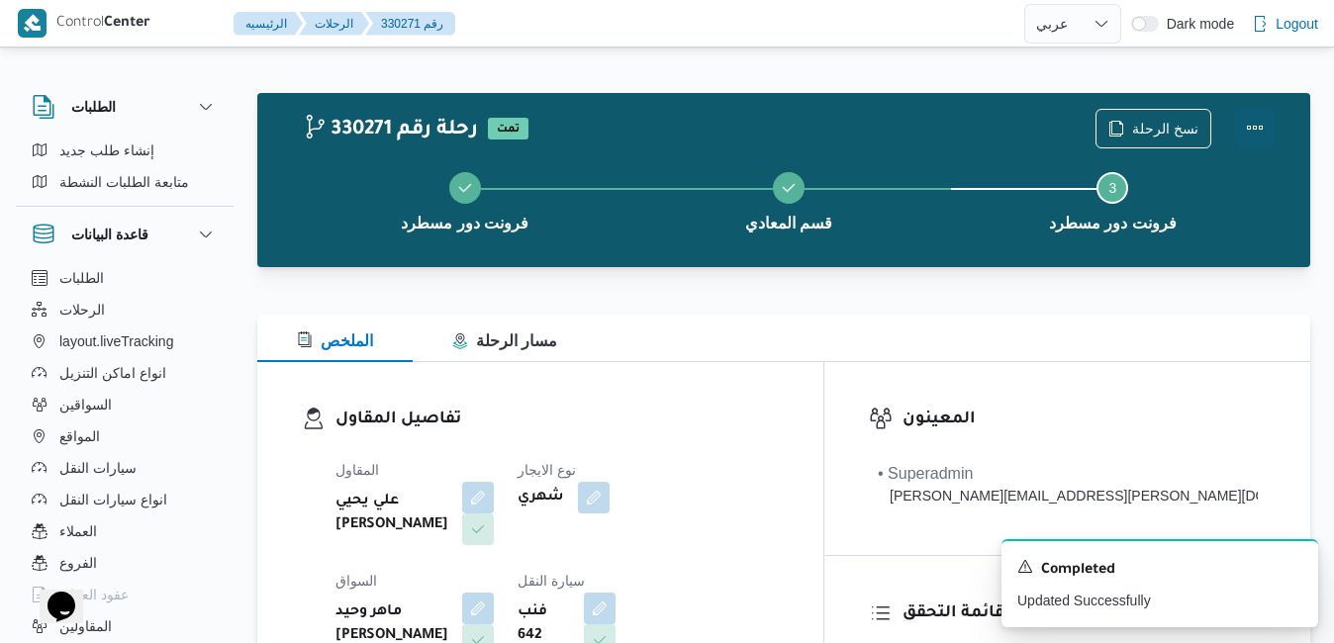
click at [1259, 114] on button "Actions" at bounding box center [1255, 128] width 40 height 40
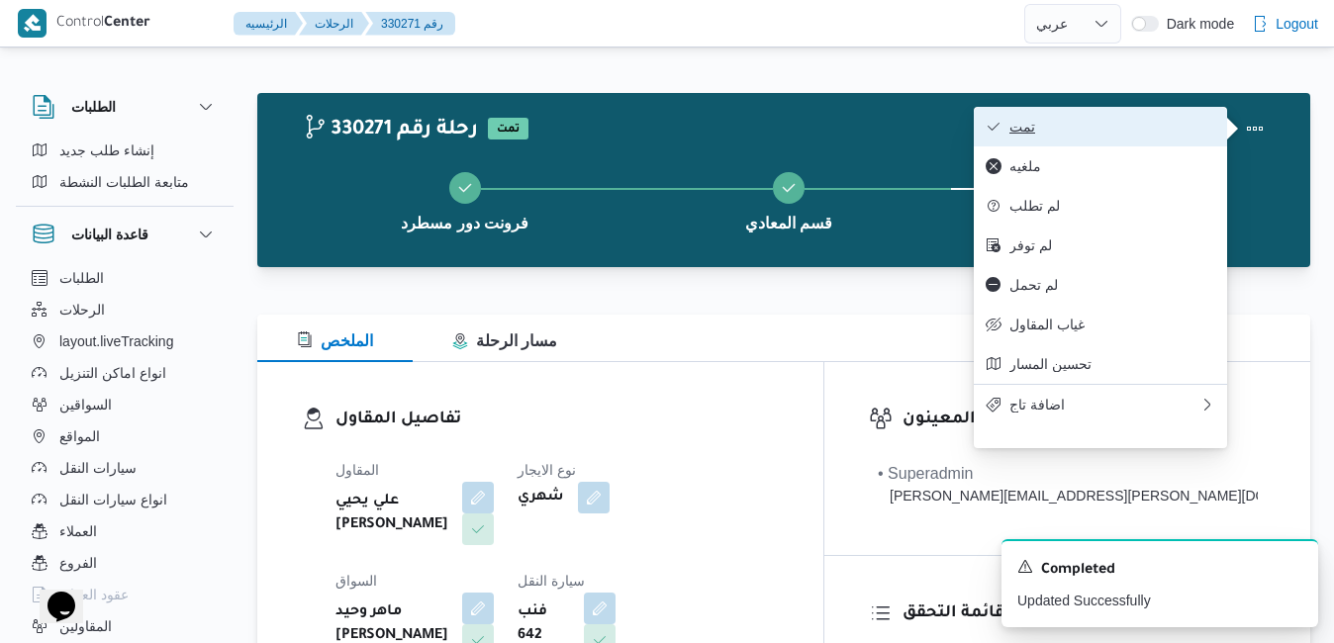
click at [1168, 120] on span "تمت" at bounding box center [1112, 127] width 206 height 16
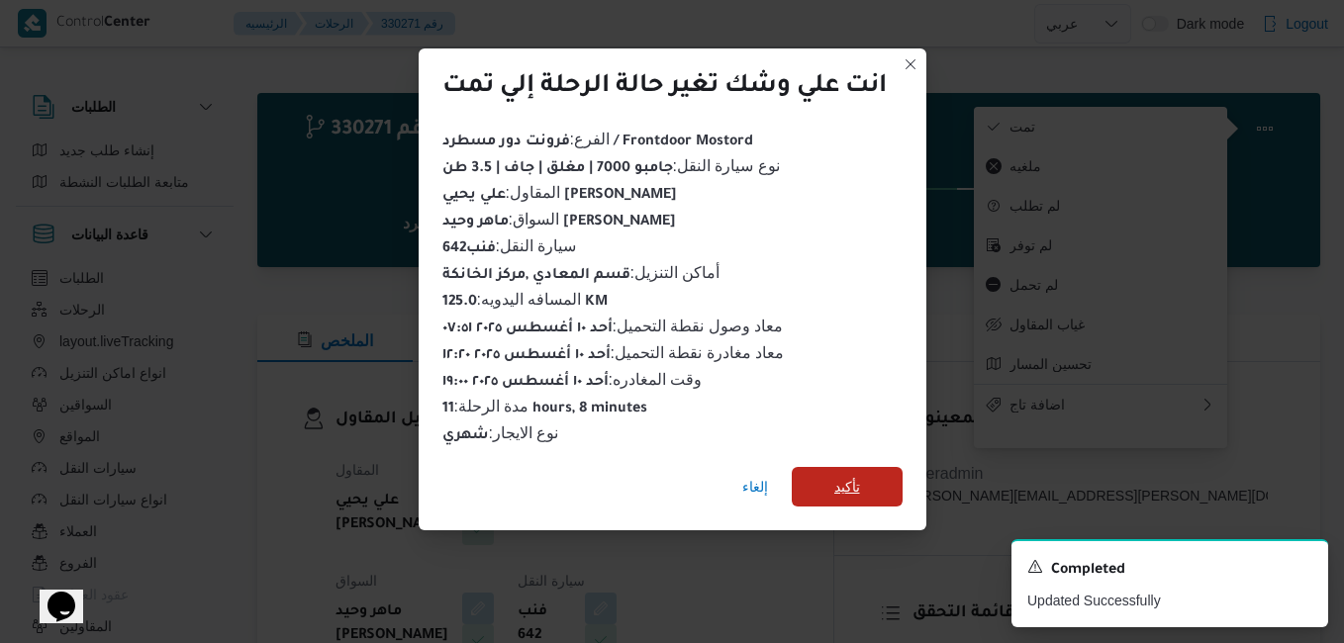
click at [860, 476] on span "تأكيد" at bounding box center [847, 487] width 26 height 24
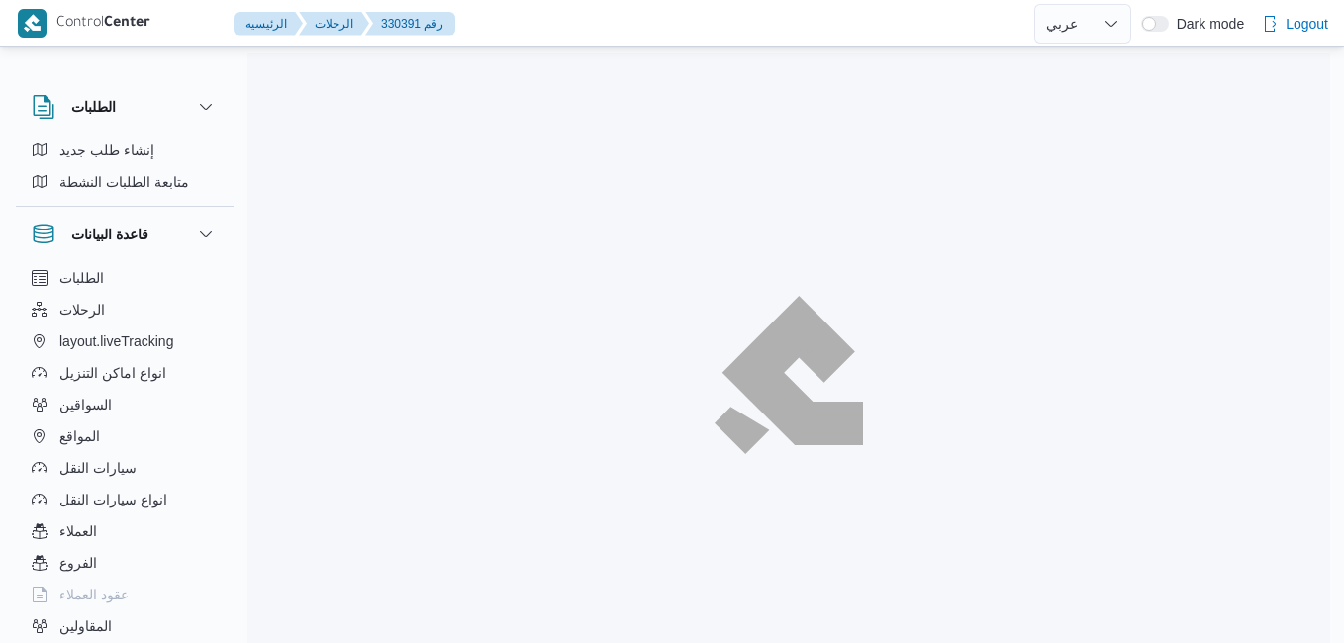
select select "ar"
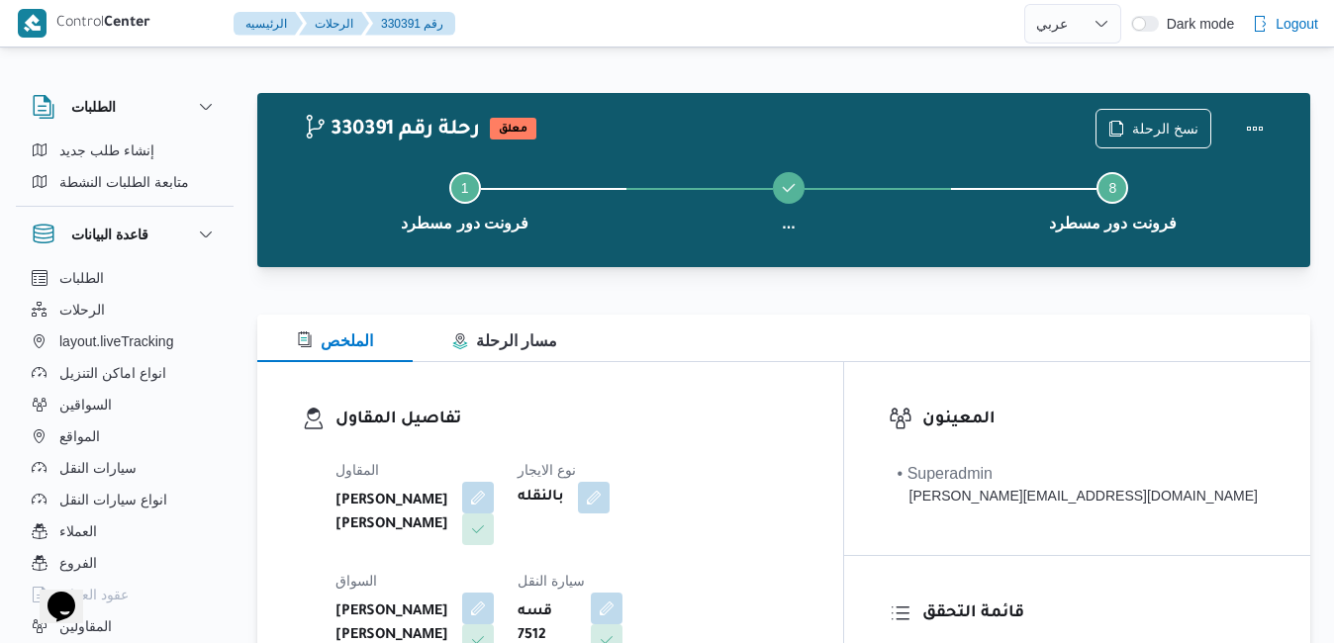
click at [753, 417] on h3 "تفاصيل المقاول" at bounding box center [566, 420] width 463 height 27
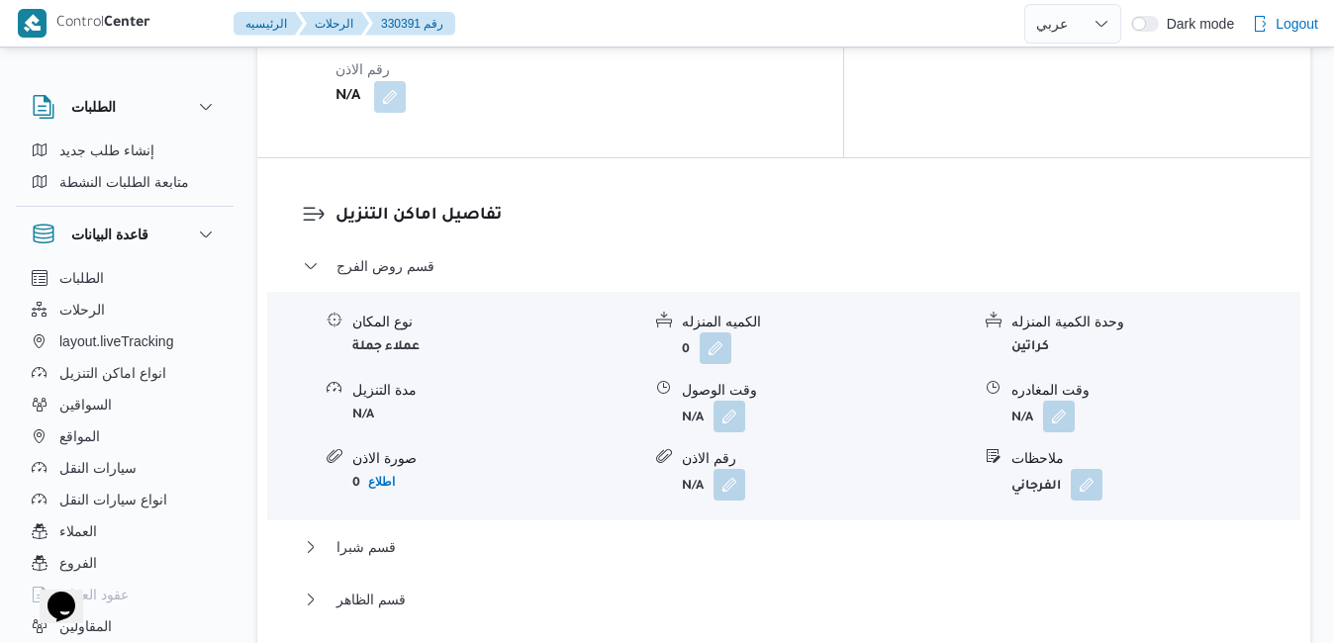
scroll to position [1900, 0]
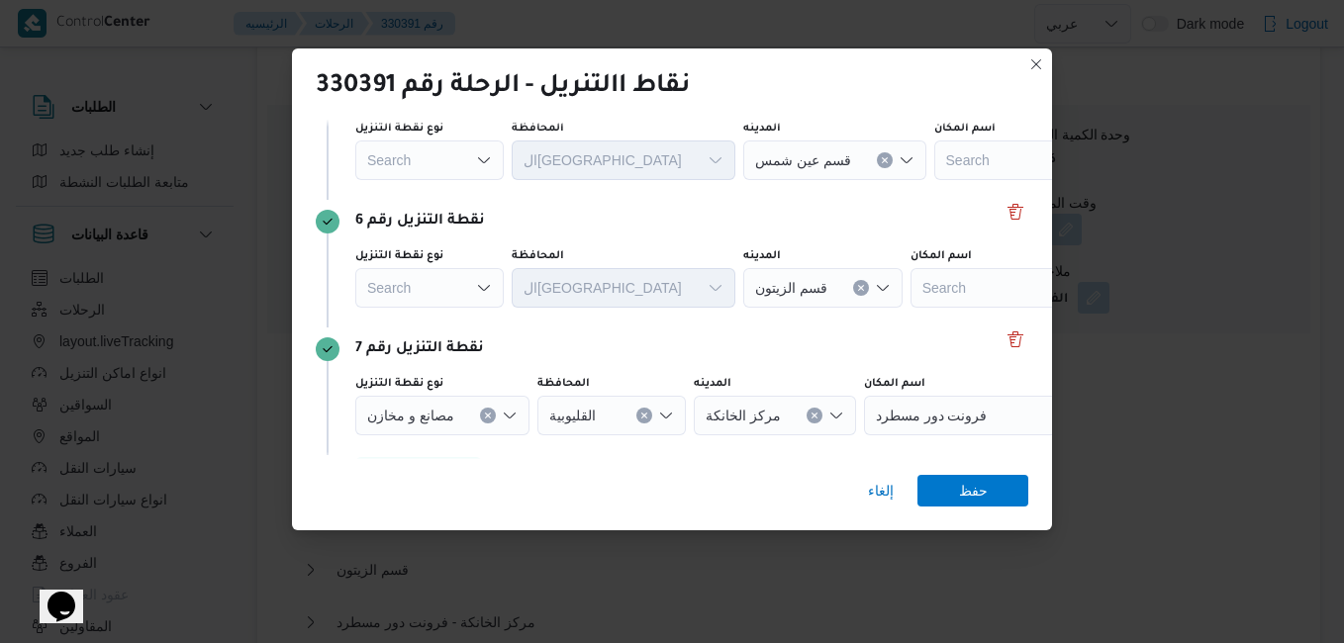
scroll to position [748, 0]
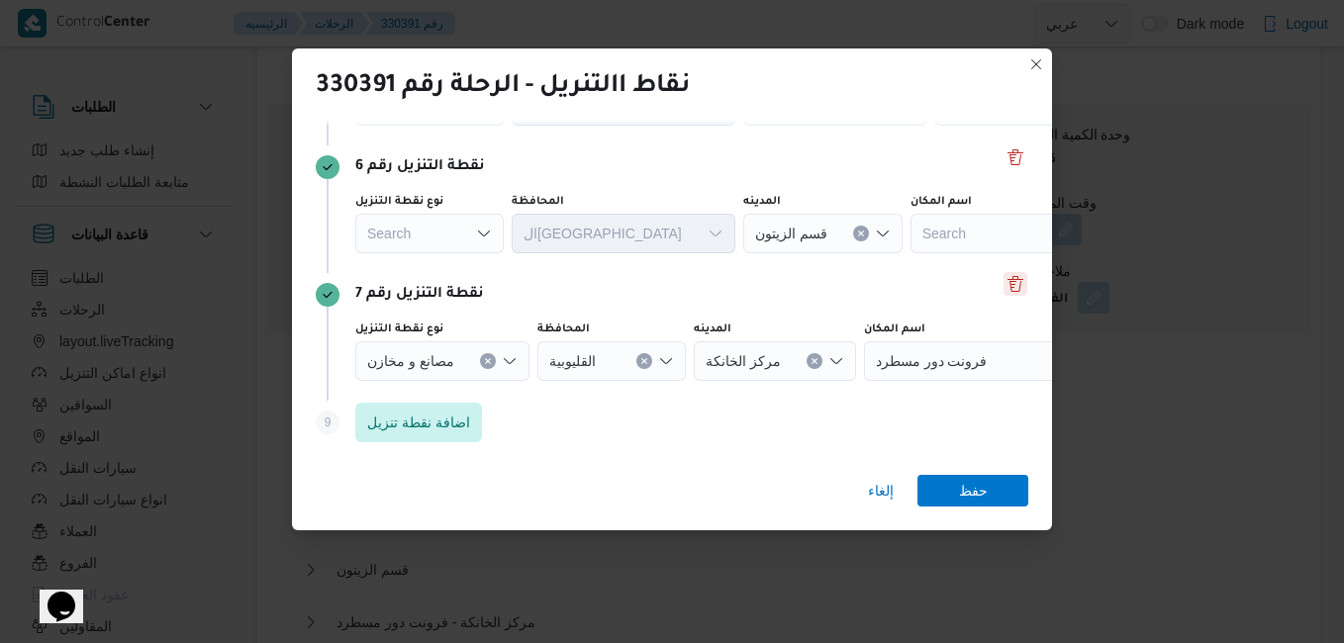
click at [1007, 294] on button "Delete" at bounding box center [1015, 284] width 24 height 24
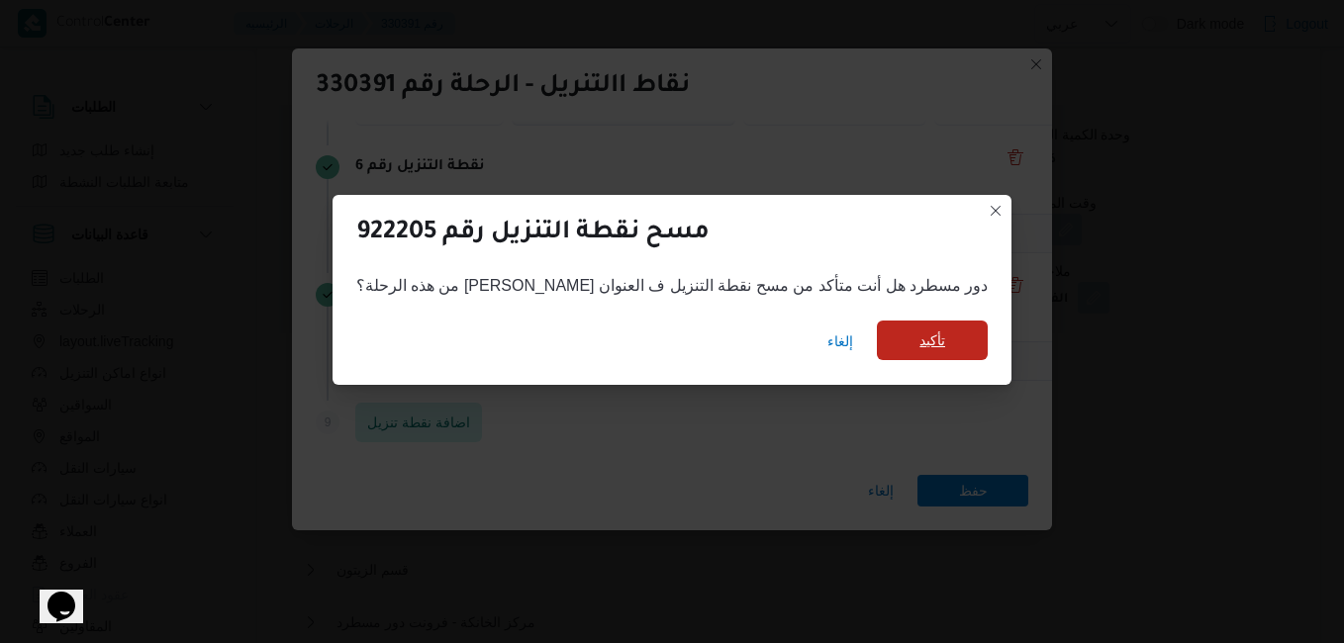
click at [914, 335] on span "تأكيد" at bounding box center [932, 341] width 111 height 40
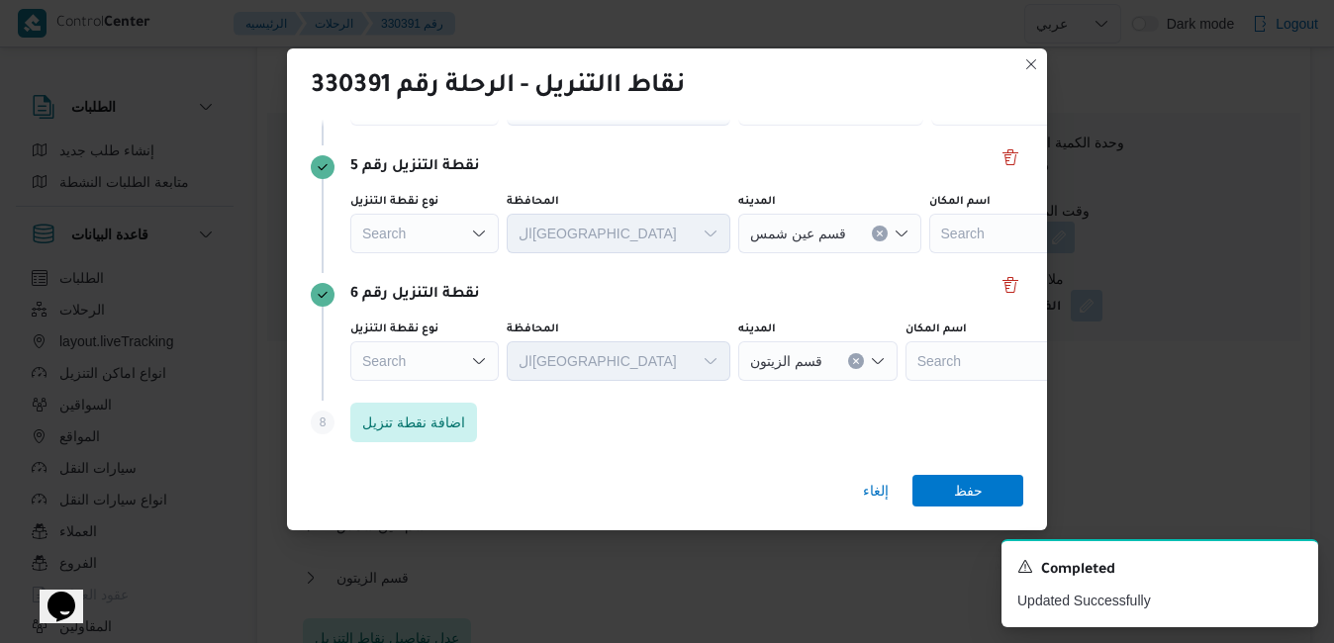
scroll to position [620, 0]
click at [939, 485] on span "حفظ" at bounding box center [967, 490] width 111 height 32
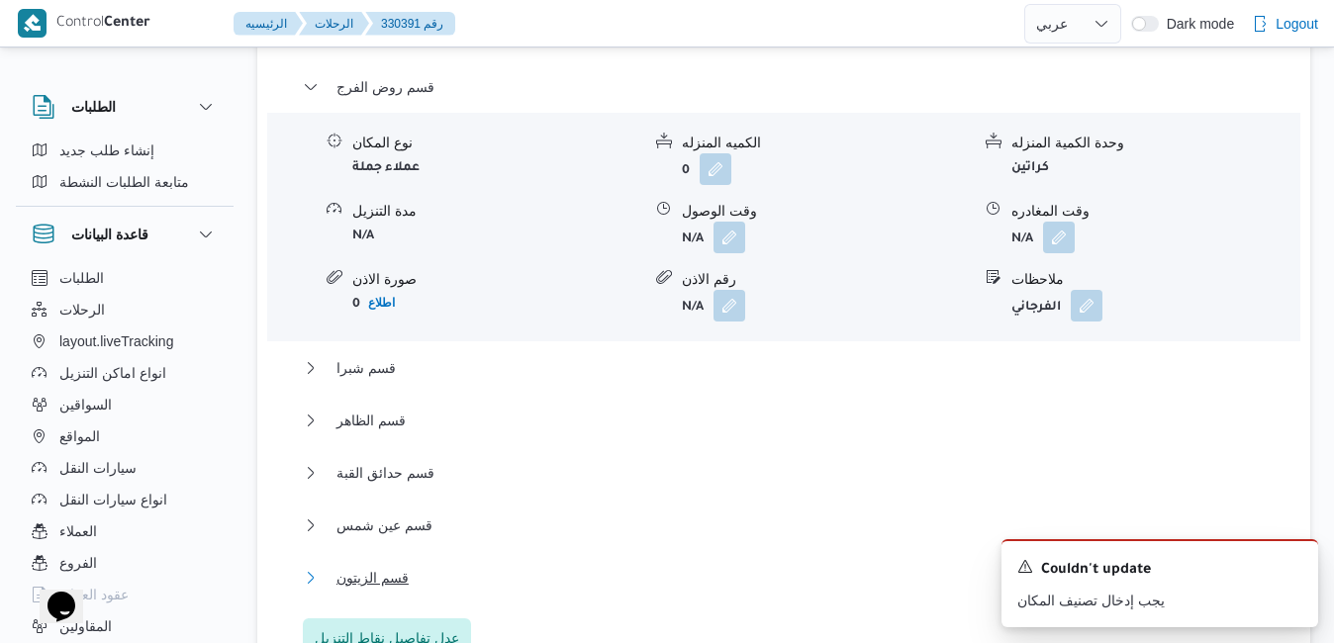
click at [631, 566] on button "قسم الزيتون" at bounding box center [784, 578] width 963 height 24
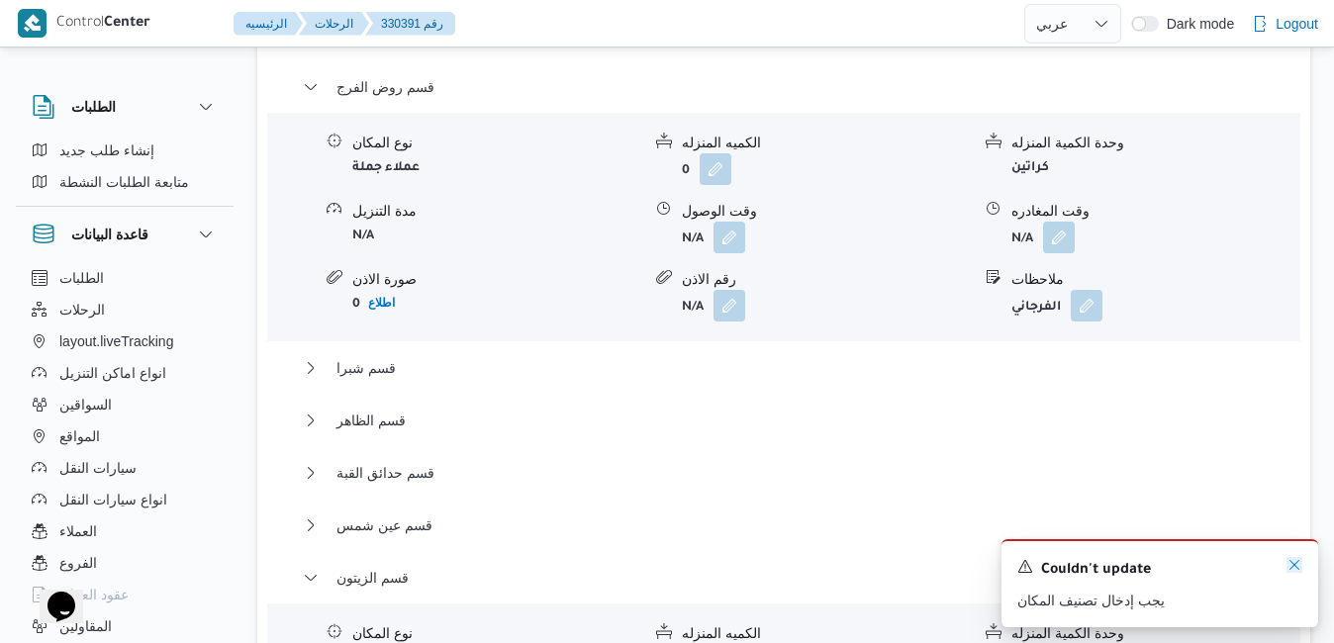
click at [1294, 570] on icon "Dismiss toast" at bounding box center [1294, 565] width 16 height 16
